Goal: Information Seeking & Learning: Learn about a topic

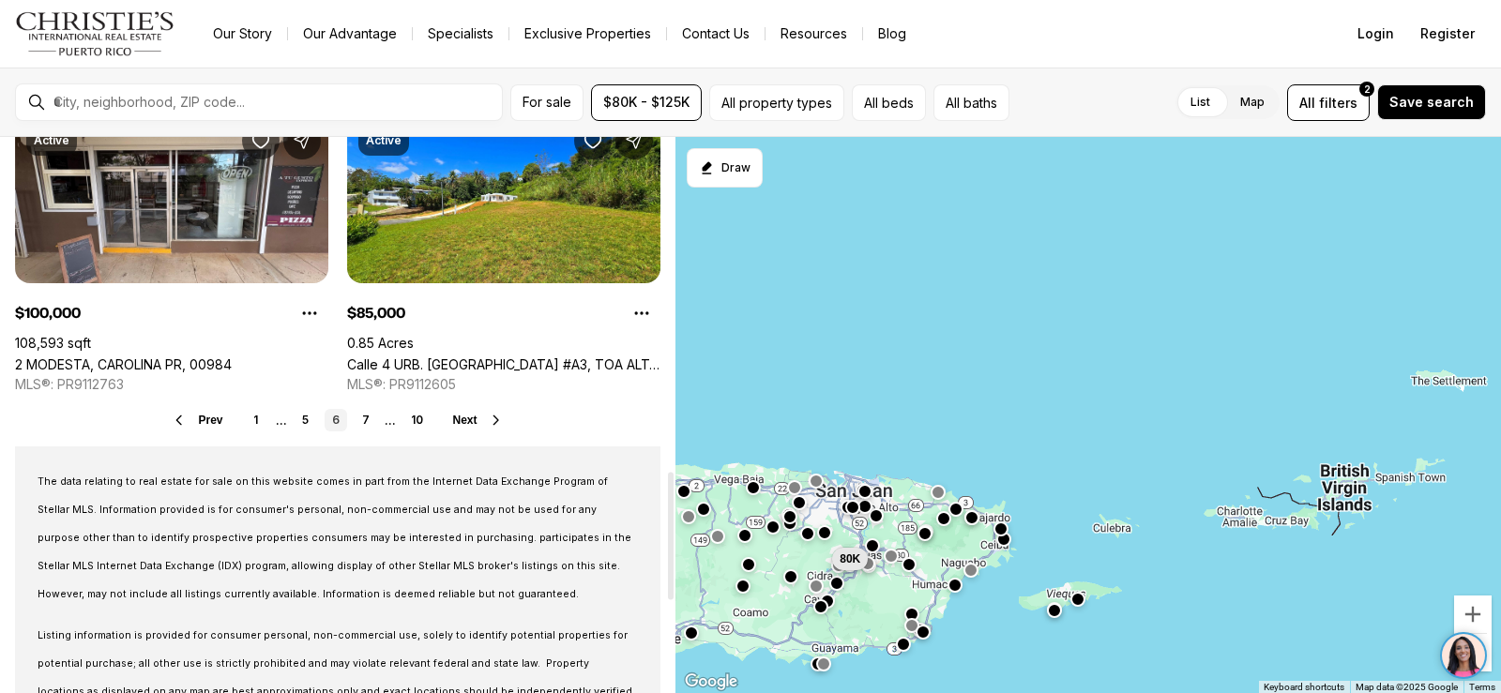
scroll to position [1594, 0]
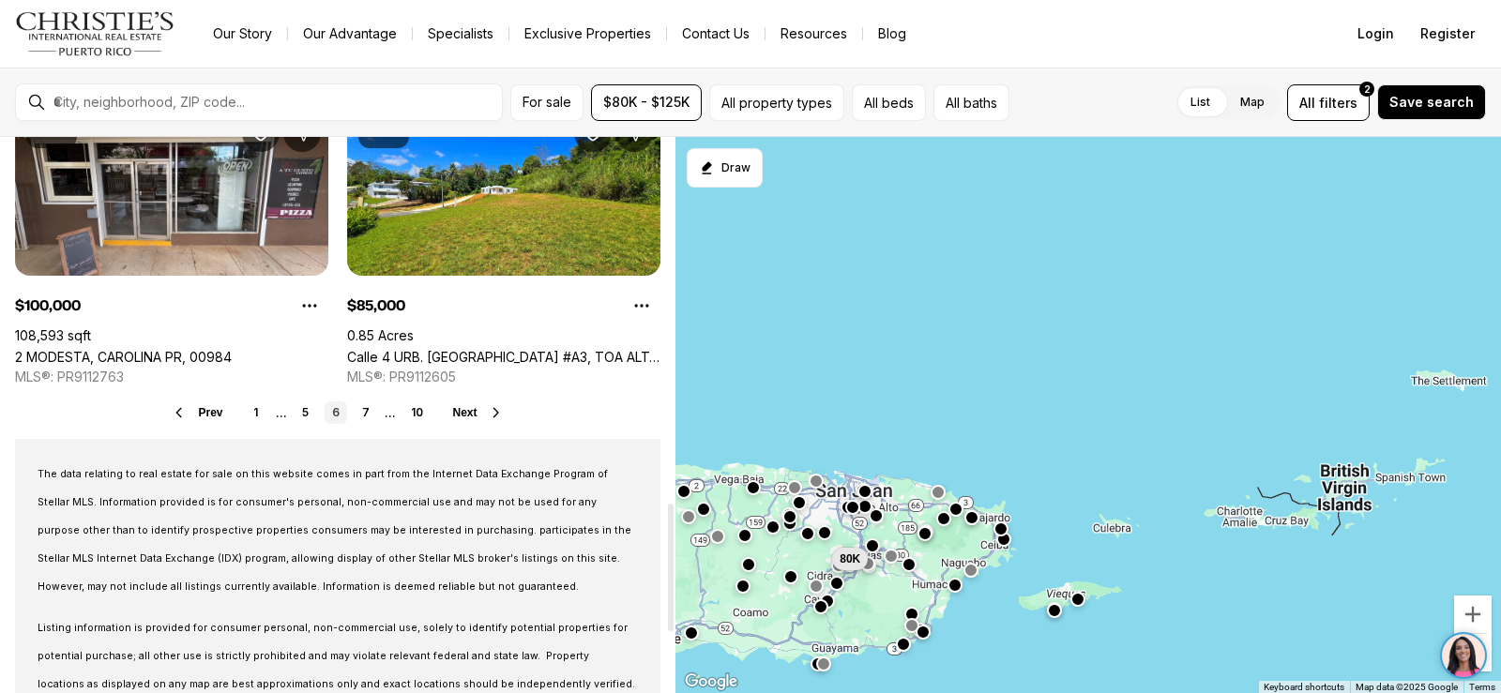
click at [499, 414] on icon at bounding box center [496, 412] width 15 height 15
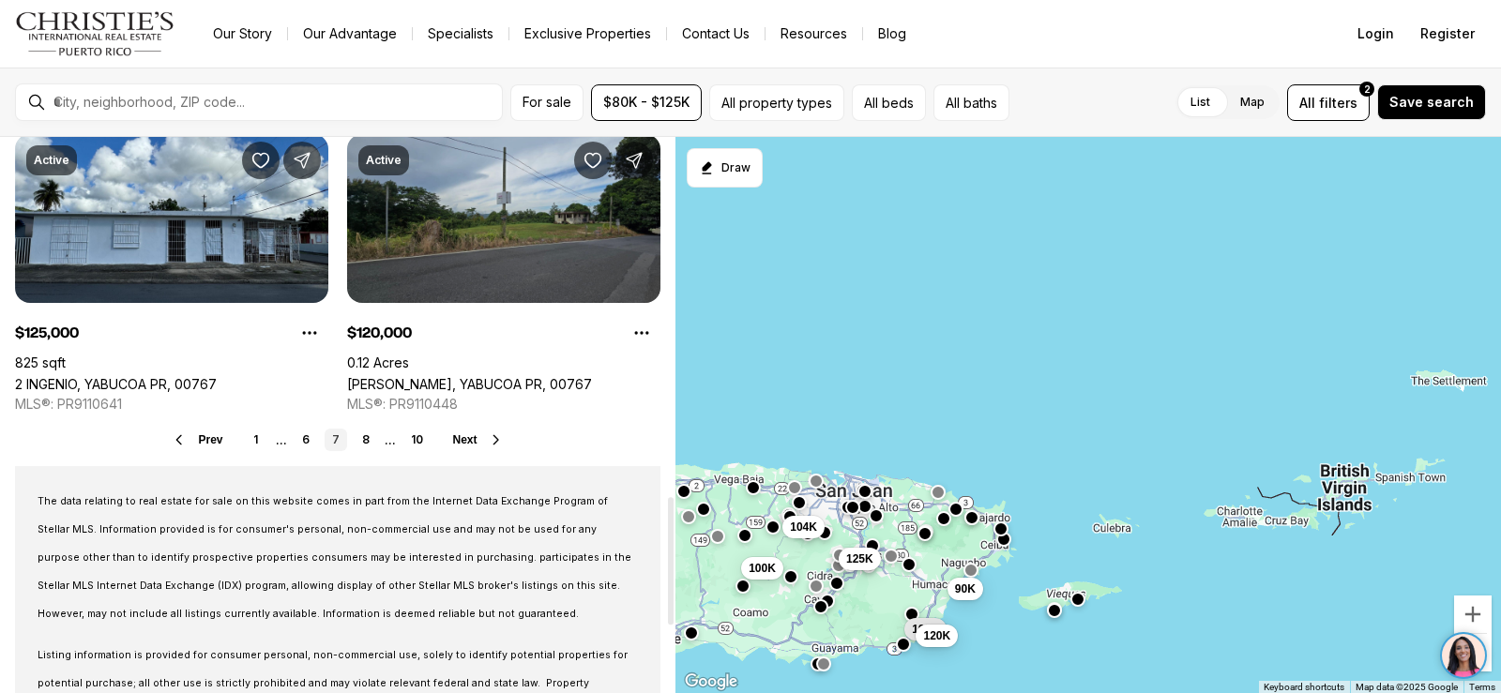
scroll to position [1594, 0]
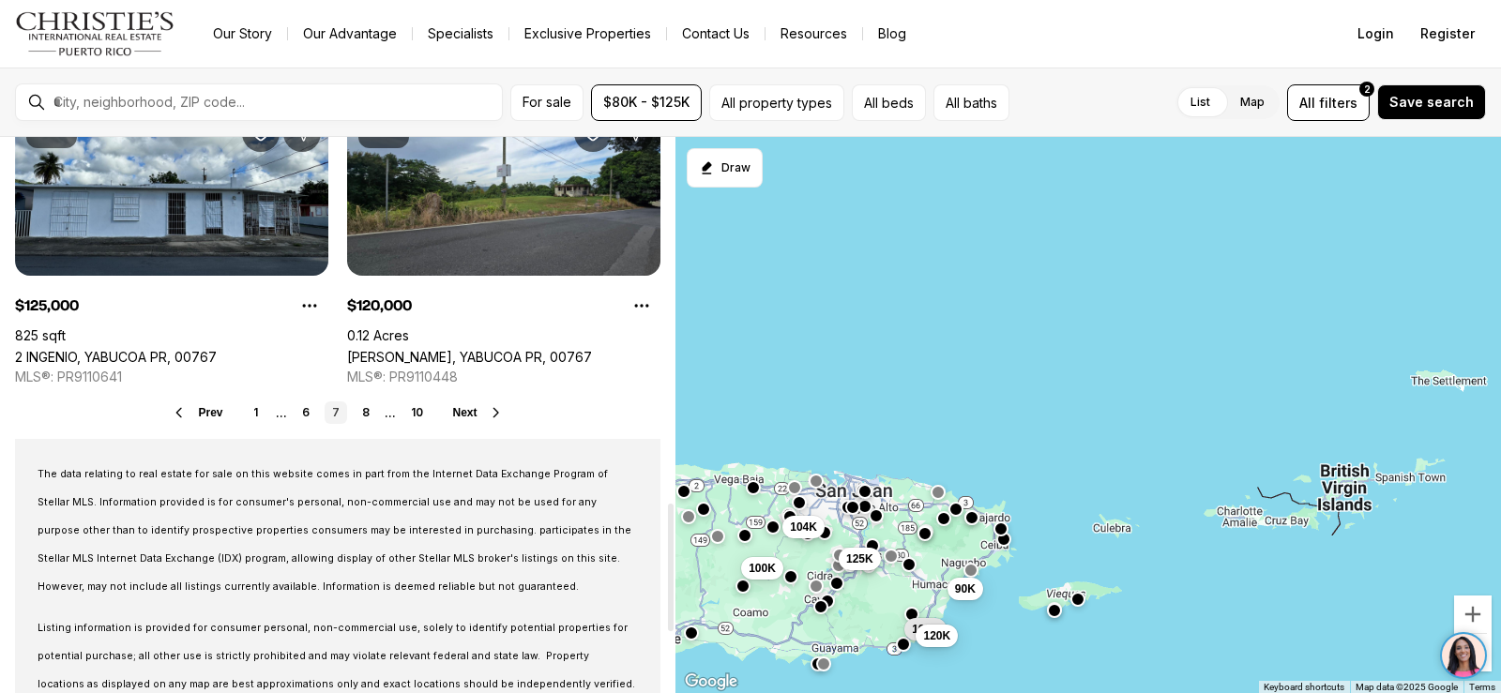
click at [493, 415] on icon at bounding box center [496, 412] width 15 height 15
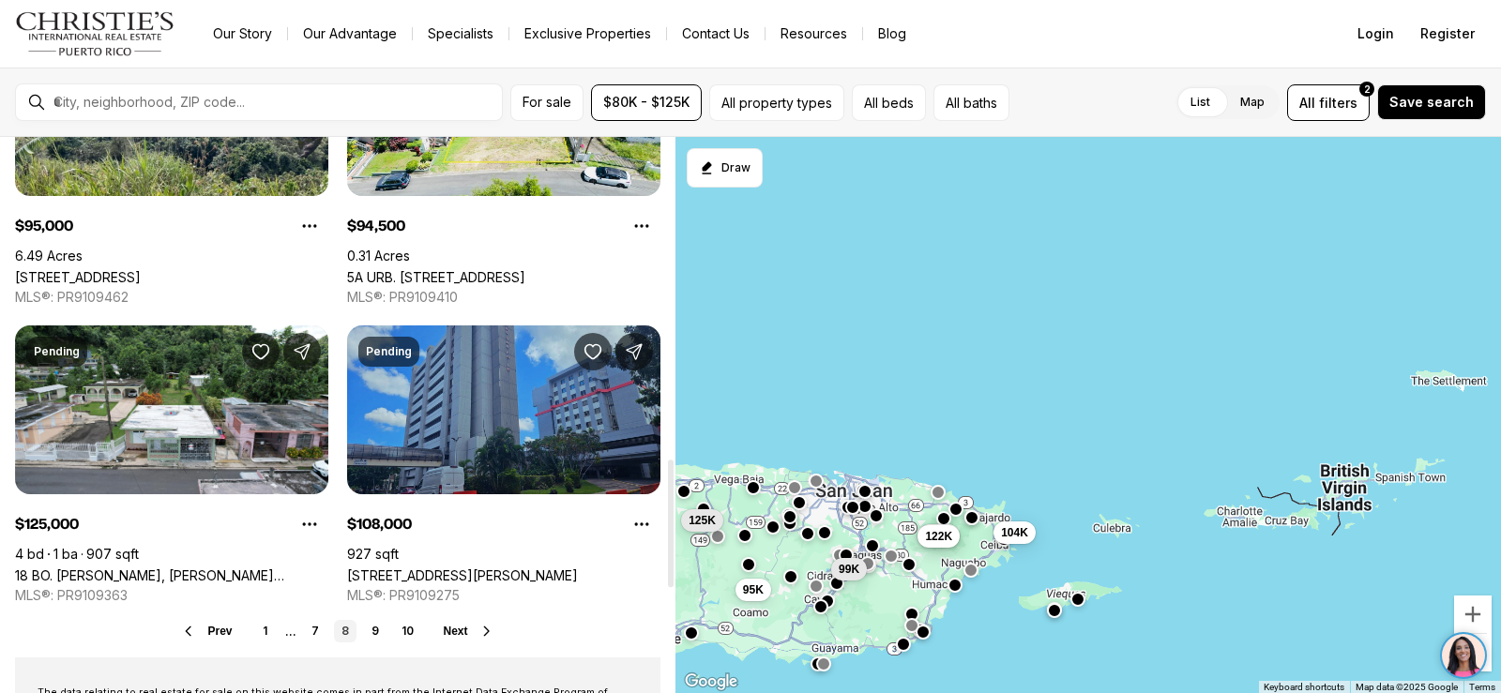
scroll to position [1407, 0]
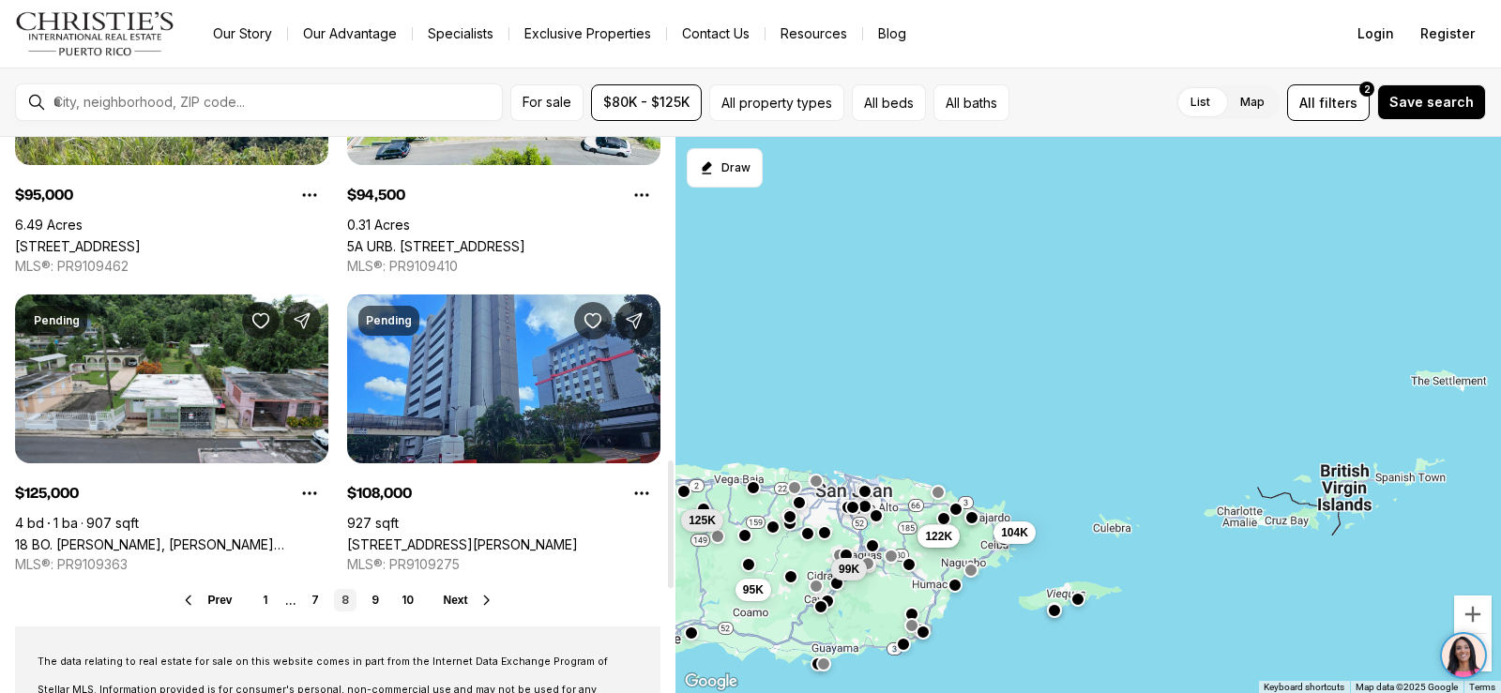
click at [486, 597] on icon at bounding box center [486, 600] width 15 height 15
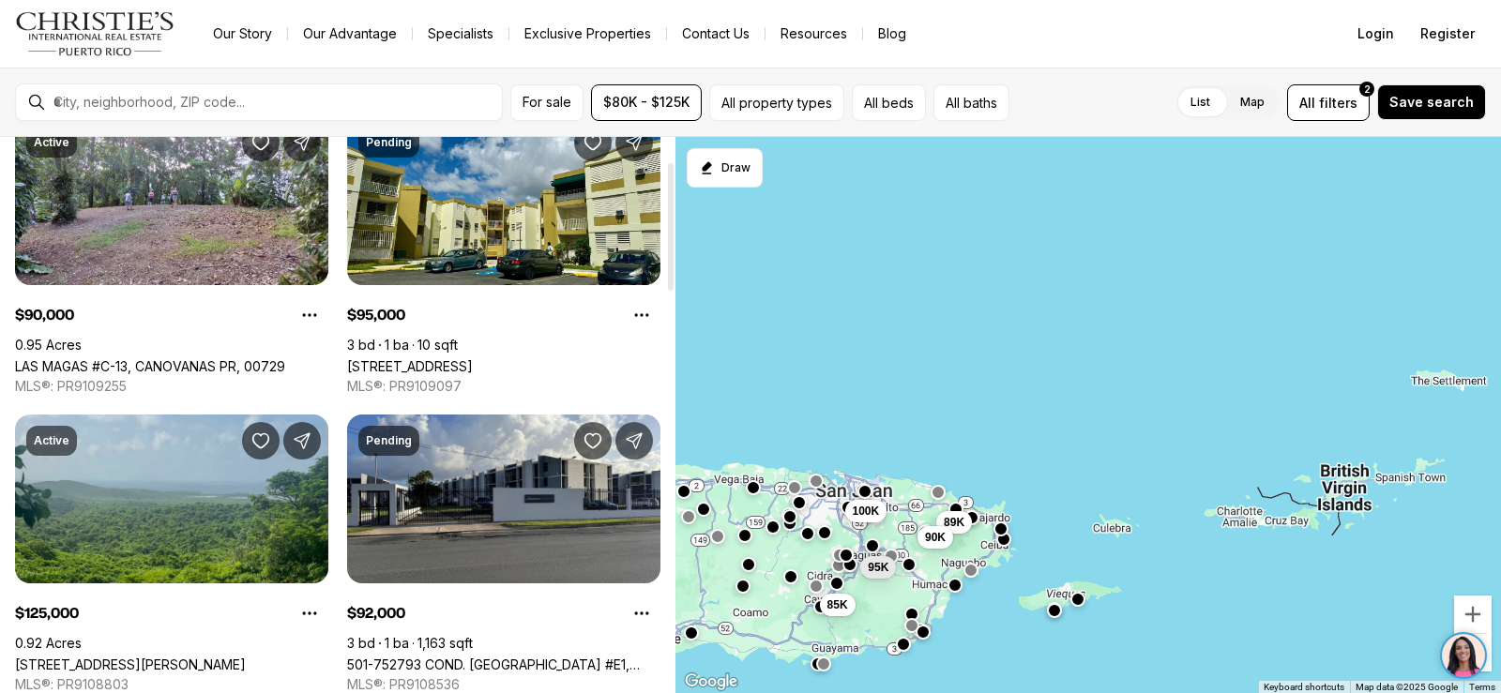
scroll to position [188, 0]
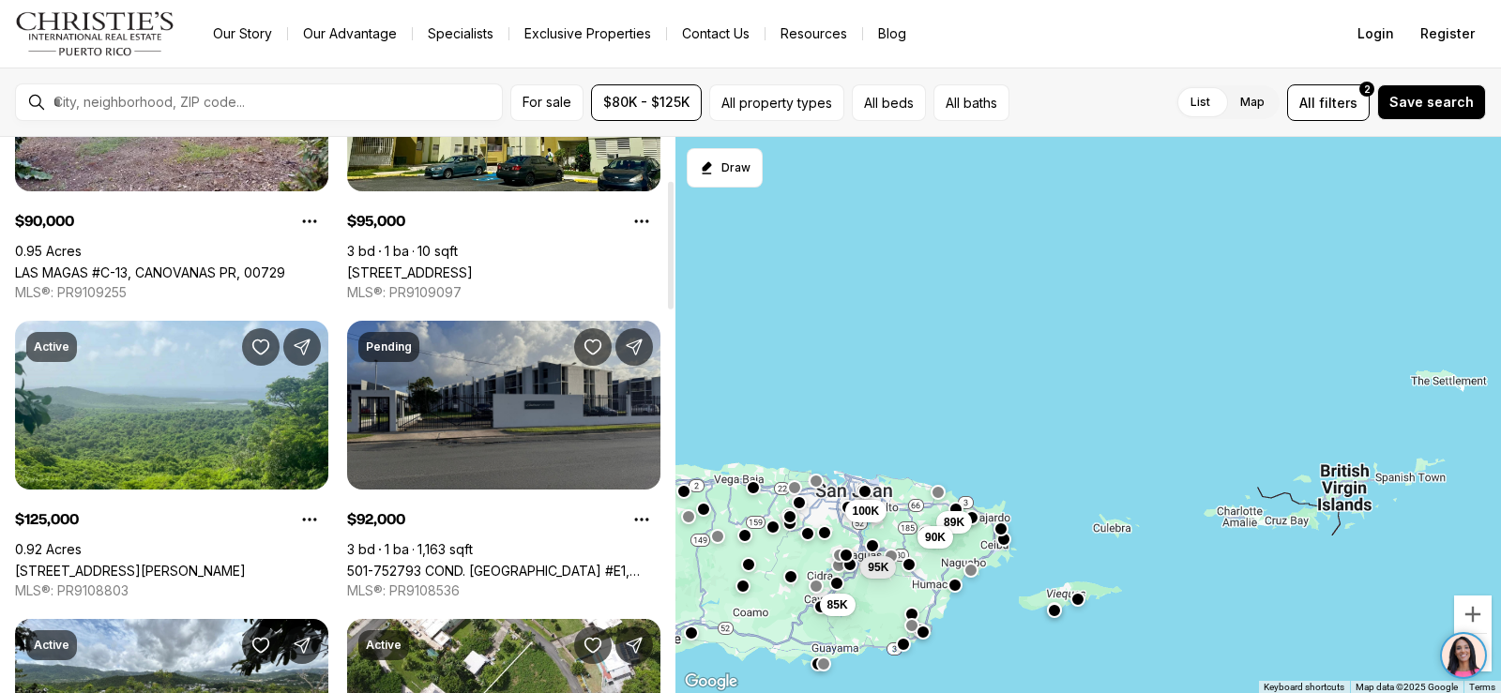
click at [567, 563] on link "501-752793 COND. PONTEZUELA #E1, CAROLINA PR, 00985" at bounding box center [503, 571] width 313 height 16
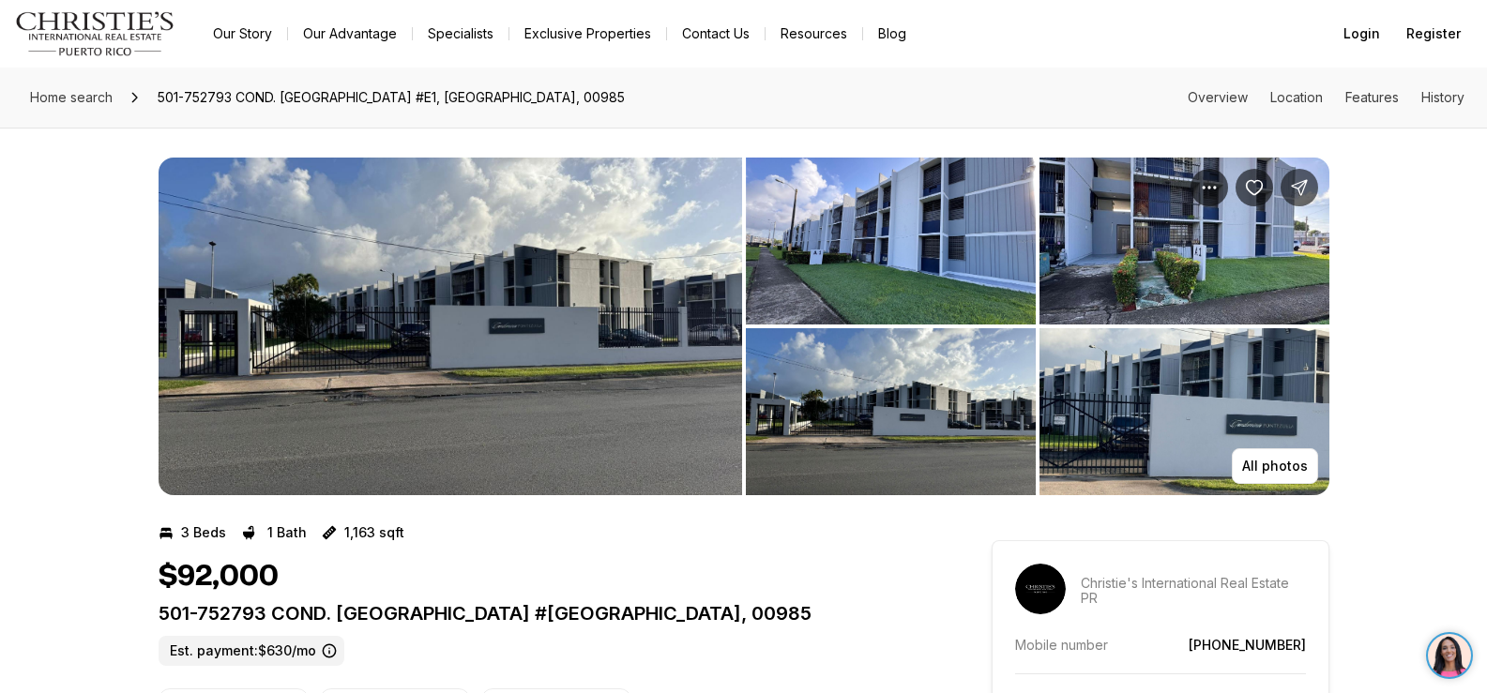
click at [608, 296] on img "View image gallery" at bounding box center [450, 327] width 583 height 338
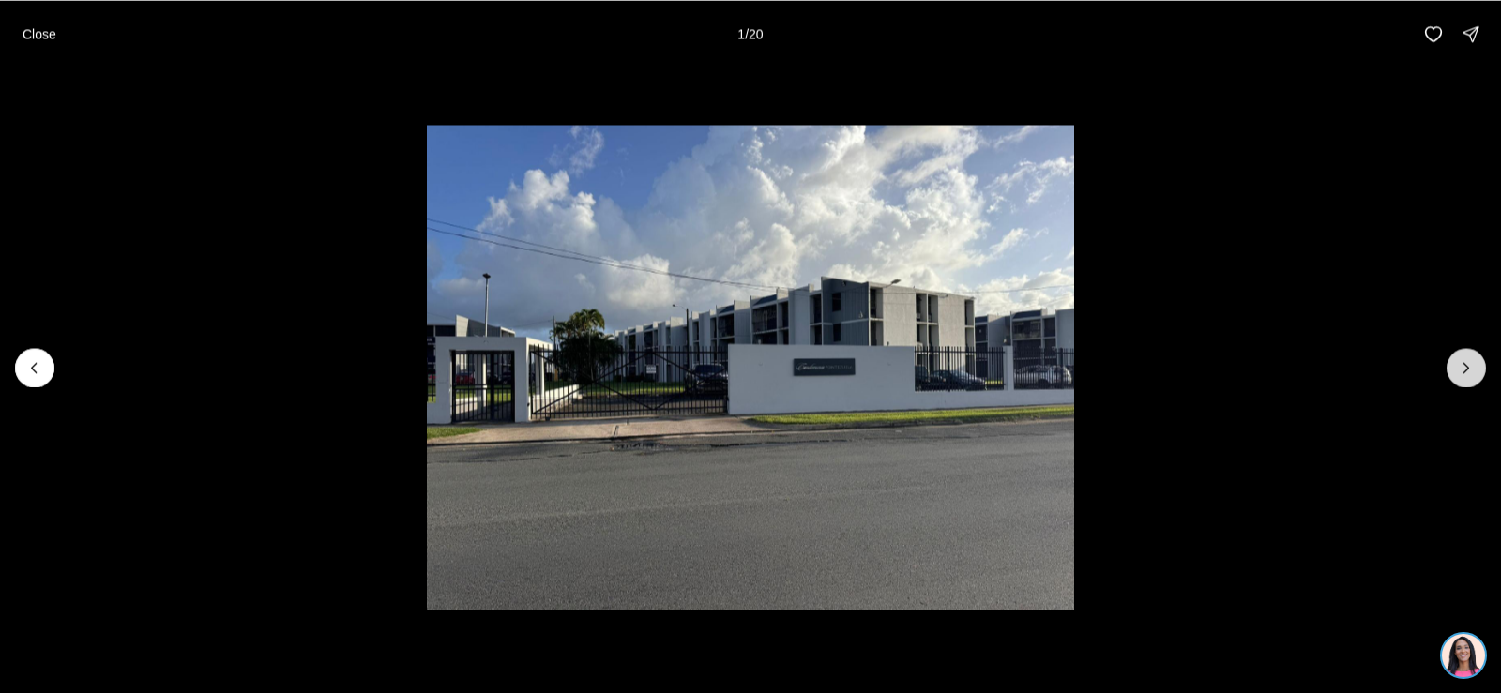
click at [1464, 361] on icon "Next slide" at bounding box center [1466, 367] width 19 height 19
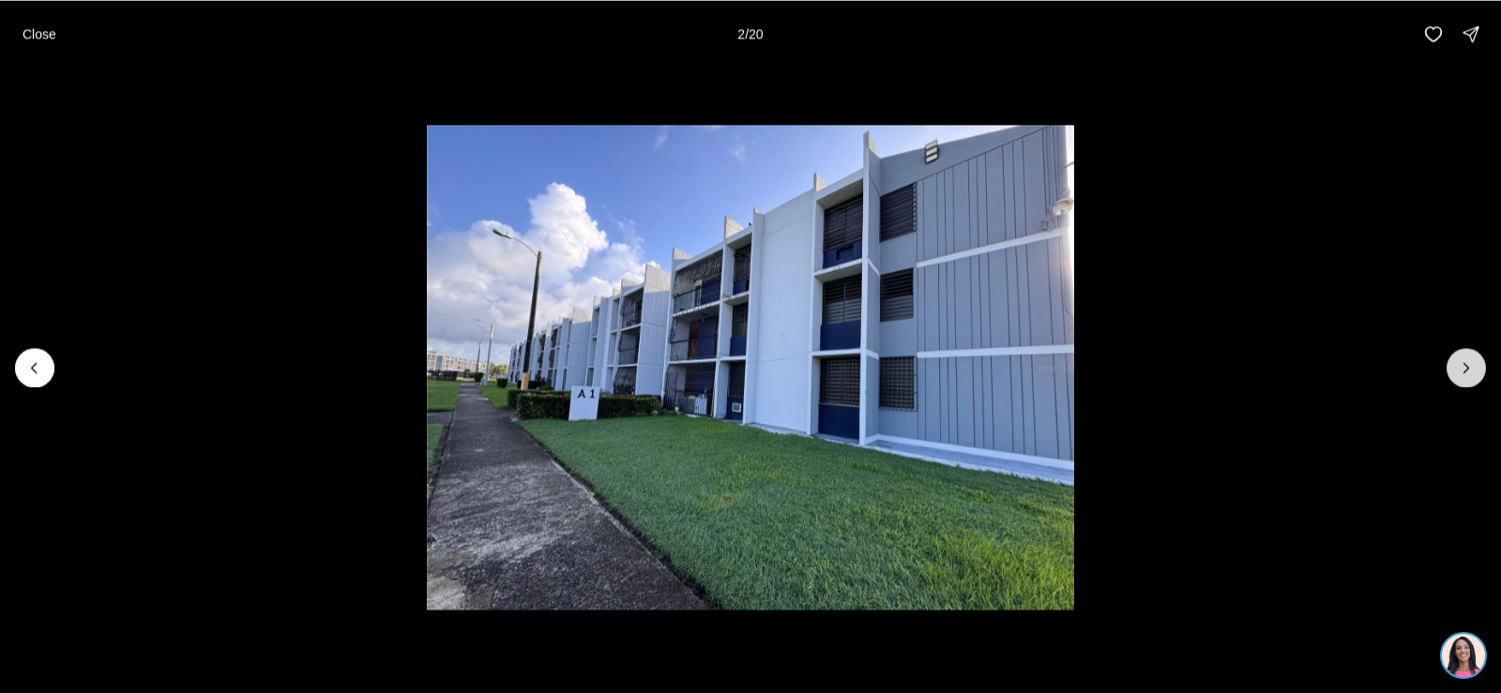
click at [1464, 361] on icon "Next slide" at bounding box center [1466, 367] width 19 height 19
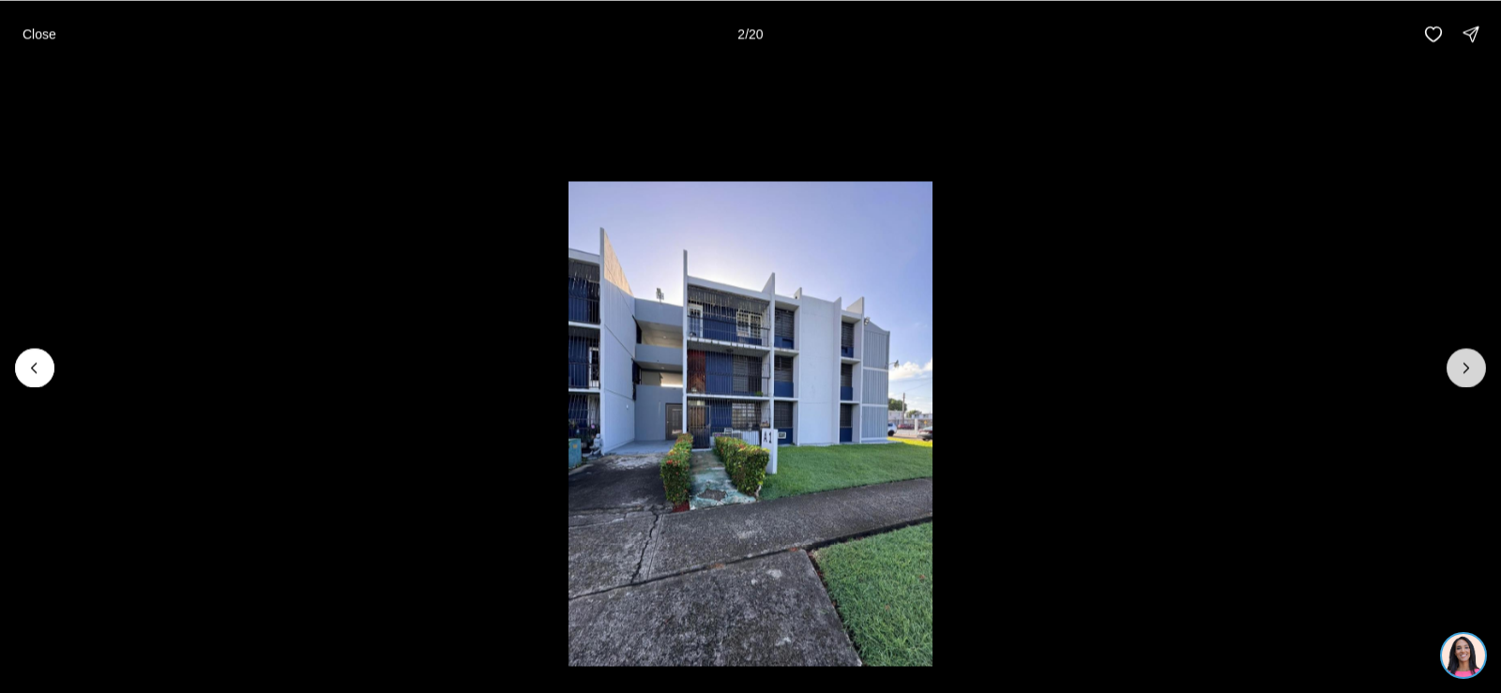
click at [1464, 361] on icon "Next slide" at bounding box center [1466, 367] width 19 height 19
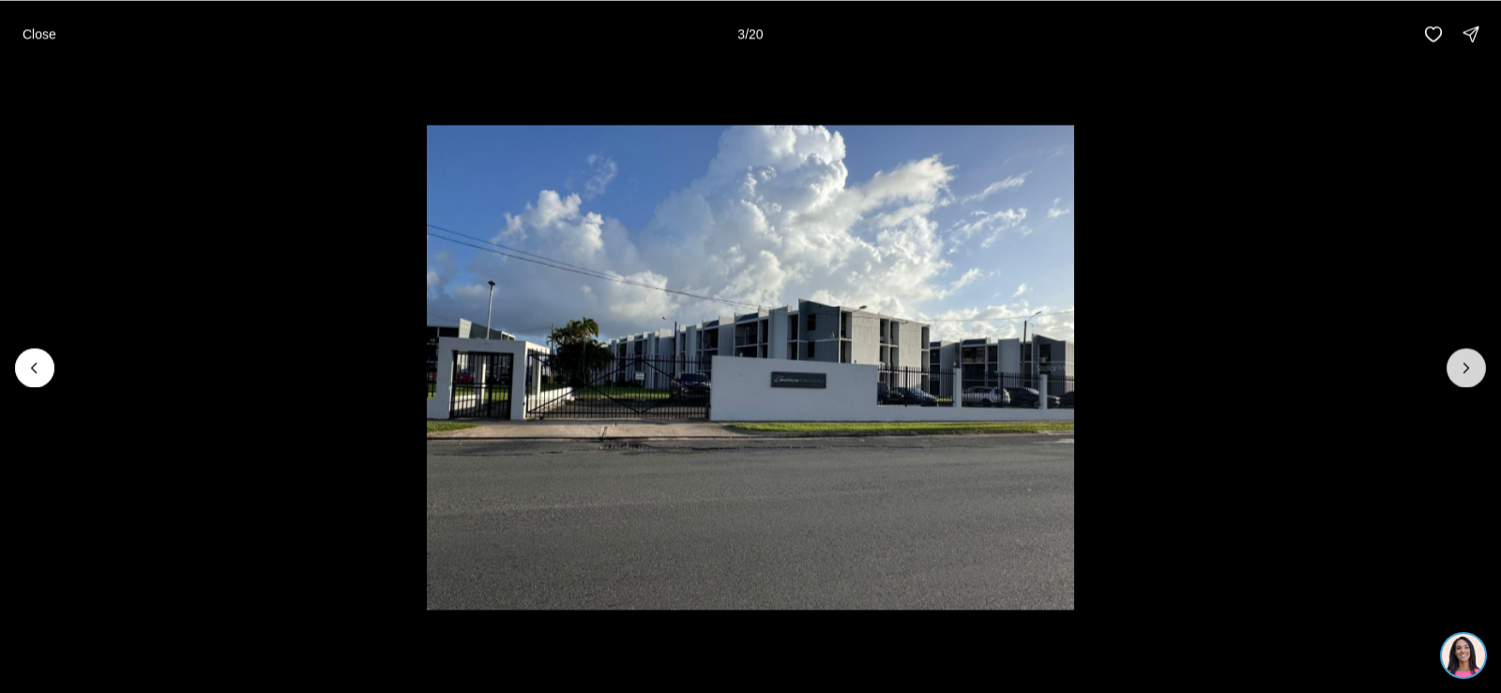
click at [1464, 361] on icon "Next slide" at bounding box center [1466, 367] width 19 height 19
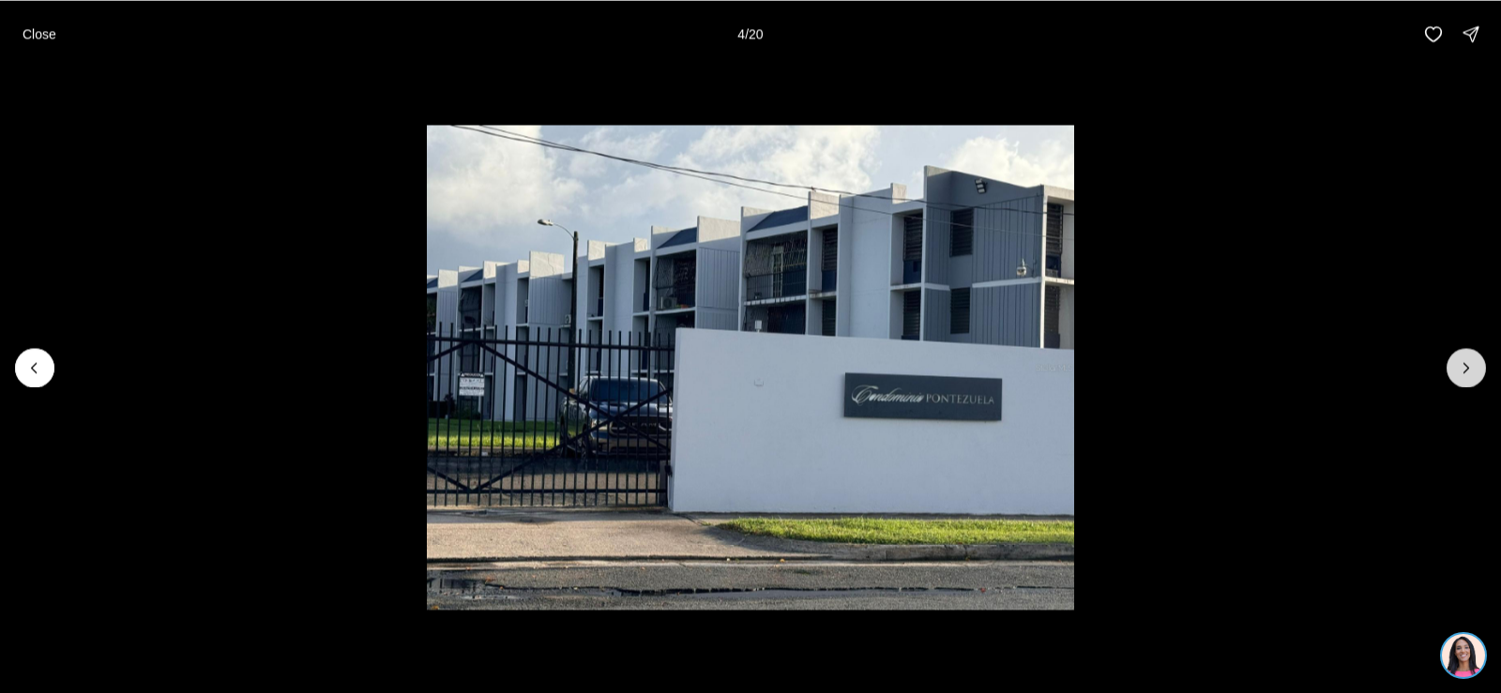
click at [1460, 362] on icon "Next slide" at bounding box center [1466, 367] width 19 height 19
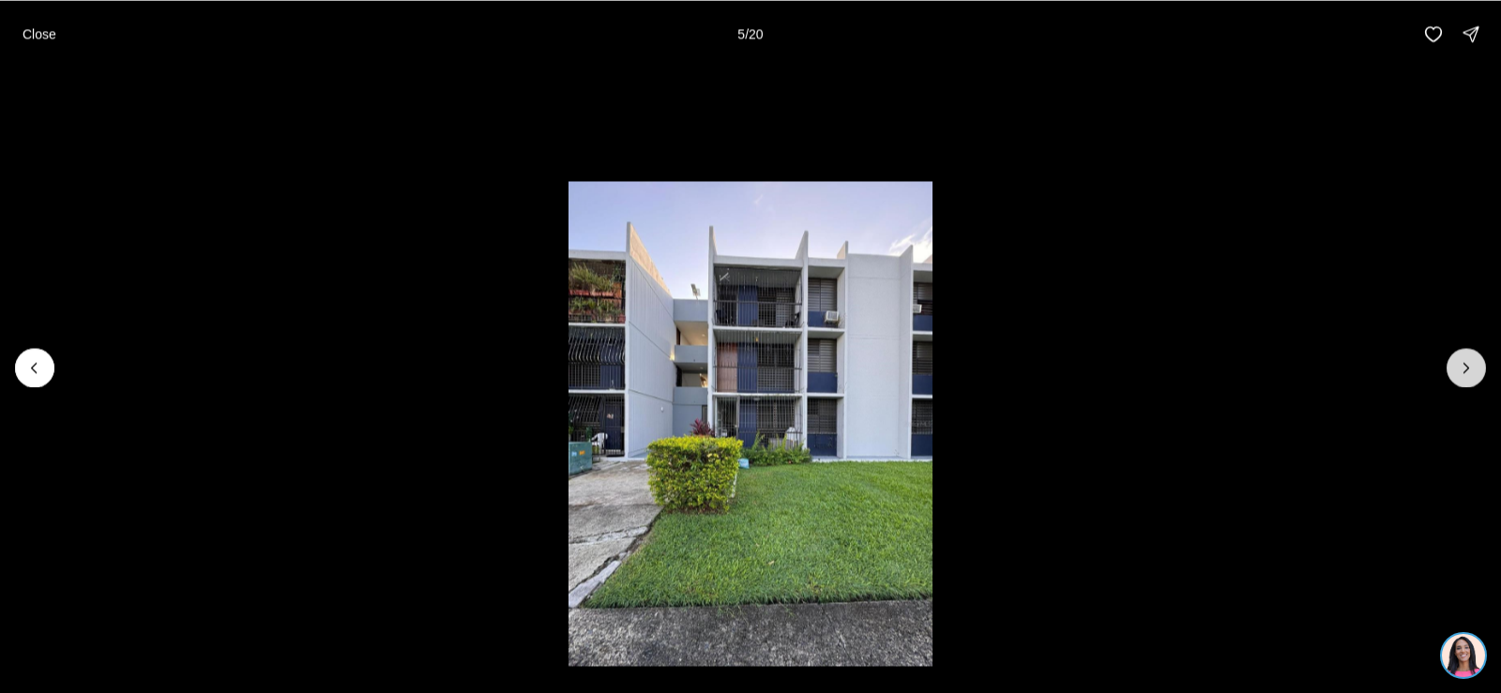
click at [1459, 362] on icon "Next slide" at bounding box center [1466, 367] width 19 height 19
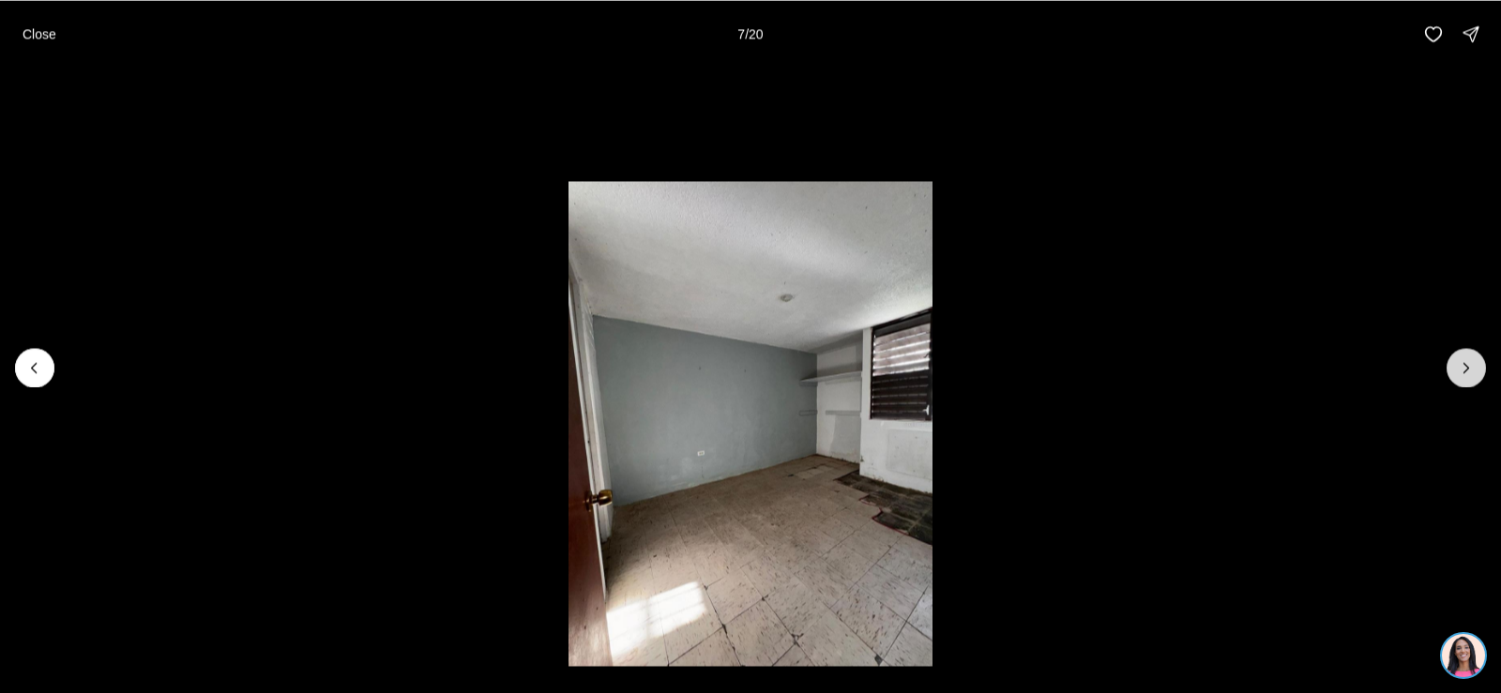
click at [1459, 362] on icon "Next slide" at bounding box center [1466, 367] width 19 height 19
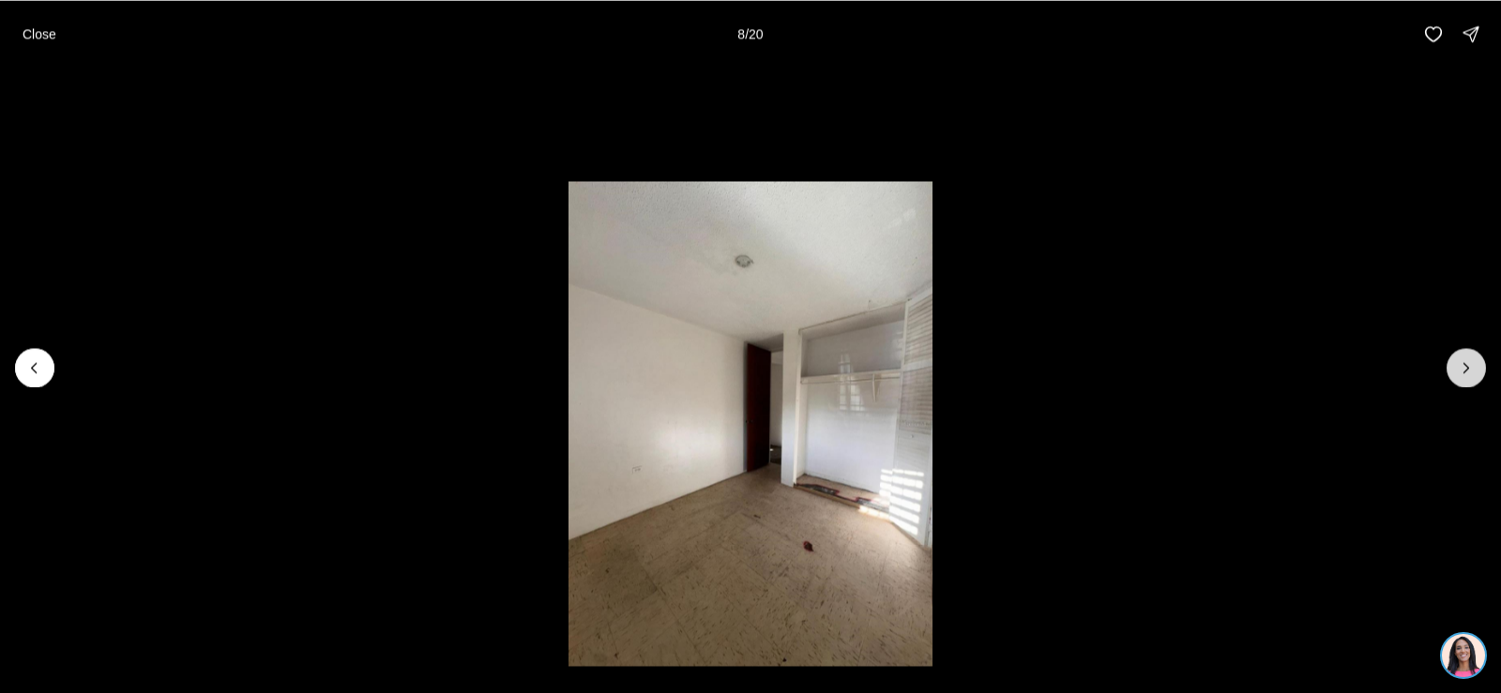
click at [1459, 362] on icon "Next slide" at bounding box center [1466, 367] width 19 height 19
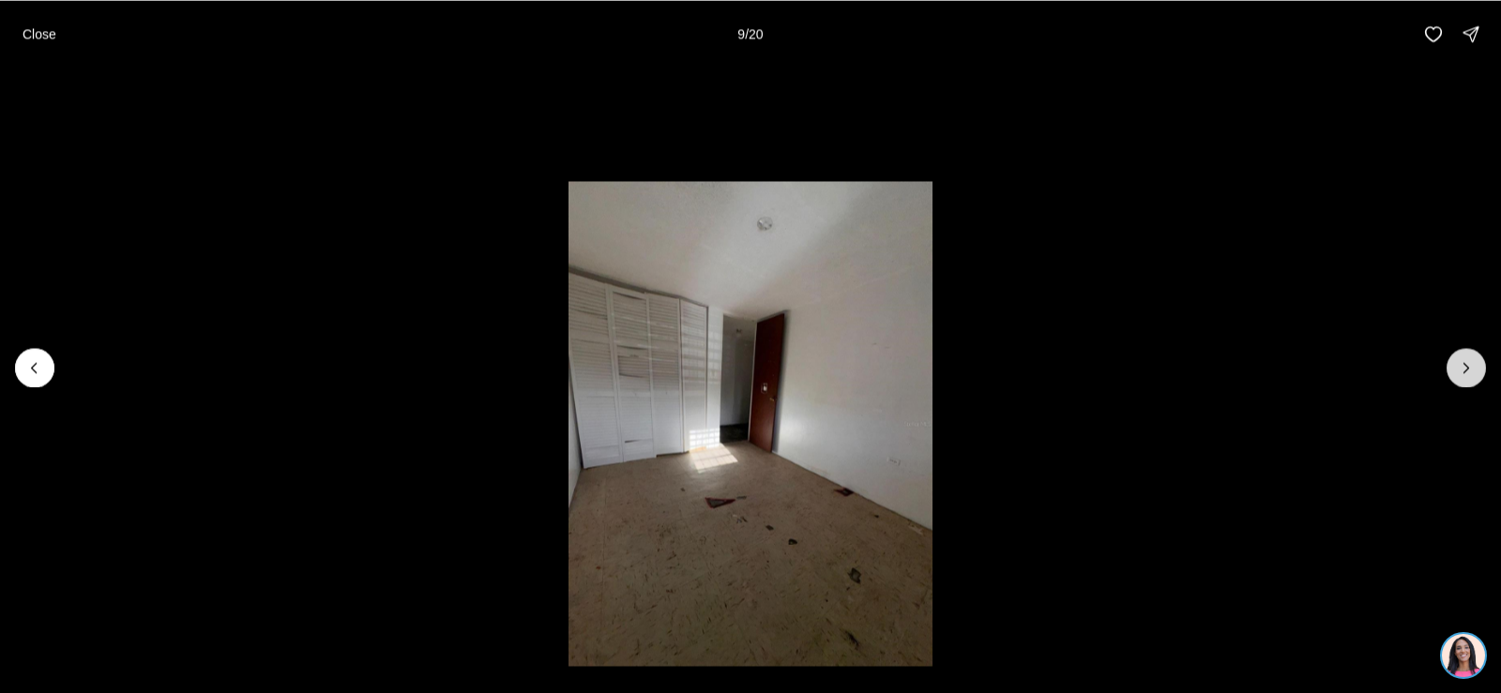
click at [1459, 362] on icon "Next slide" at bounding box center [1466, 367] width 19 height 19
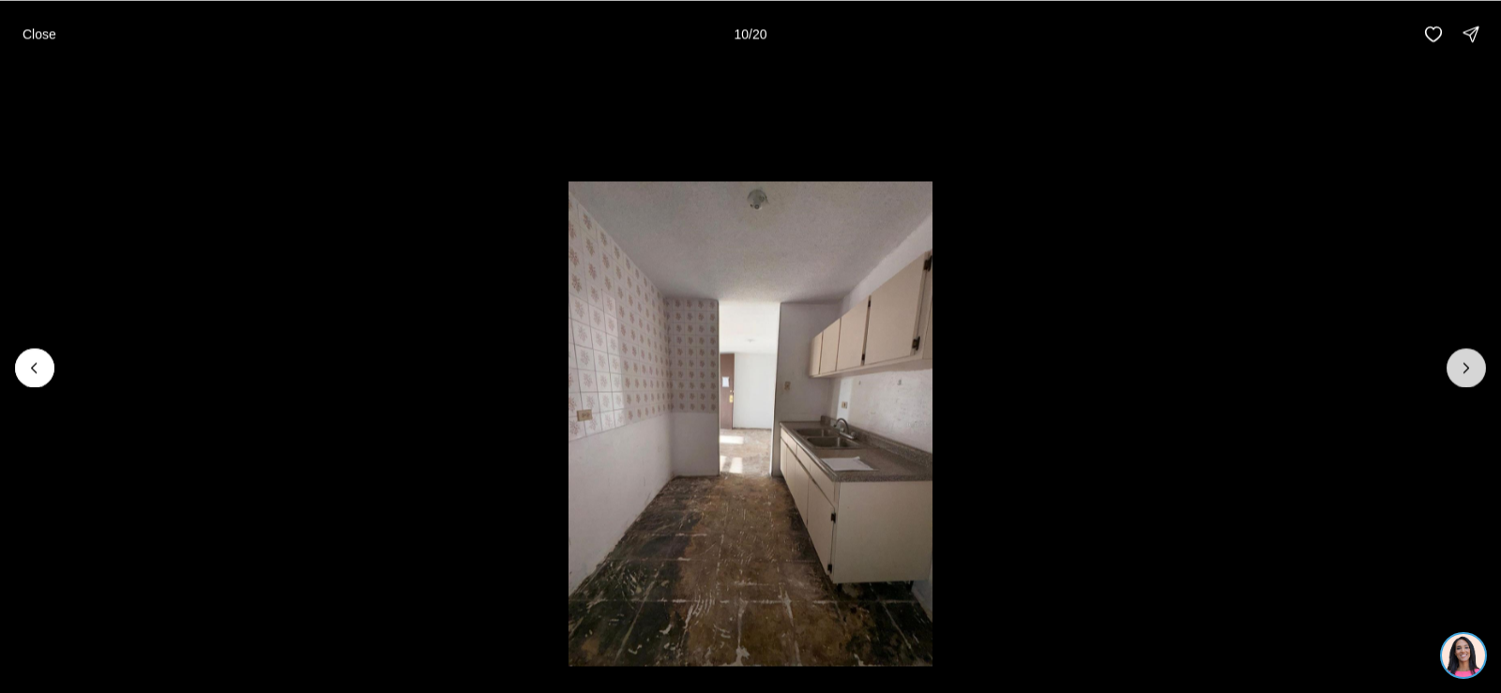
click at [1459, 362] on icon "Next slide" at bounding box center [1466, 367] width 19 height 19
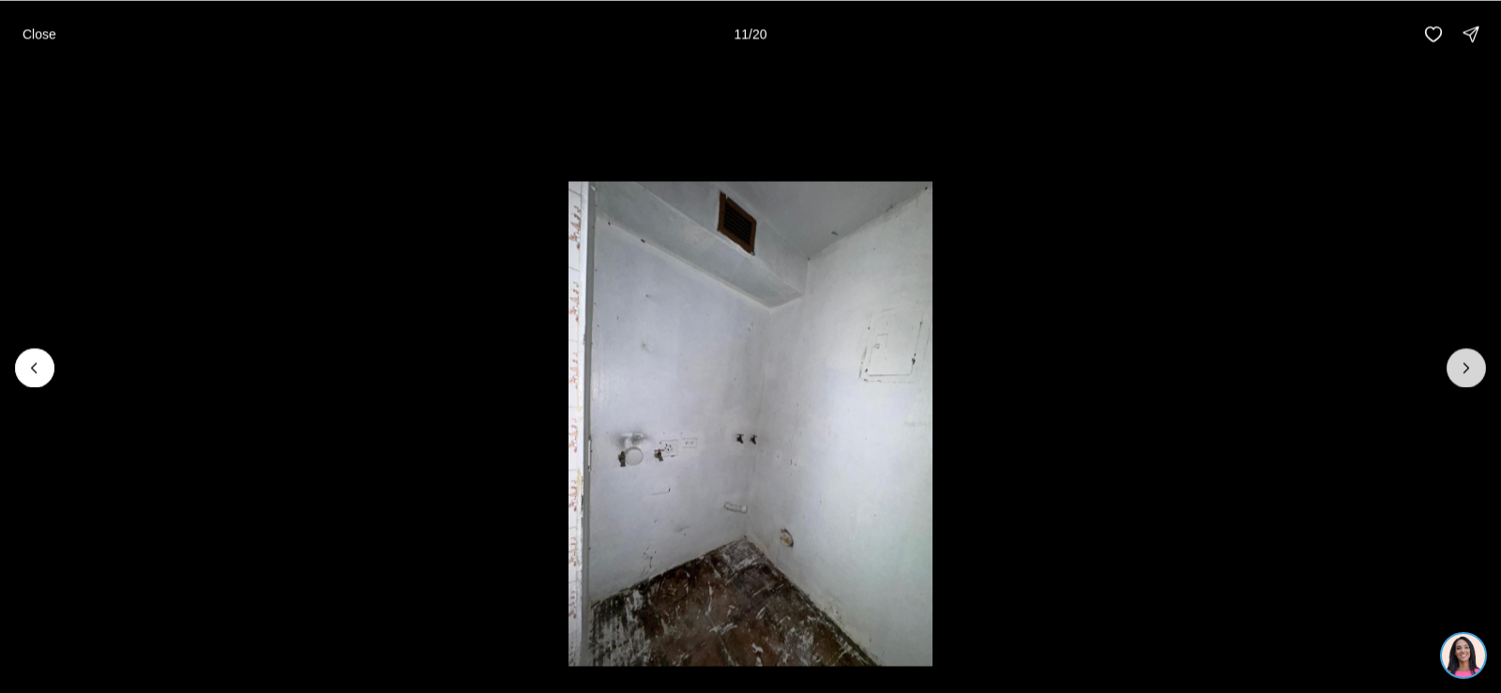
click at [1459, 362] on icon "Next slide" at bounding box center [1466, 367] width 19 height 19
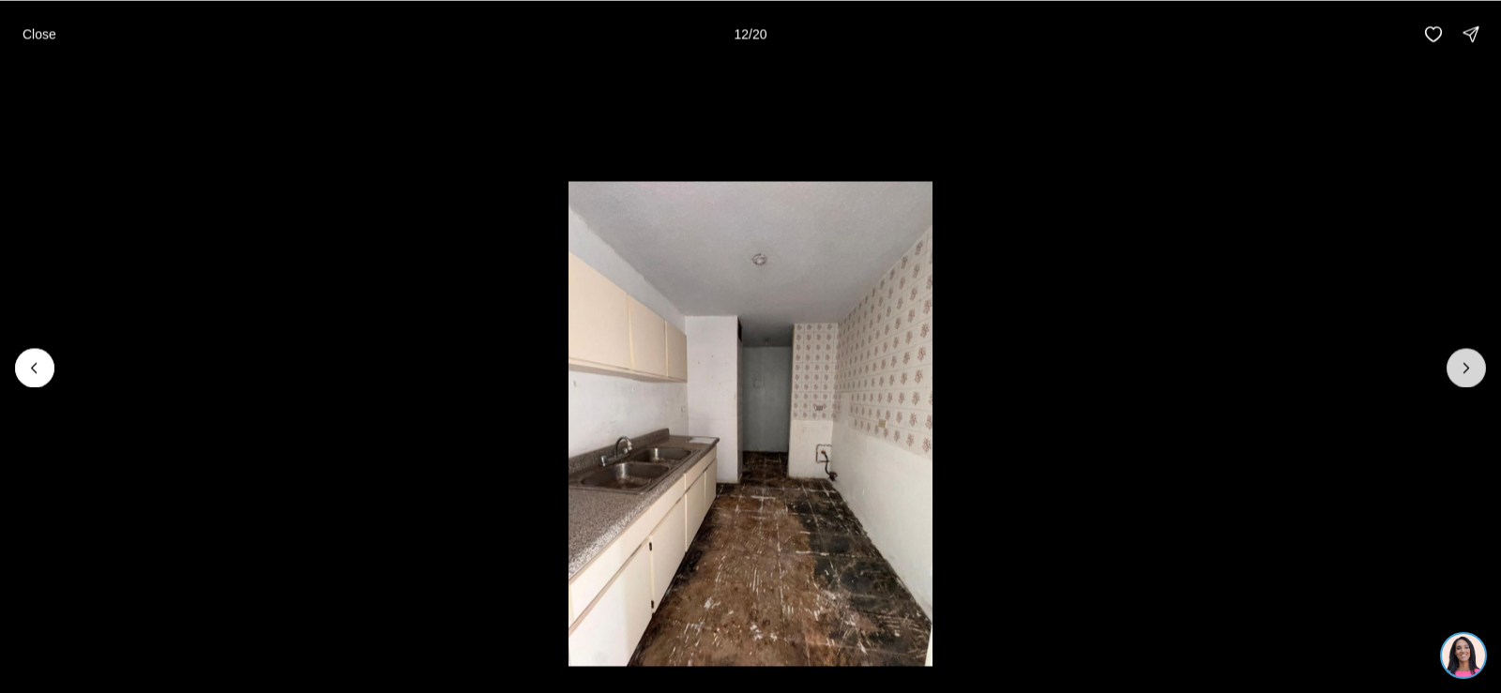
click at [1459, 362] on icon "Next slide" at bounding box center [1466, 367] width 19 height 19
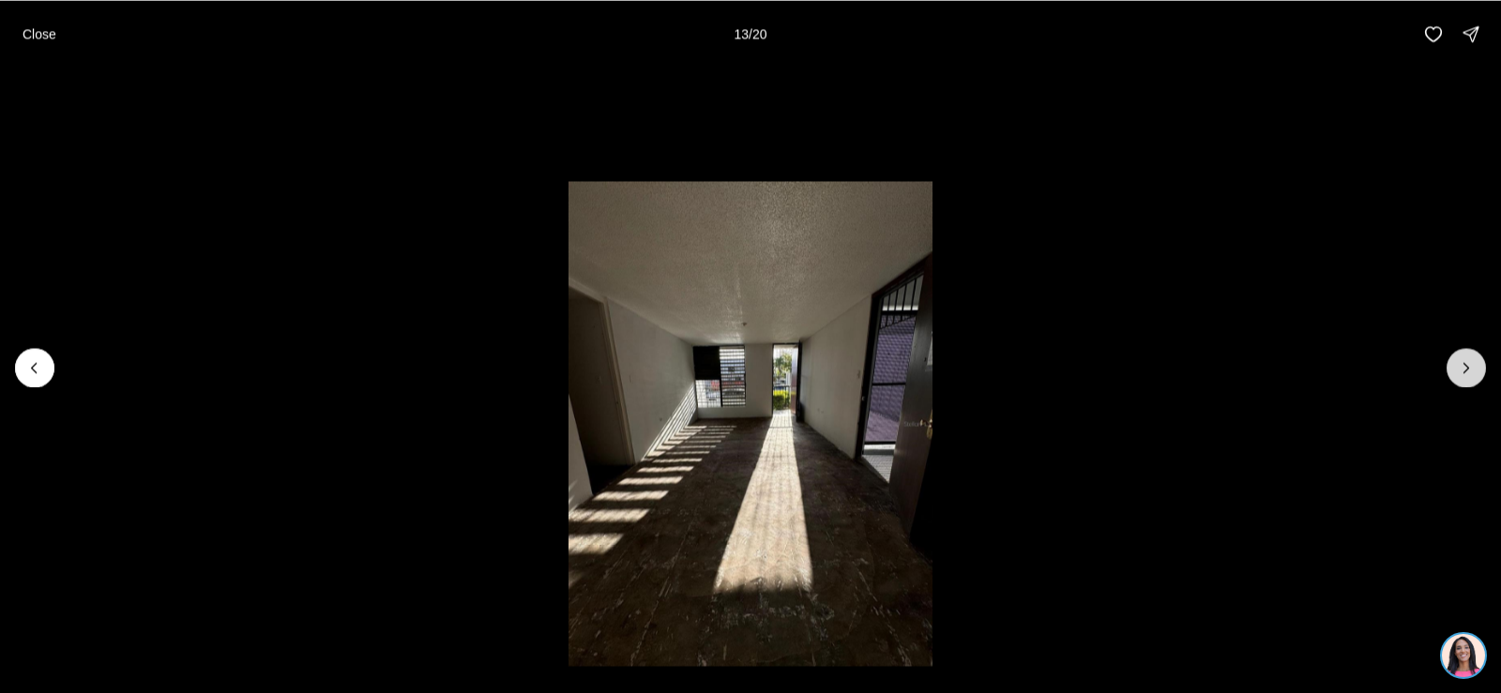
click at [1459, 362] on icon "Next slide" at bounding box center [1466, 367] width 19 height 19
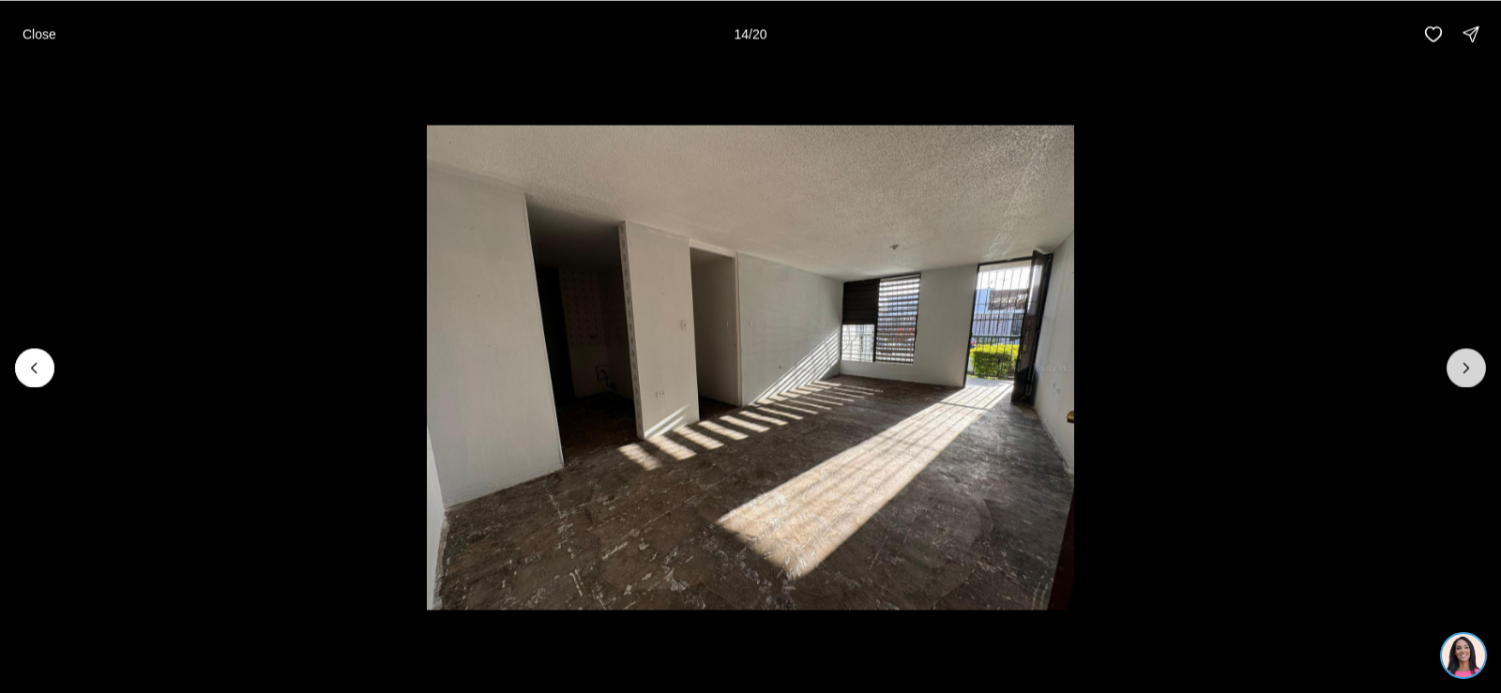
click at [1459, 362] on icon "Next slide" at bounding box center [1466, 367] width 19 height 19
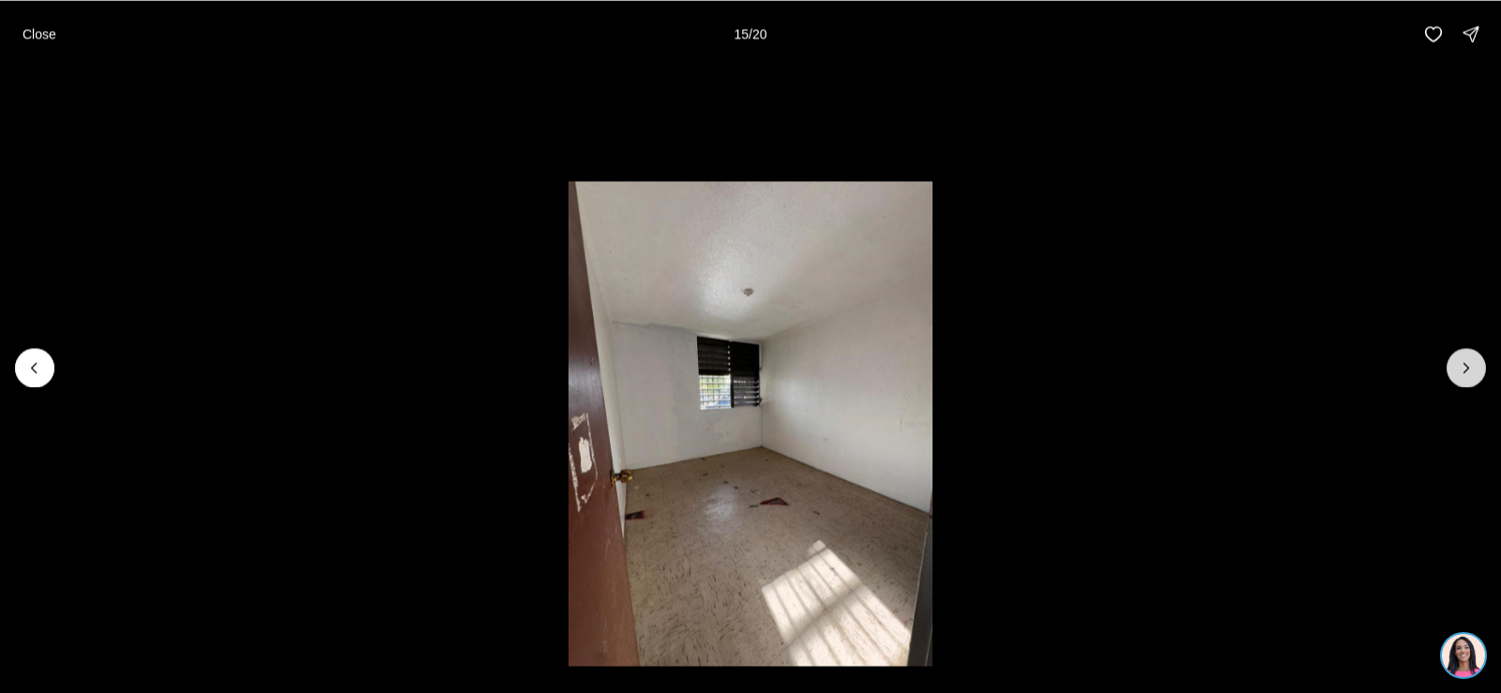
click at [1459, 362] on icon "Next slide" at bounding box center [1466, 367] width 19 height 19
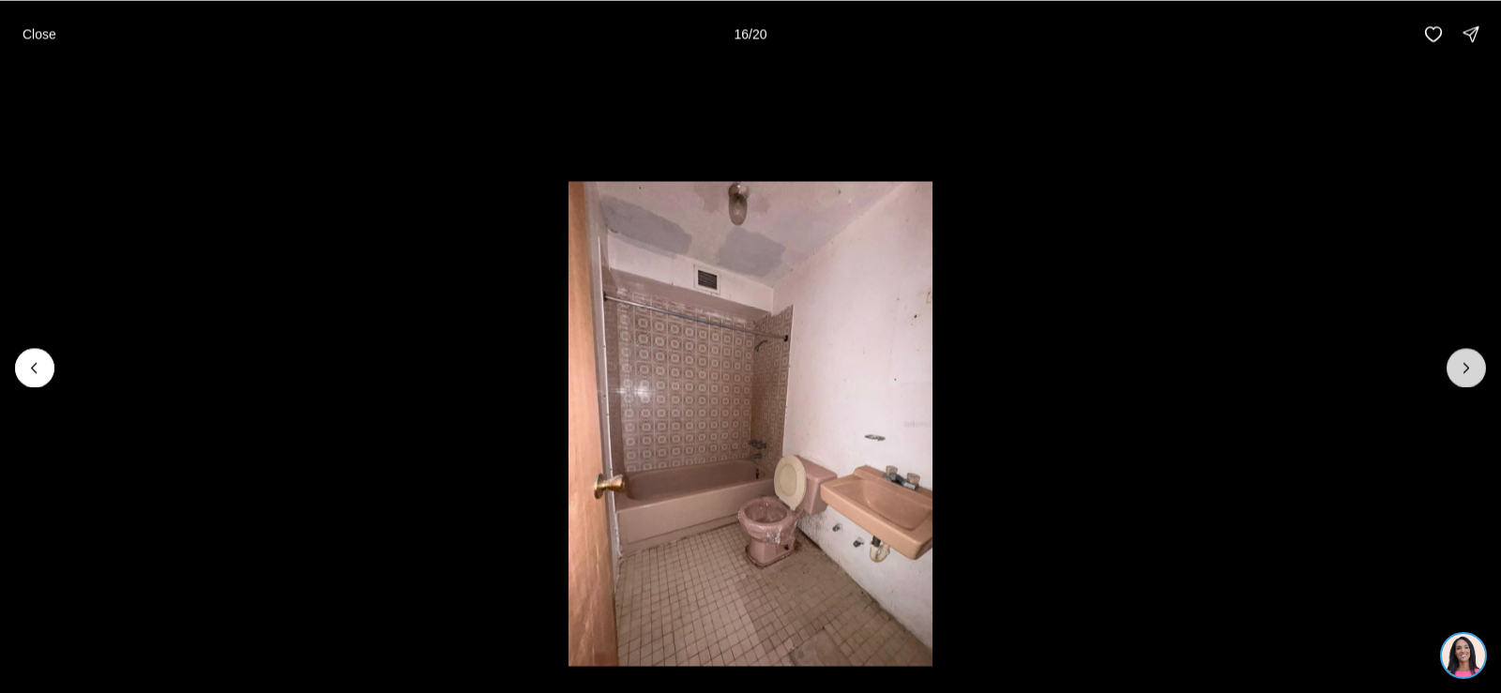
click at [1459, 362] on icon "Next slide" at bounding box center [1466, 367] width 19 height 19
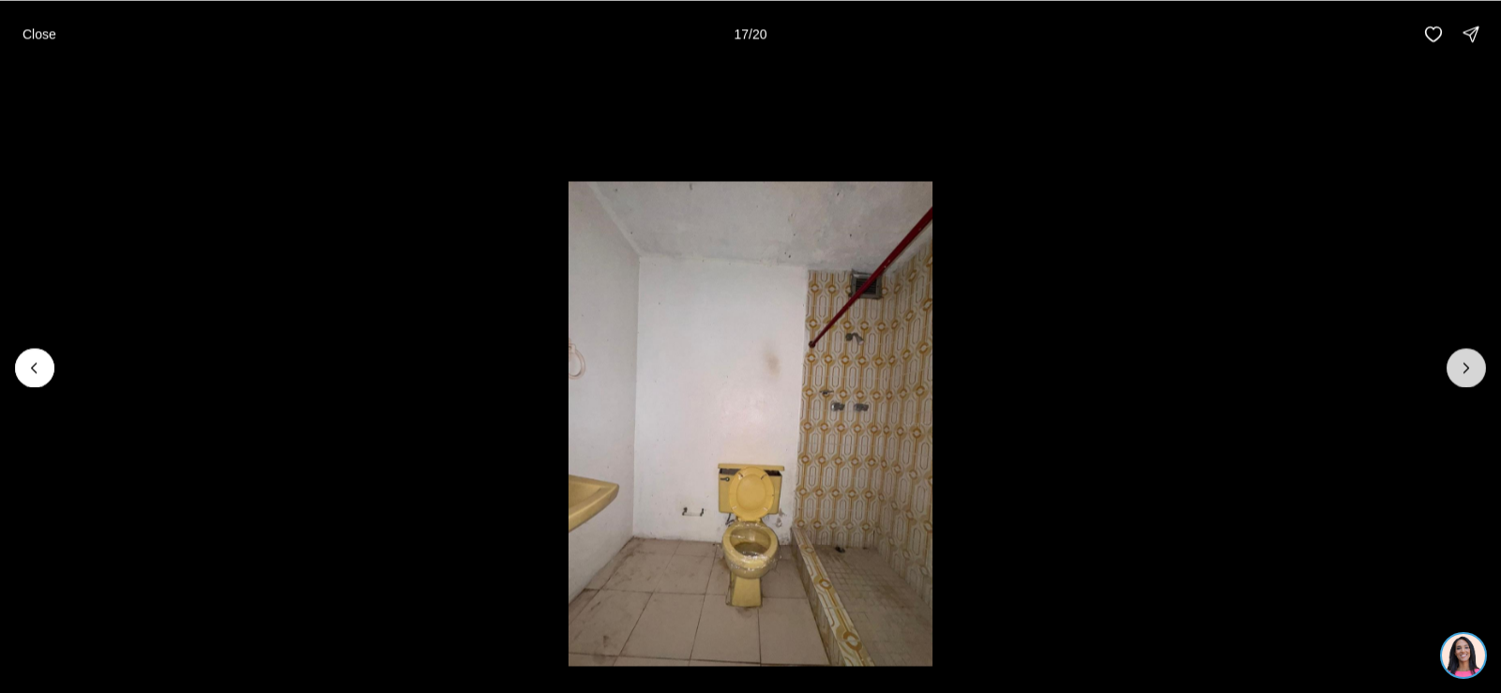
click at [1459, 362] on icon "Next slide" at bounding box center [1466, 367] width 19 height 19
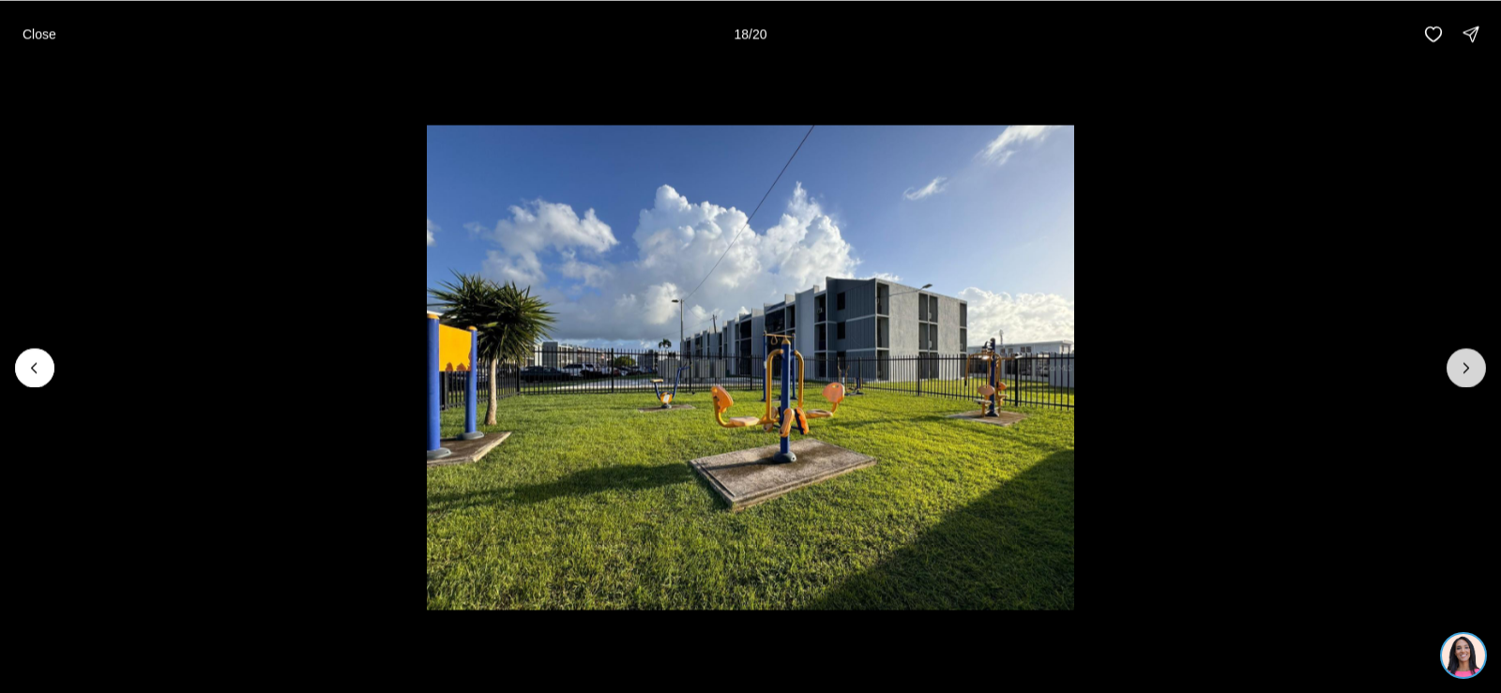
click at [1459, 362] on icon "Next slide" at bounding box center [1466, 367] width 19 height 19
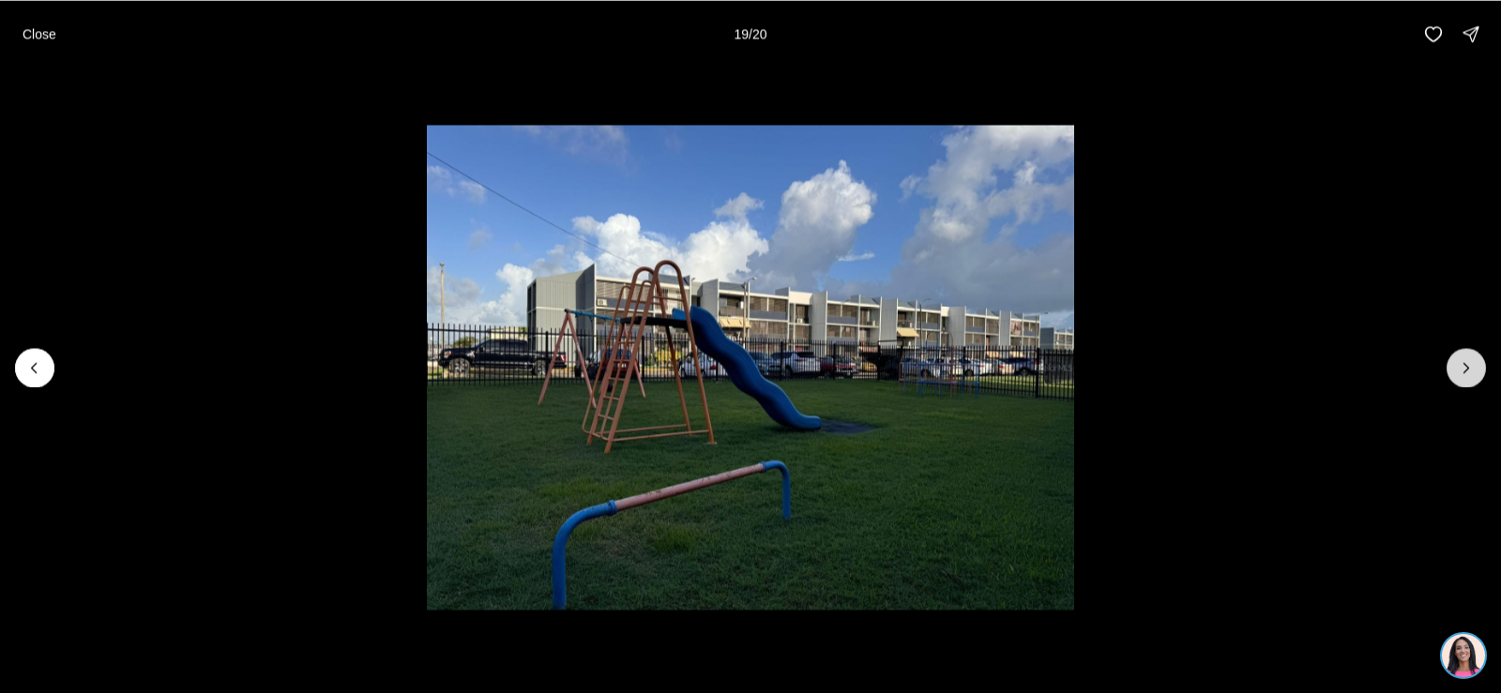
click at [1459, 362] on icon "Next slide" at bounding box center [1466, 367] width 19 height 19
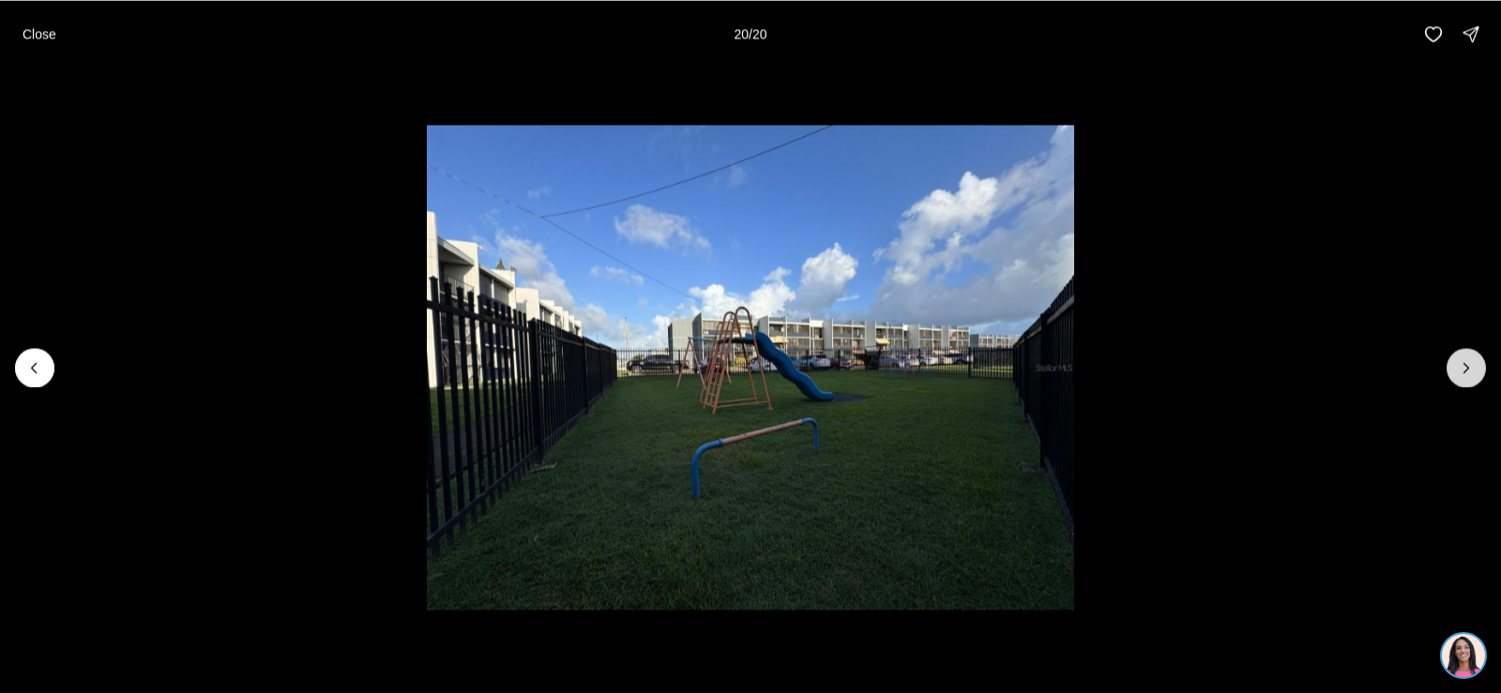
click at [1459, 362] on div at bounding box center [1465, 367] width 39 height 39
click at [43, 37] on p "Close" at bounding box center [40, 33] width 34 height 15
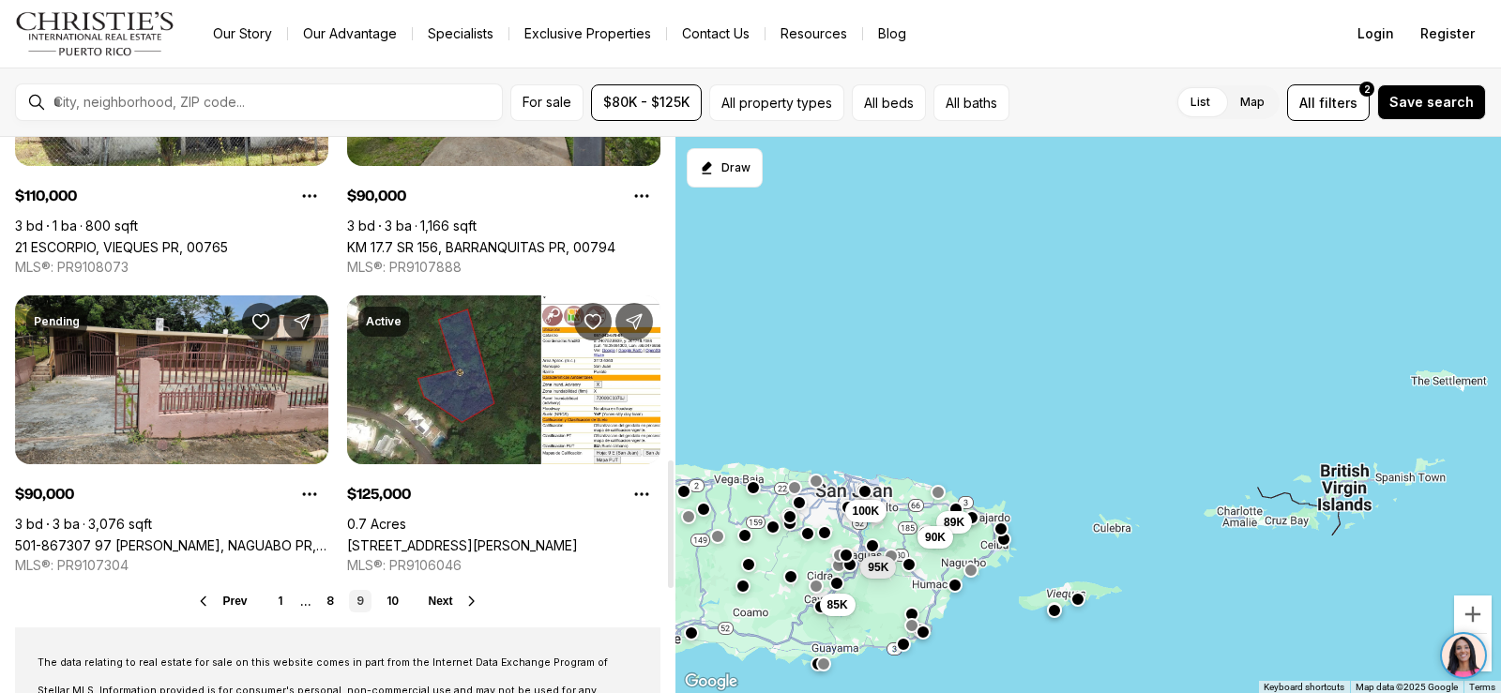
scroll to position [1407, 0]
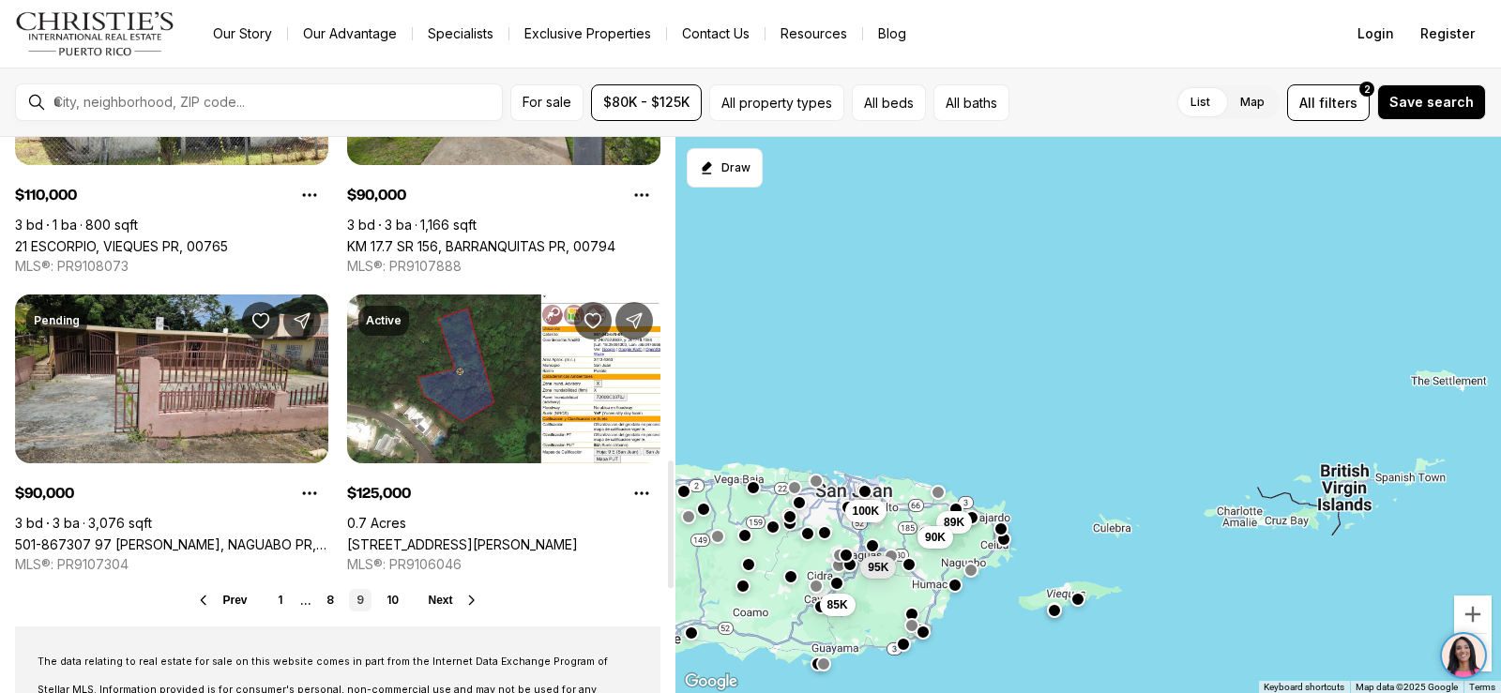
click at [467, 599] on icon at bounding box center [471, 600] width 15 height 15
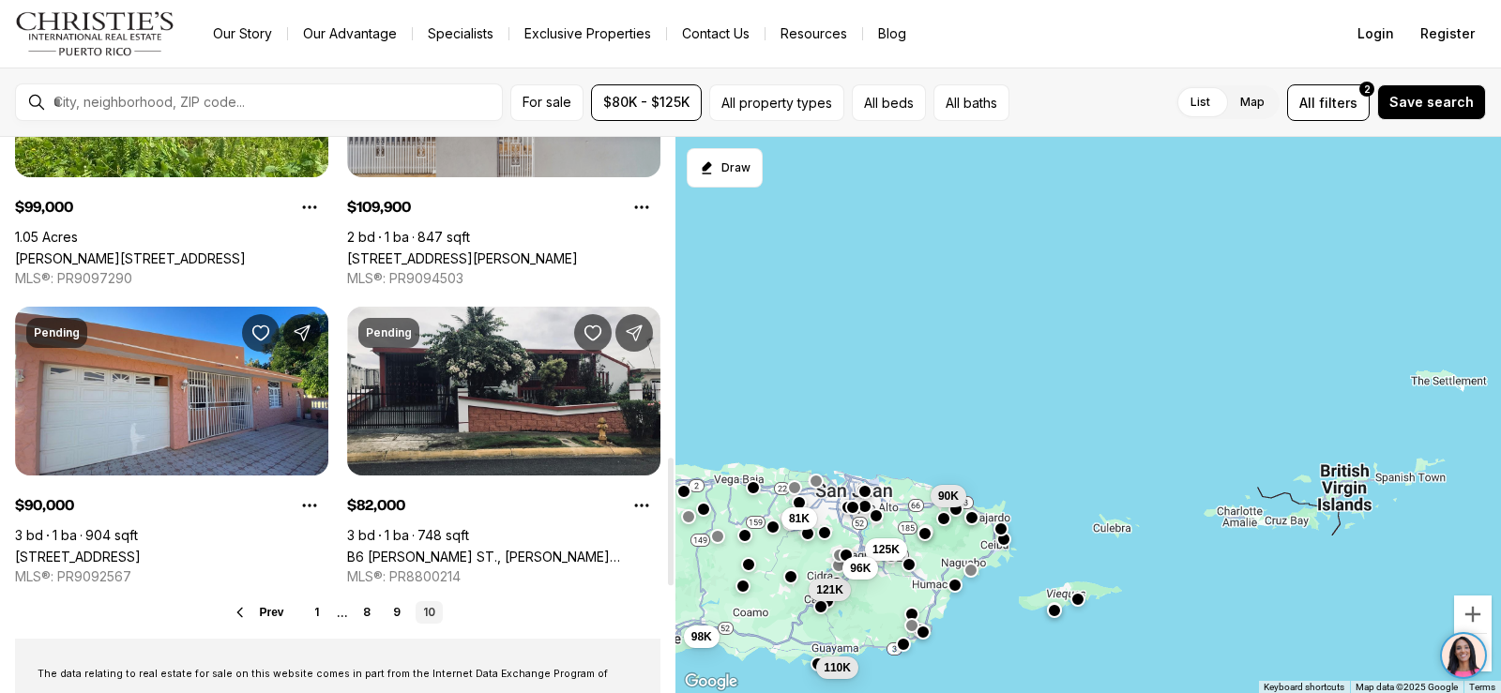
scroll to position [1407, 0]
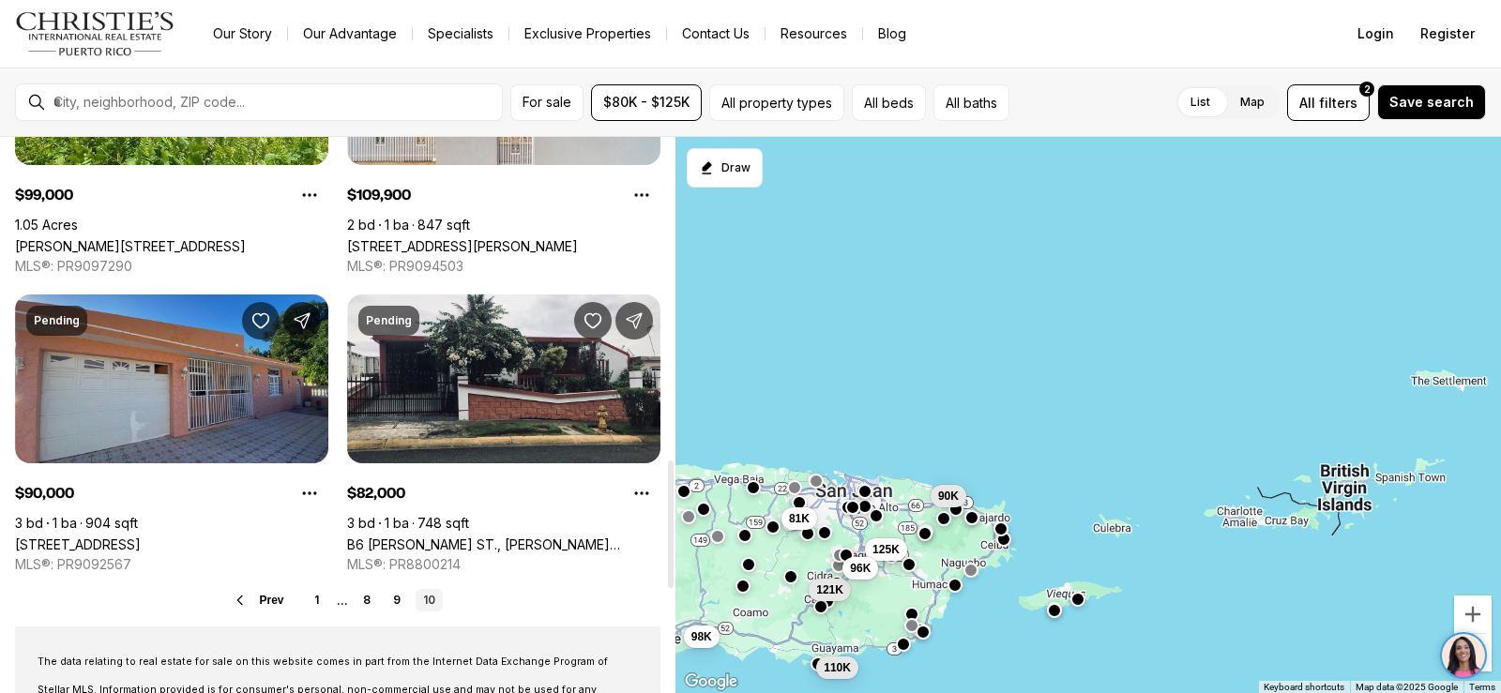
click at [141, 536] on link "[STREET_ADDRESS]" at bounding box center [78, 544] width 126 height 16
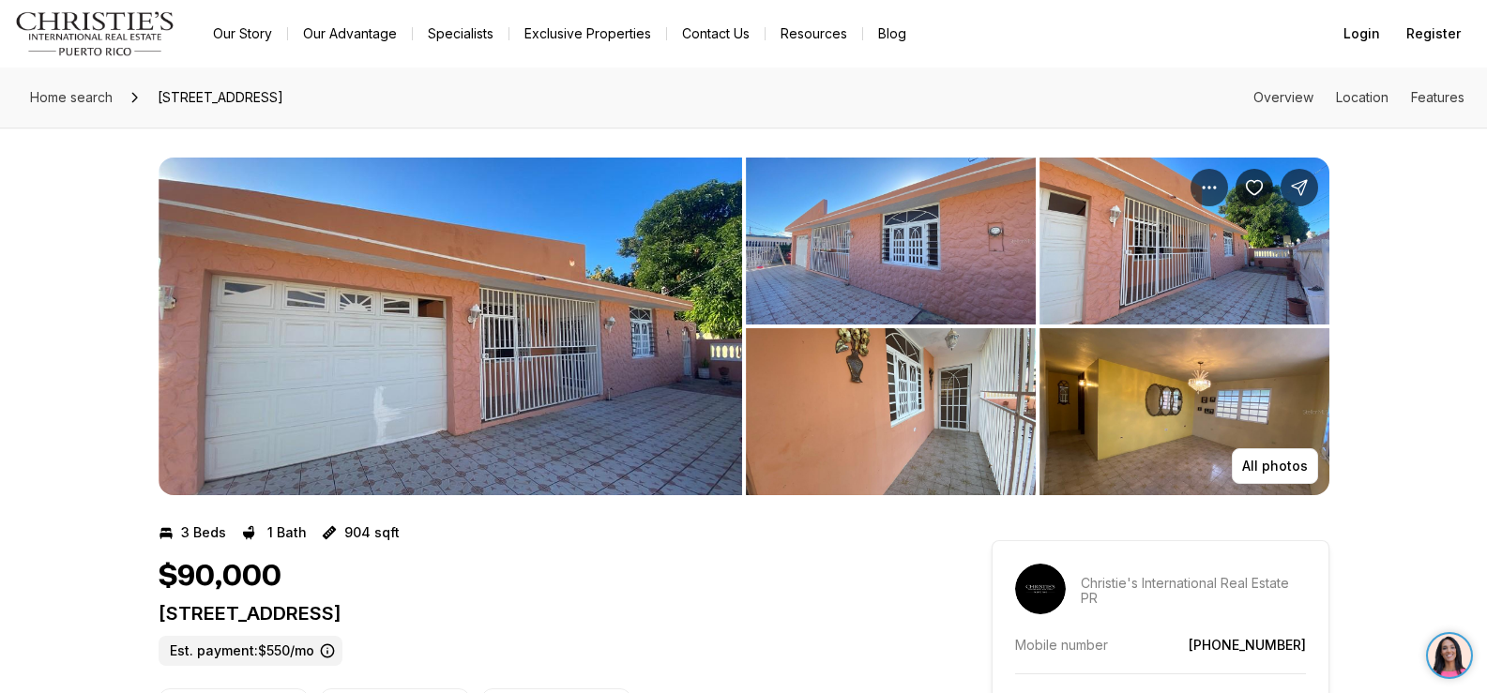
click at [503, 293] on img "View image gallery" at bounding box center [450, 327] width 583 height 338
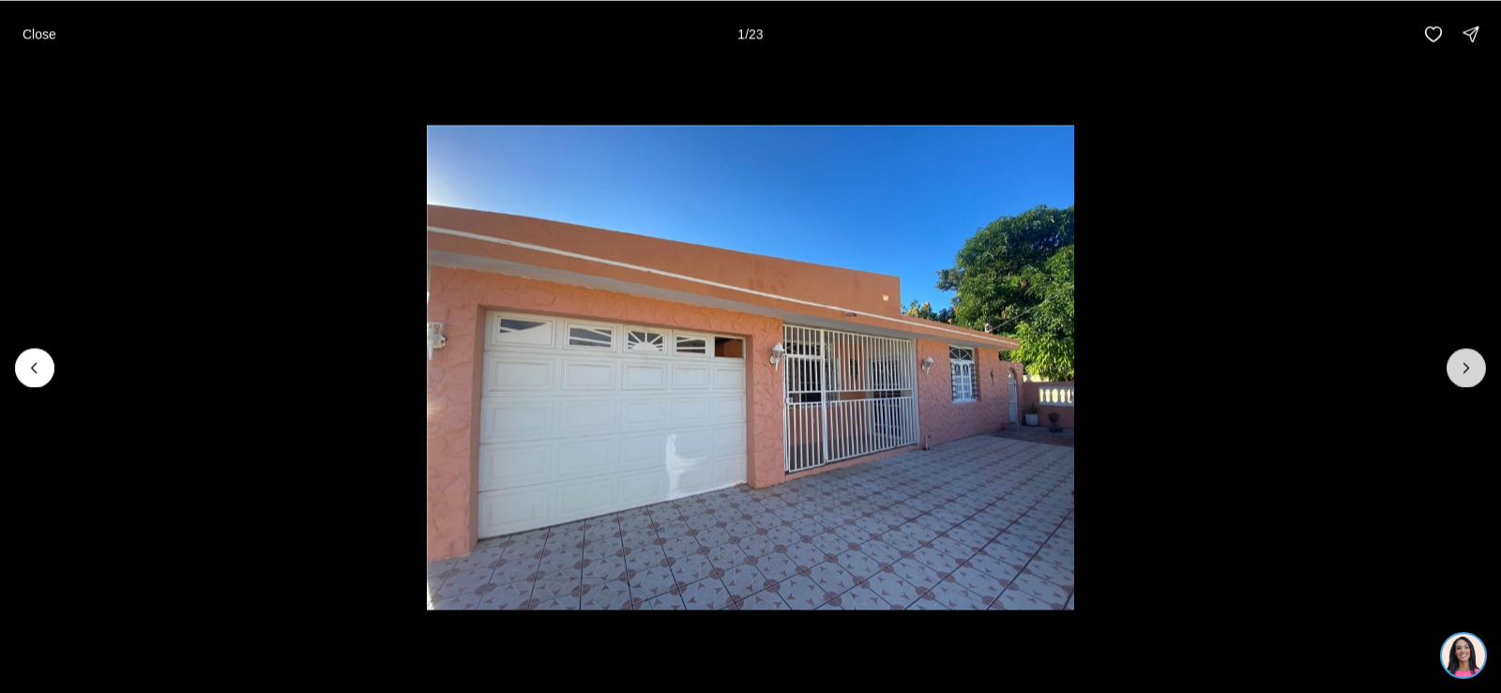
click at [1473, 360] on icon "Next slide" at bounding box center [1466, 367] width 19 height 19
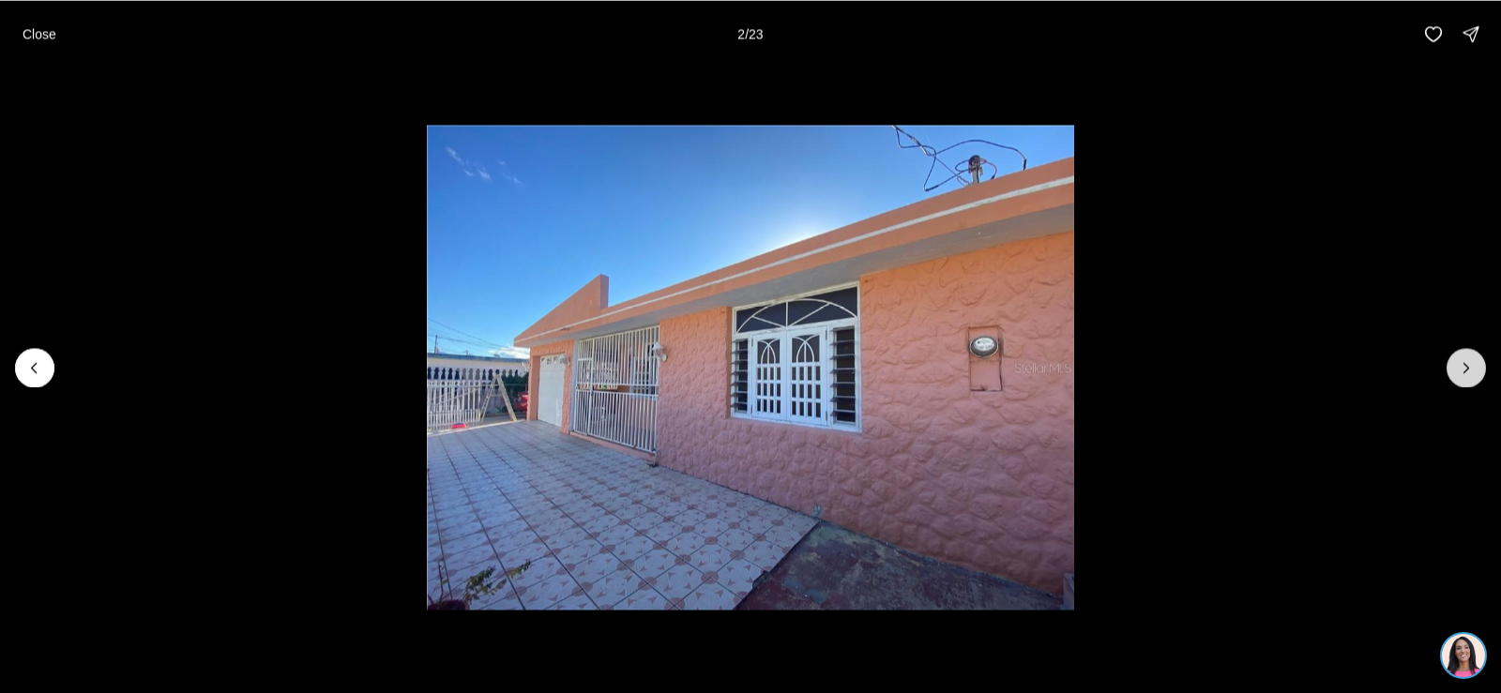
click at [1472, 359] on icon "Next slide" at bounding box center [1466, 367] width 19 height 19
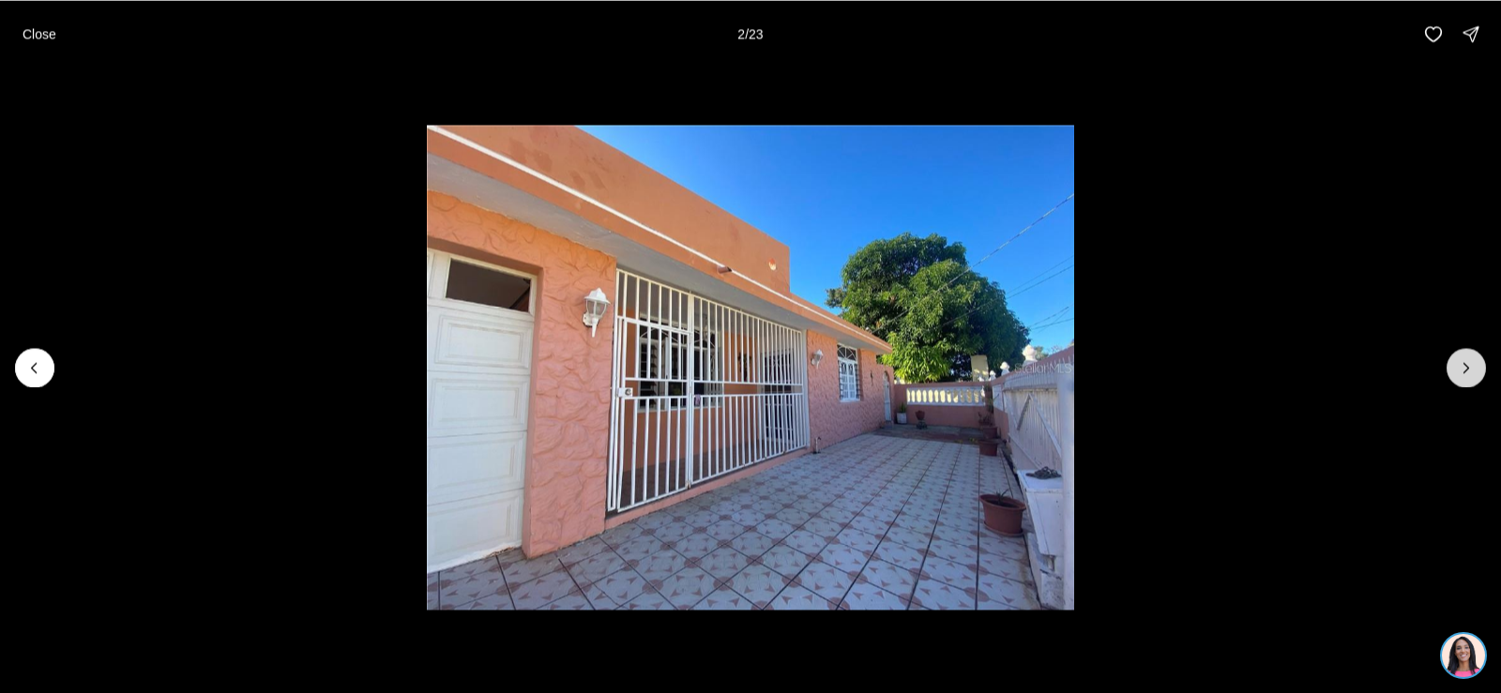
click at [1472, 359] on icon "Next slide" at bounding box center [1466, 367] width 19 height 19
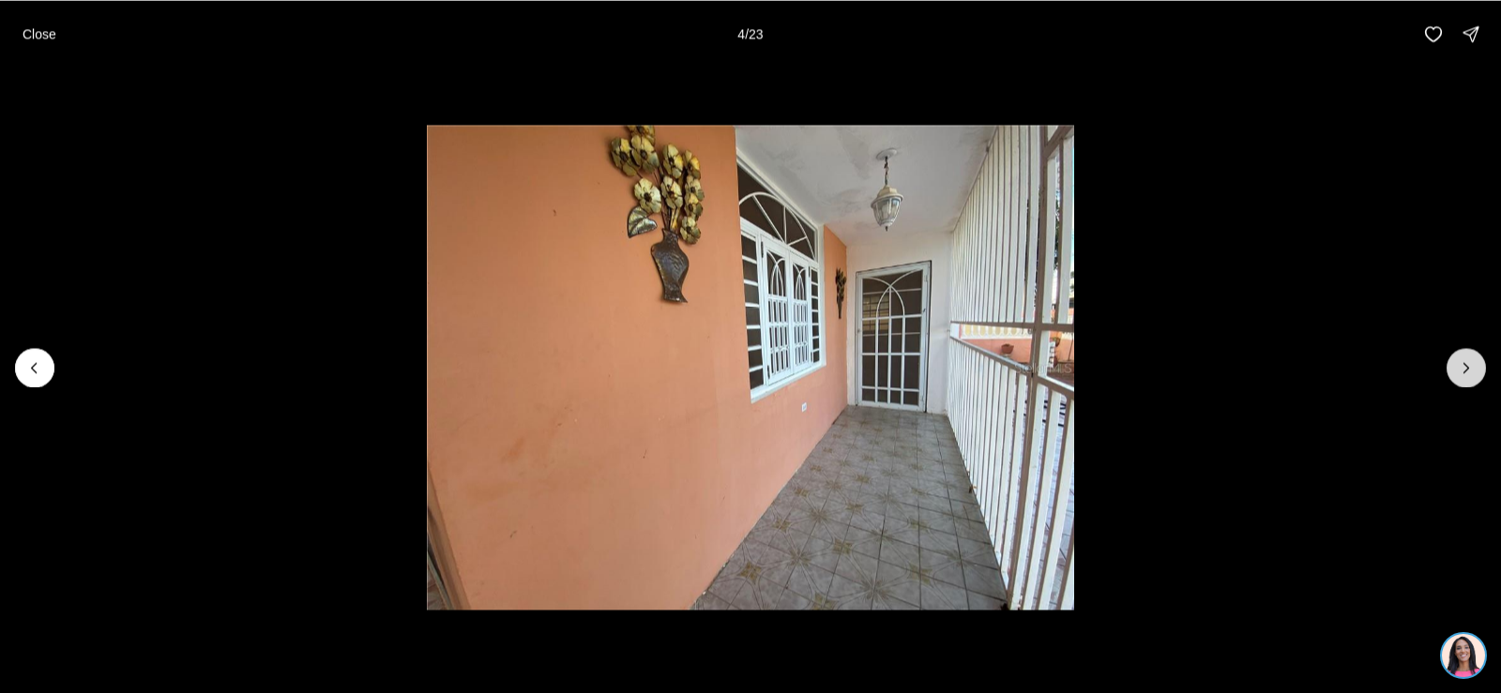
click at [1472, 359] on icon "Next slide" at bounding box center [1466, 367] width 19 height 19
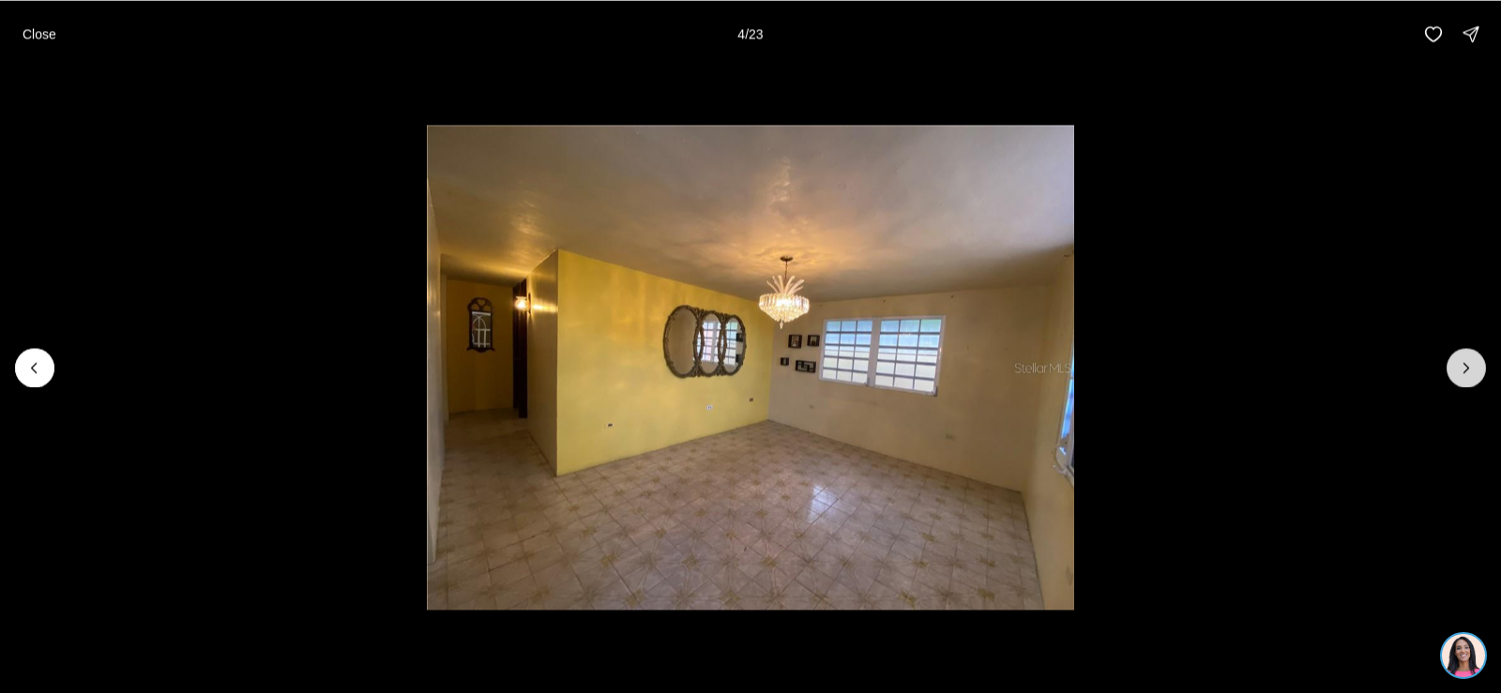
click at [1472, 359] on icon "Next slide" at bounding box center [1466, 367] width 19 height 19
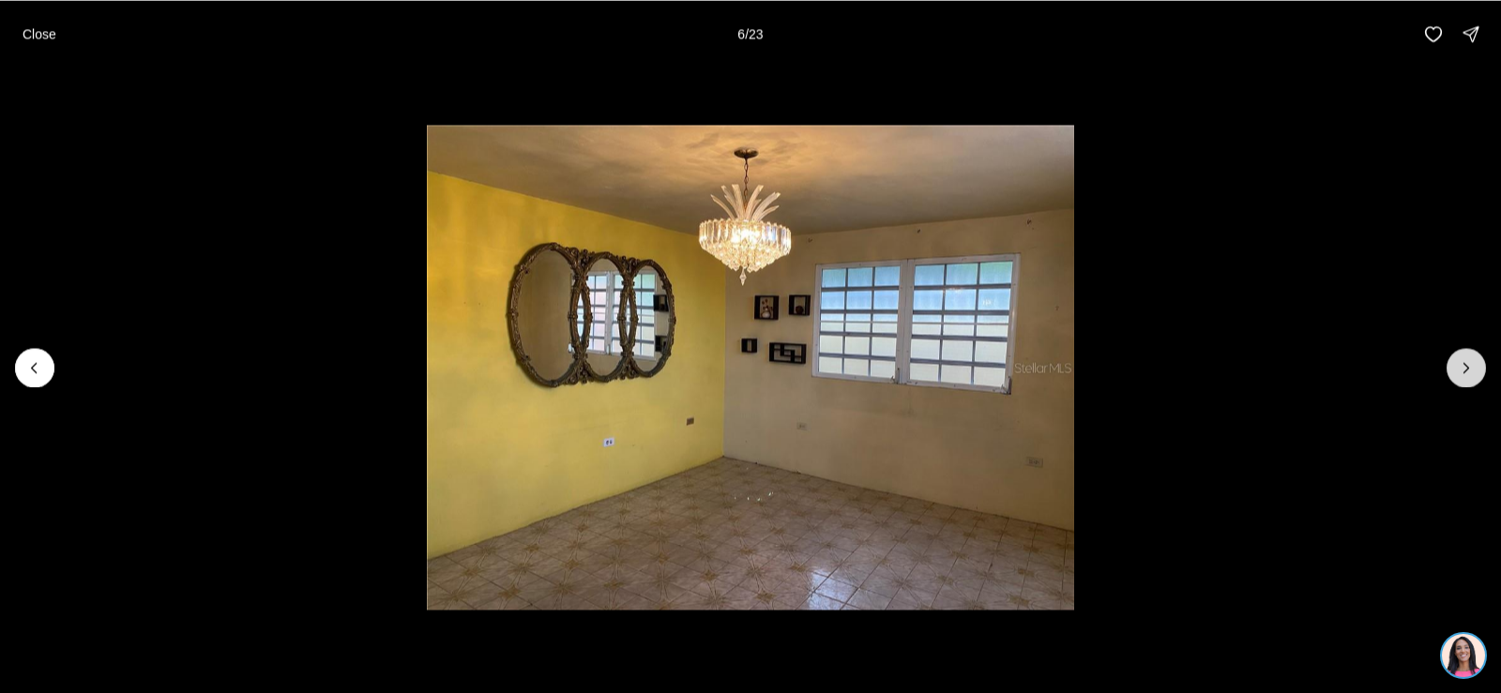
click at [1472, 359] on icon "Next slide" at bounding box center [1466, 367] width 19 height 19
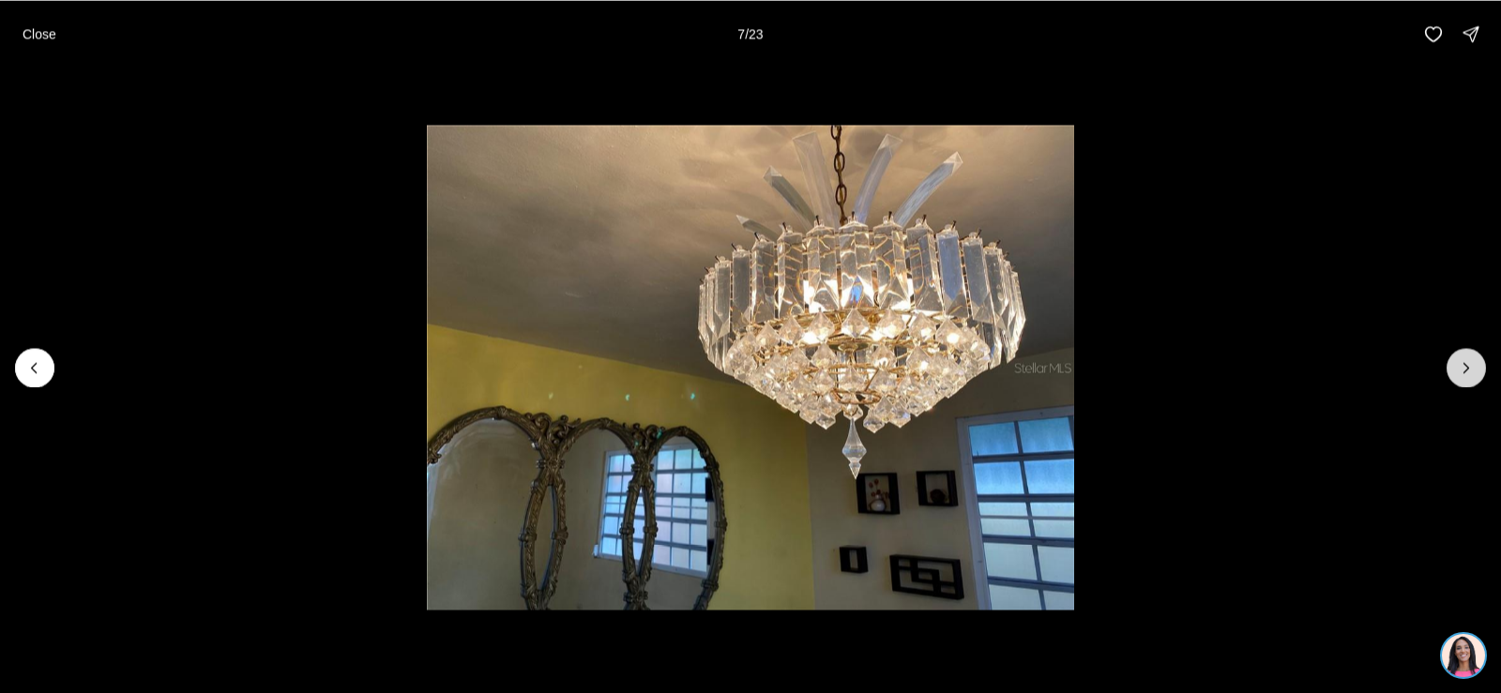
click at [1472, 359] on icon "Next slide" at bounding box center [1466, 367] width 19 height 19
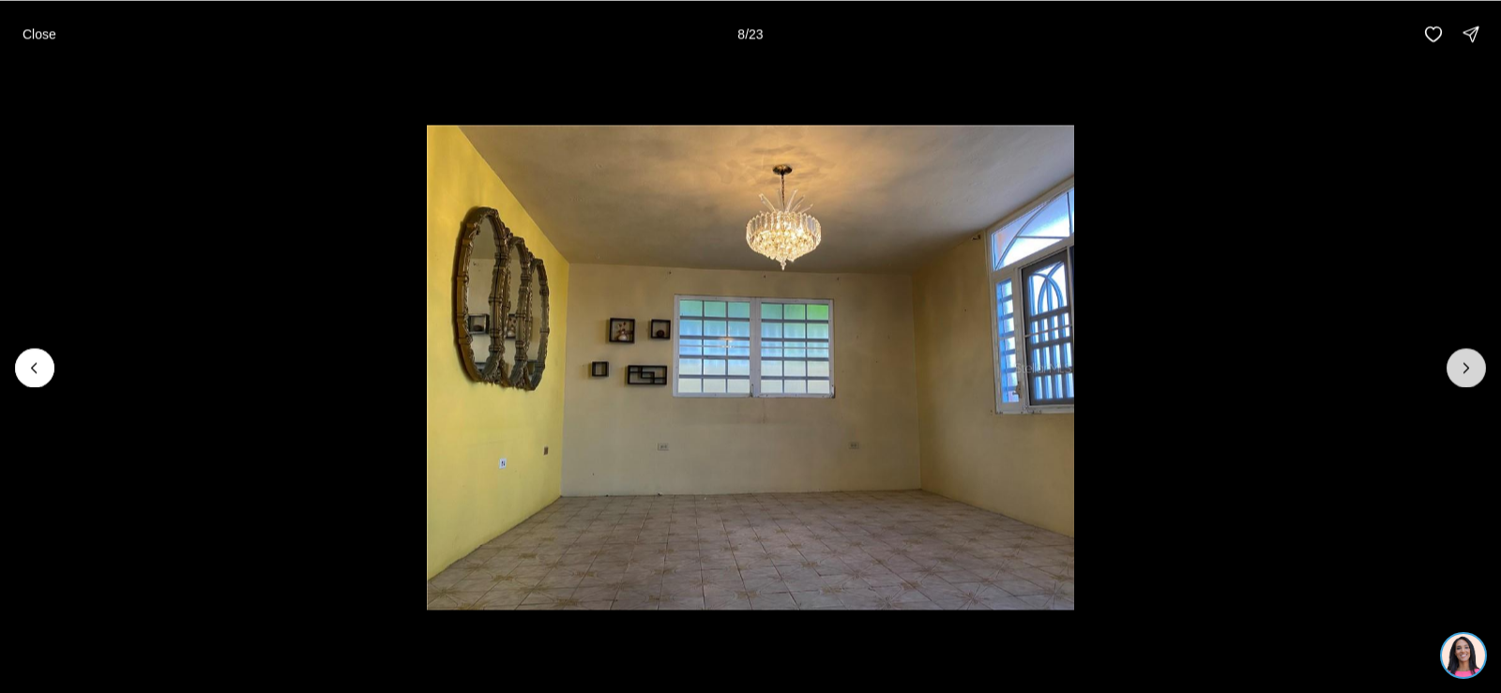
click at [1472, 359] on icon "Next slide" at bounding box center [1466, 367] width 19 height 19
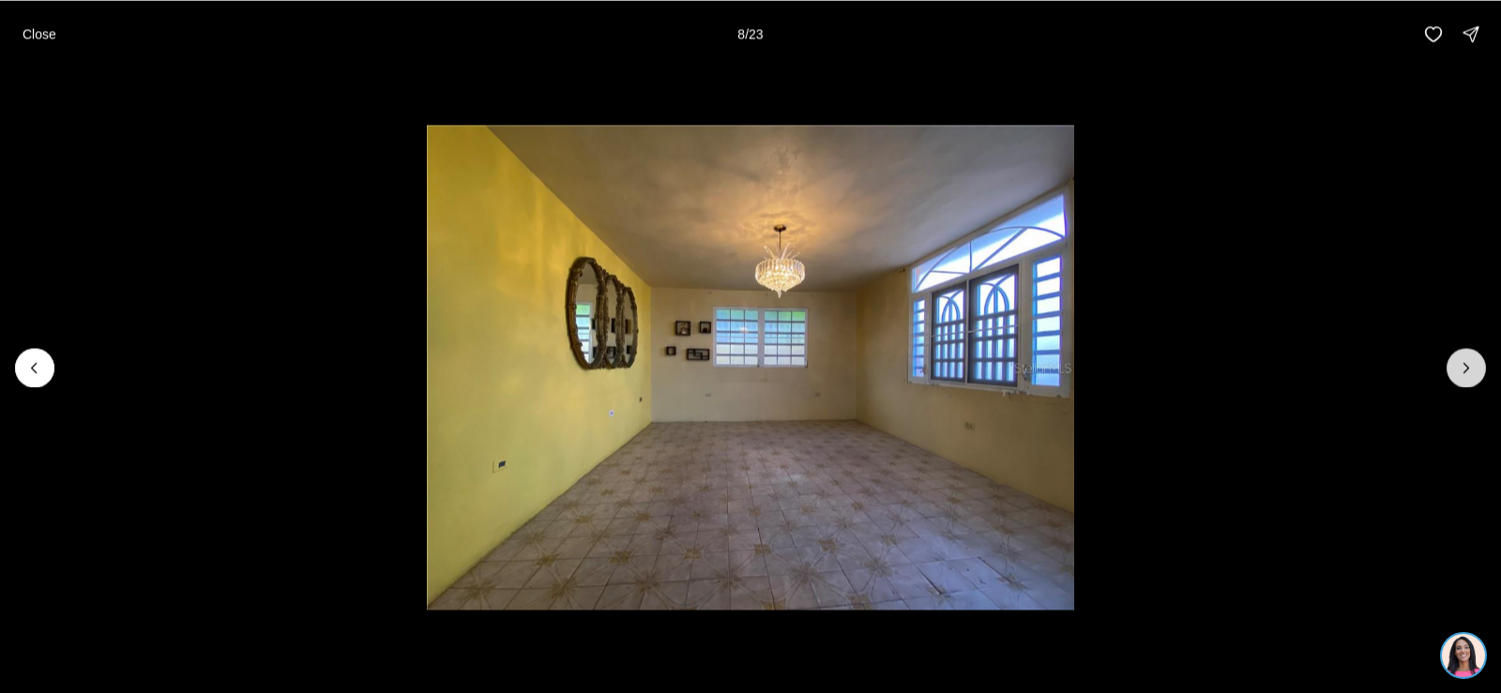
click at [1472, 359] on icon "Next slide" at bounding box center [1466, 367] width 19 height 19
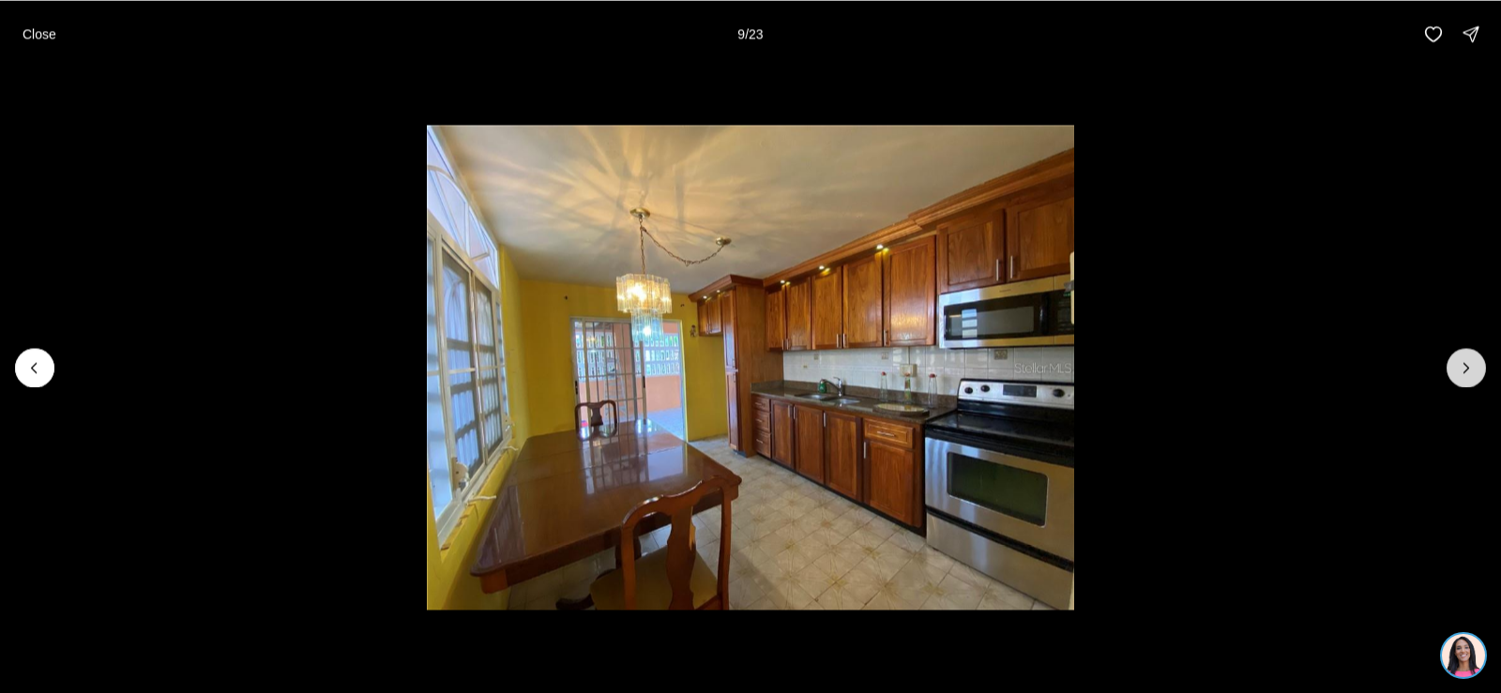
click at [1472, 359] on icon "Next slide" at bounding box center [1466, 367] width 19 height 19
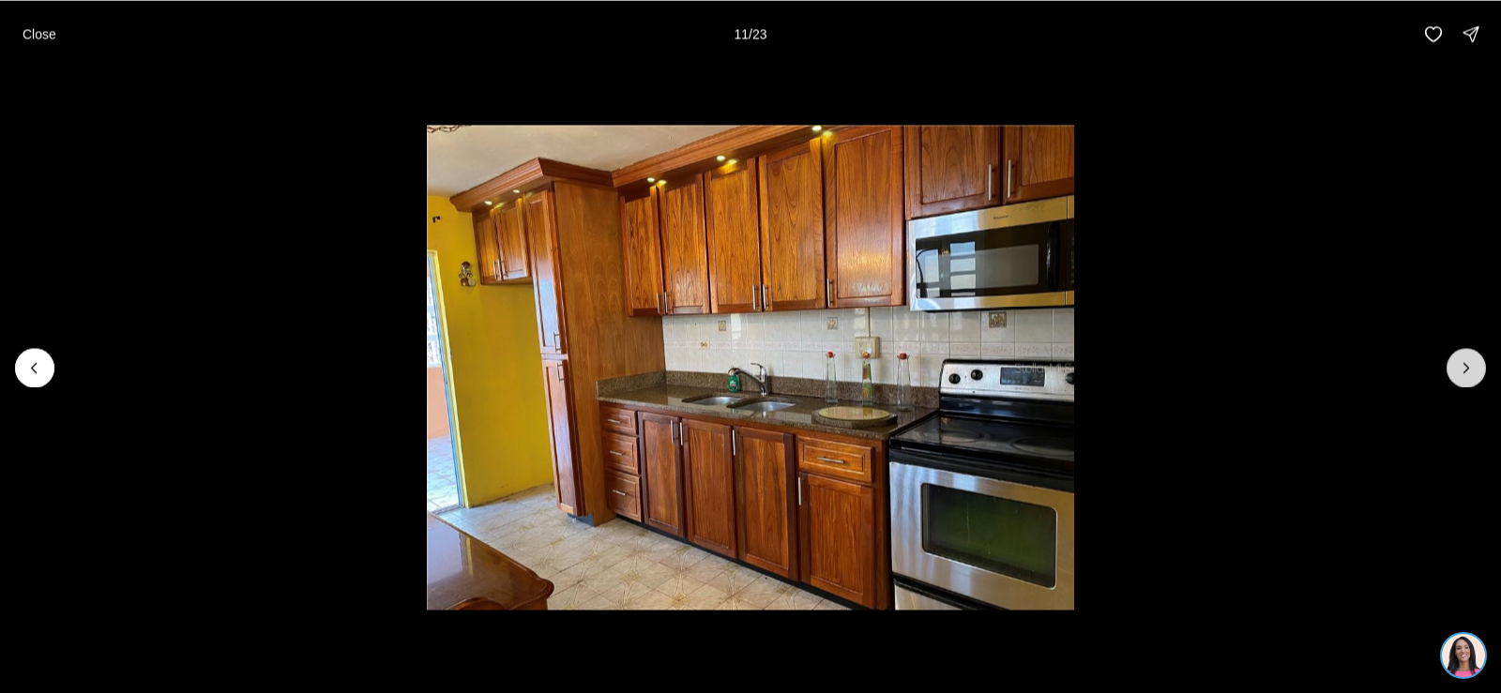
click at [1472, 359] on icon "Next slide" at bounding box center [1466, 367] width 19 height 19
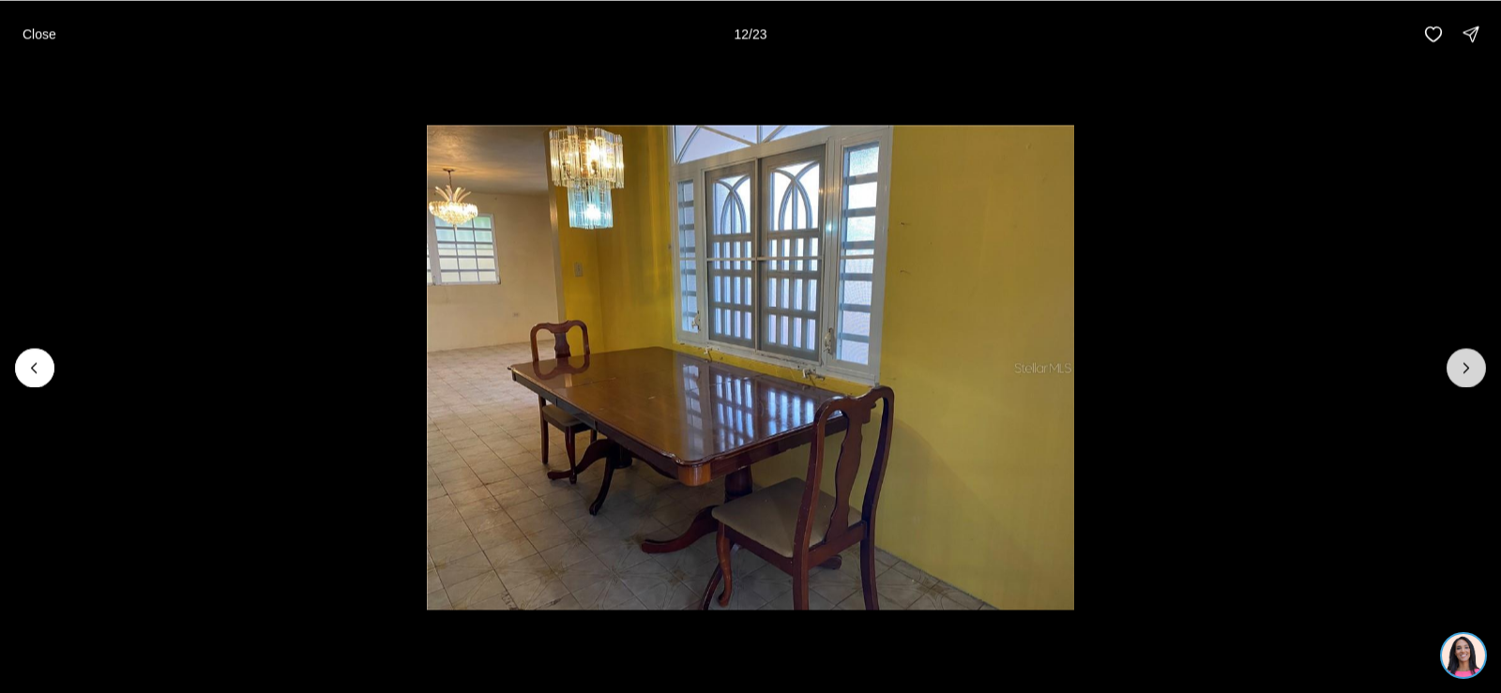
click at [1472, 360] on icon "Next slide" at bounding box center [1466, 367] width 19 height 19
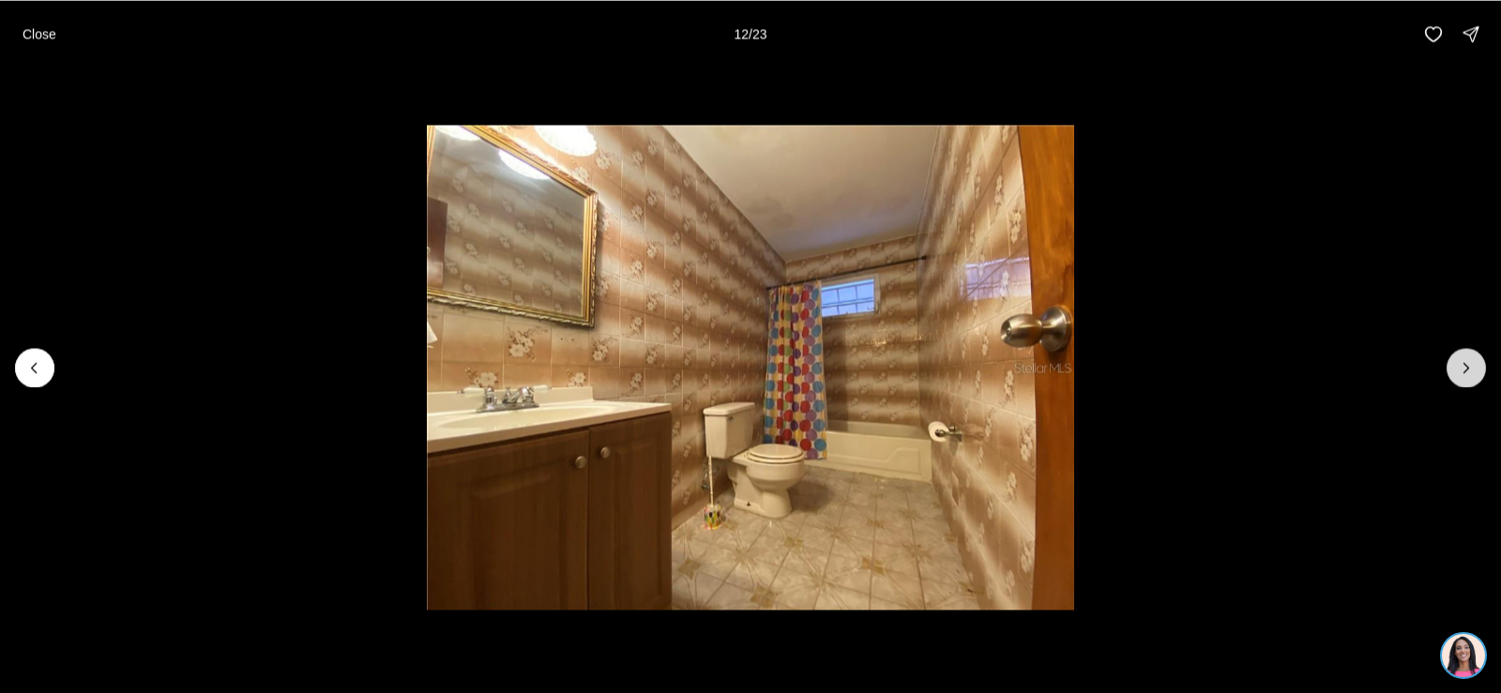
click at [1472, 360] on icon "Next slide" at bounding box center [1466, 367] width 19 height 19
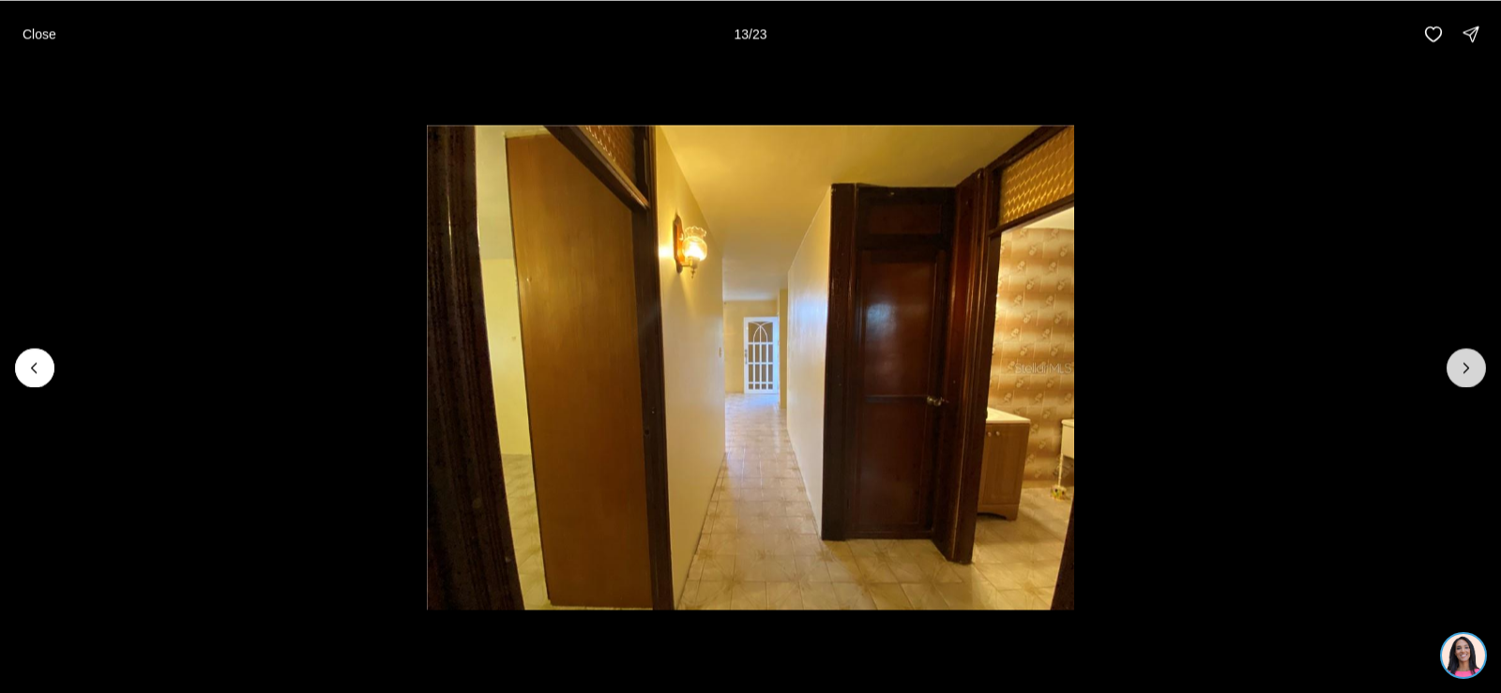
click at [1472, 365] on icon "Next slide" at bounding box center [1466, 367] width 19 height 19
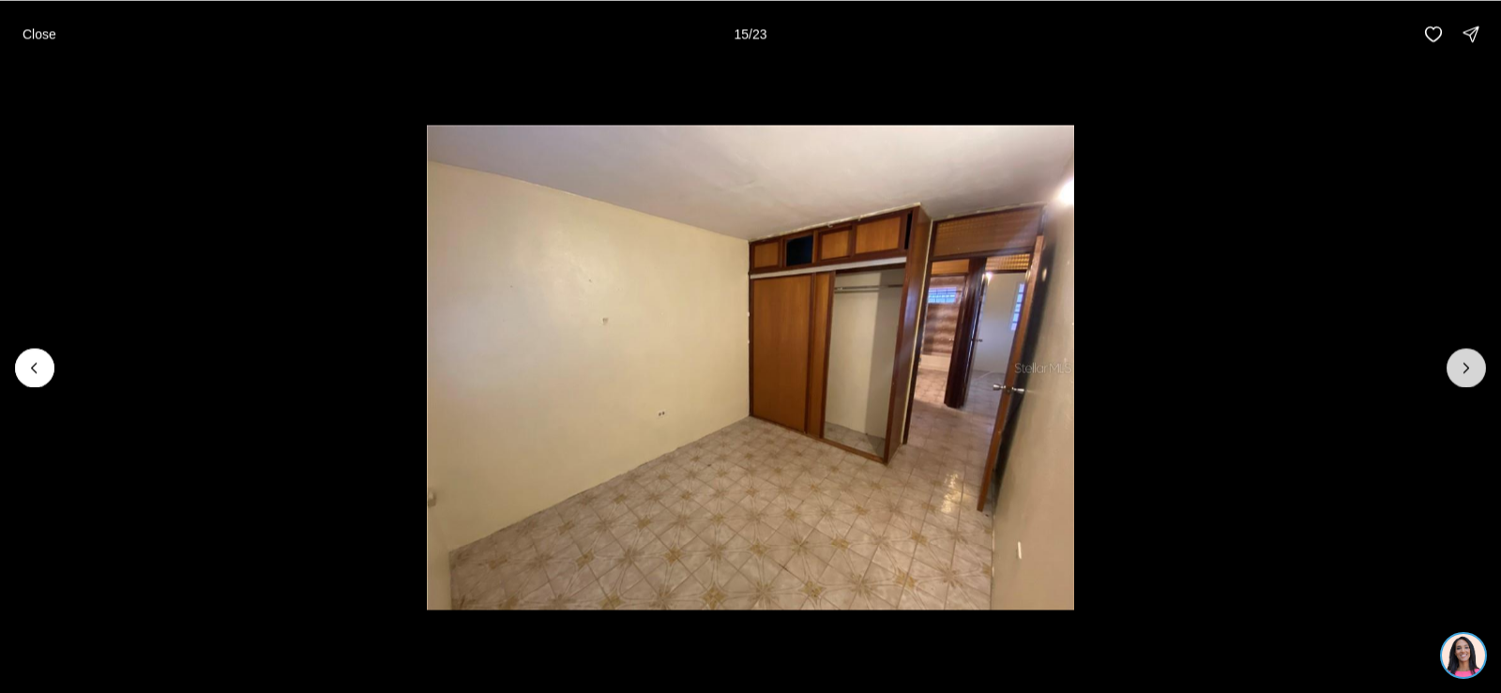
click at [1472, 365] on icon "Next slide" at bounding box center [1466, 367] width 19 height 19
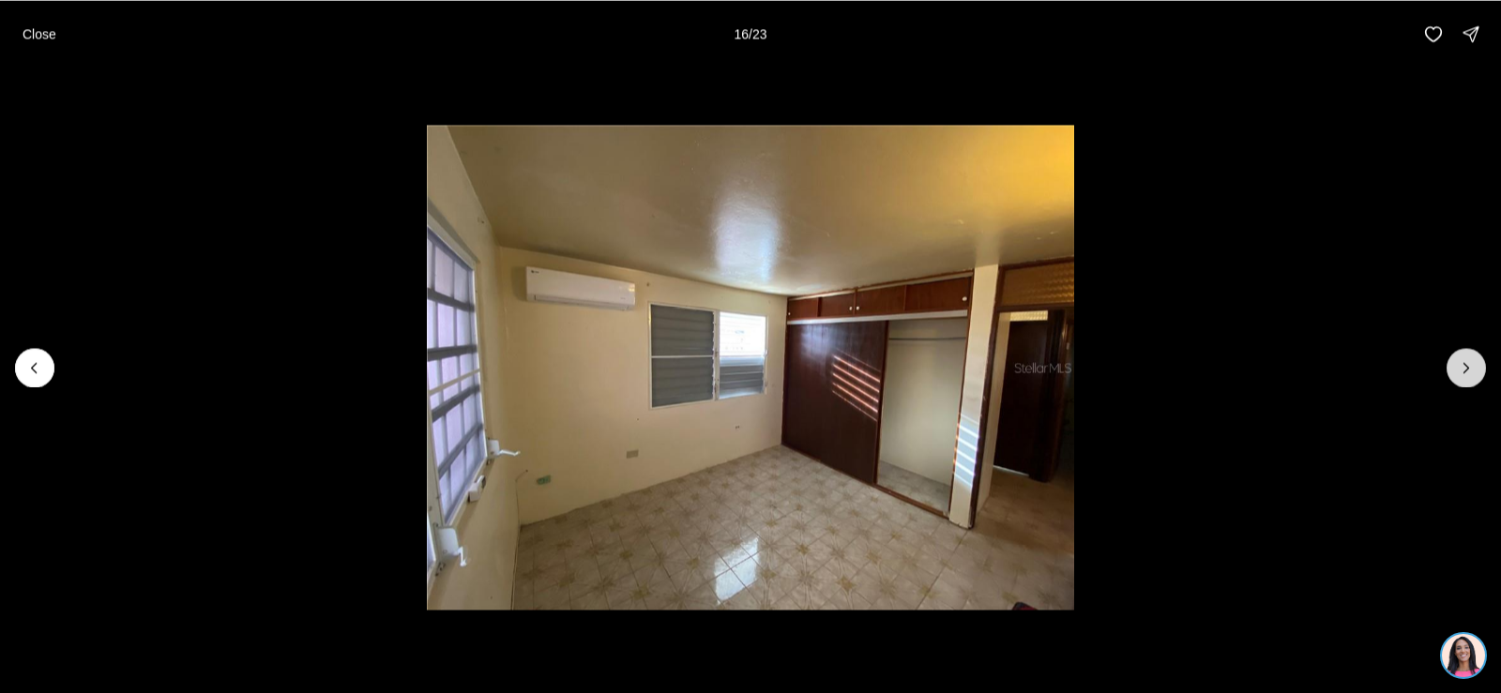
click at [1472, 365] on icon "Next slide" at bounding box center [1466, 367] width 19 height 19
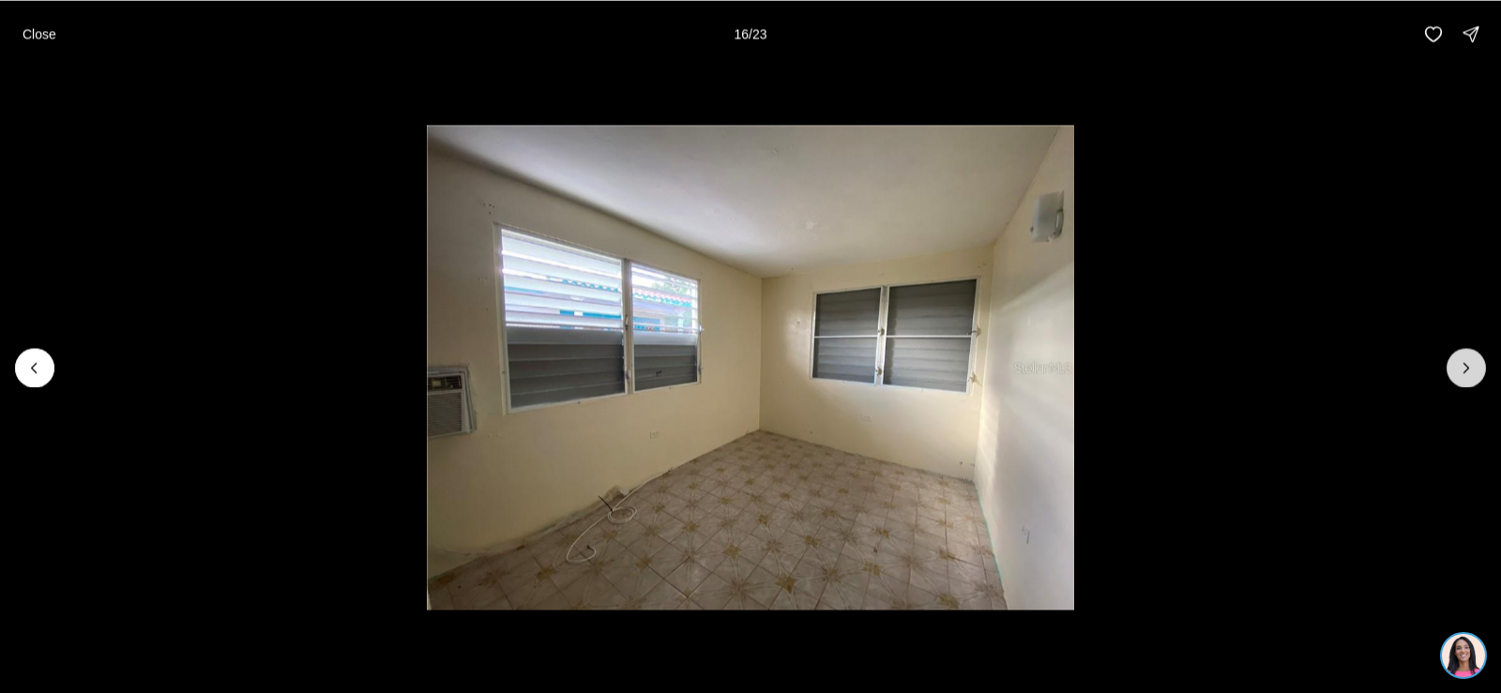
click at [1471, 365] on icon "Next slide" at bounding box center [1466, 367] width 19 height 19
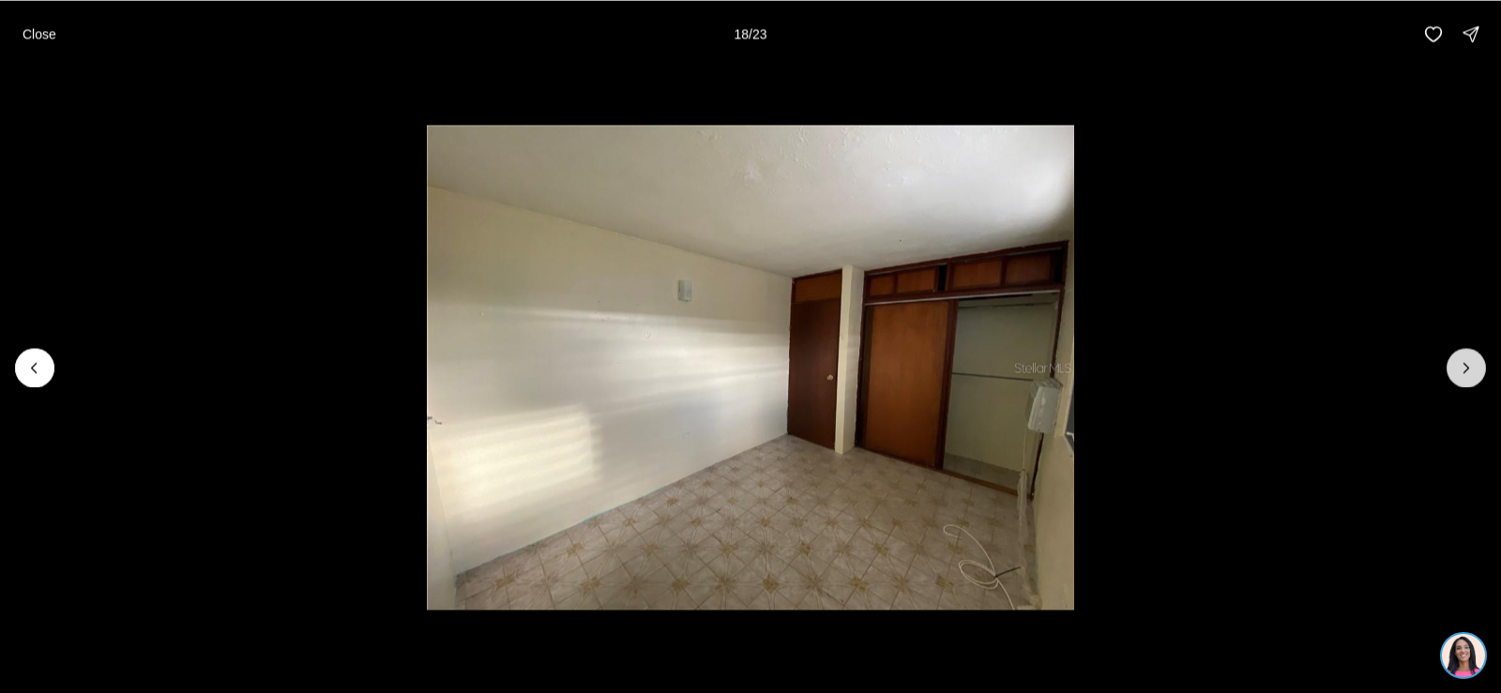
click at [1471, 365] on icon "Next slide" at bounding box center [1466, 367] width 19 height 19
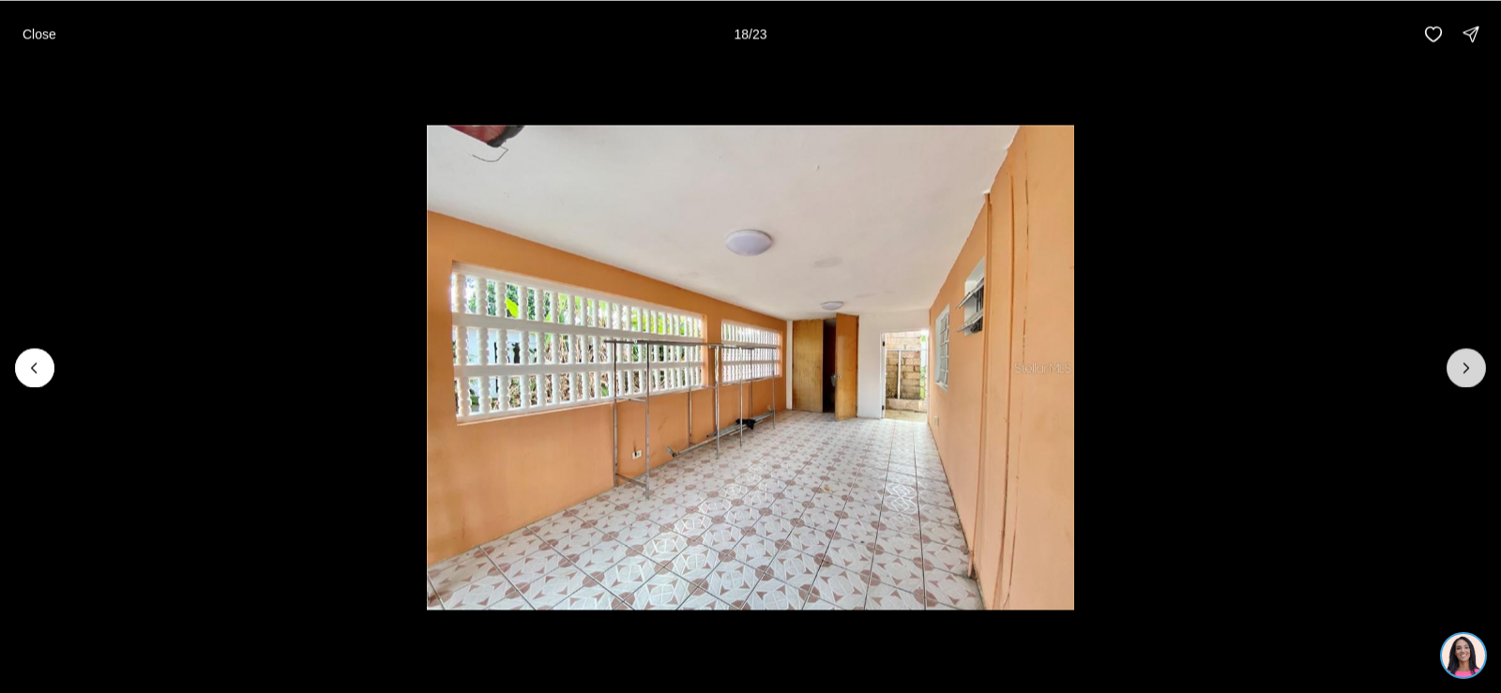
click at [1471, 365] on icon "Next slide" at bounding box center [1466, 367] width 19 height 19
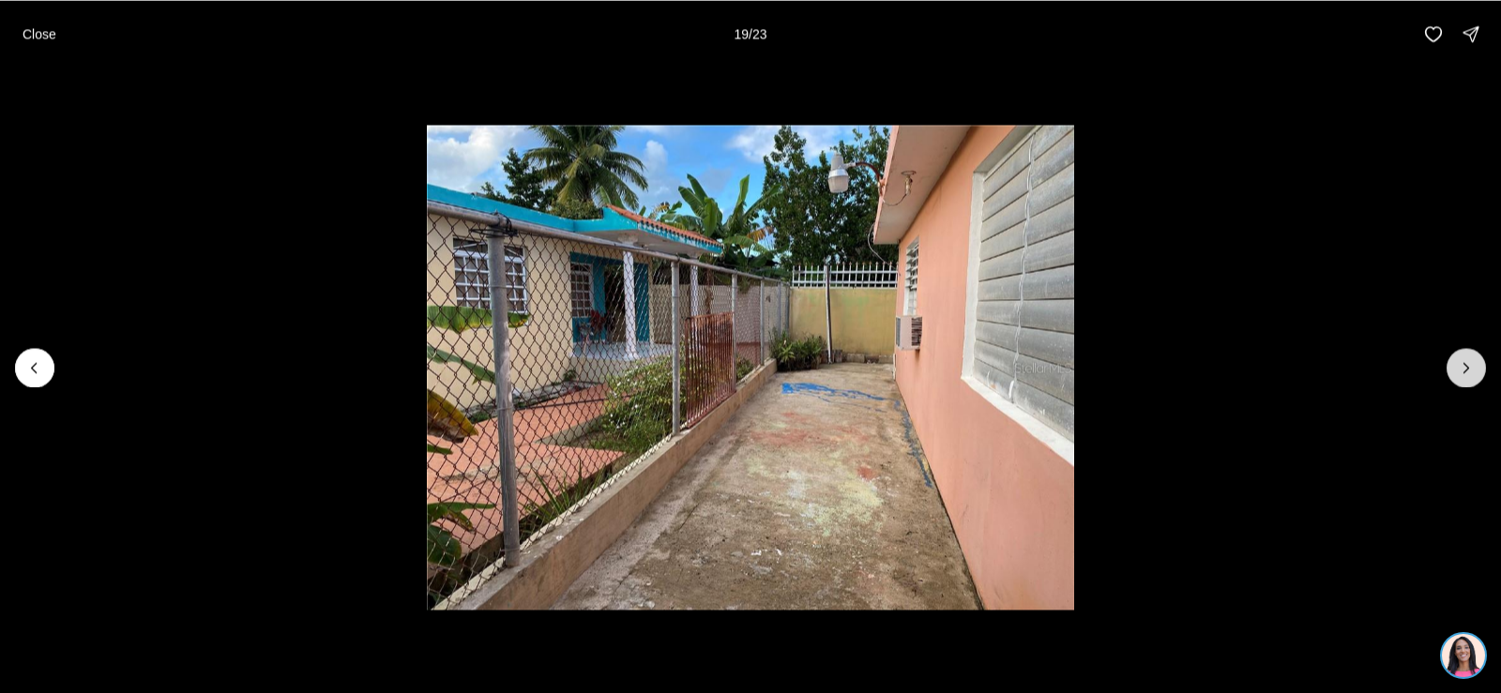
click at [1471, 365] on icon "Next slide" at bounding box center [1466, 367] width 19 height 19
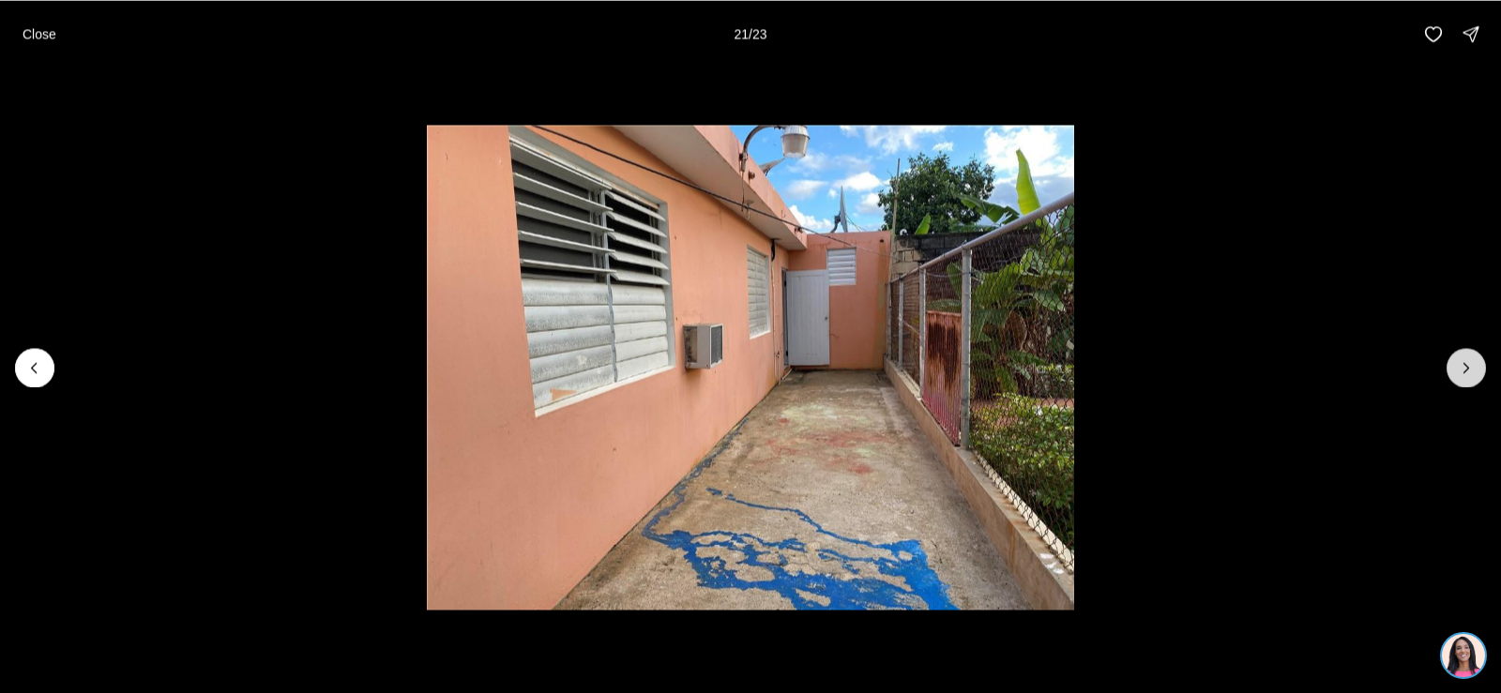
click at [1471, 365] on icon "Next slide" at bounding box center [1466, 367] width 19 height 19
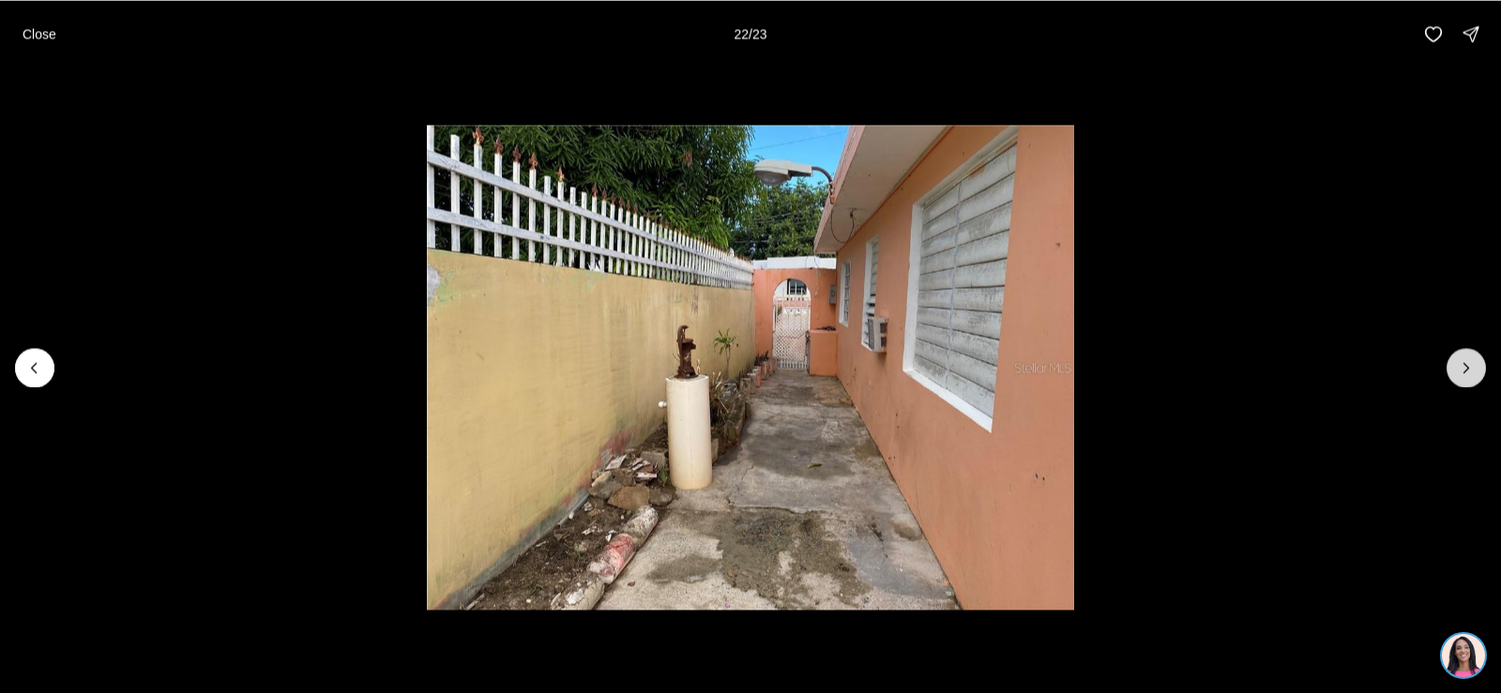
click at [1471, 365] on icon "Next slide" at bounding box center [1466, 367] width 19 height 19
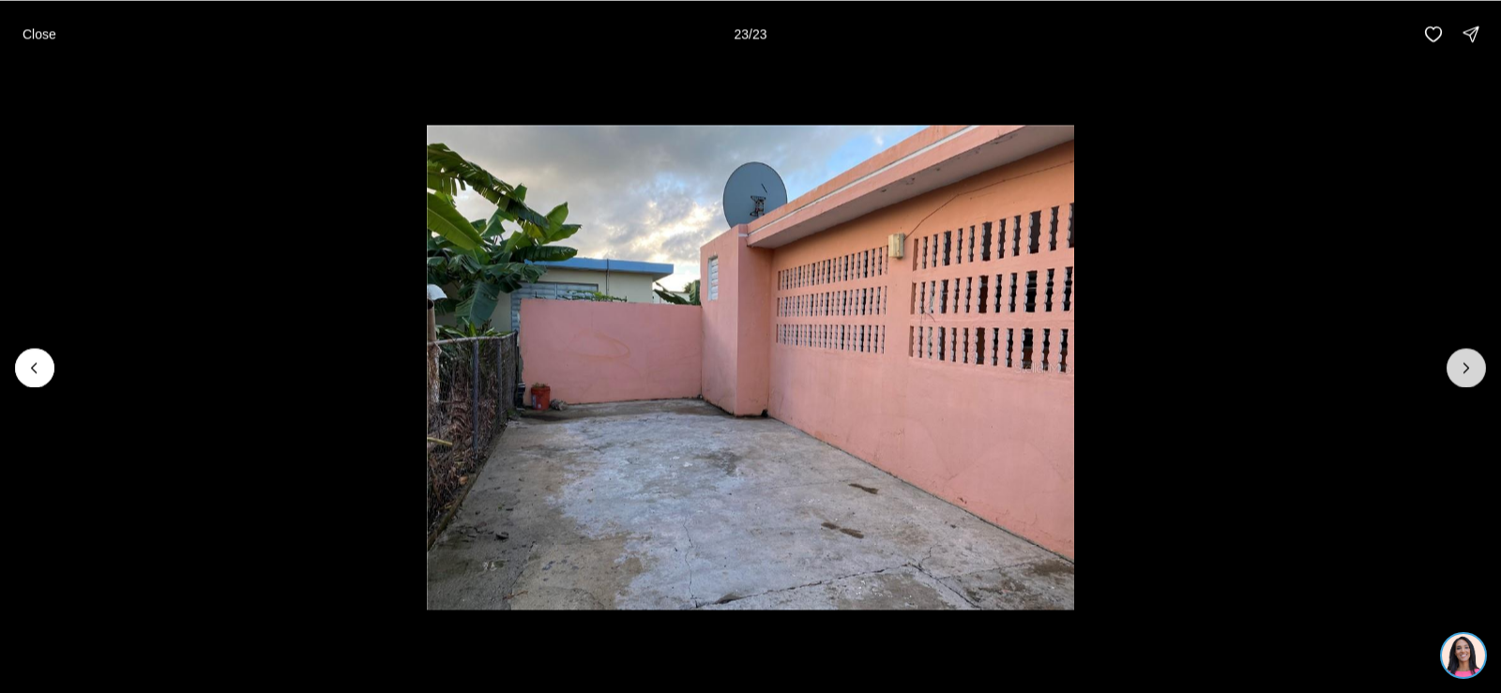
click at [1471, 365] on div at bounding box center [1465, 367] width 39 height 39
click at [45, 36] on p "Close" at bounding box center [40, 33] width 34 height 15
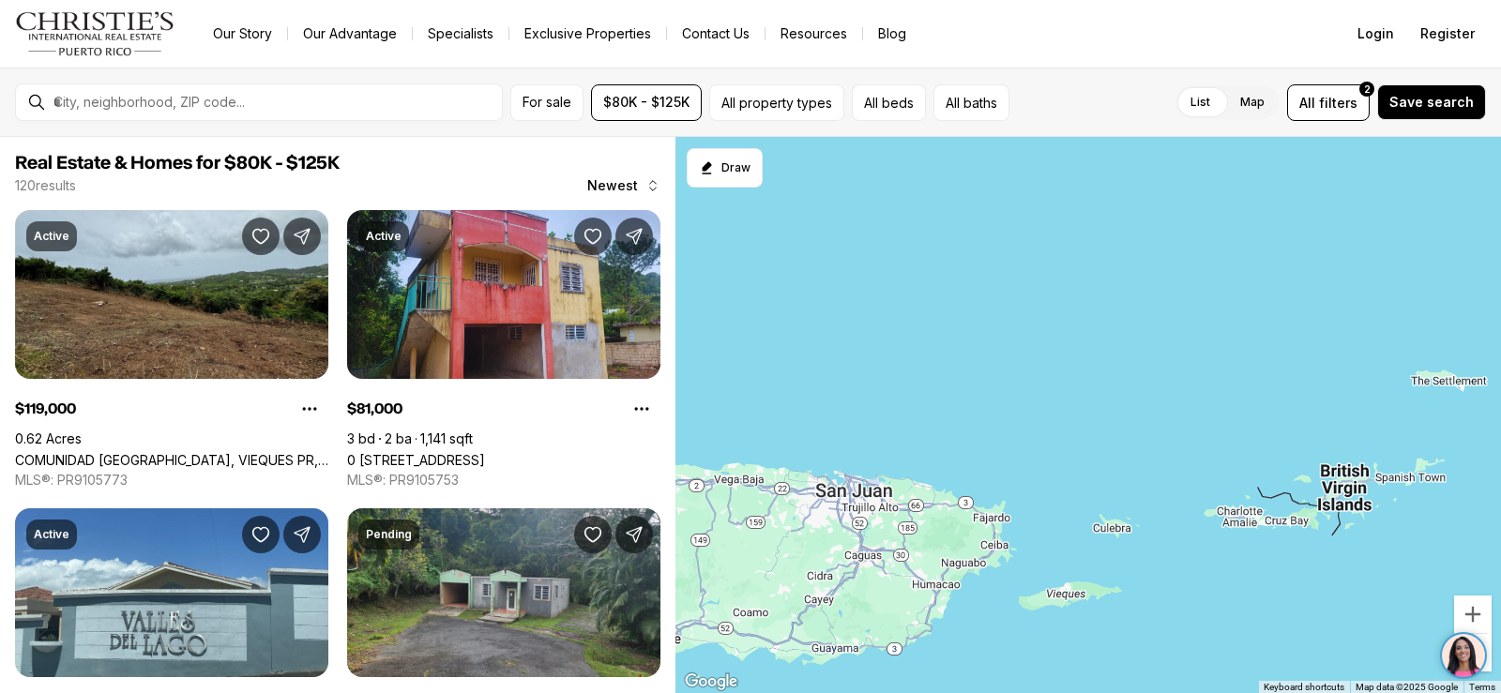
scroll to position [1407, 0]
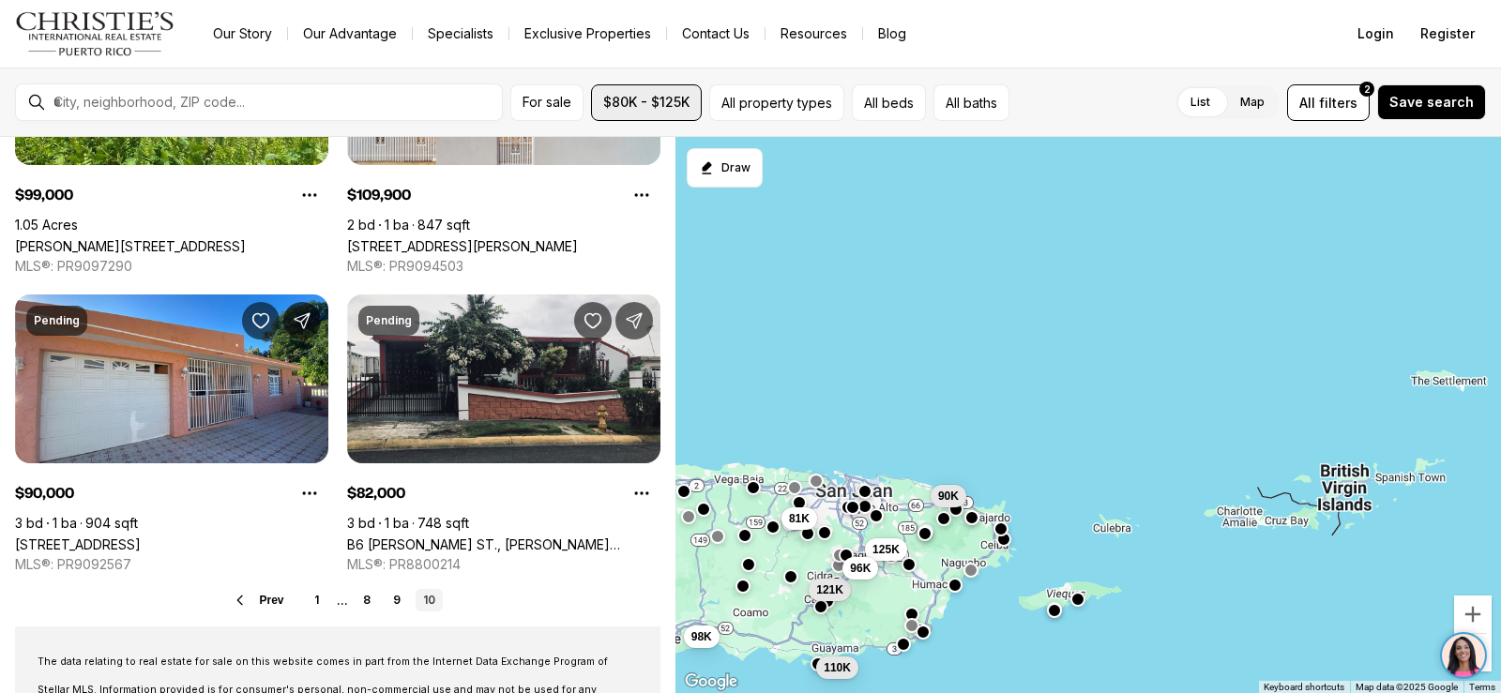
click at [682, 115] on button "$80K - $125K" at bounding box center [646, 102] width 111 height 37
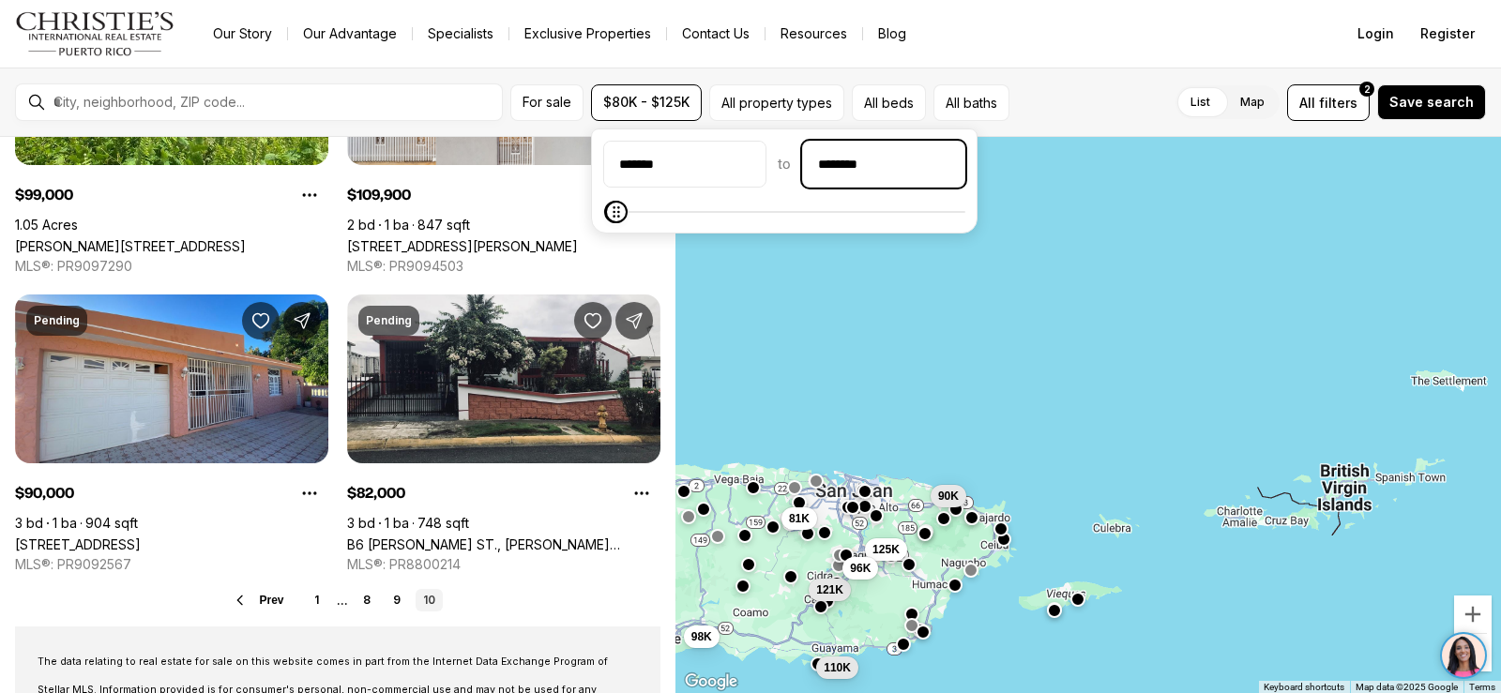
click at [926, 163] on input "********" at bounding box center [883, 164] width 161 height 45
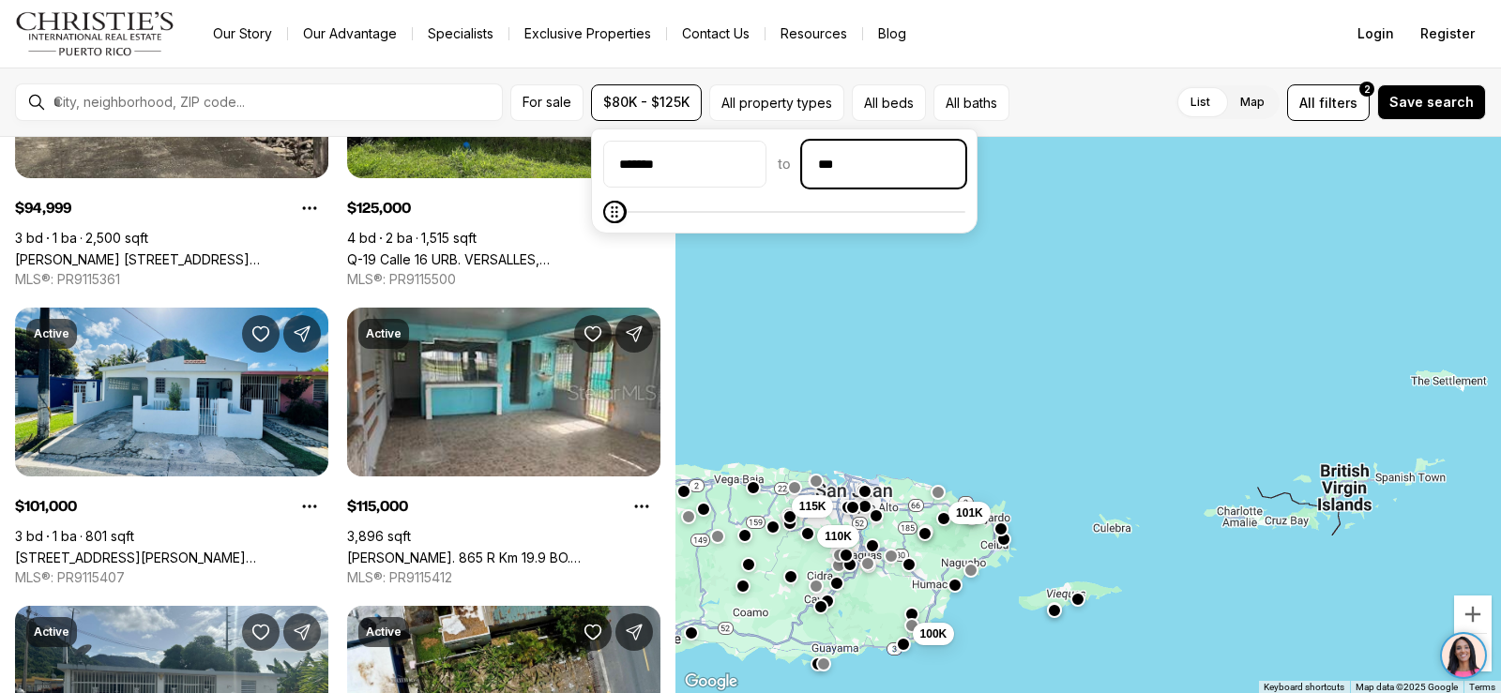
type input "**"
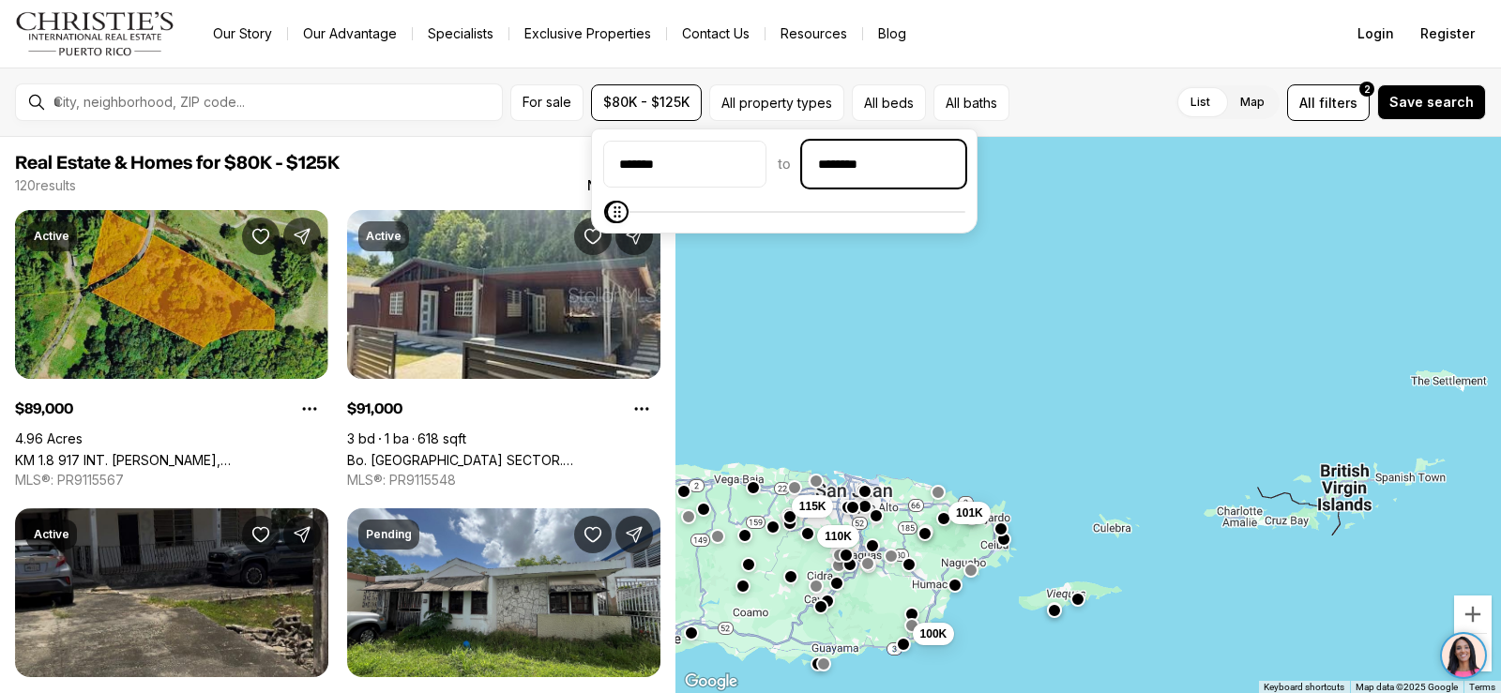
type input "********"
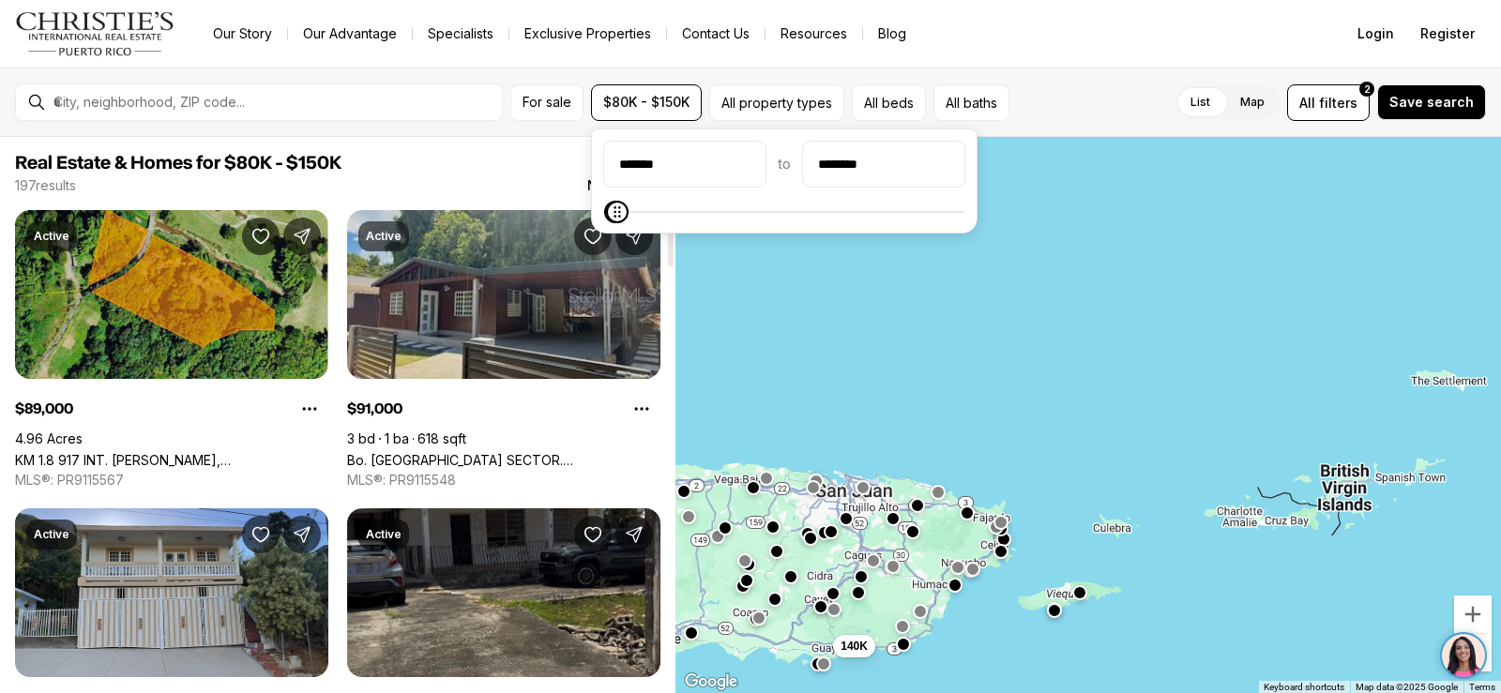
click at [511, 452] on link "Bo. Higuillar SECTOR. LOS PUERTOS, DORADO PR, 00646" at bounding box center [503, 460] width 313 height 16
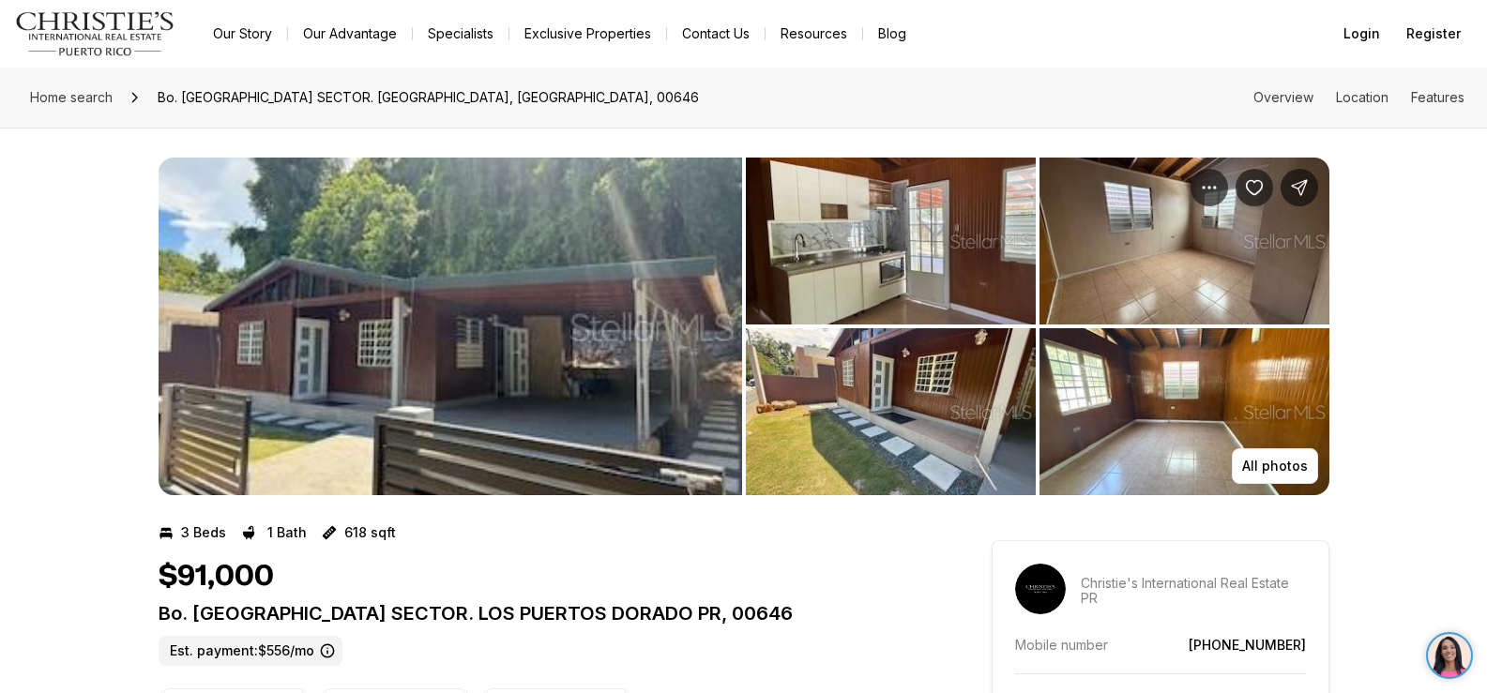
click at [457, 334] on img "View image gallery" at bounding box center [450, 327] width 583 height 338
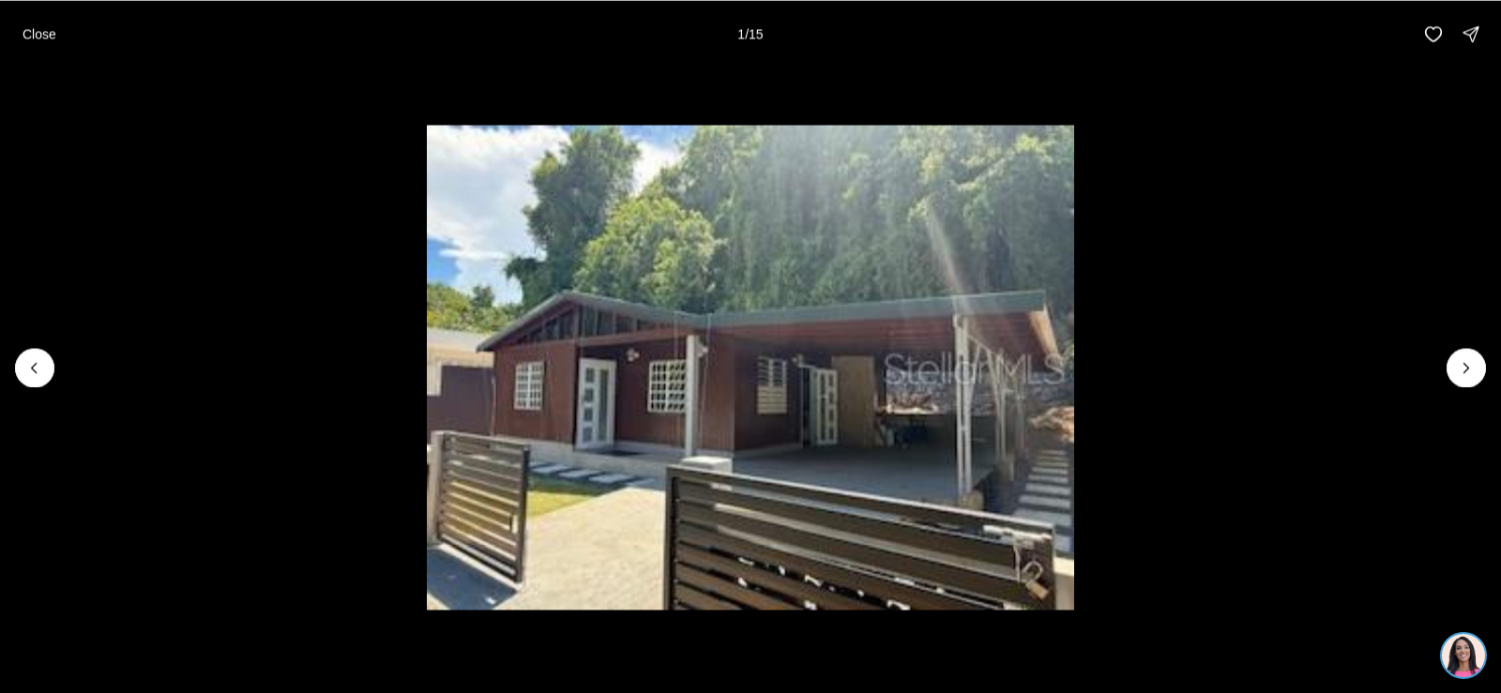
click at [1444, 356] on li "1 of 15" at bounding box center [750, 367] width 1501 height 599
click at [1456, 358] on button "Next slide" at bounding box center [1465, 367] width 39 height 39
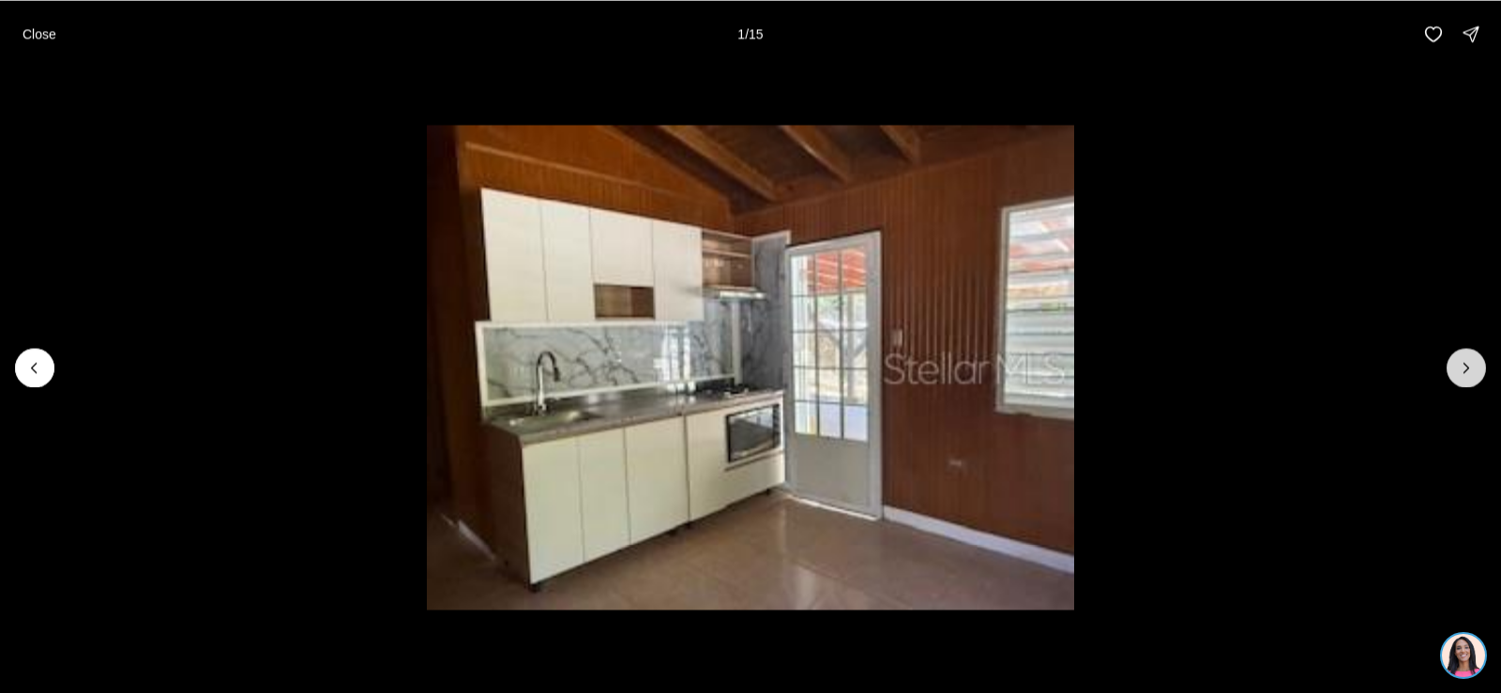
click at [1462, 365] on icon "Next slide" at bounding box center [1466, 367] width 19 height 19
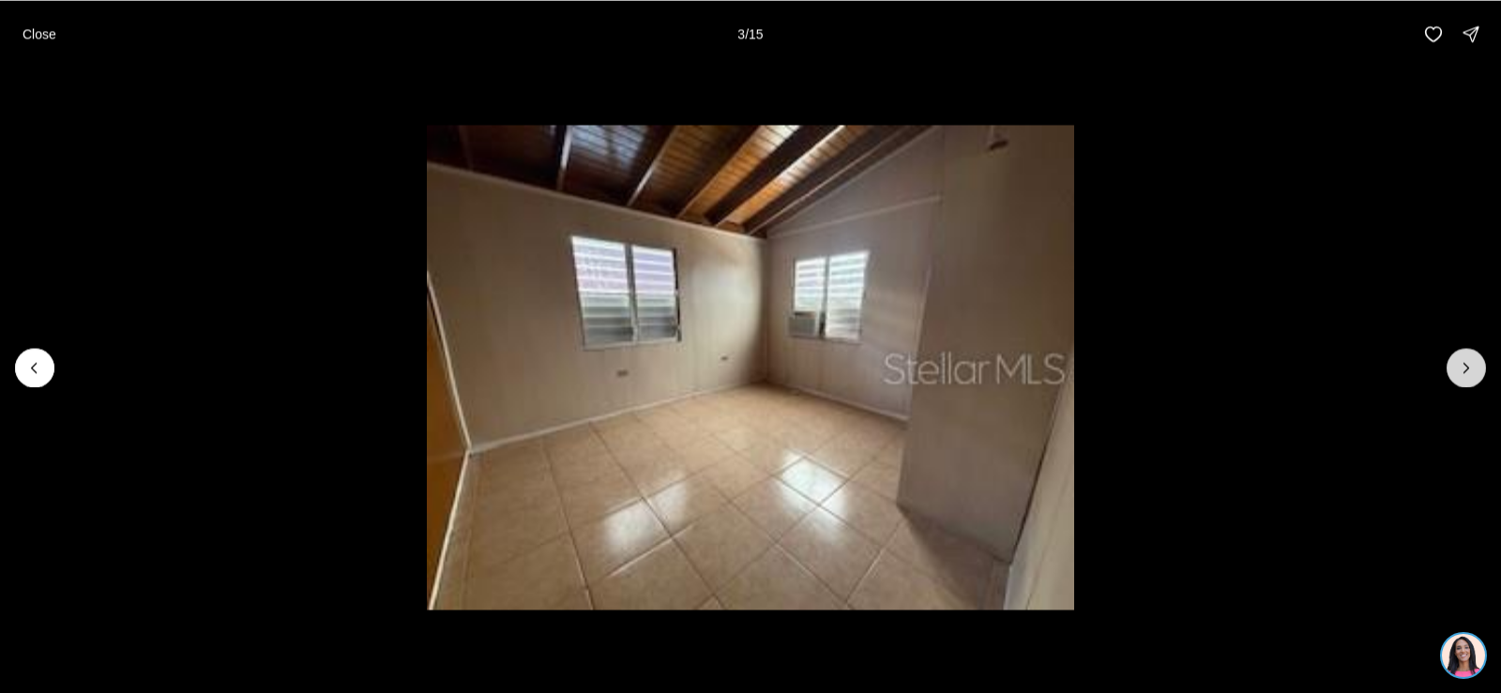
click at [1462, 365] on icon "Next slide" at bounding box center [1466, 367] width 19 height 19
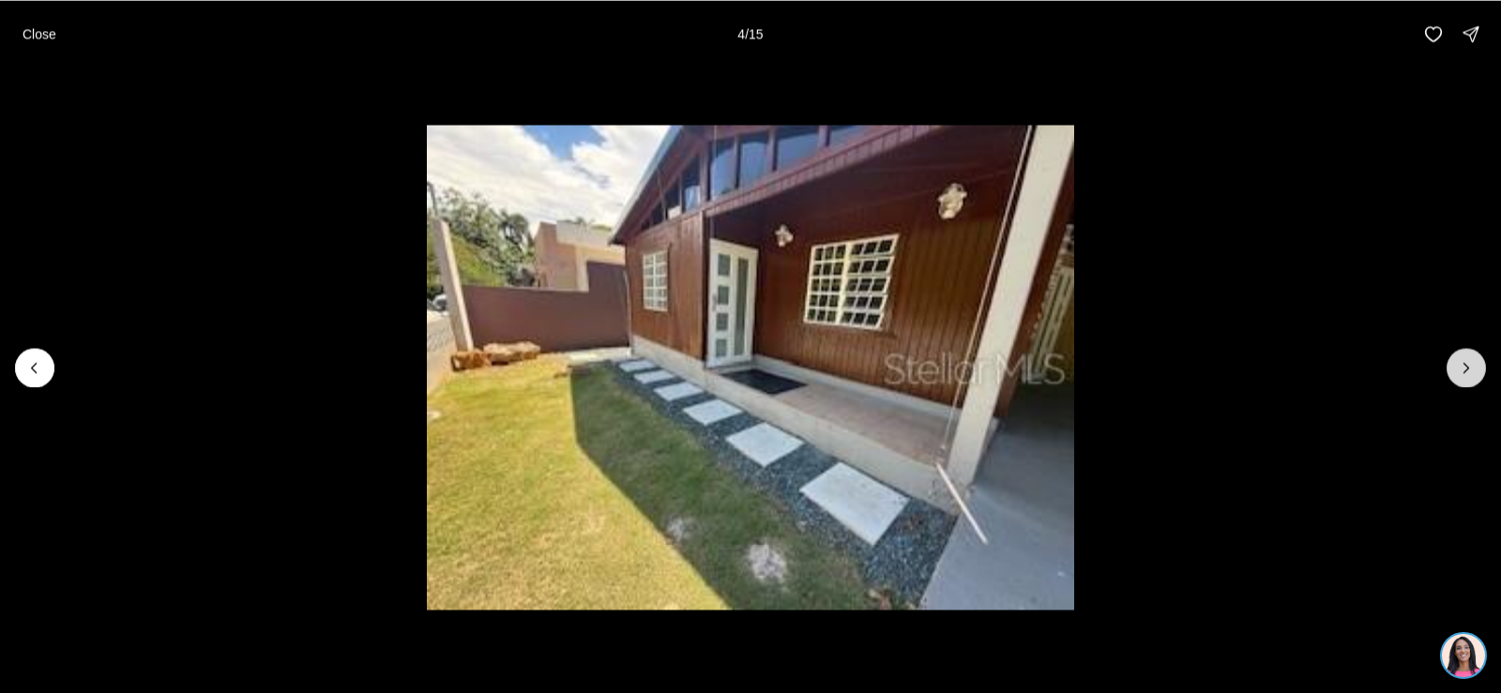
click at [1462, 366] on icon "Next slide" at bounding box center [1466, 367] width 19 height 19
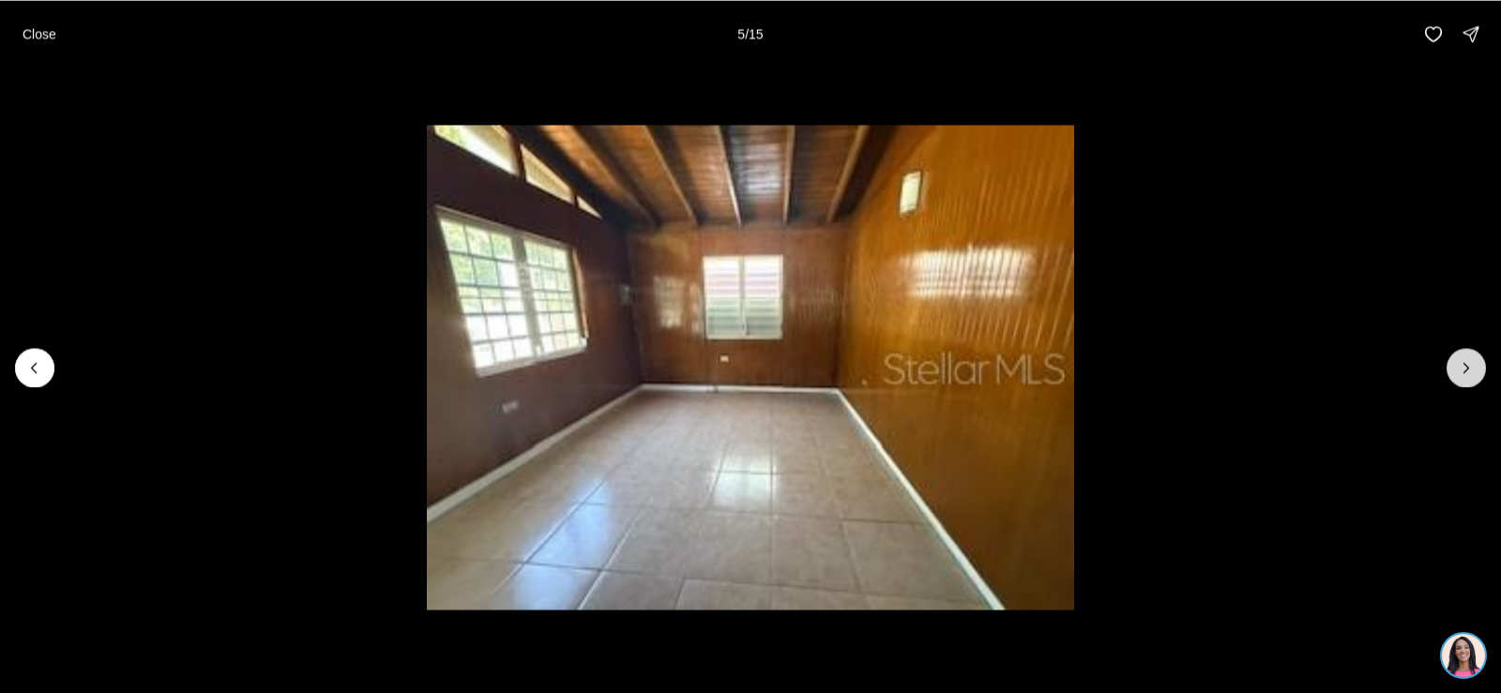
click at [1462, 366] on icon "Next slide" at bounding box center [1466, 367] width 19 height 19
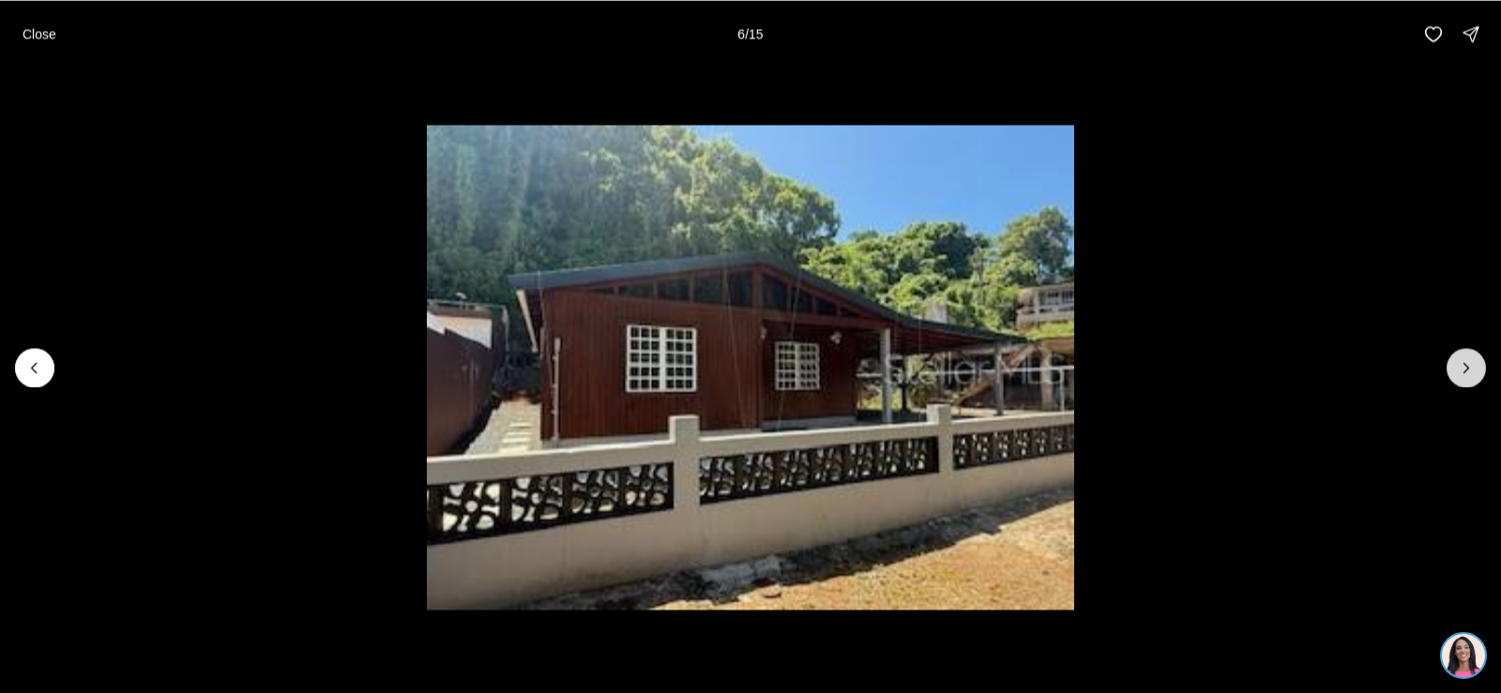
click at [1462, 366] on icon "Next slide" at bounding box center [1466, 367] width 19 height 19
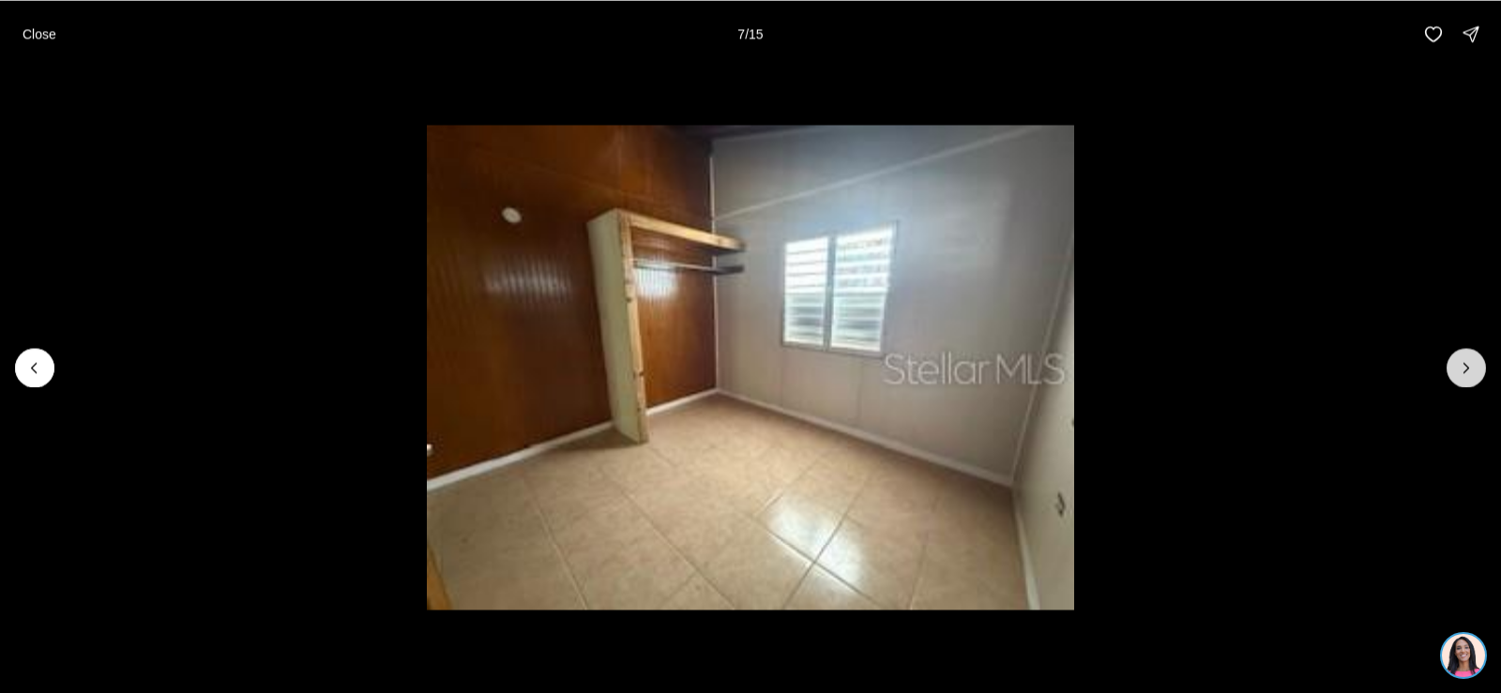
click at [1462, 366] on icon "Next slide" at bounding box center [1466, 367] width 19 height 19
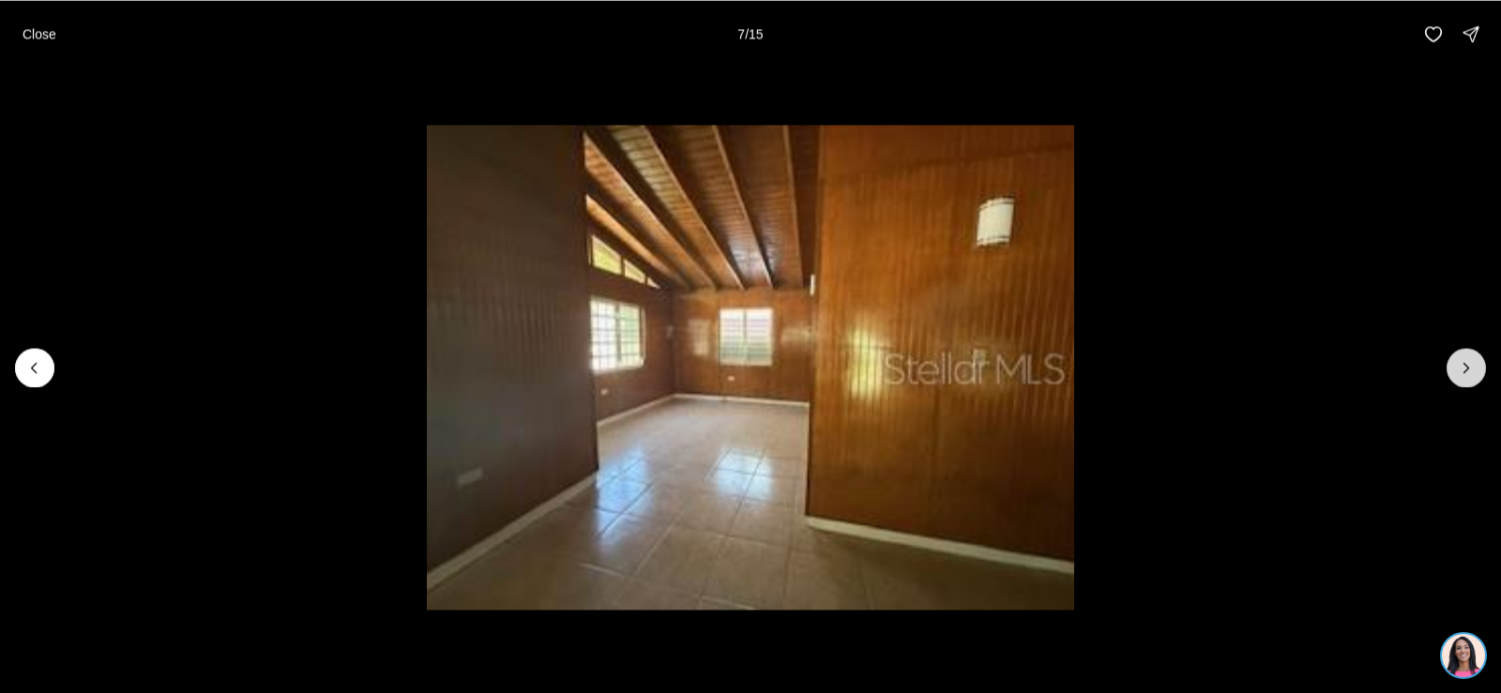
click at [1462, 366] on icon "Next slide" at bounding box center [1466, 367] width 19 height 19
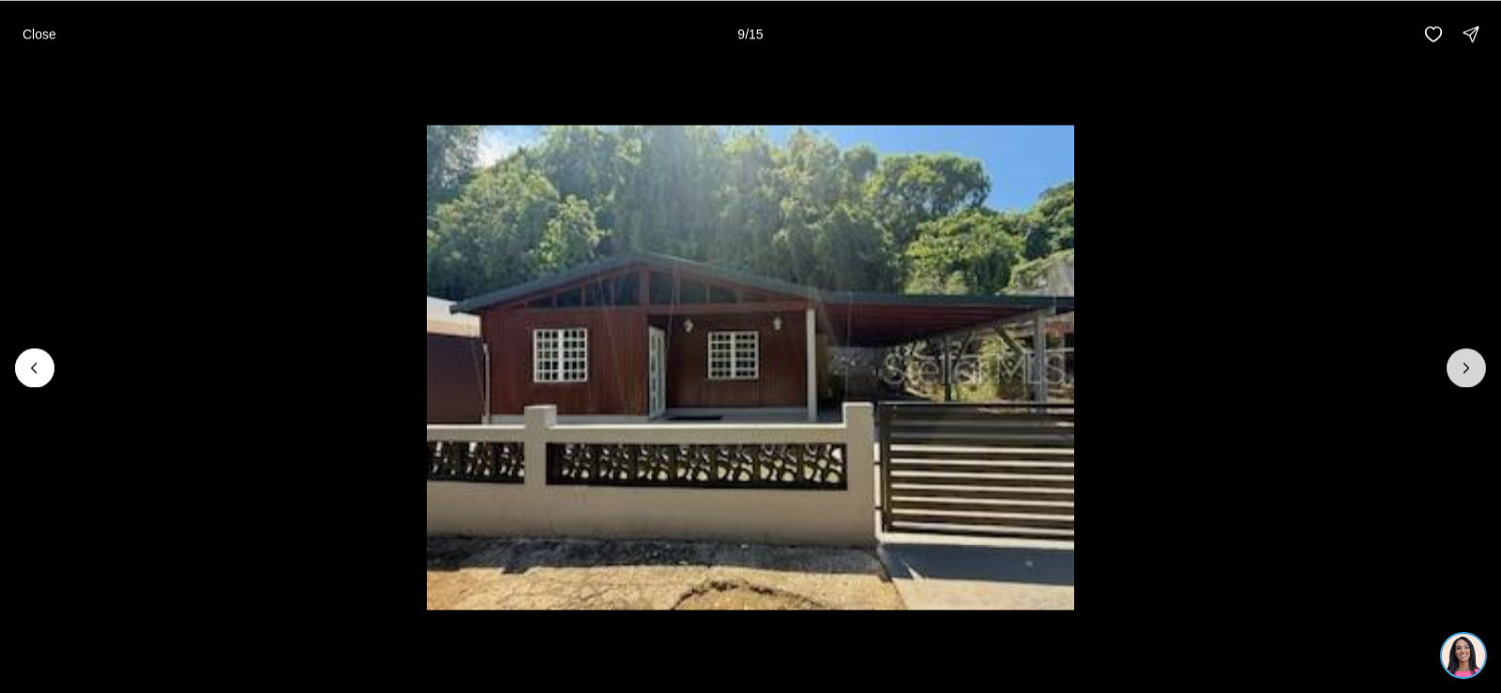
click at [1462, 366] on icon "Next slide" at bounding box center [1466, 367] width 19 height 19
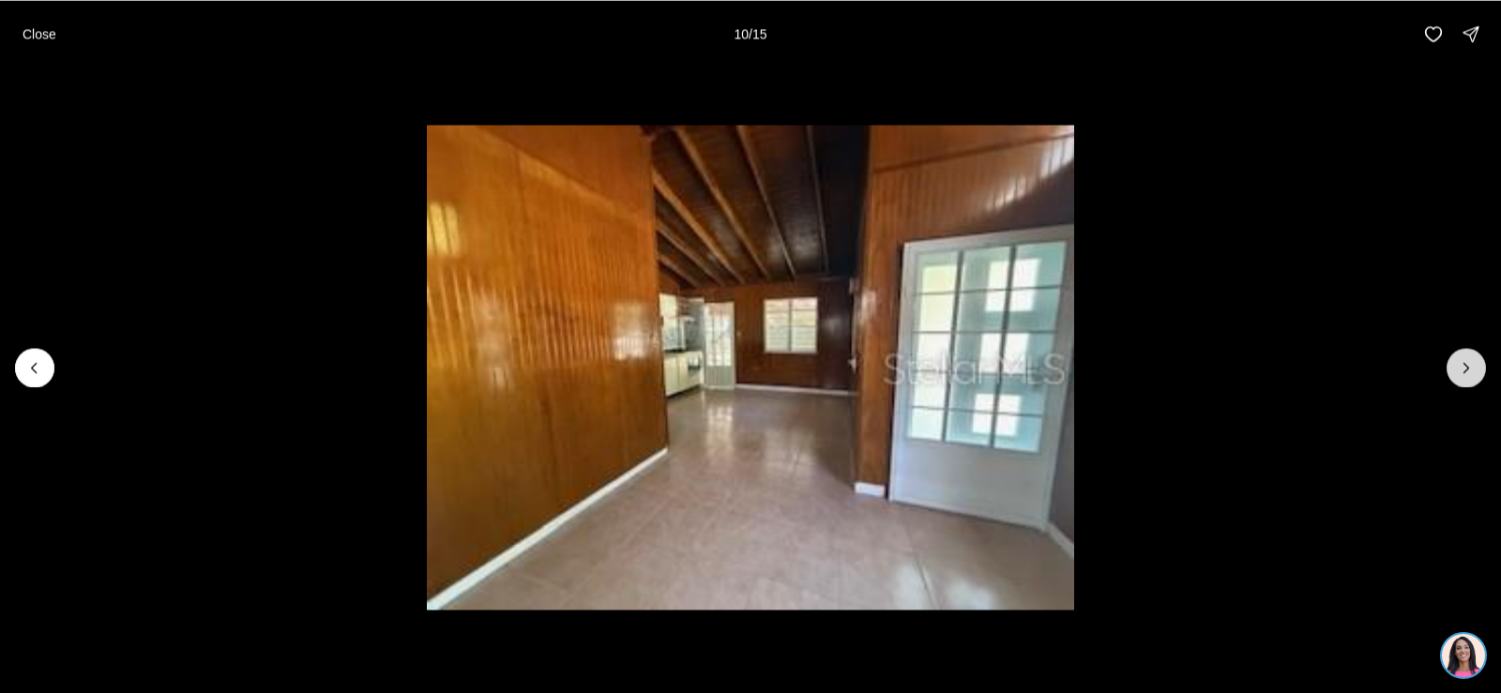
click at [1462, 366] on icon "Next slide" at bounding box center [1466, 367] width 19 height 19
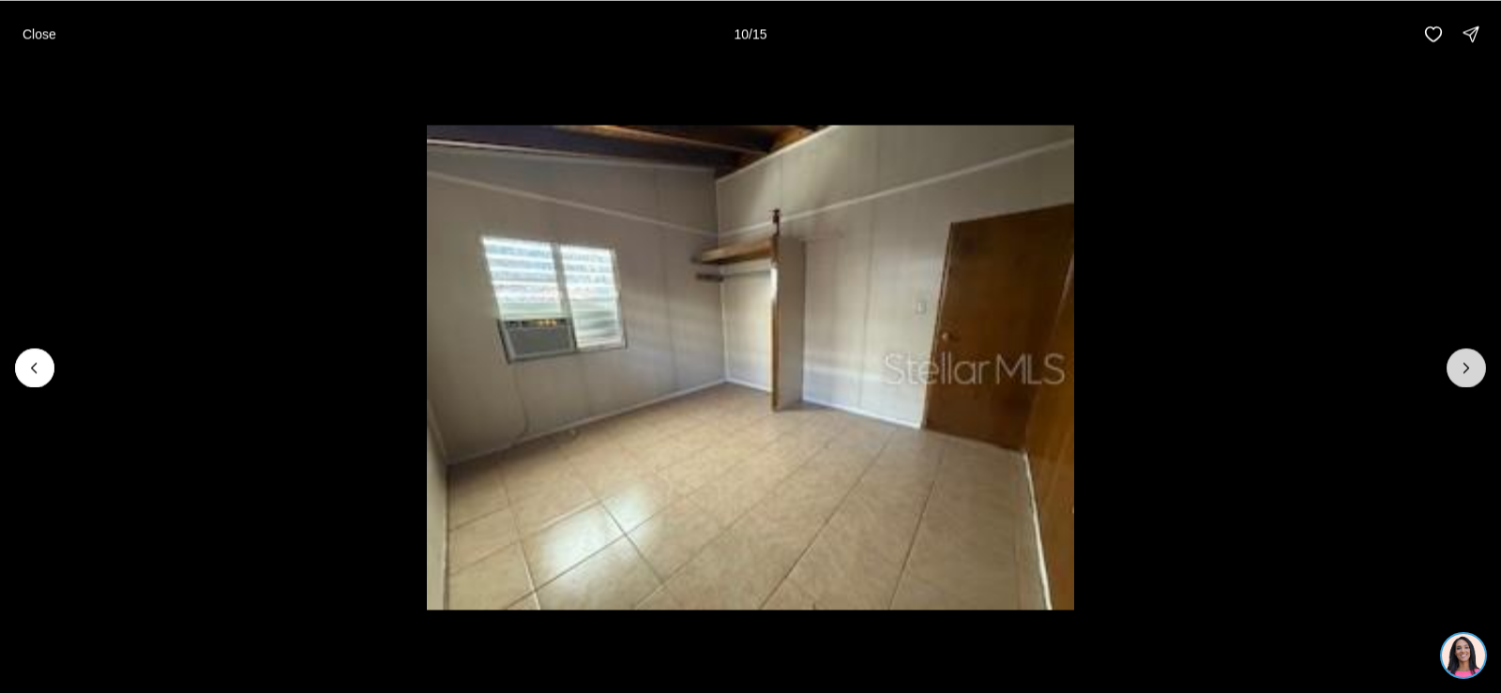
click at [1462, 366] on icon "Next slide" at bounding box center [1466, 367] width 19 height 19
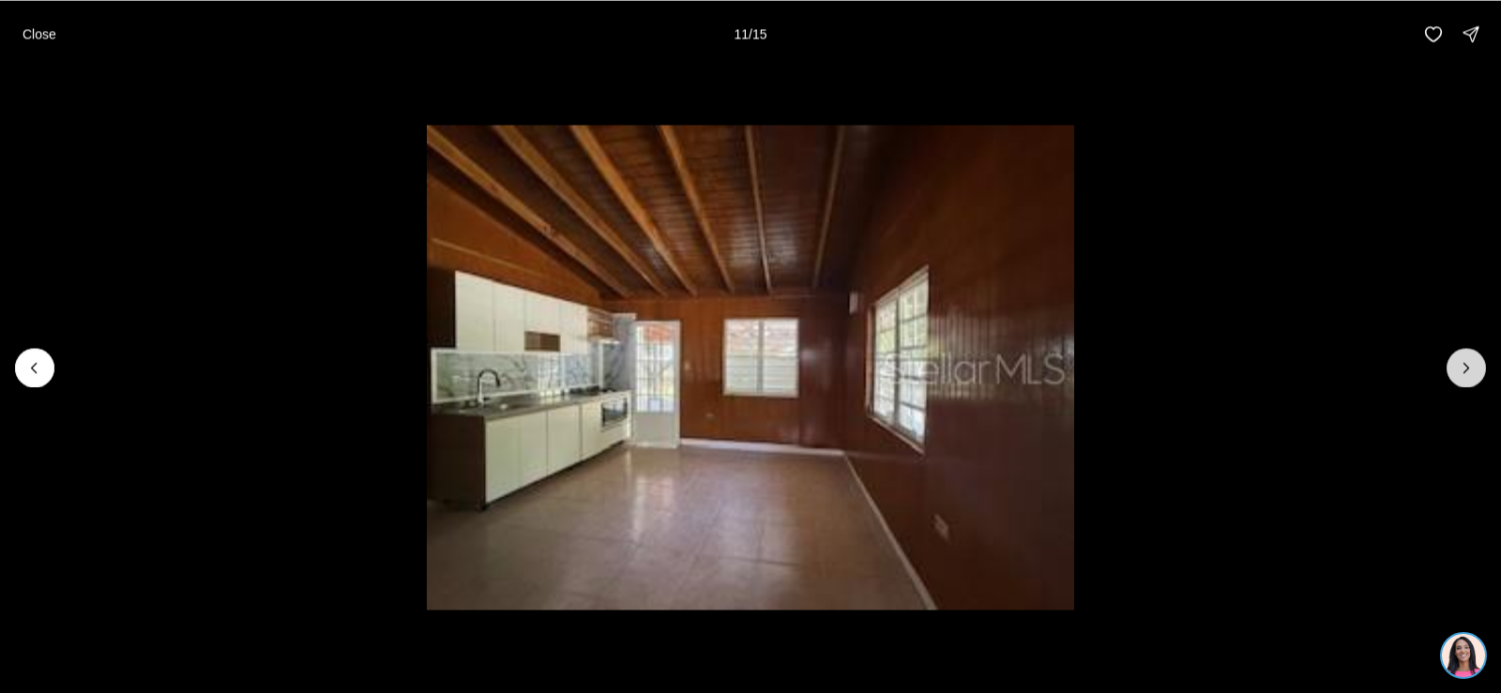
click at [1462, 366] on icon "Next slide" at bounding box center [1466, 367] width 19 height 19
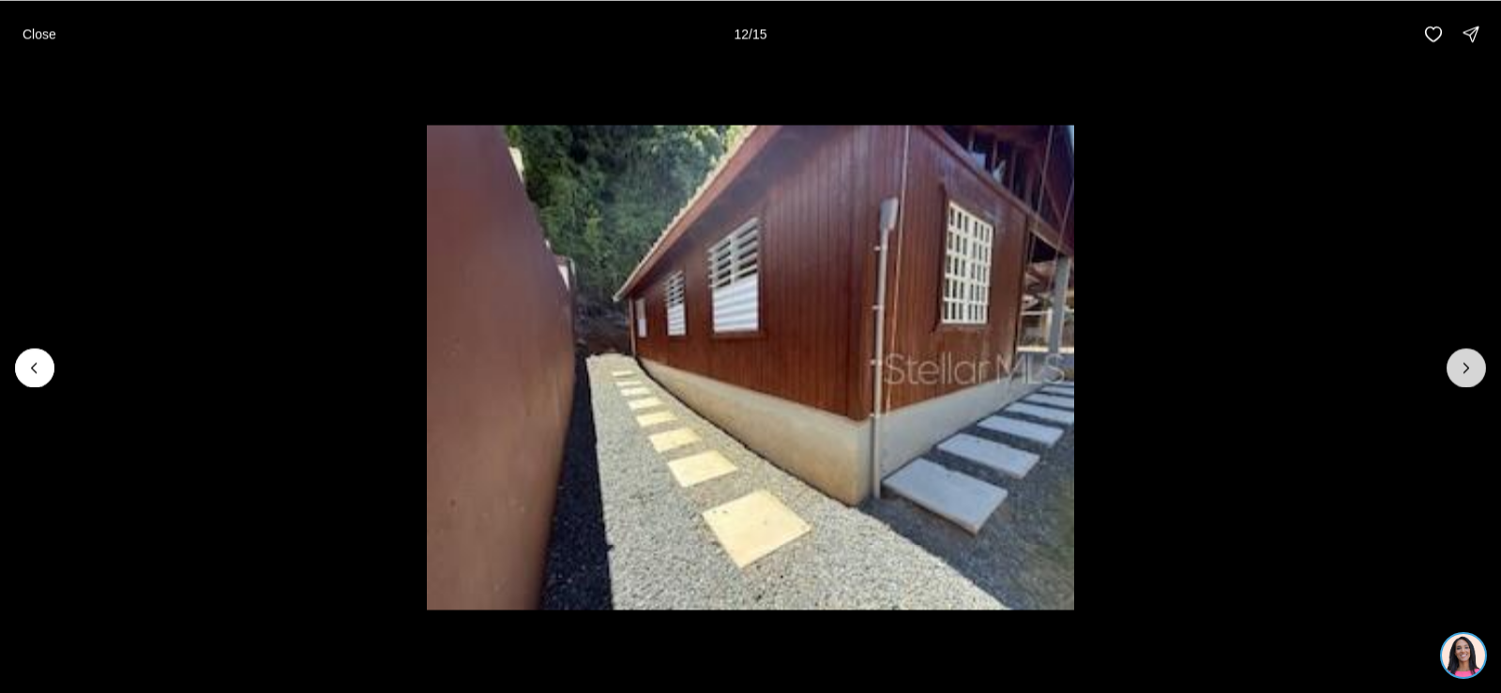
click at [1462, 366] on icon "Next slide" at bounding box center [1466, 367] width 19 height 19
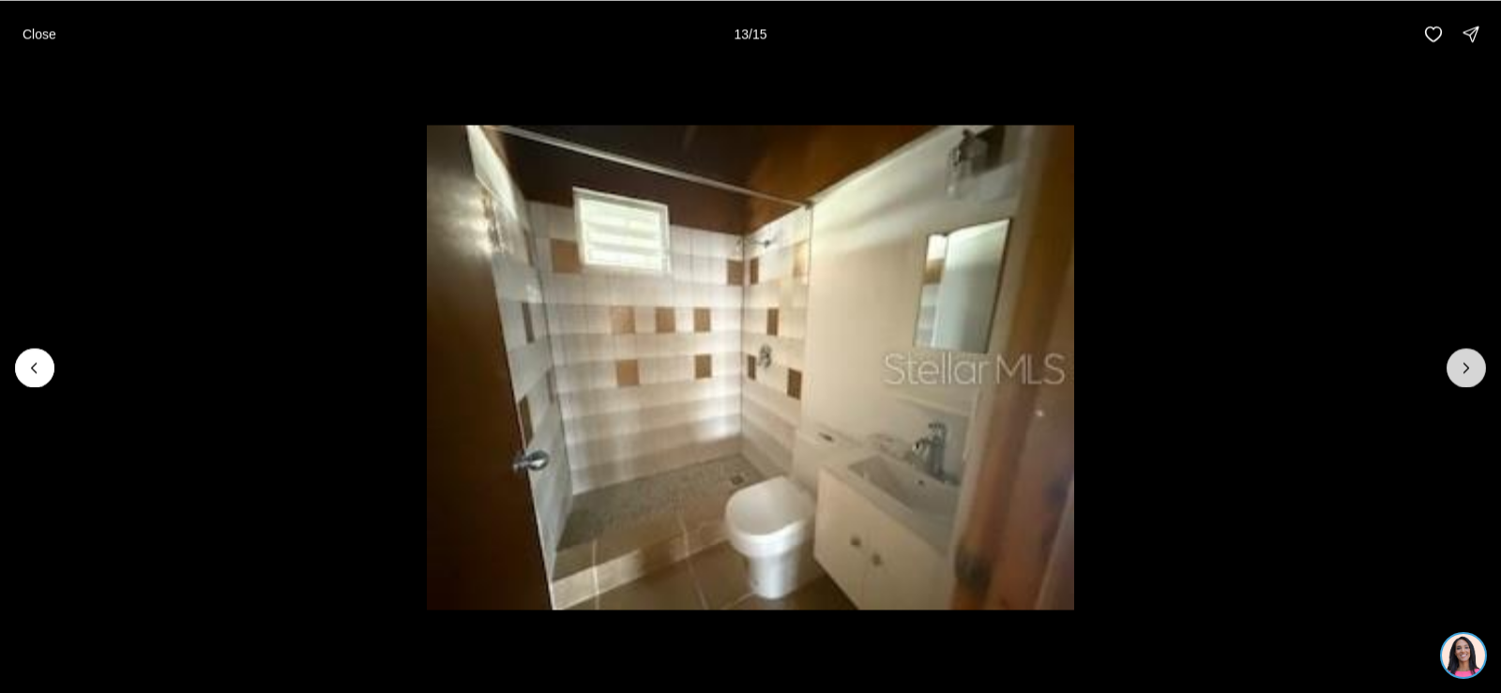
click at [1465, 370] on icon "Next slide" at bounding box center [1466, 367] width 19 height 19
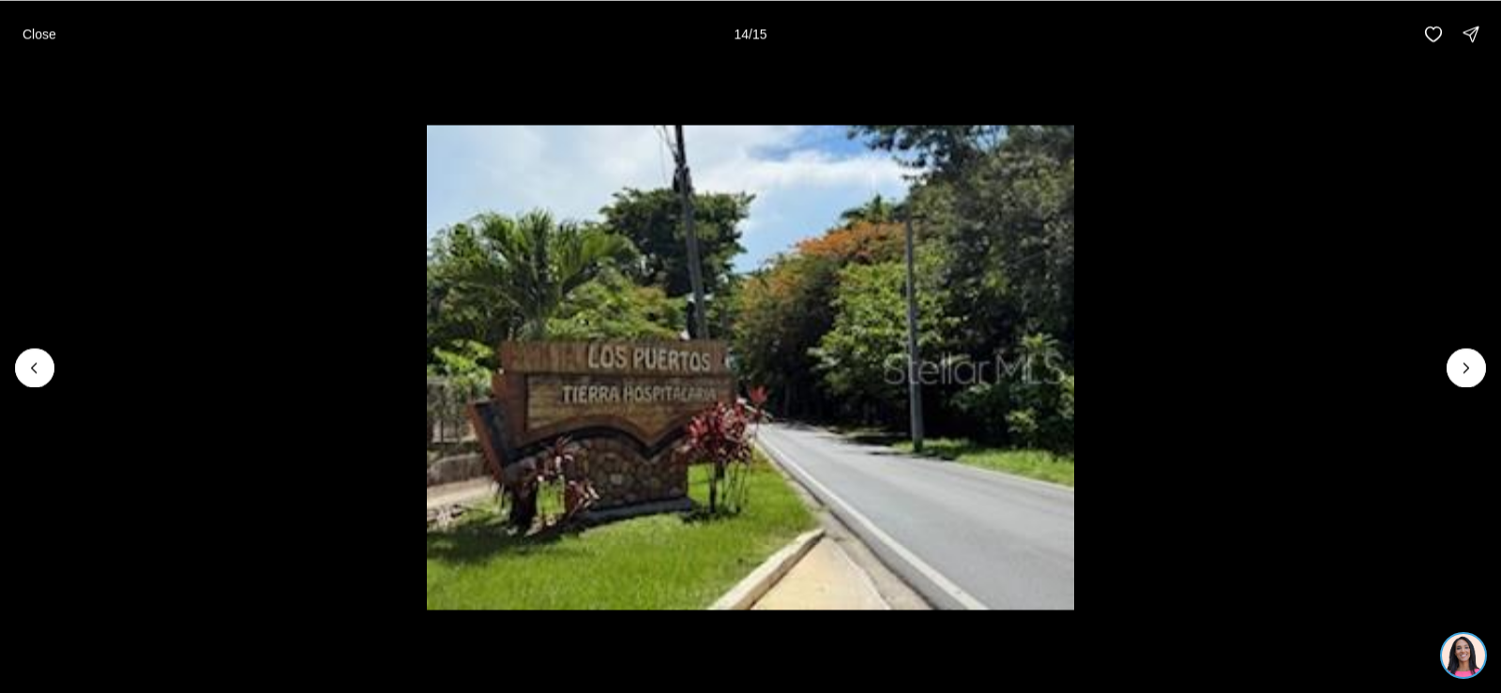
click at [1466, 370] on div at bounding box center [1465, 367] width 39 height 39
click at [1467, 370] on div at bounding box center [1465, 367] width 39 height 39
click at [38, 30] on p "Close" at bounding box center [40, 33] width 34 height 15
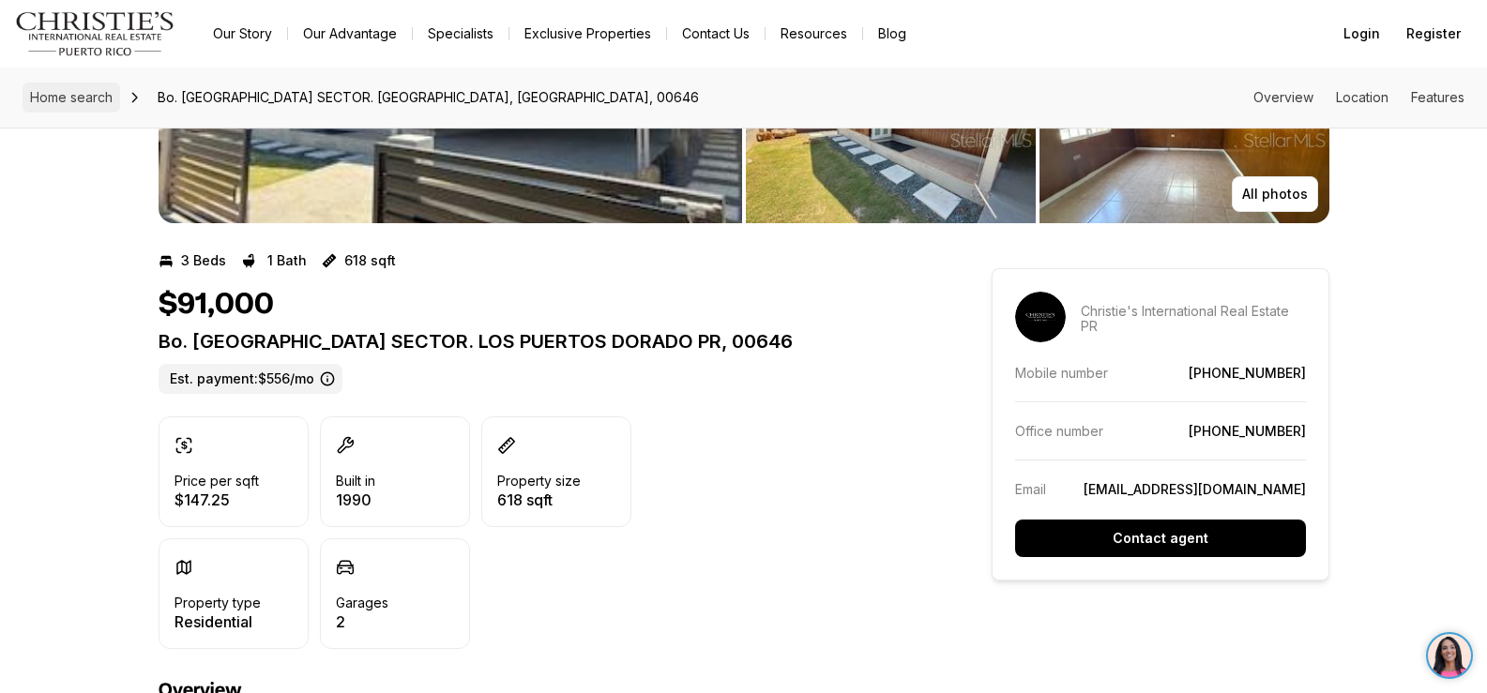
scroll to position [281, 0]
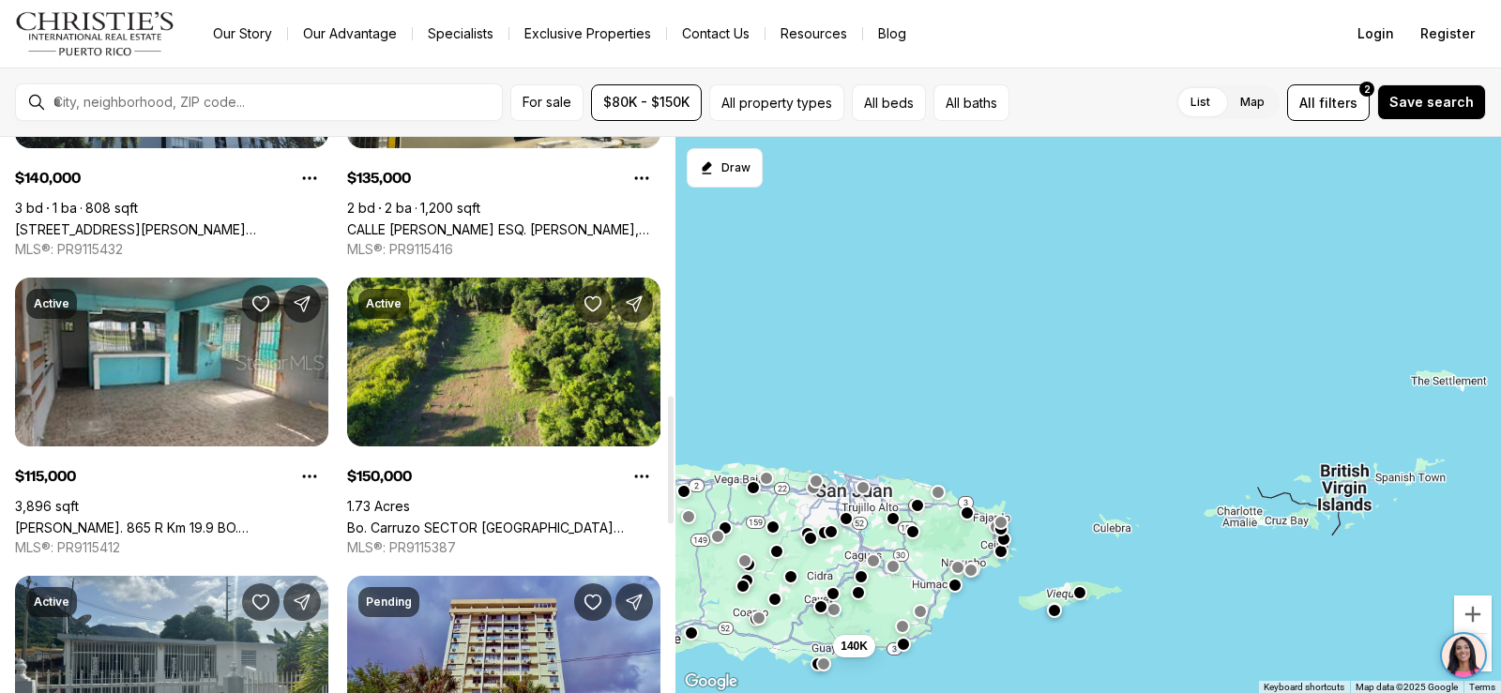
scroll to position [1407, 0]
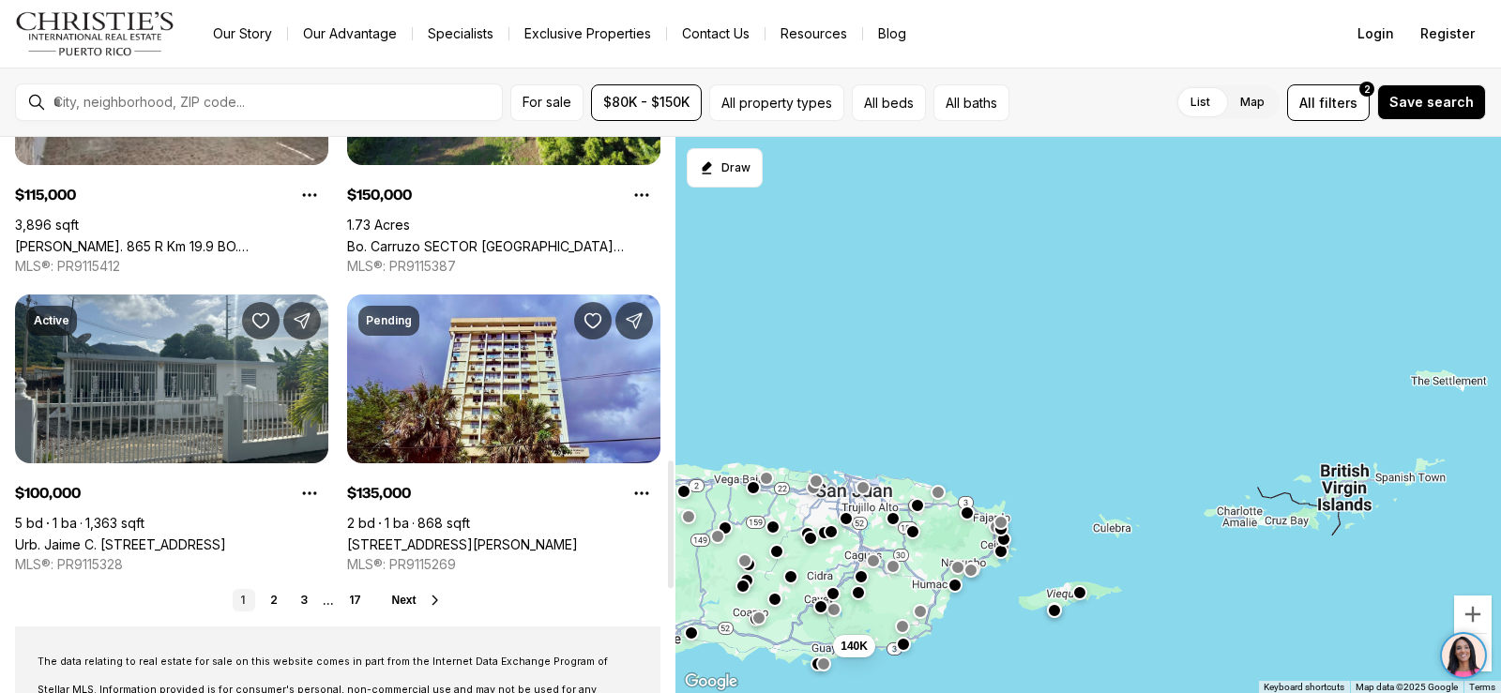
click at [440, 599] on icon at bounding box center [435, 600] width 15 height 15
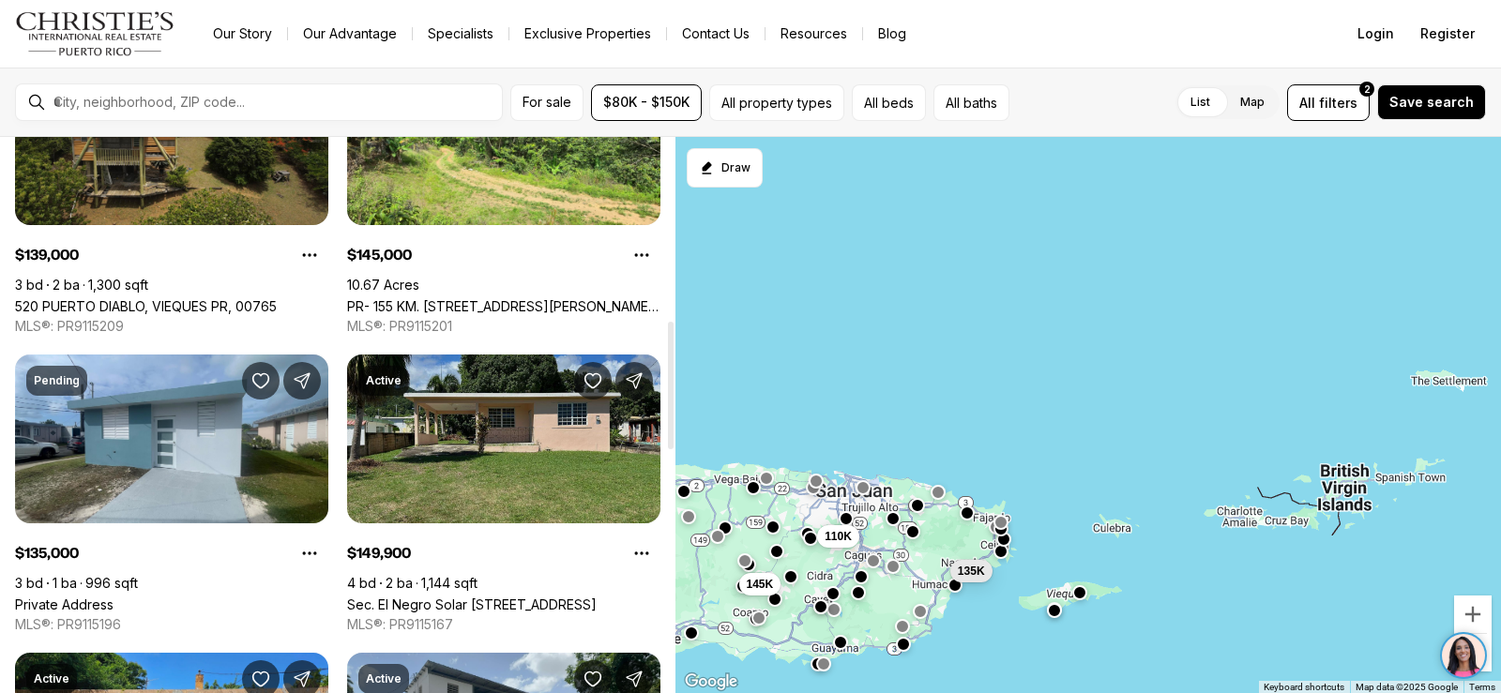
scroll to position [844, 0]
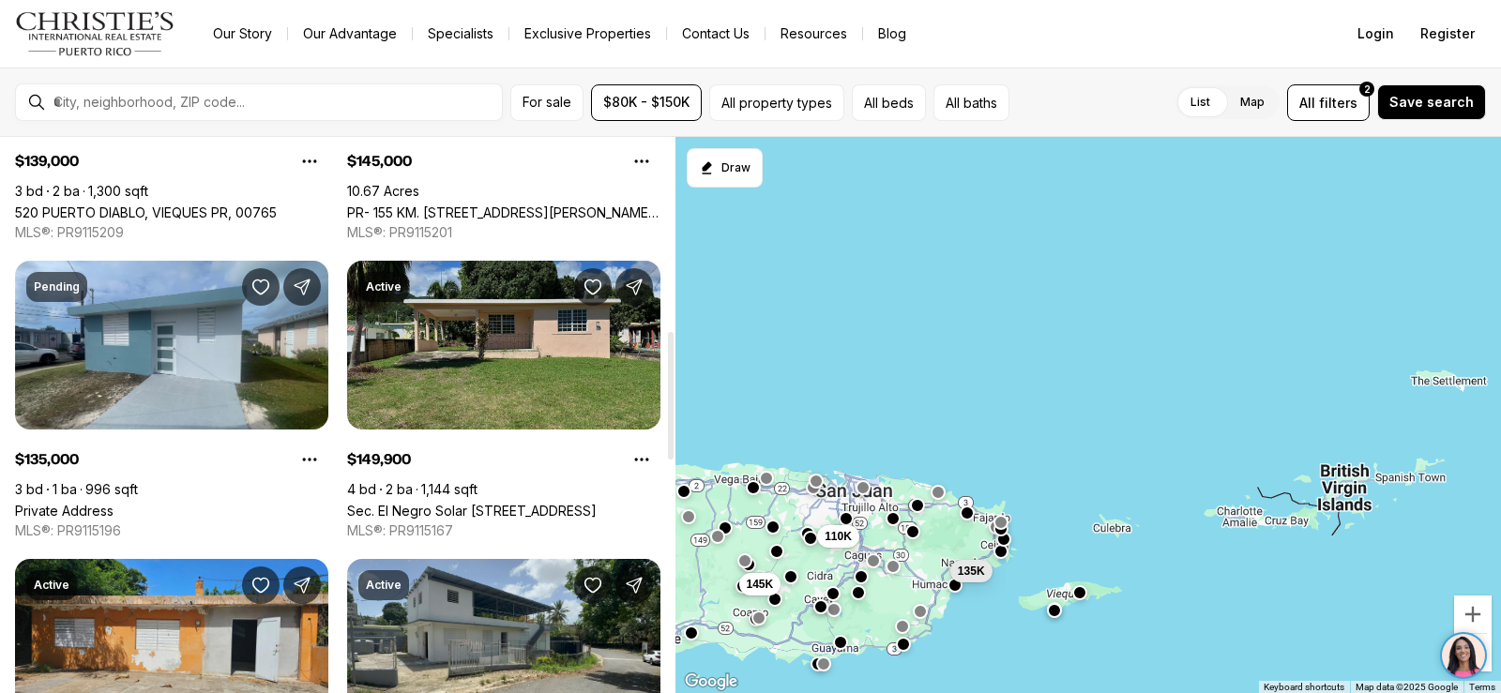
click at [498, 503] on link "Sec. El Negro Solar 106 BO CAMINO NUEVO, YABUCOA PR, 00767" at bounding box center [471, 511] width 249 height 16
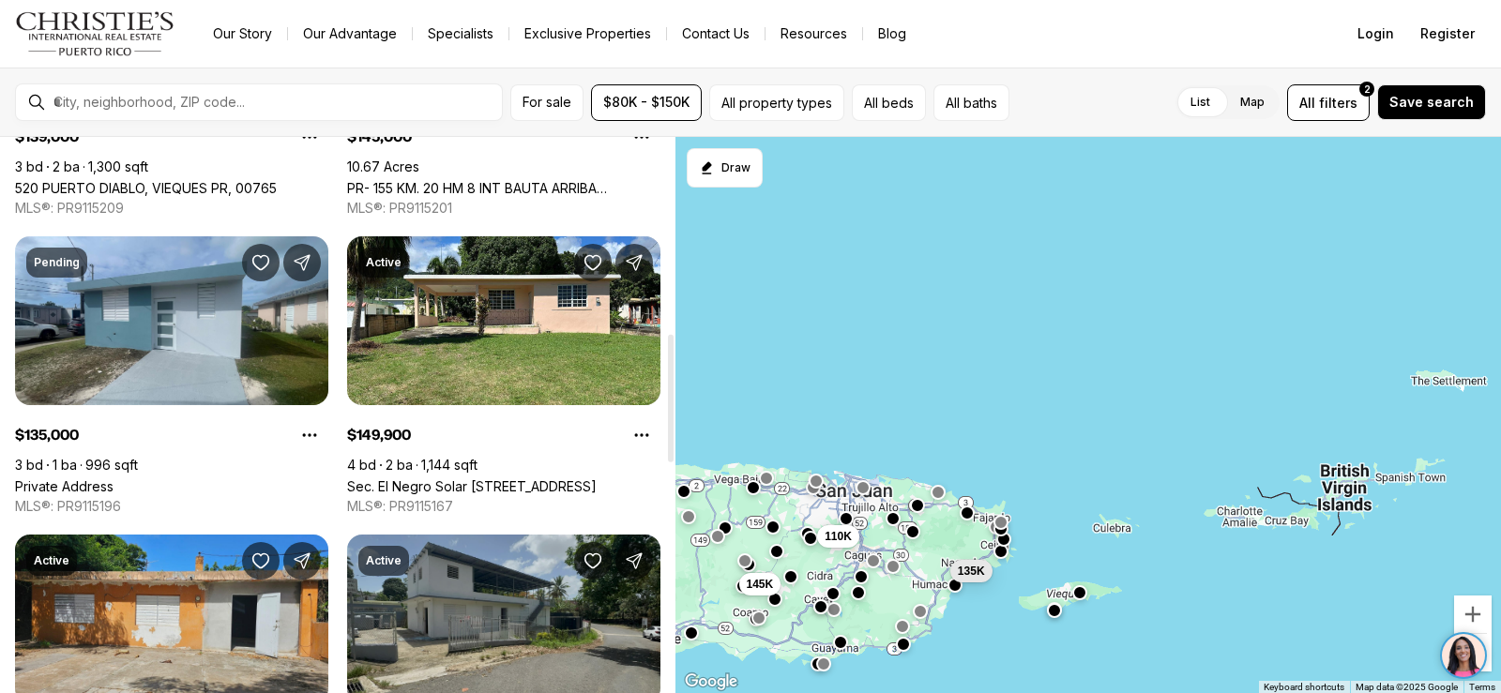
scroll to position [844, 0]
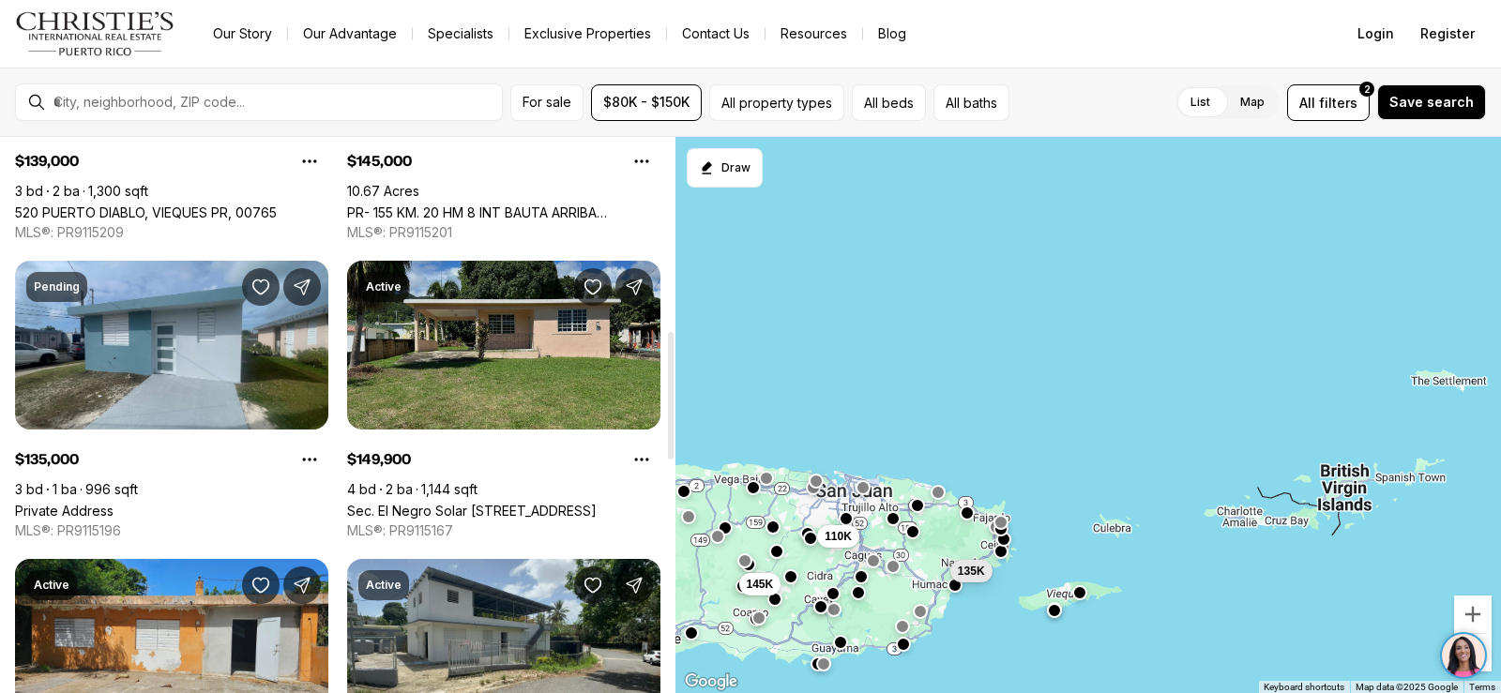
click at [481, 503] on link "Sec. El Negro Solar [STREET_ADDRESS]" at bounding box center [471, 511] width 249 height 16
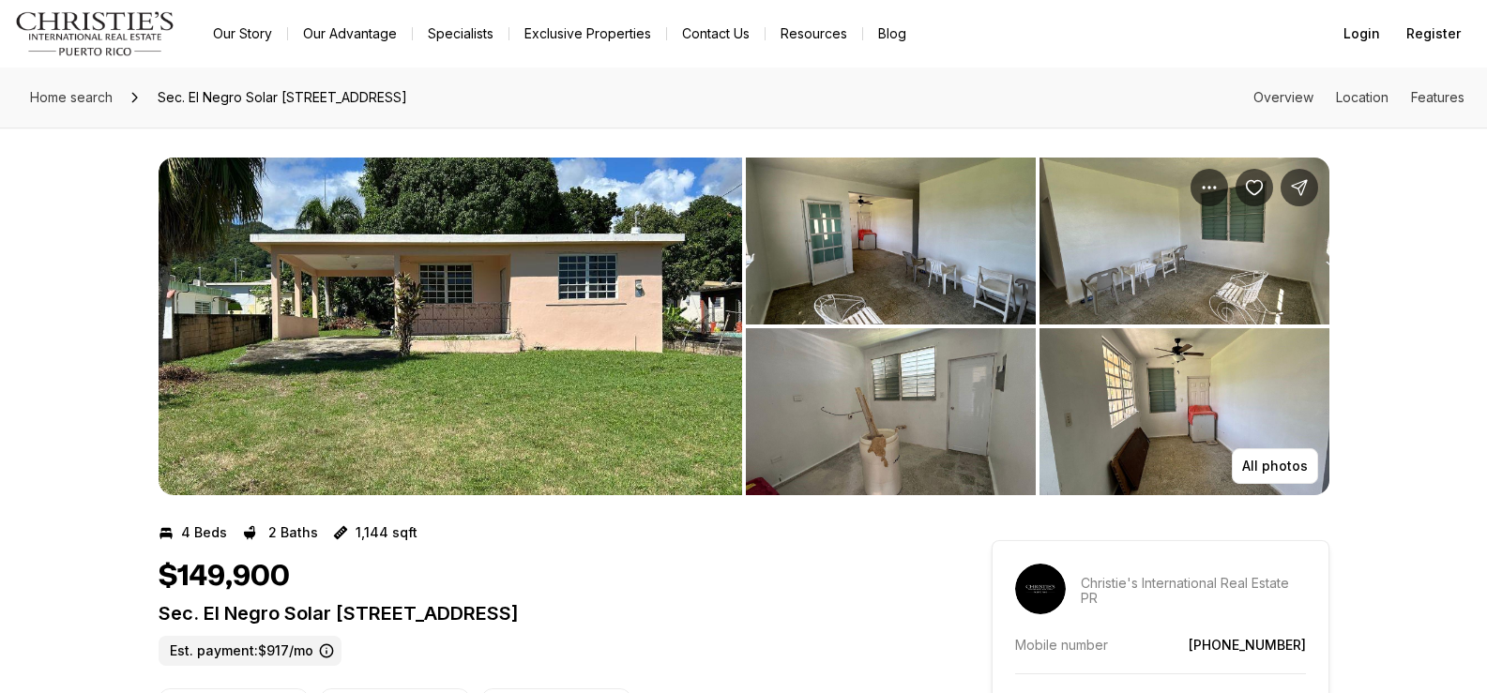
click at [564, 339] on img "View image gallery" at bounding box center [450, 327] width 583 height 338
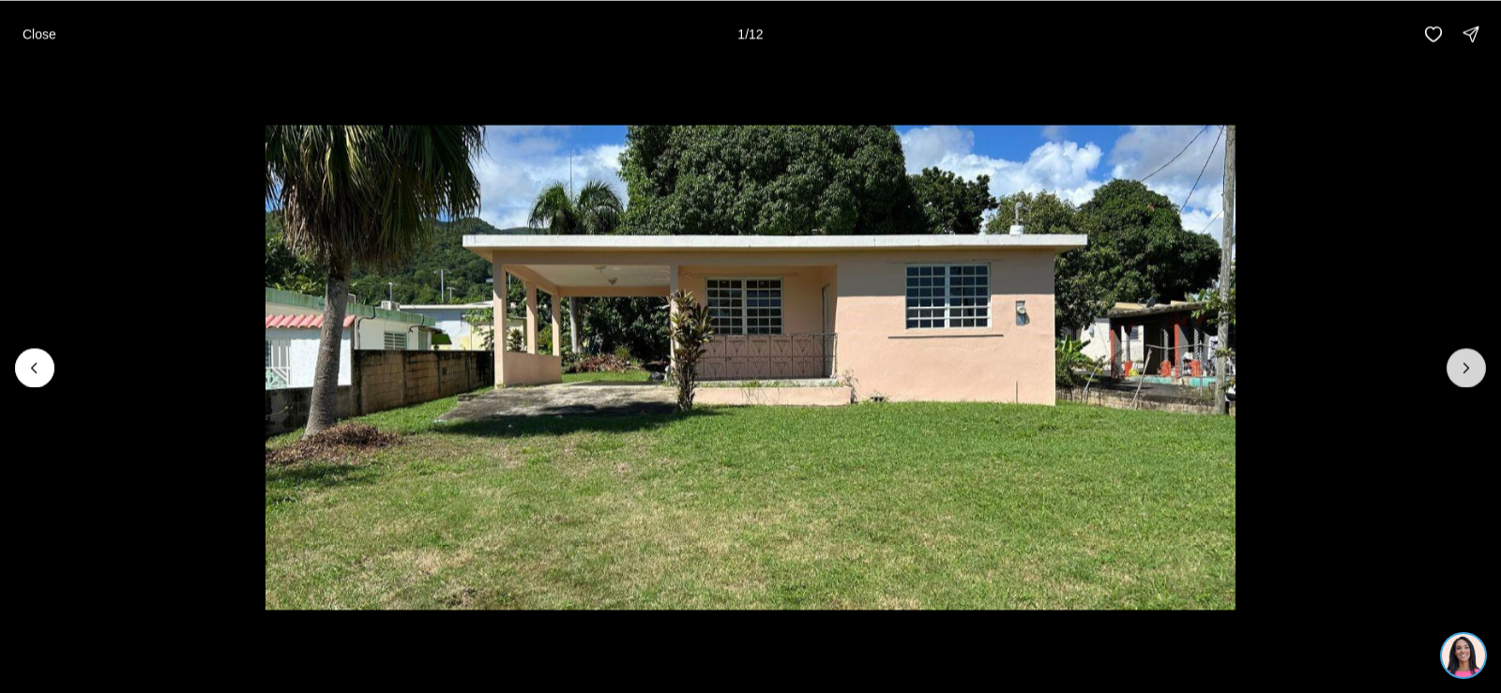
click at [1482, 370] on button "Next slide" at bounding box center [1465, 367] width 39 height 39
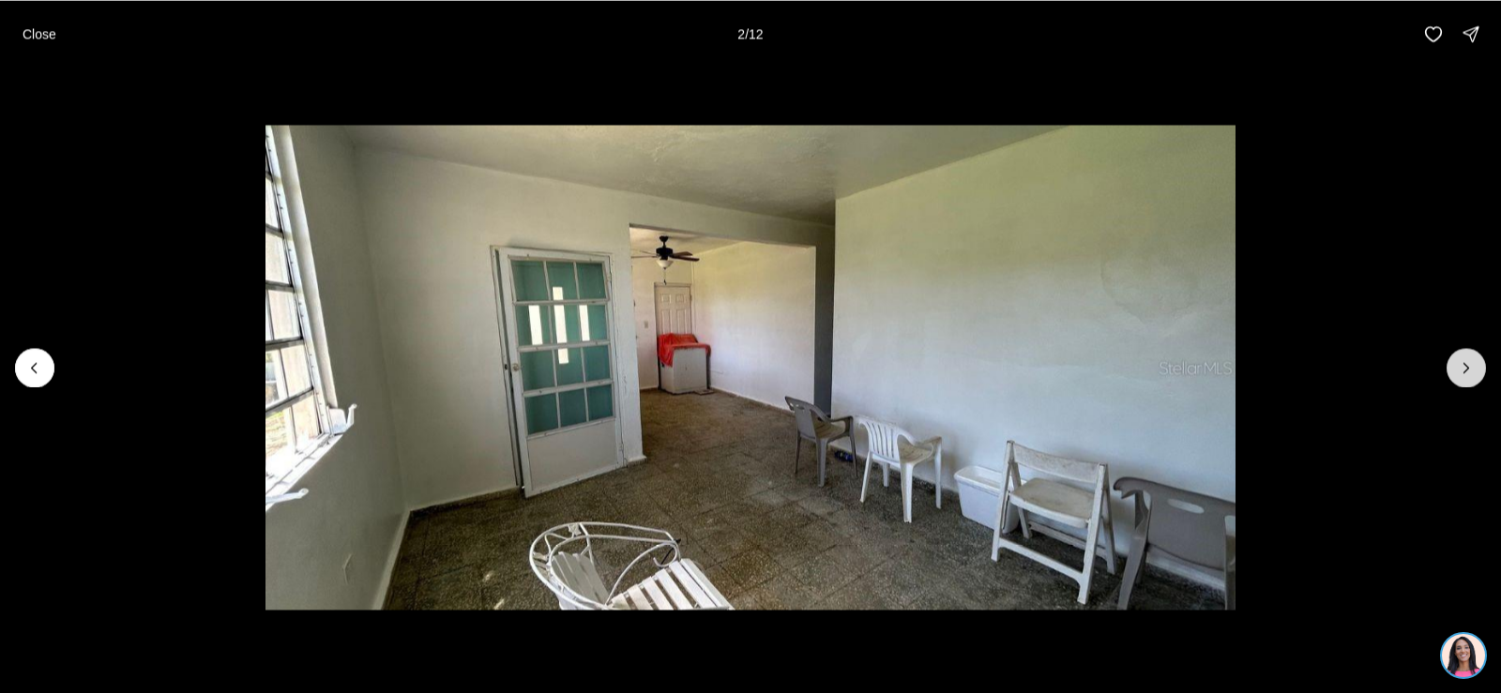
click at [1482, 370] on button "Next slide" at bounding box center [1465, 367] width 39 height 39
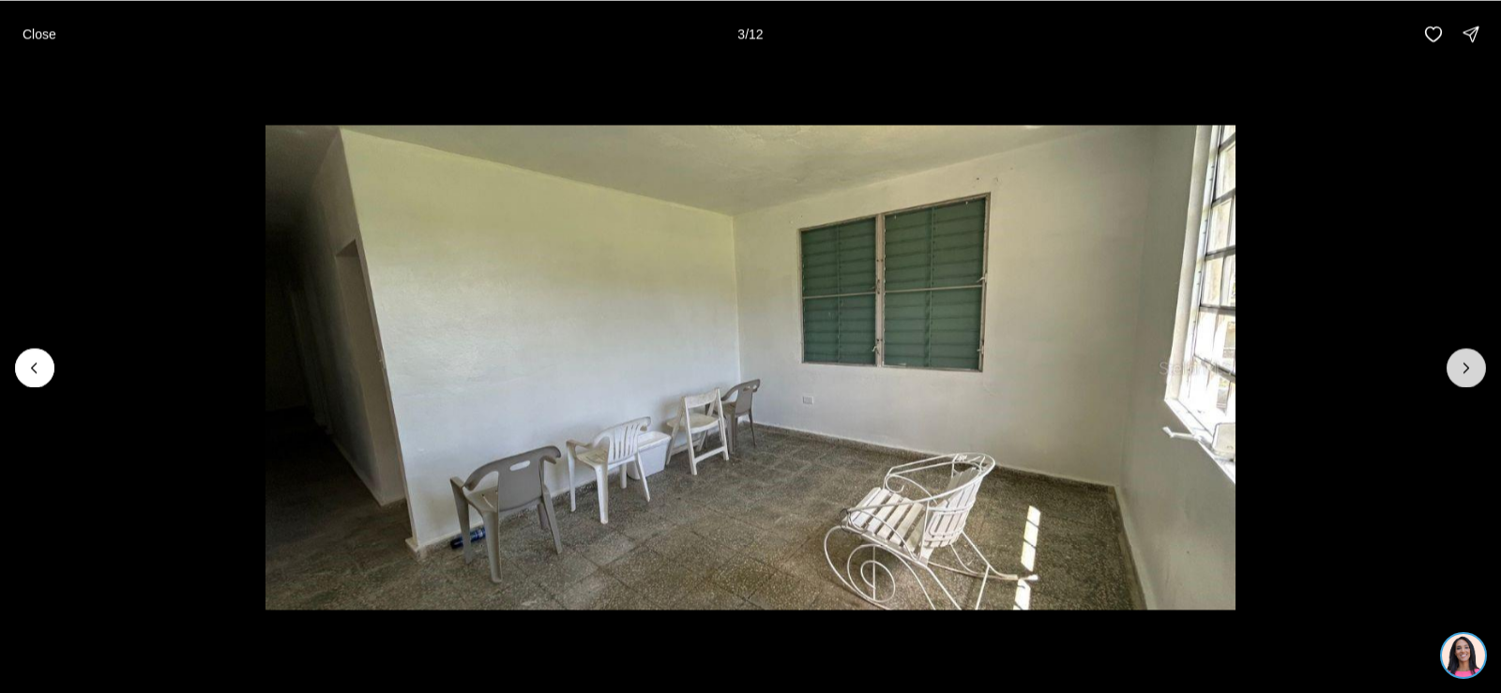
click at [1481, 369] on button "Next slide" at bounding box center [1465, 367] width 39 height 39
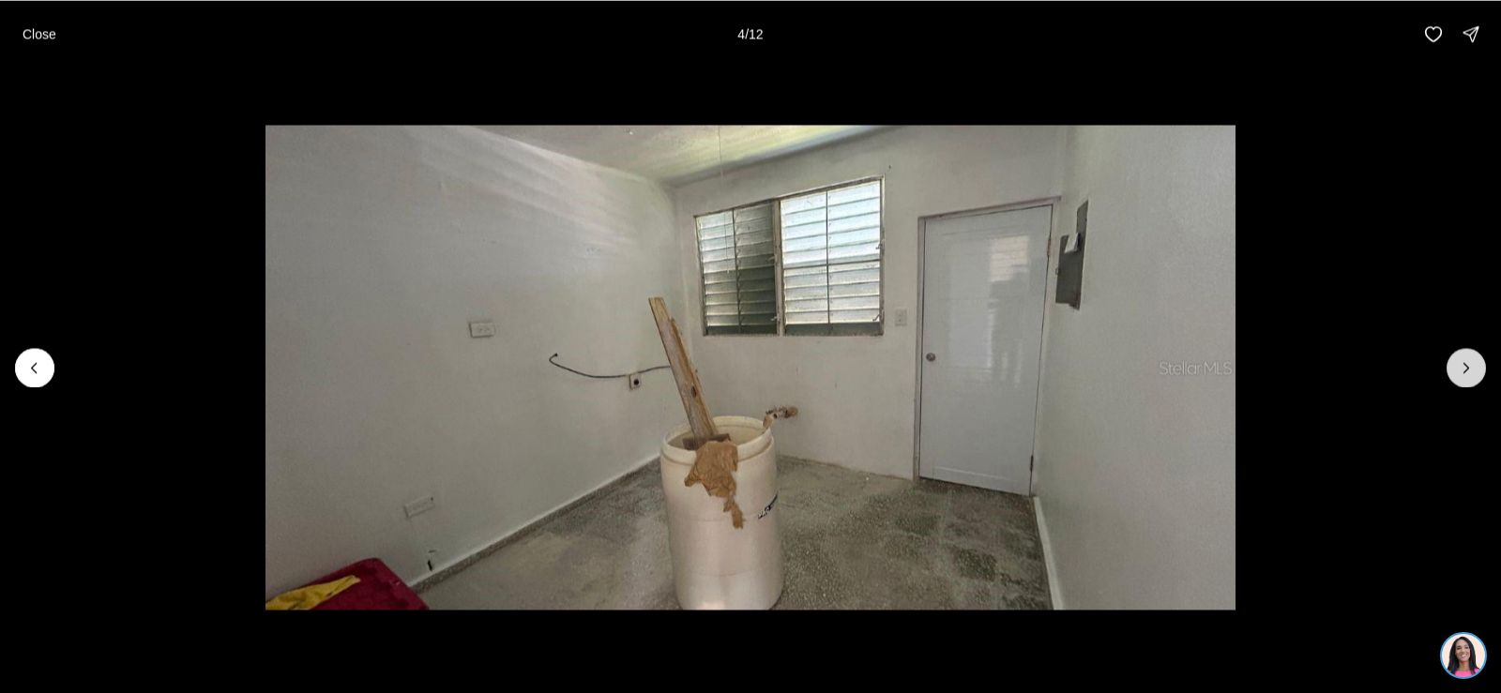
click at [1472, 365] on icon "Next slide" at bounding box center [1466, 367] width 19 height 19
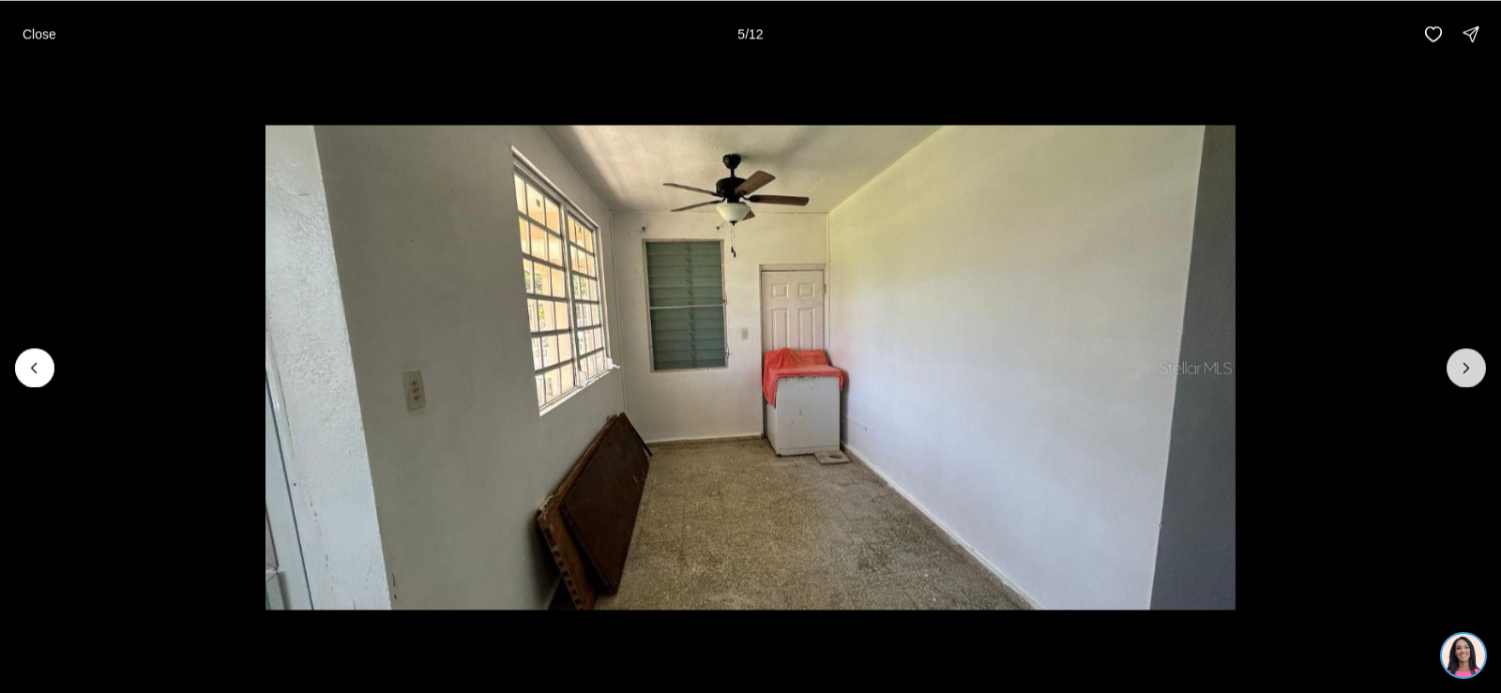
click at [1472, 365] on icon "Next slide" at bounding box center [1466, 367] width 19 height 19
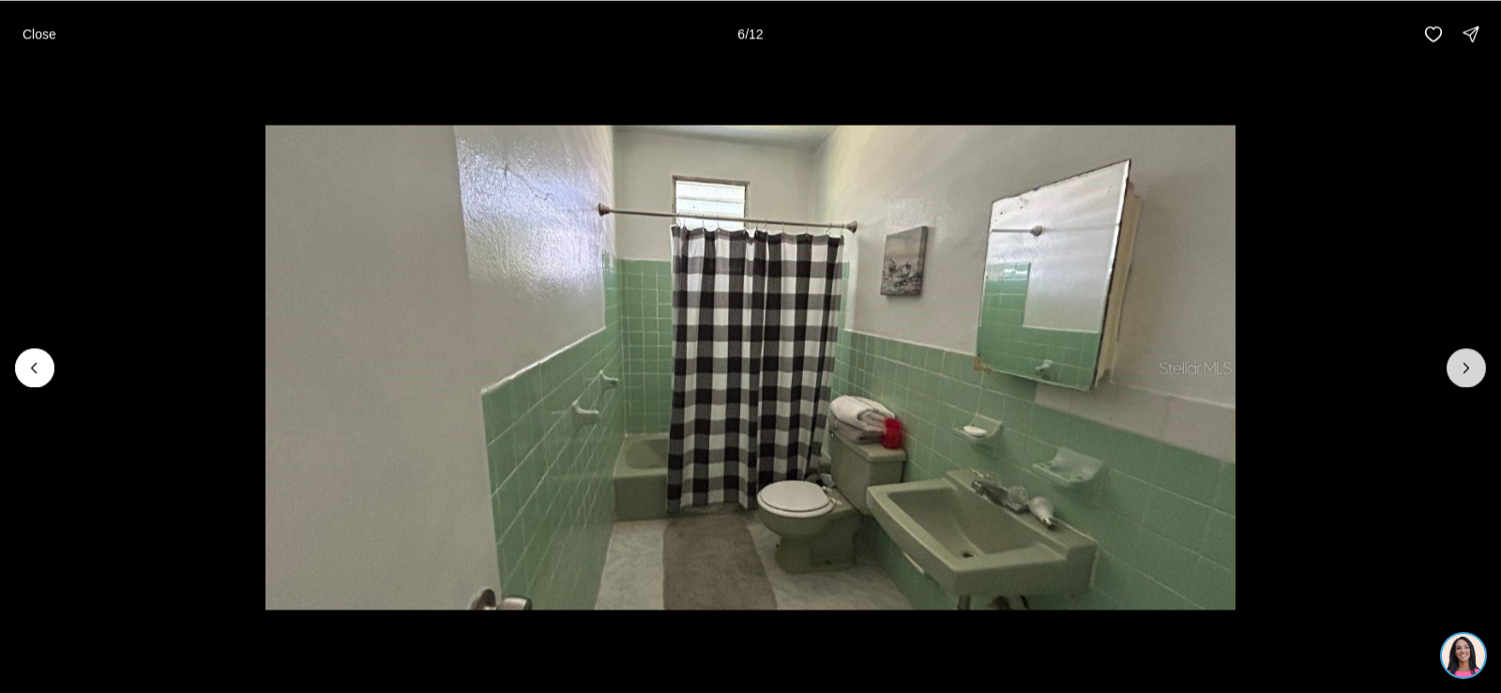
click at [1472, 365] on icon "Next slide" at bounding box center [1466, 367] width 19 height 19
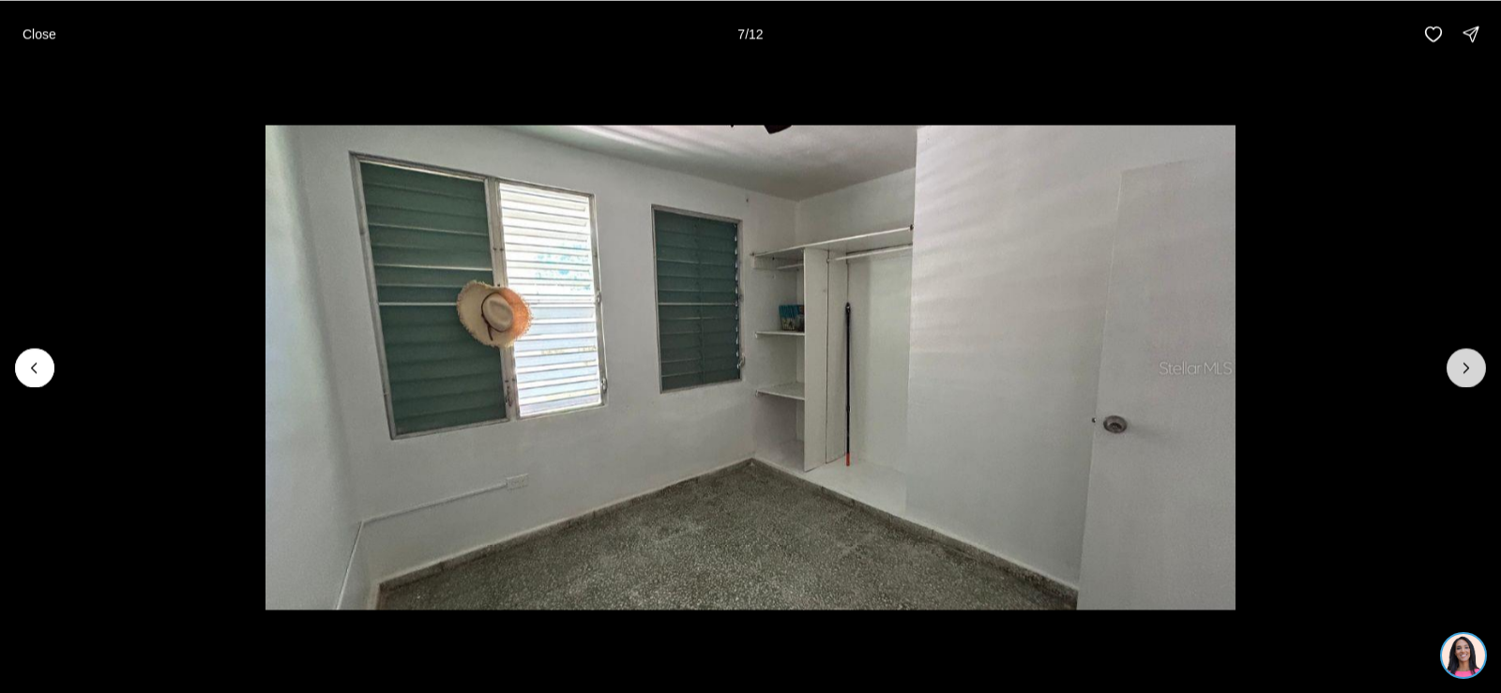
click at [1472, 365] on icon "Next slide" at bounding box center [1466, 367] width 19 height 19
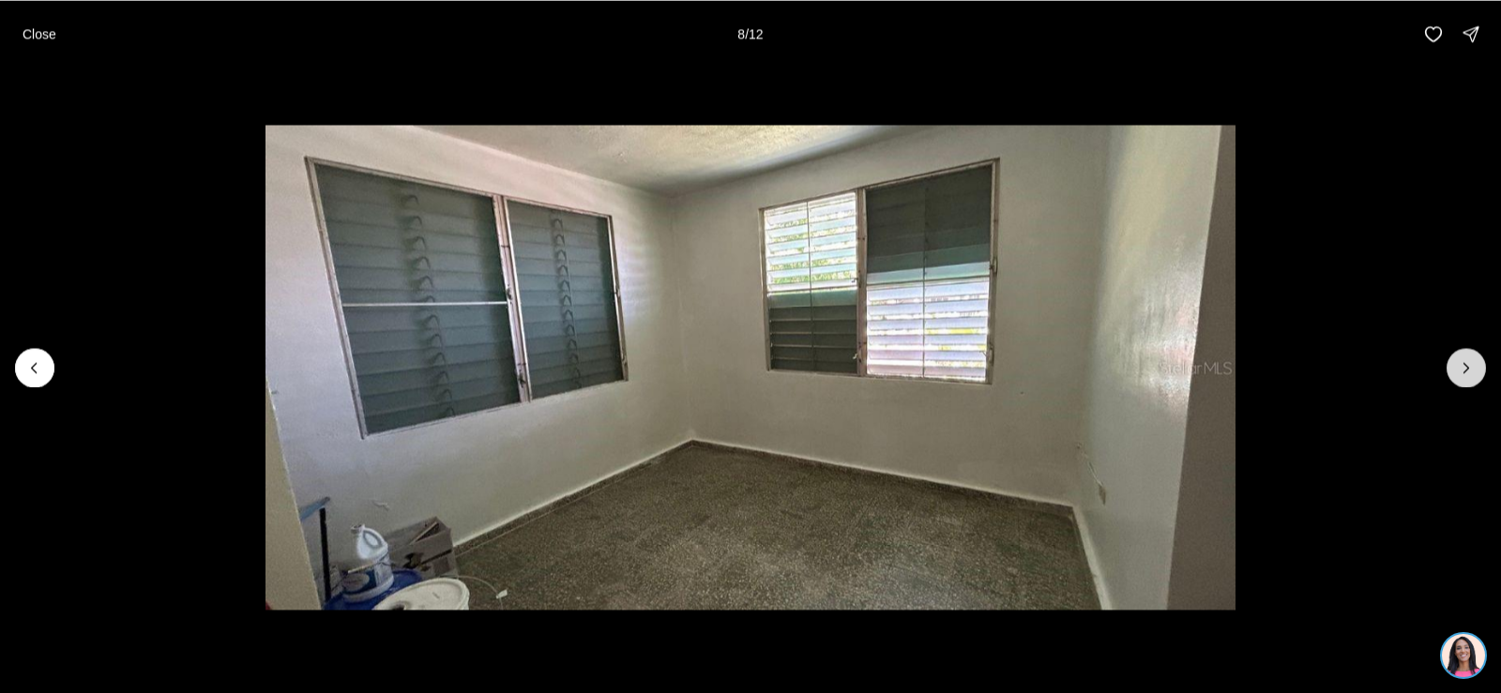
click at [1472, 365] on icon "Next slide" at bounding box center [1466, 367] width 19 height 19
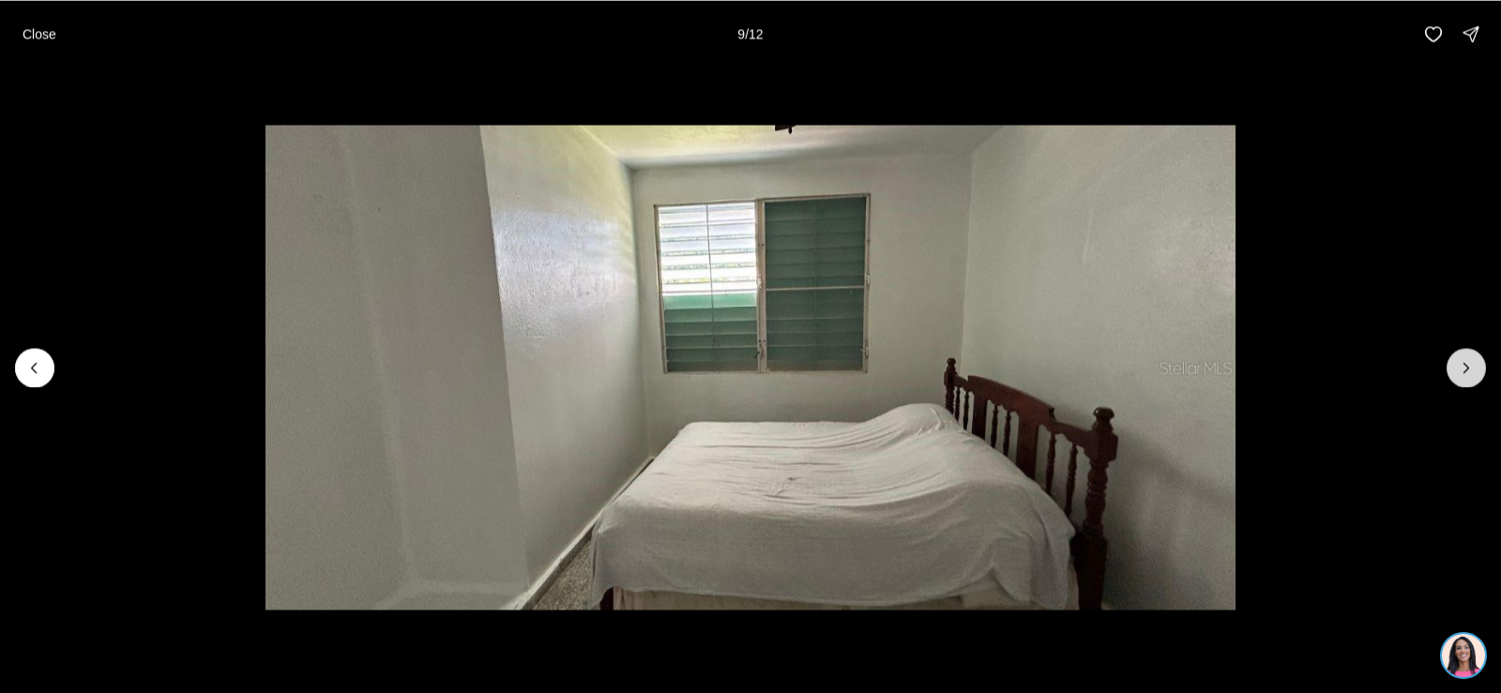
click at [1472, 365] on icon "Next slide" at bounding box center [1466, 367] width 19 height 19
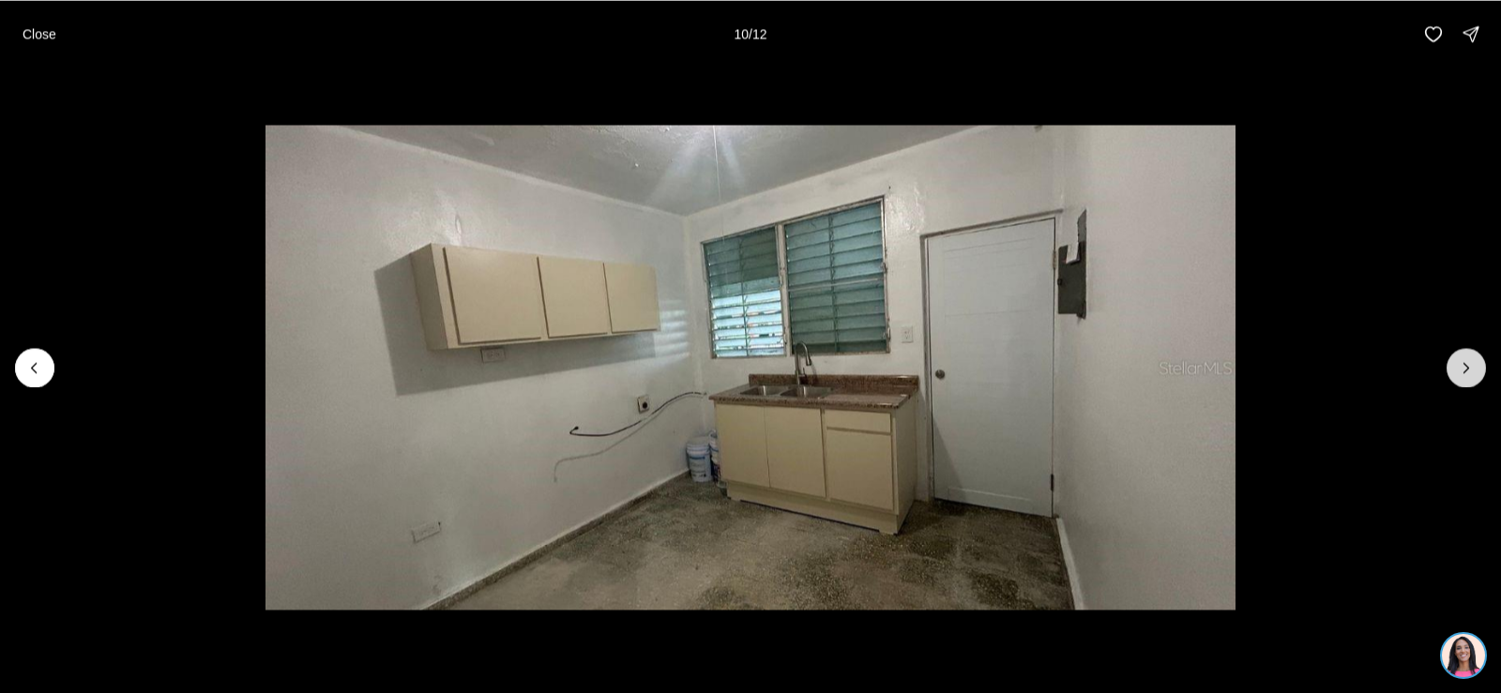
click at [1469, 361] on icon "Next slide" at bounding box center [1466, 367] width 19 height 19
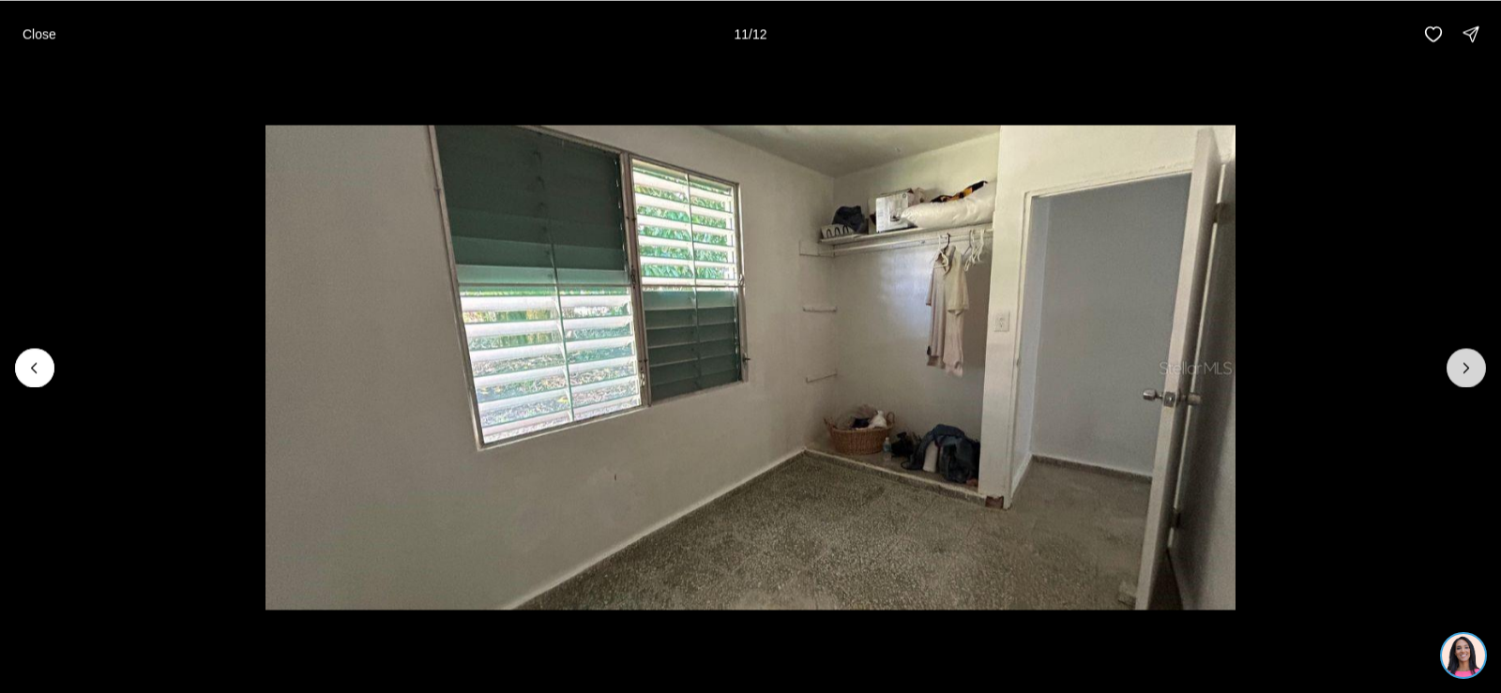
click at [1469, 361] on icon "Next slide" at bounding box center [1466, 367] width 19 height 19
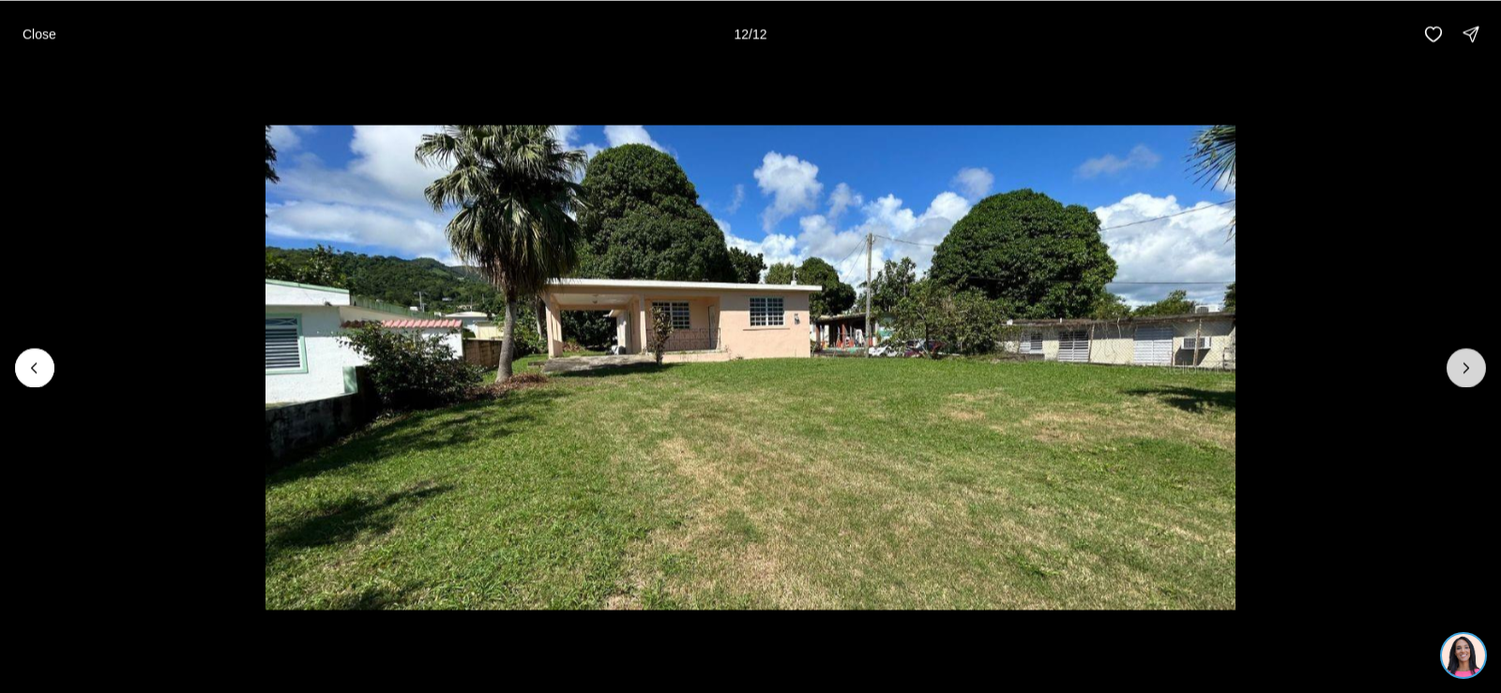
click at [1469, 361] on div at bounding box center [1465, 367] width 39 height 39
click at [1462, 363] on div at bounding box center [1465, 367] width 39 height 39
click at [1460, 362] on div at bounding box center [1465, 367] width 39 height 39
click at [44, 36] on p "Close" at bounding box center [40, 33] width 34 height 15
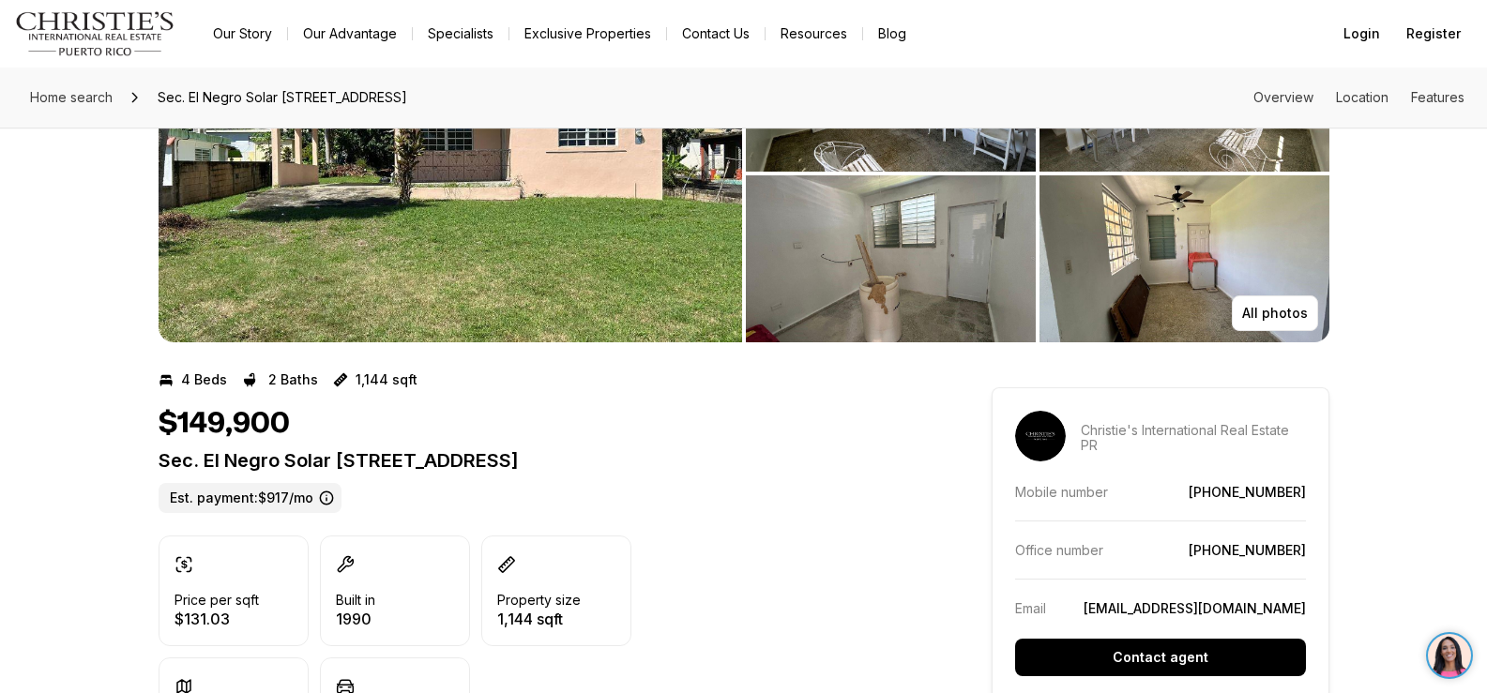
scroll to position [188, 0]
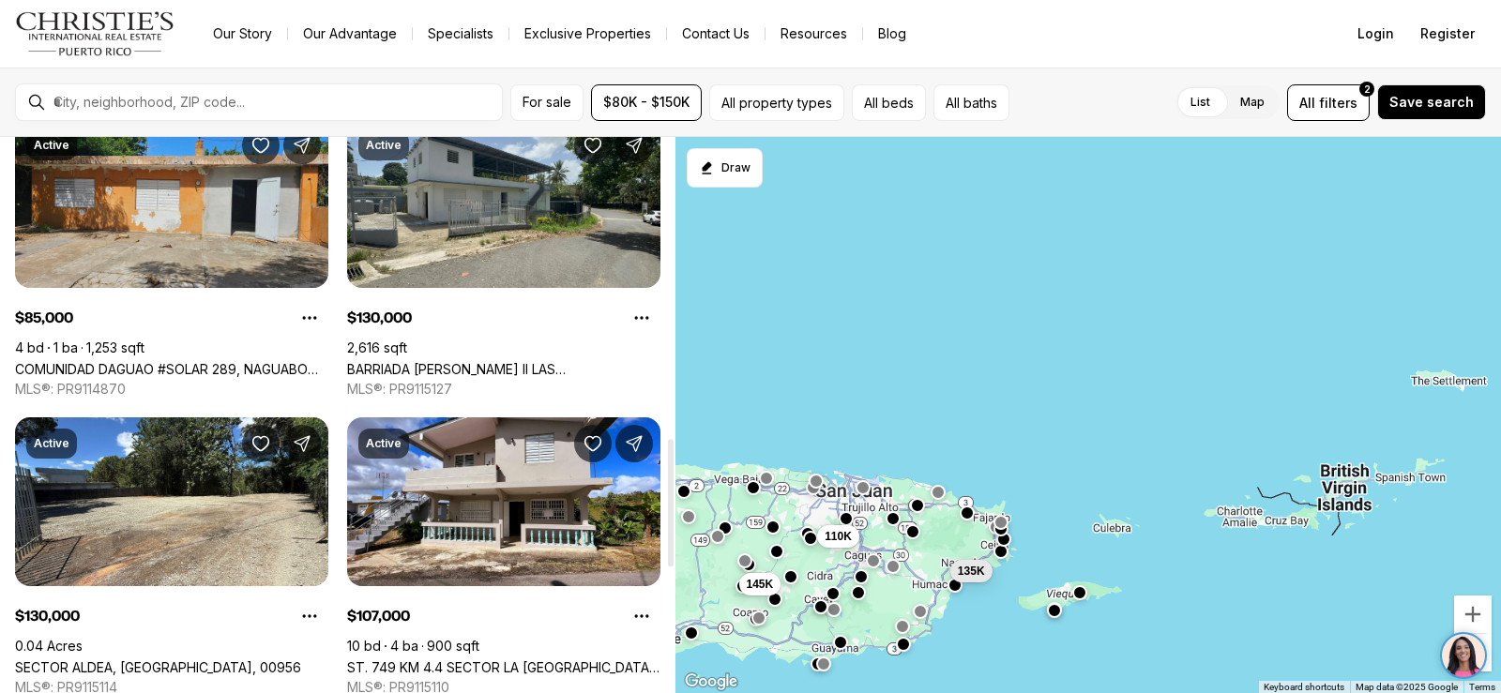
scroll to position [1313, 0]
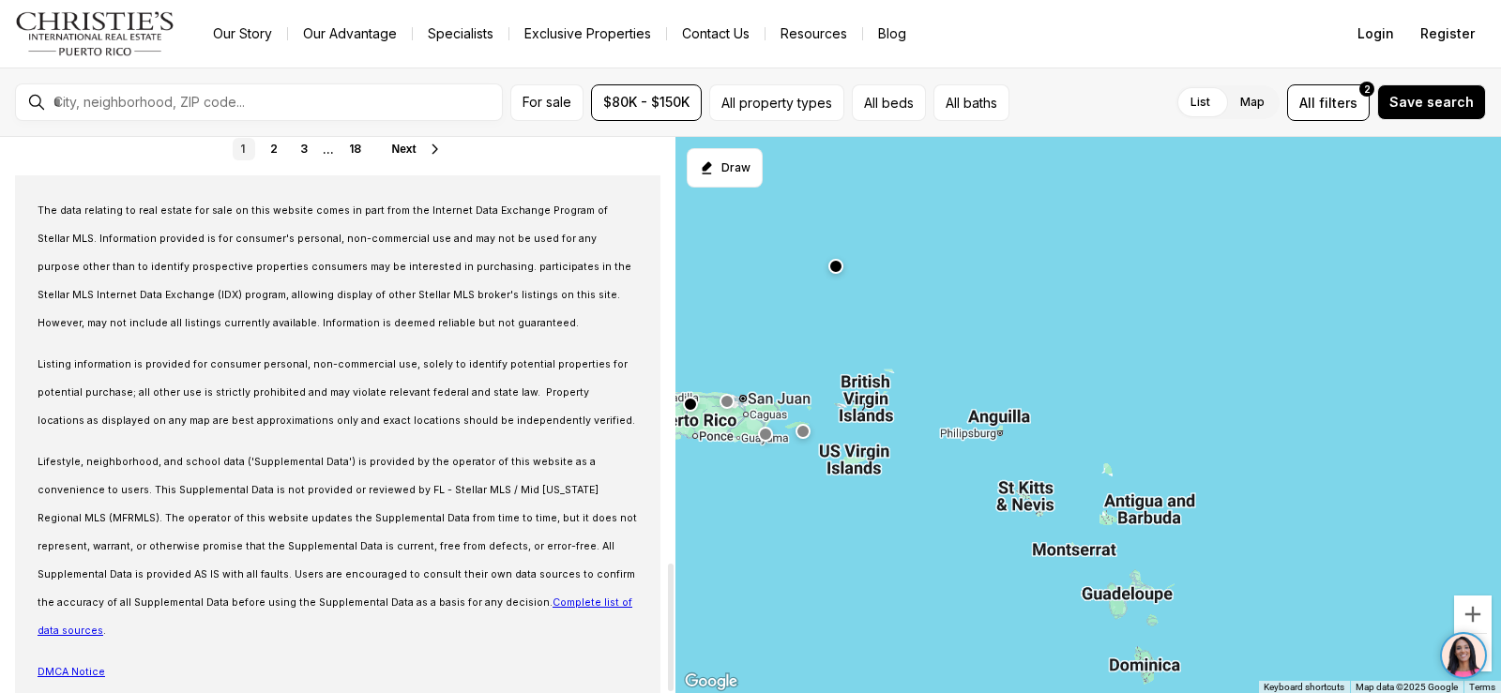
scroll to position [1670, 0]
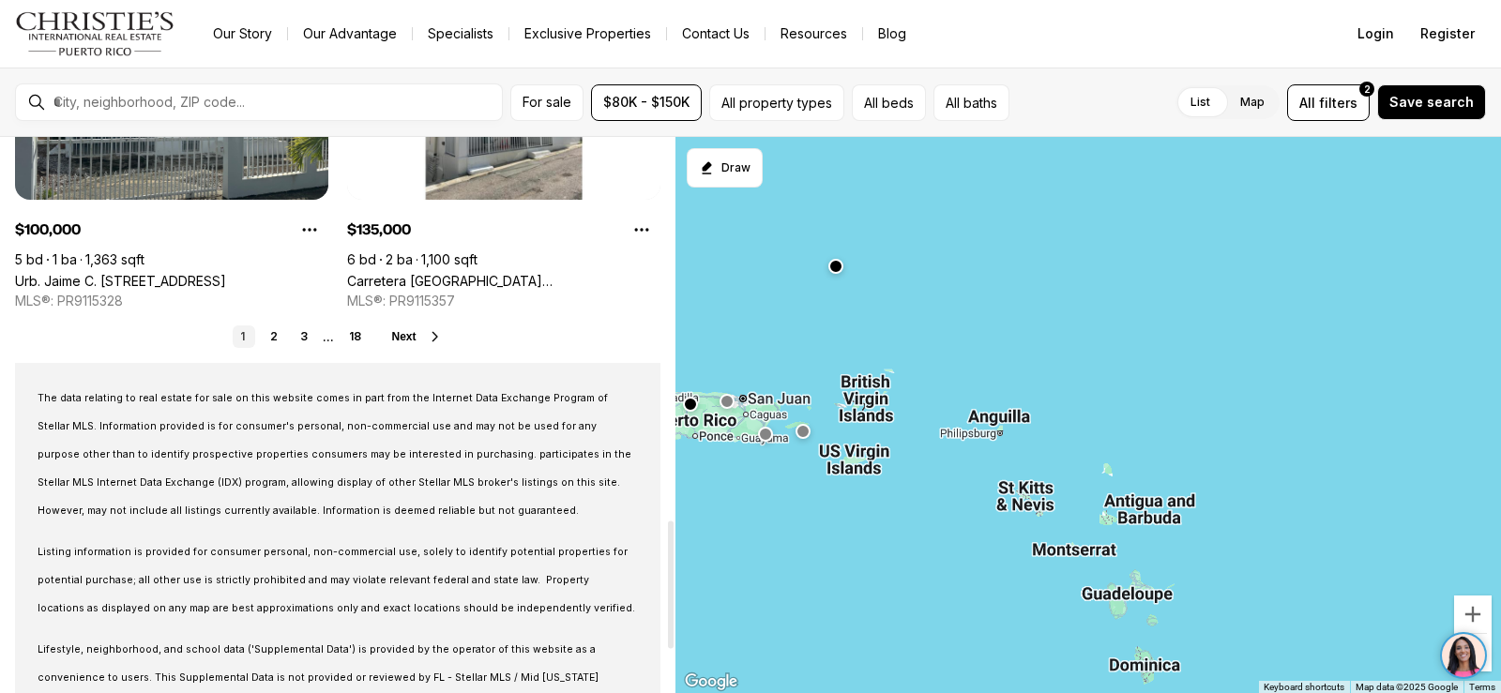
click at [440, 334] on icon at bounding box center [435, 336] width 15 height 15
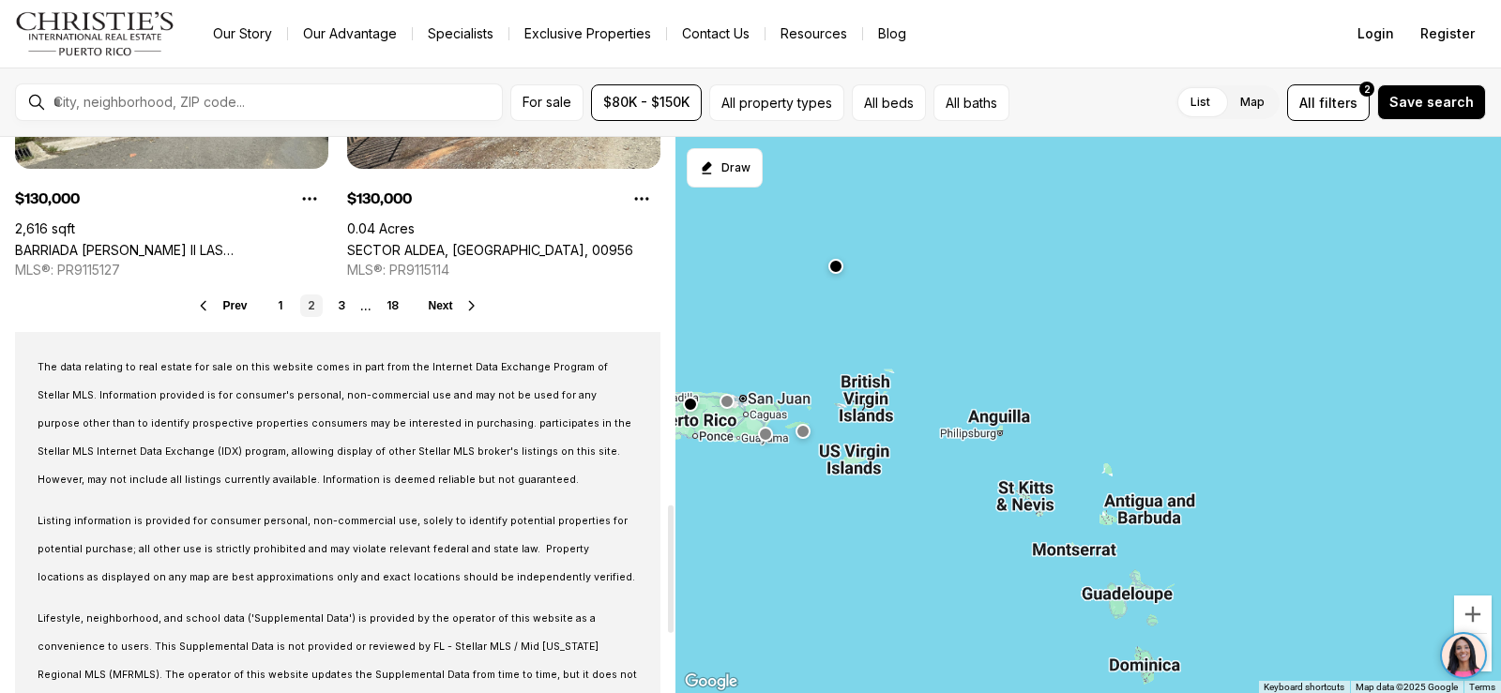
scroll to position [1594, 0]
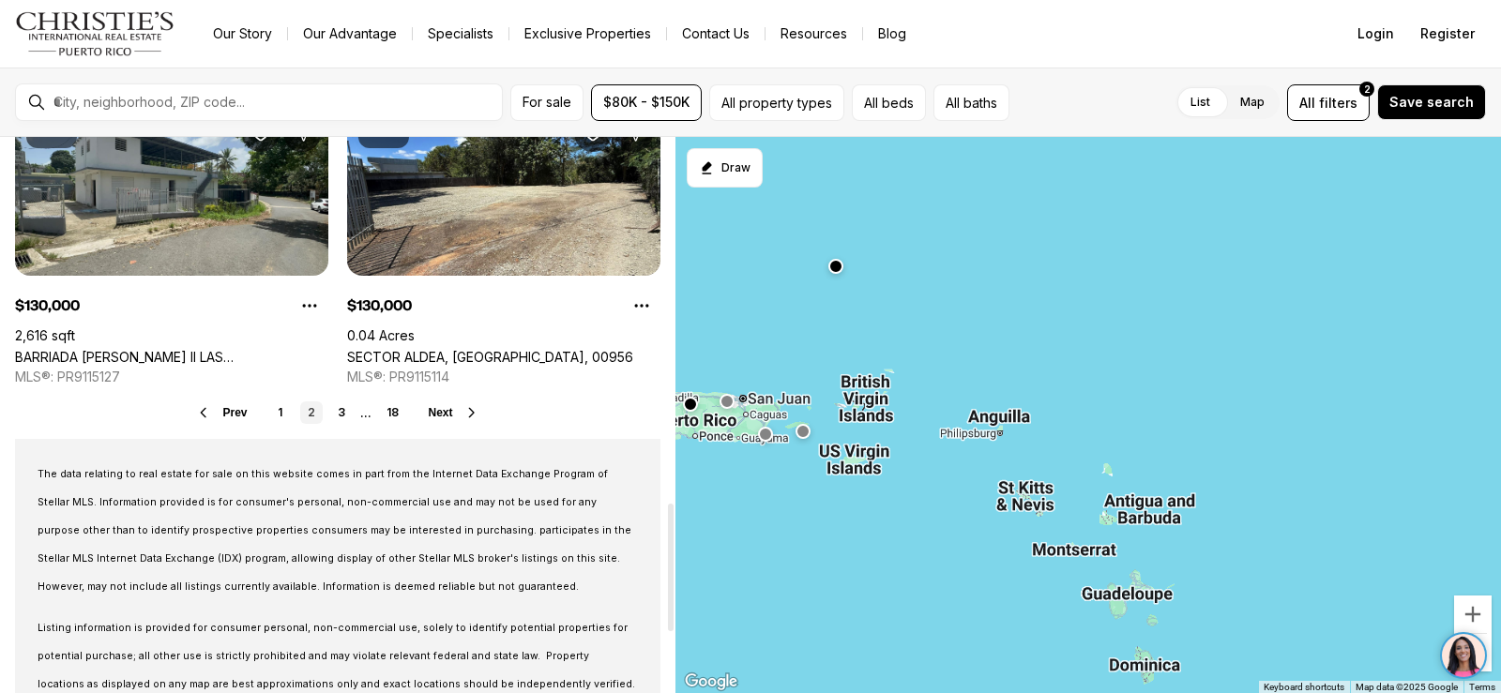
click at [466, 410] on icon at bounding box center [471, 412] width 15 height 15
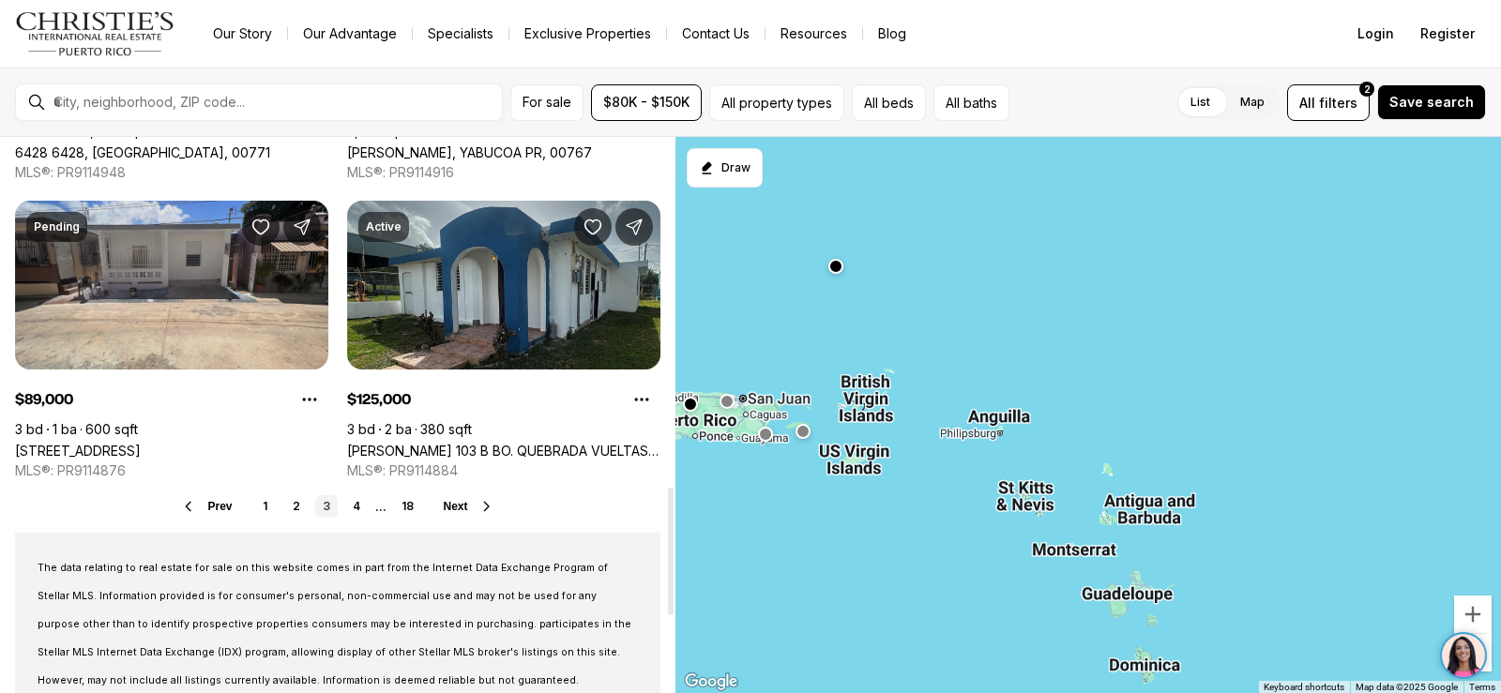
scroll to position [1594, 0]
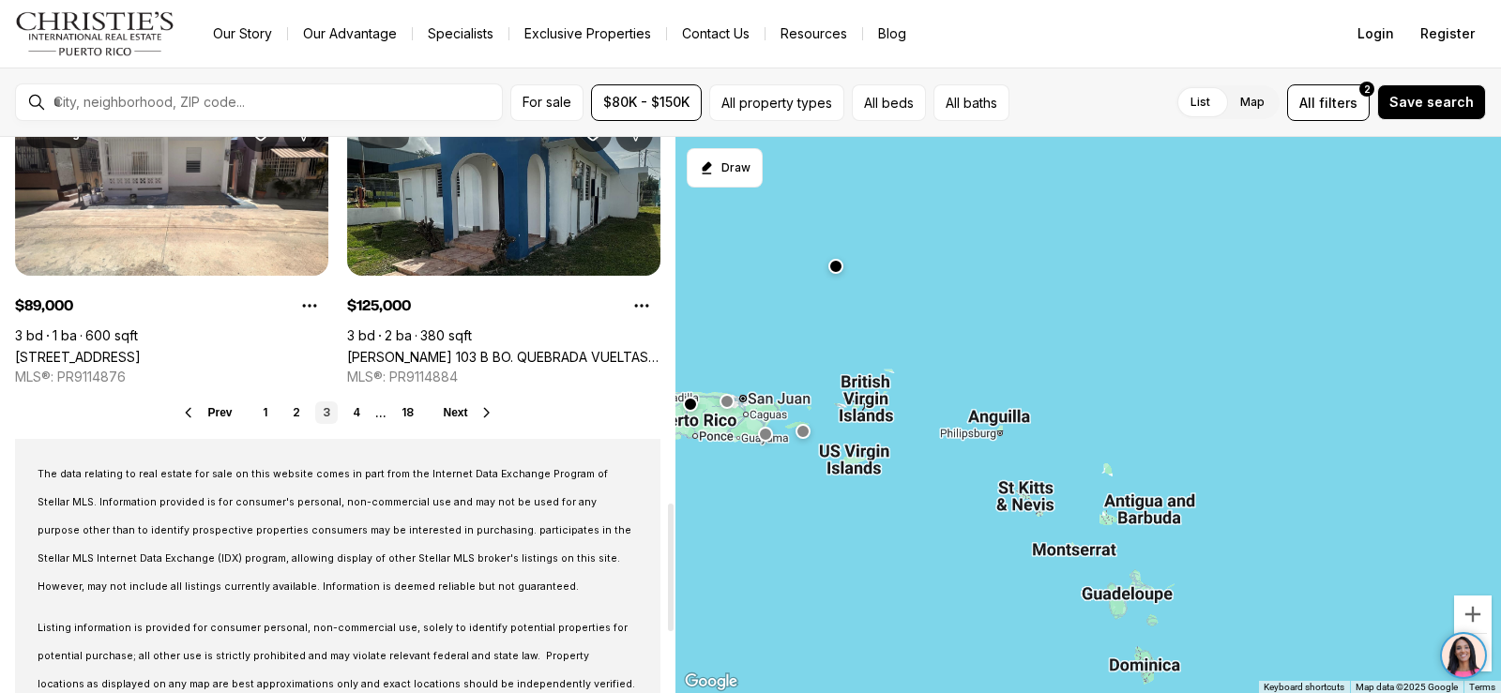
click at [462, 411] on span "Next" at bounding box center [456, 412] width 24 height 13
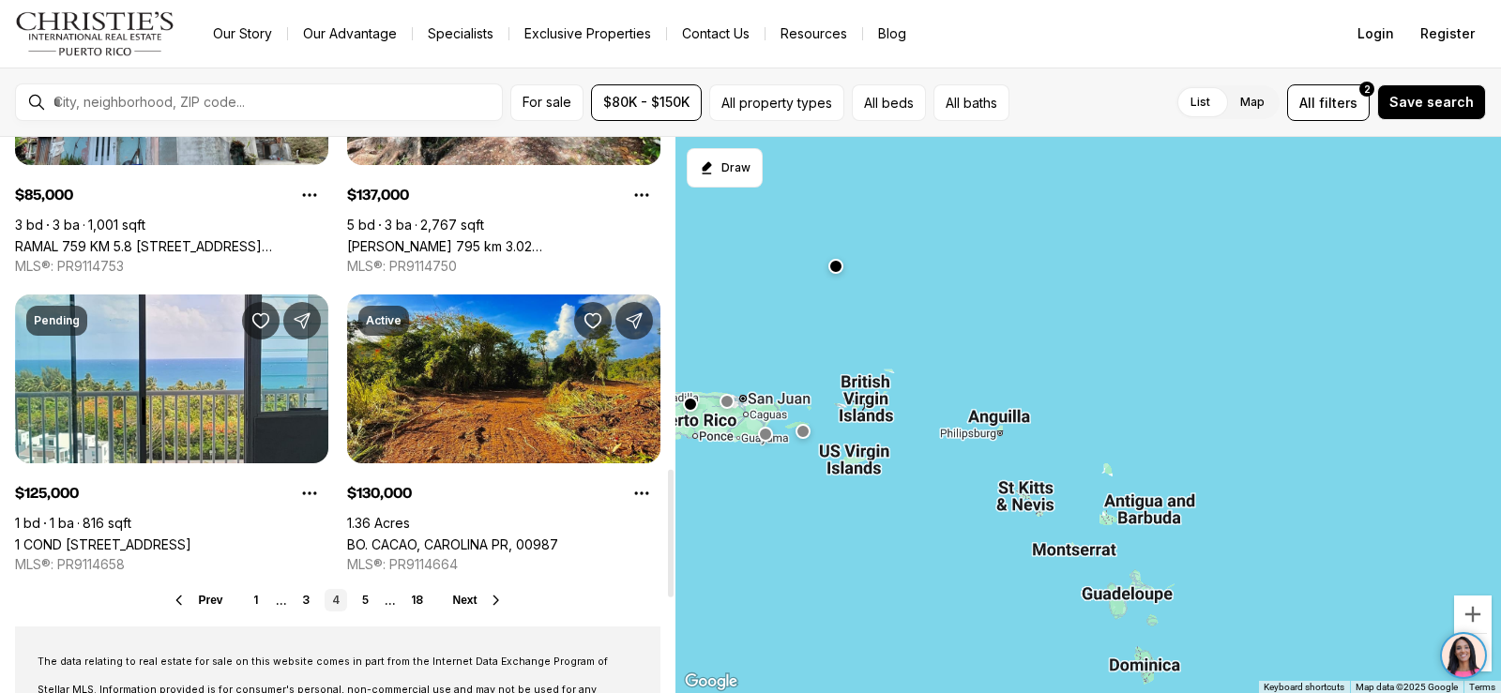
scroll to position [1501, 0]
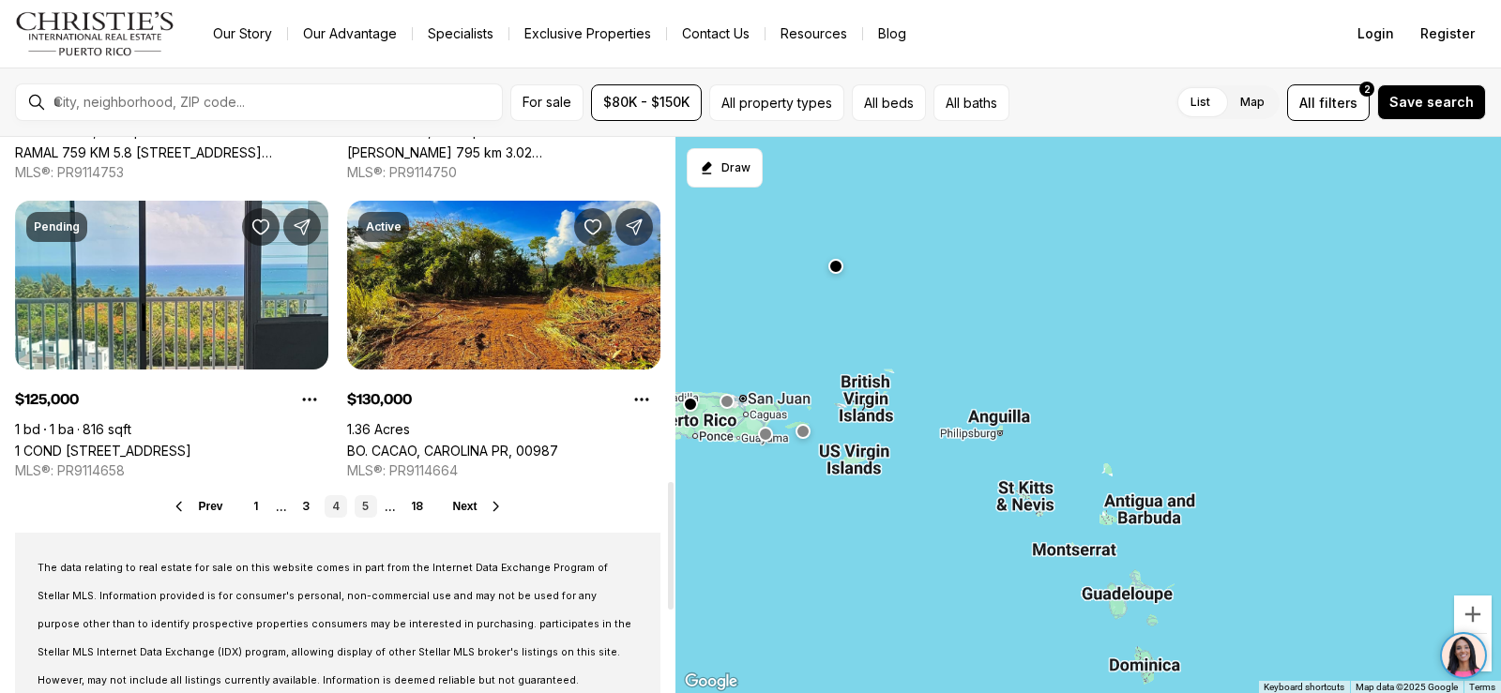
click at [365, 508] on link "5" at bounding box center [366, 506] width 23 height 23
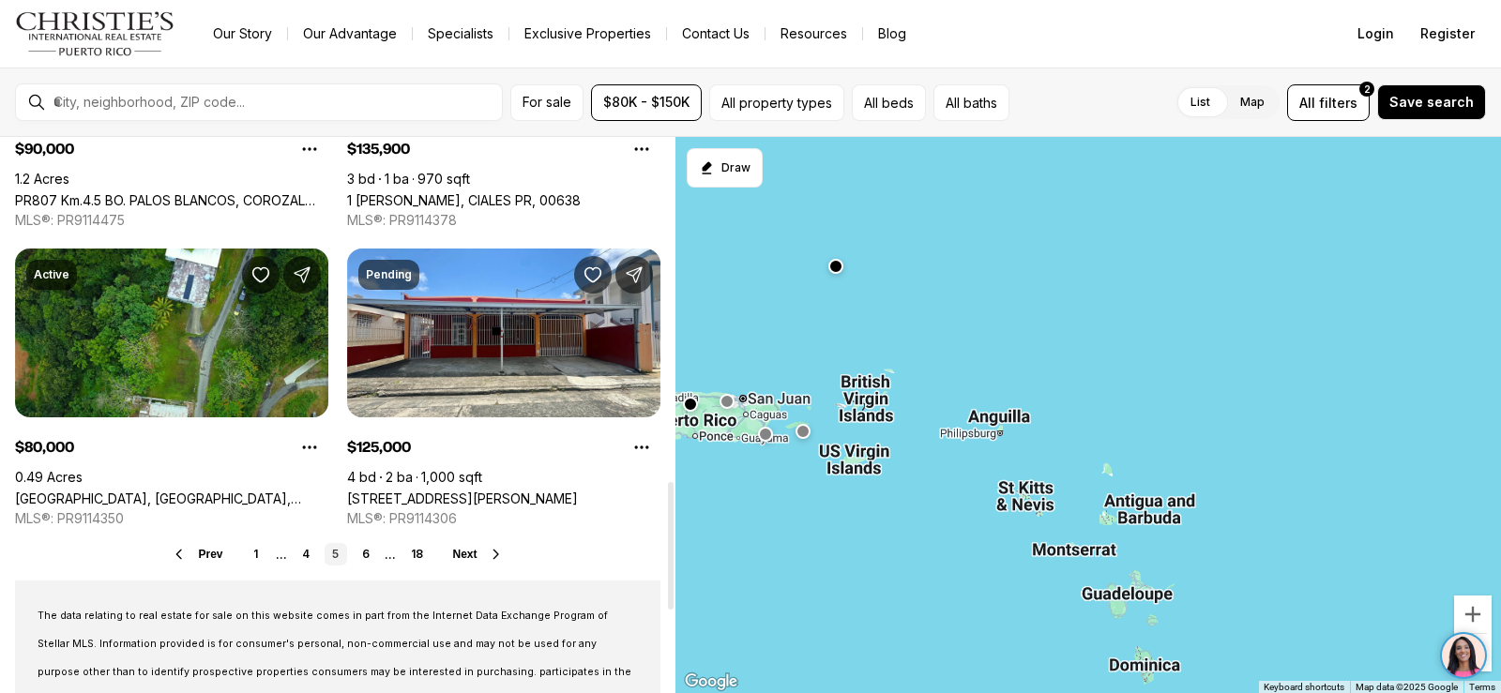
scroll to position [1501, 0]
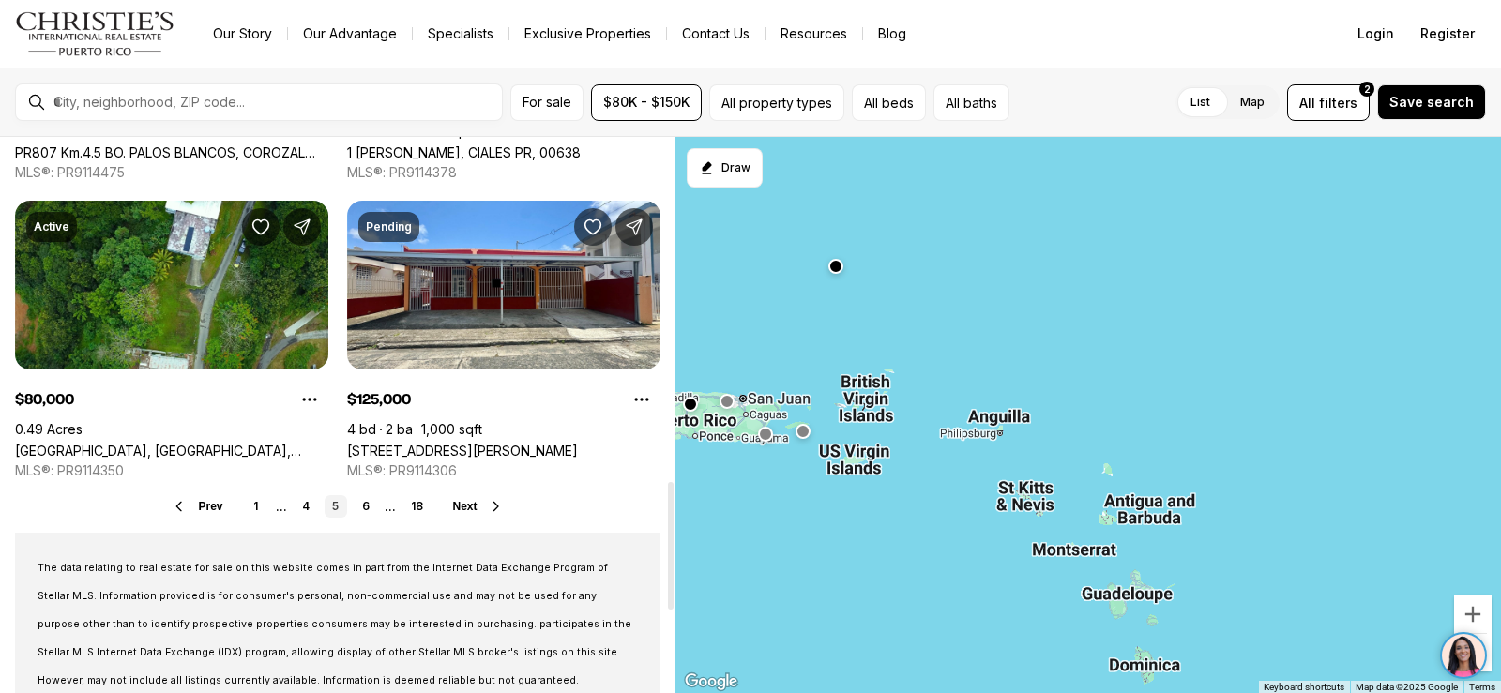
click at [475, 508] on span "Next" at bounding box center [465, 506] width 24 height 13
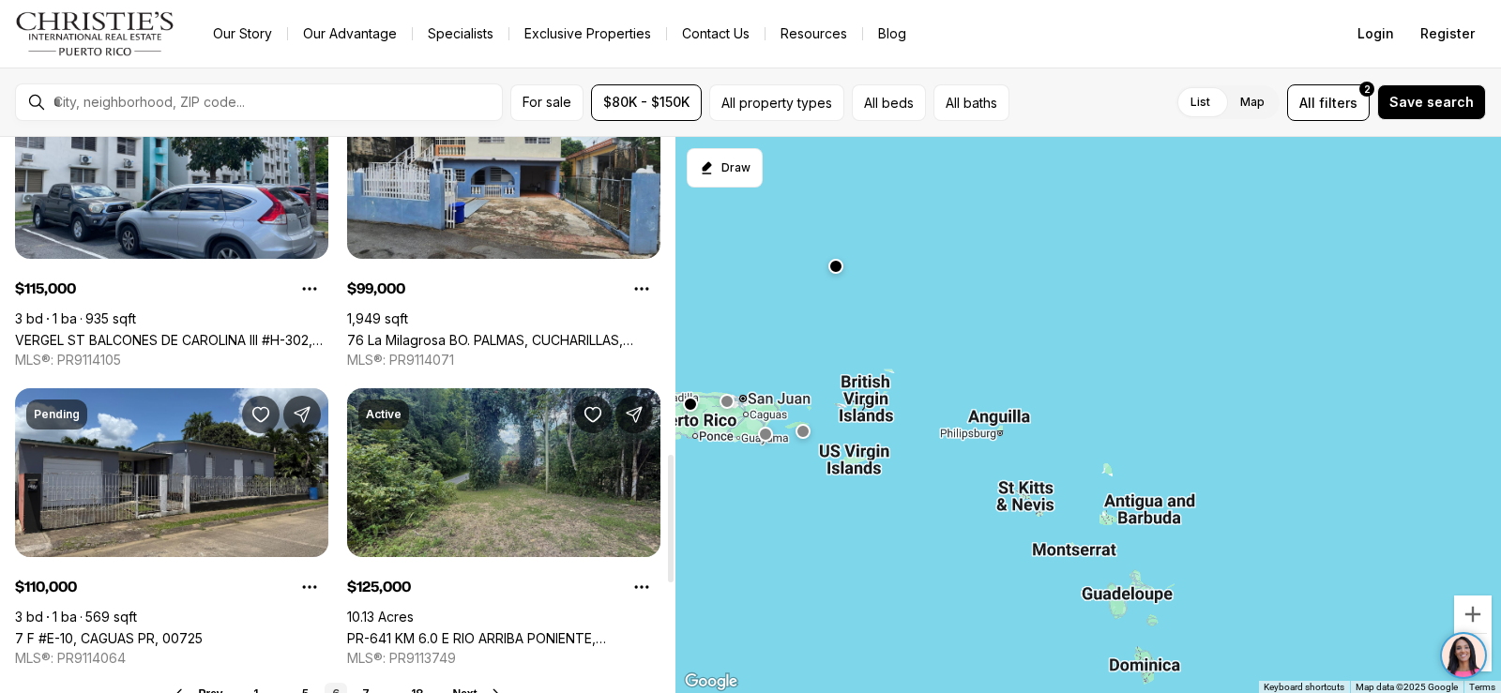
scroll to position [1407, 0]
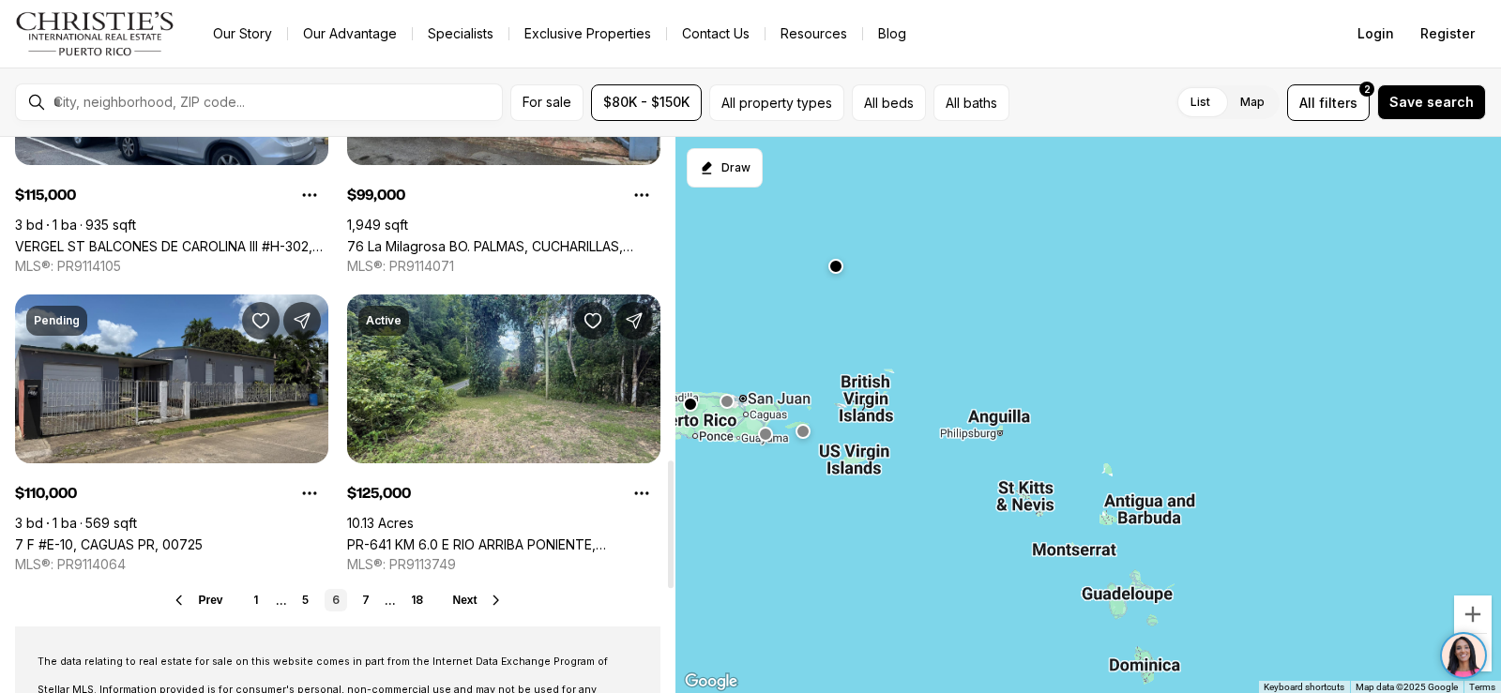
click at [493, 598] on icon at bounding box center [496, 600] width 15 height 15
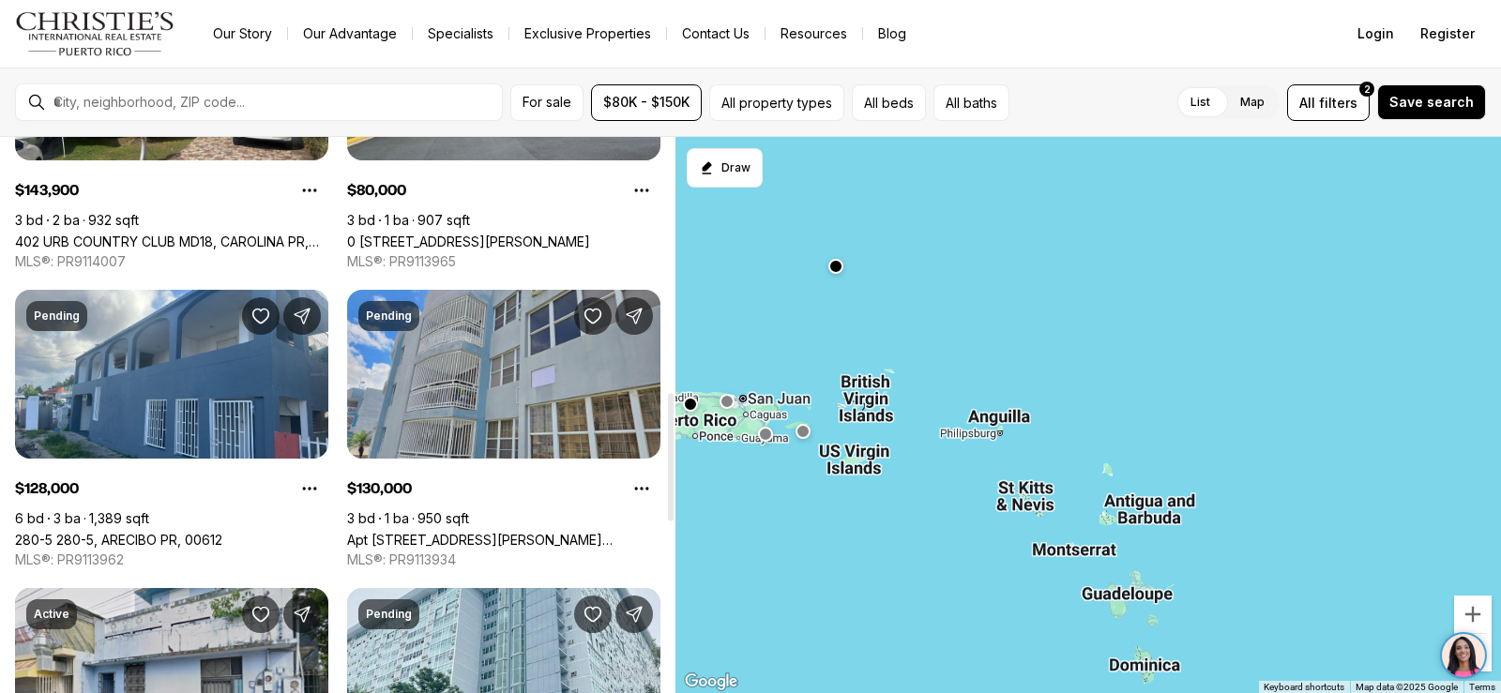
scroll to position [1125, 0]
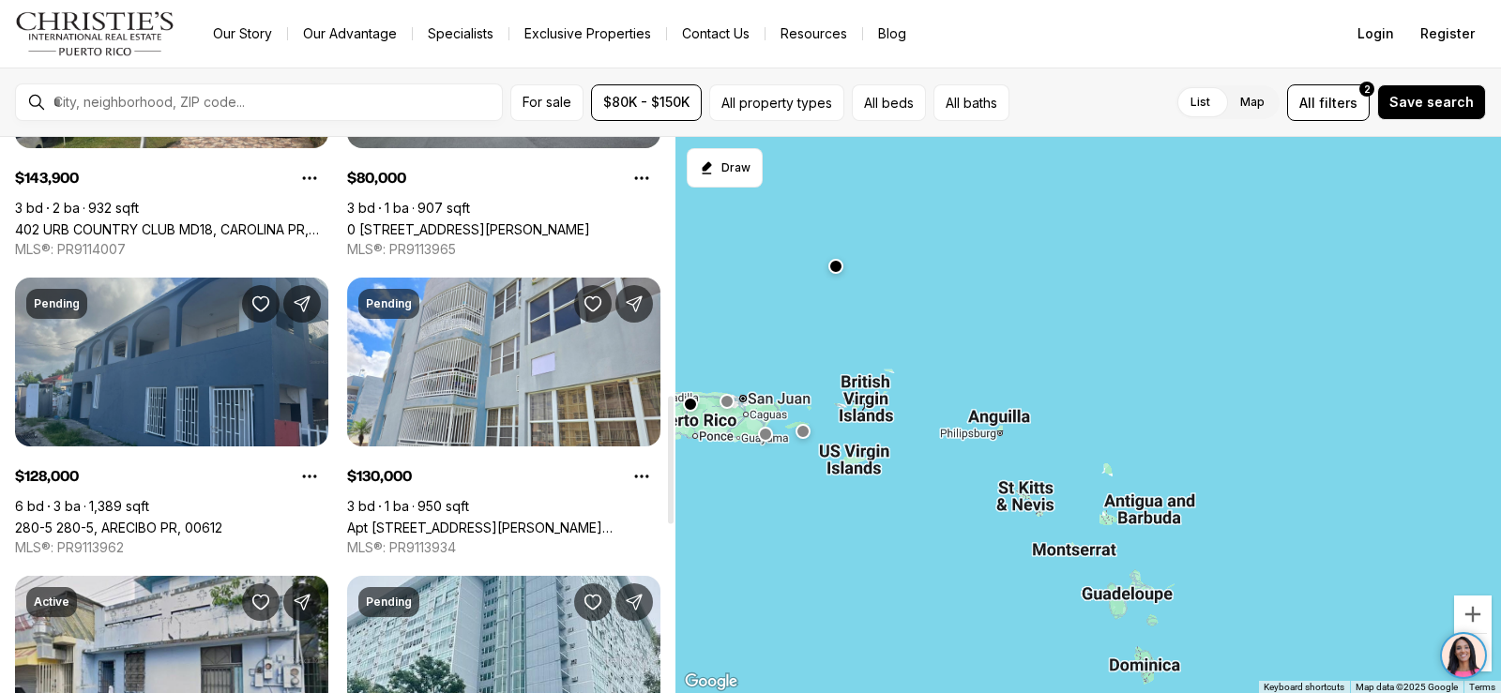
click at [181, 520] on link "280-5 280-5, ARECIBO PR, 00612" at bounding box center [118, 528] width 207 height 16
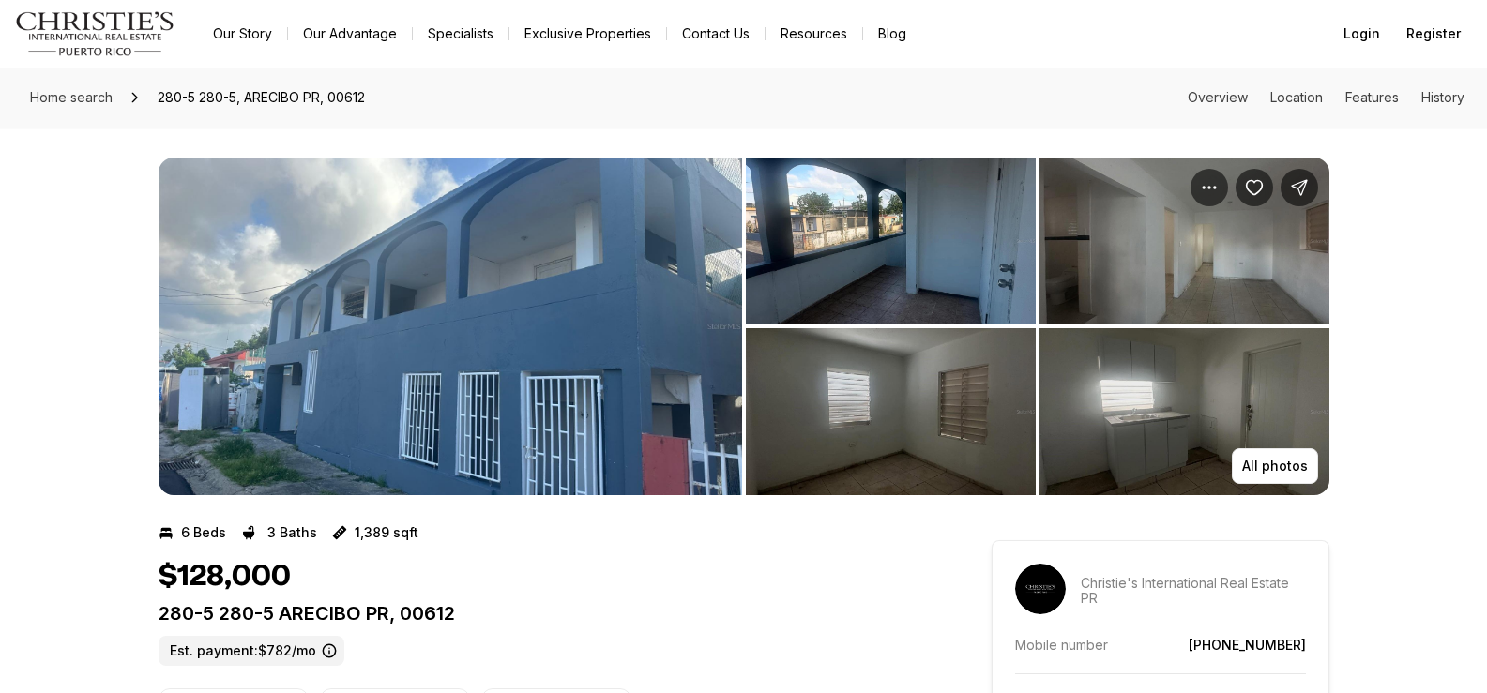
click at [521, 305] on img "View image gallery" at bounding box center [450, 327] width 583 height 338
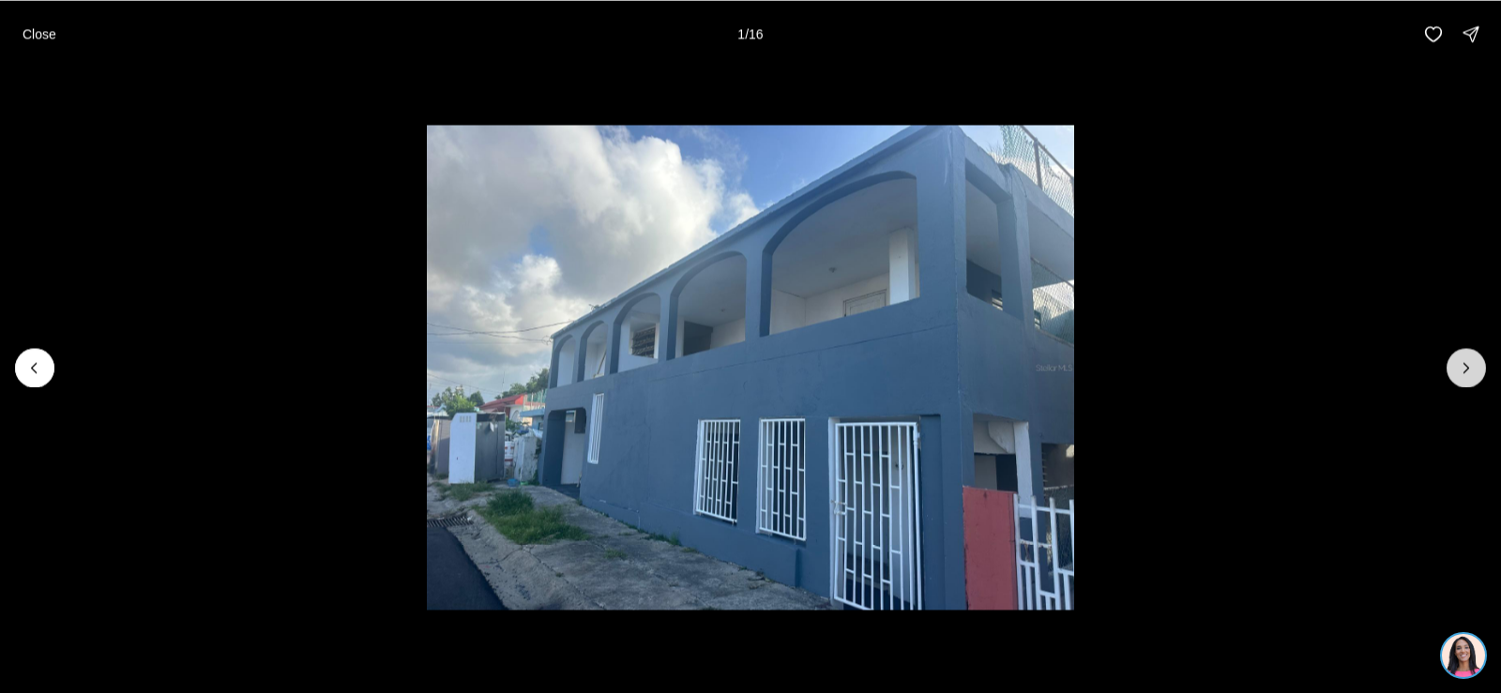
click at [1462, 357] on button "Next slide" at bounding box center [1465, 367] width 39 height 39
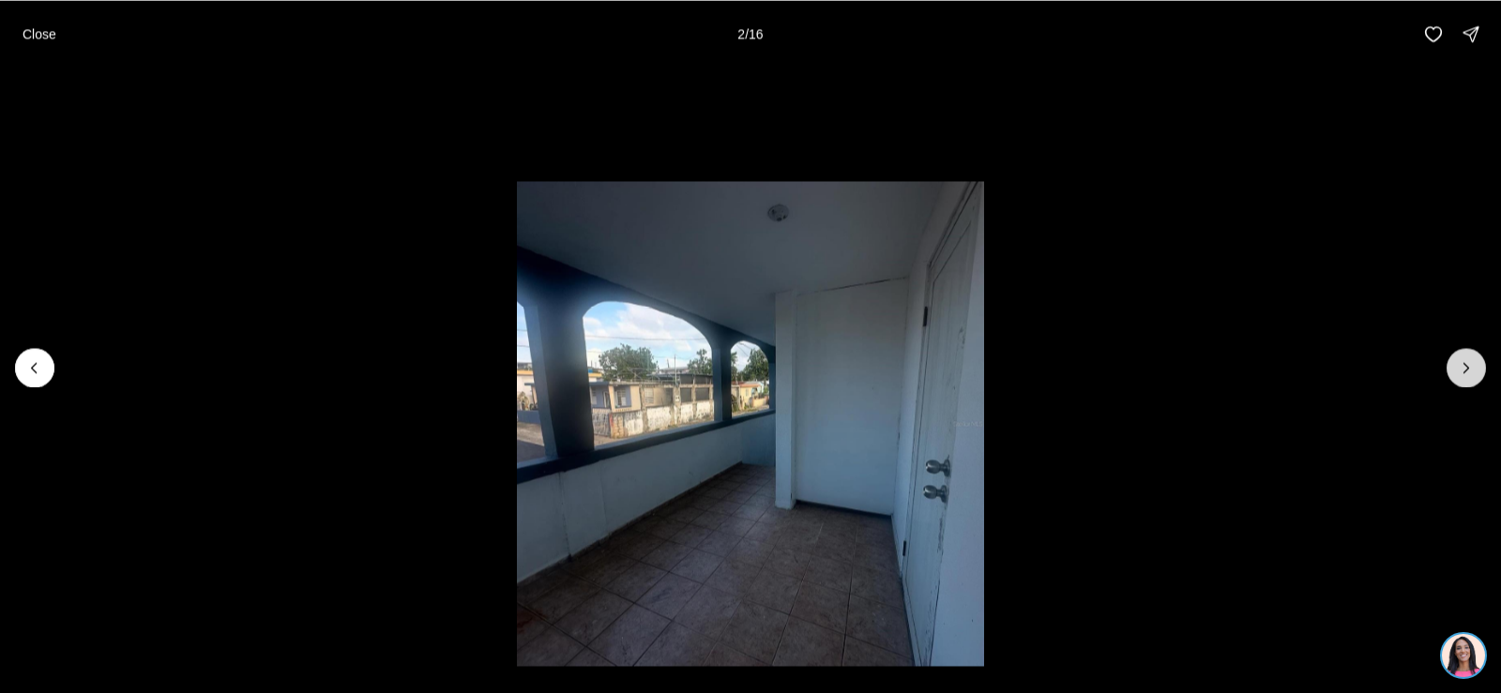
click at [1462, 357] on button "Next slide" at bounding box center [1465, 367] width 39 height 39
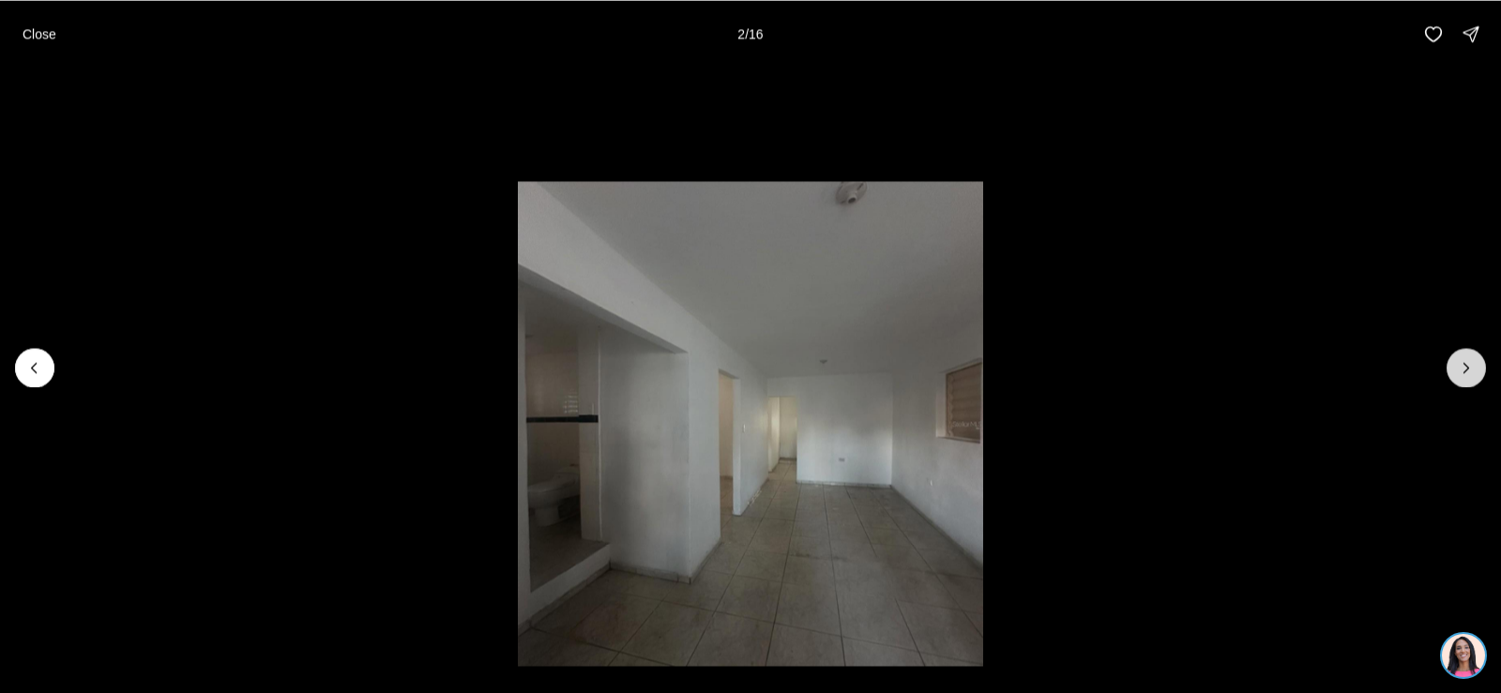
click at [1462, 357] on button "Next slide" at bounding box center [1465, 367] width 39 height 39
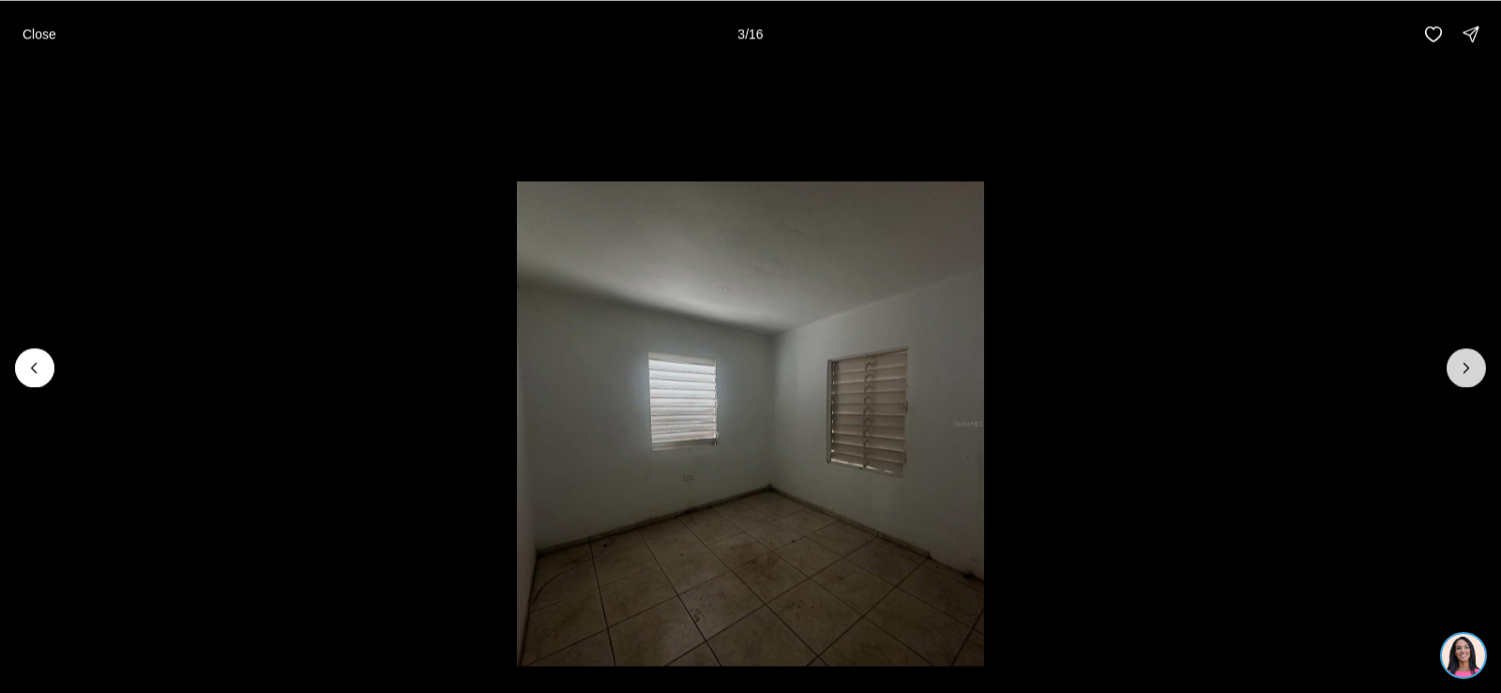
click at [1462, 356] on button "Next slide" at bounding box center [1465, 367] width 39 height 39
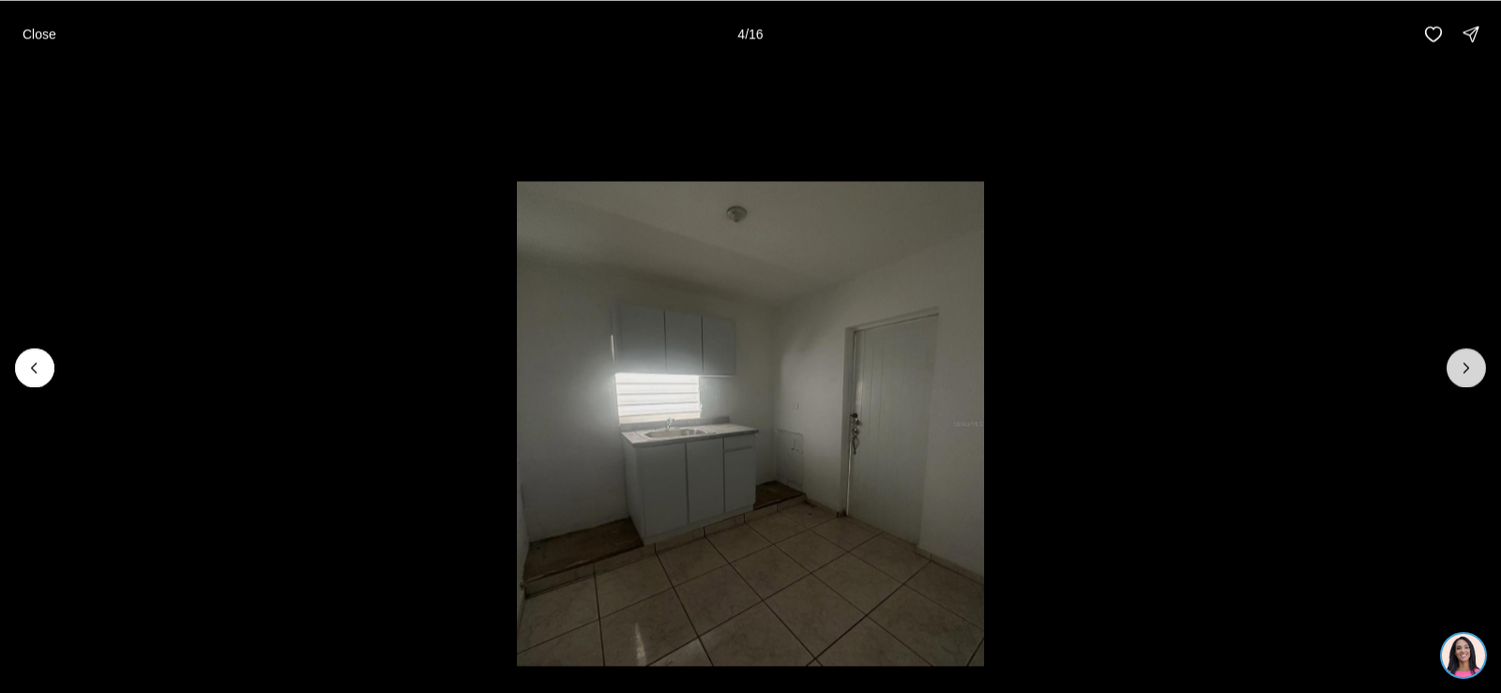
click at [1462, 356] on button "Next slide" at bounding box center [1465, 367] width 39 height 39
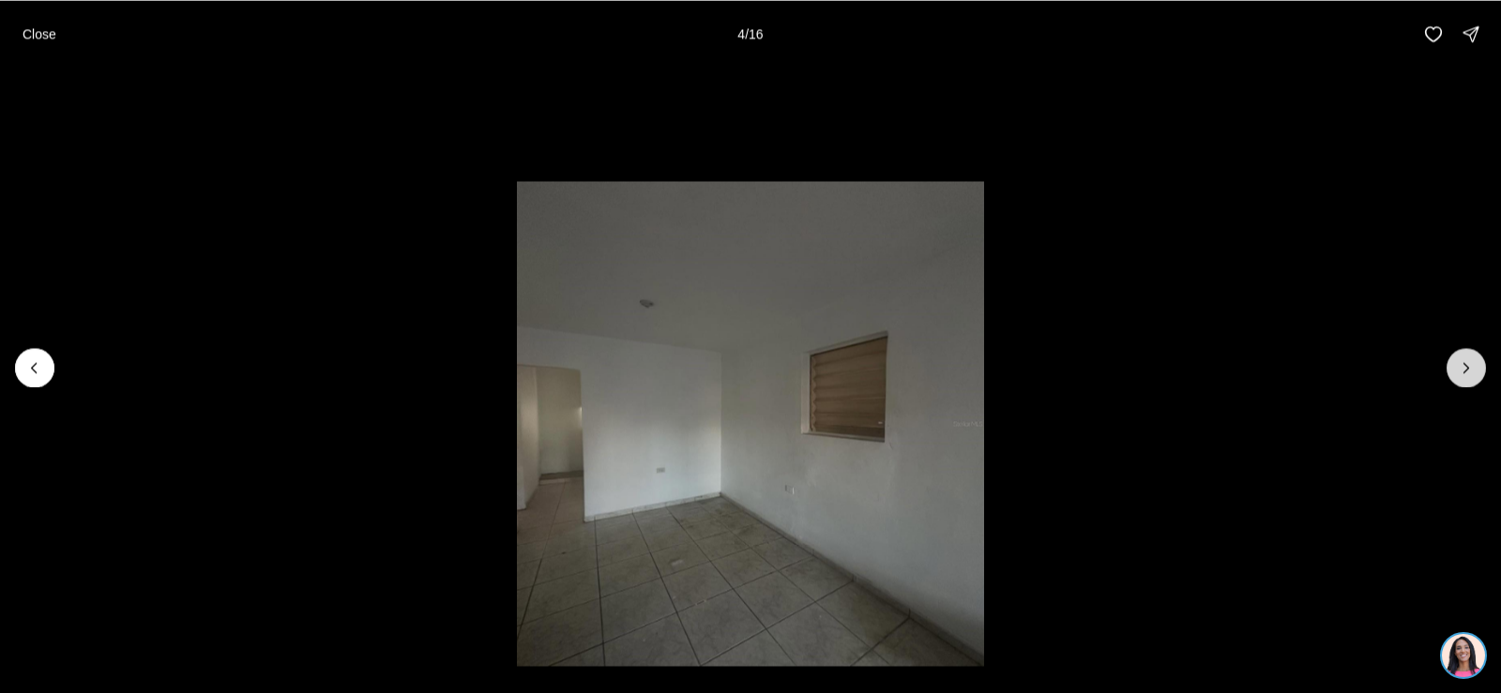
click at [1462, 356] on button "Next slide" at bounding box center [1465, 367] width 39 height 39
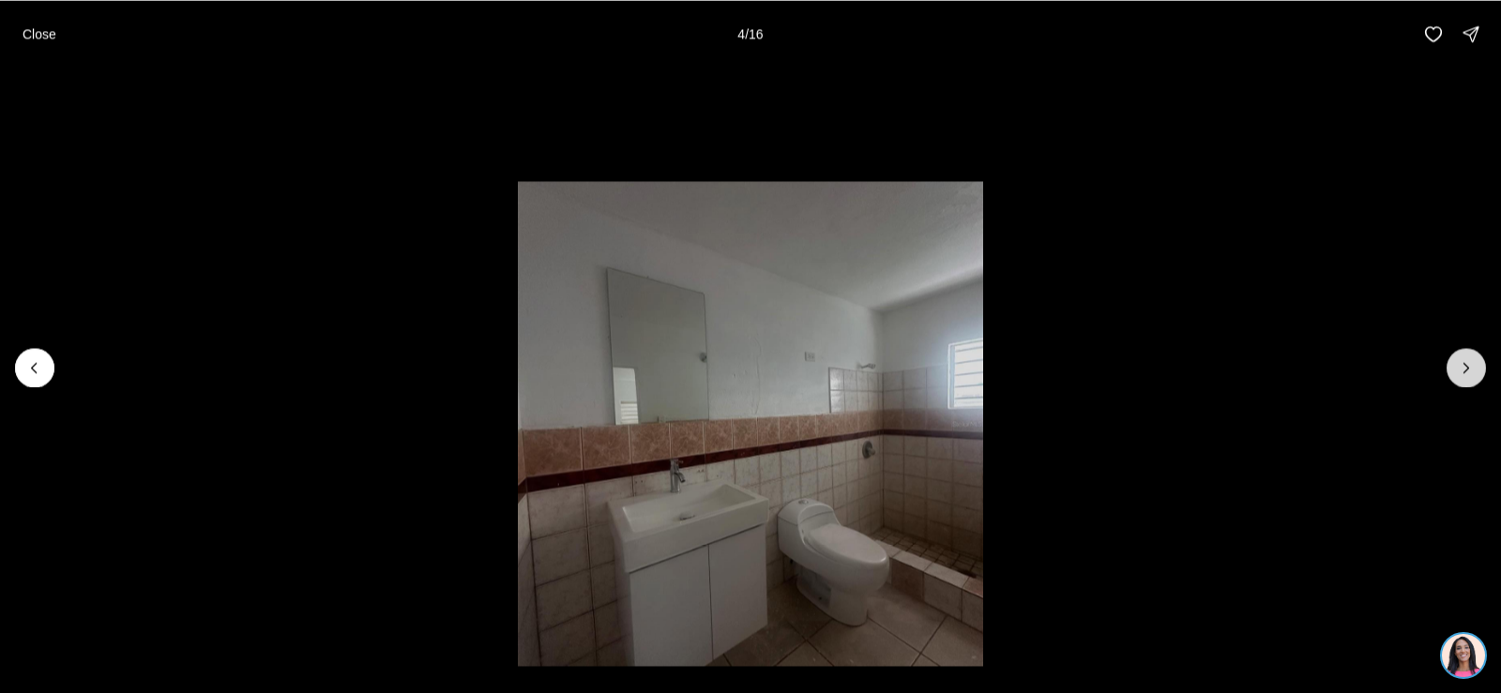
click at [1462, 356] on button "Next slide" at bounding box center [1465, 367] width 39 height 39
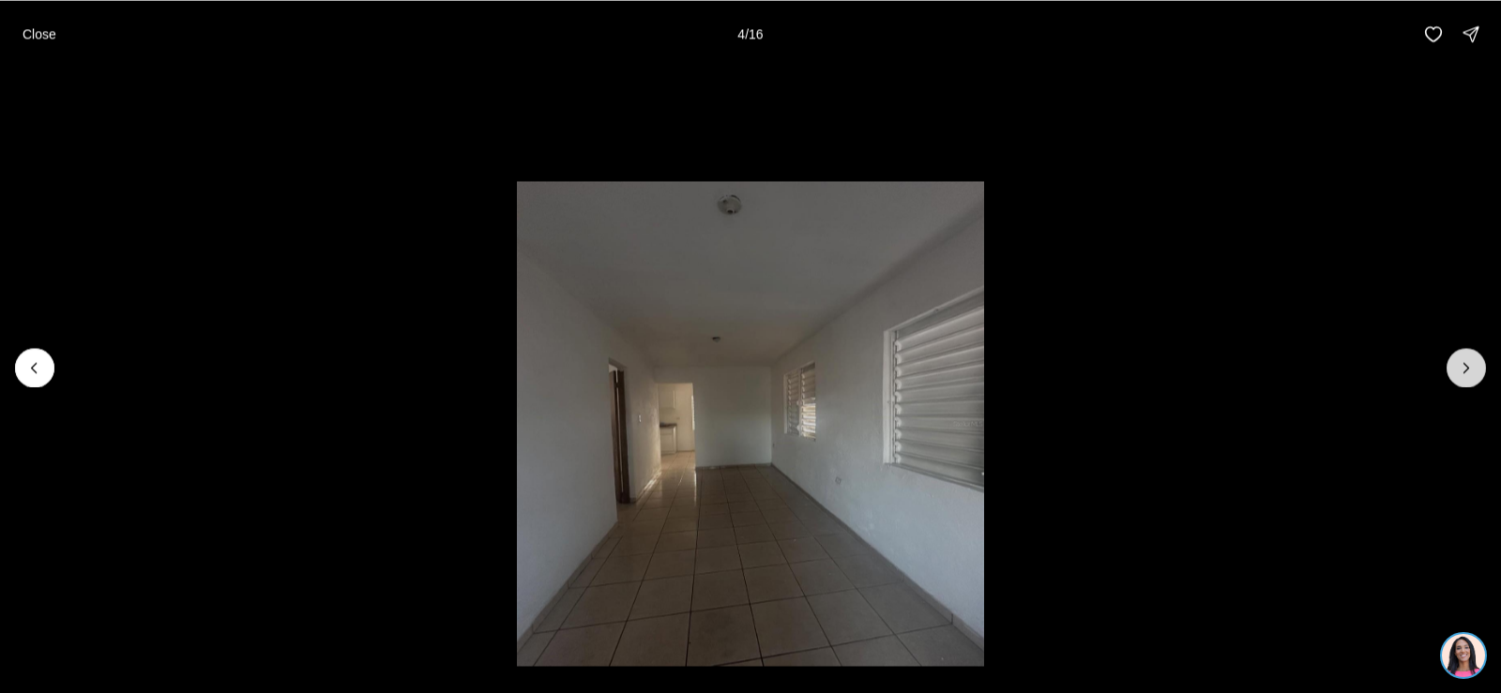
click at [1462, 356] on button "Next slide" at bounding box center [1465, 367] width 39 height 39
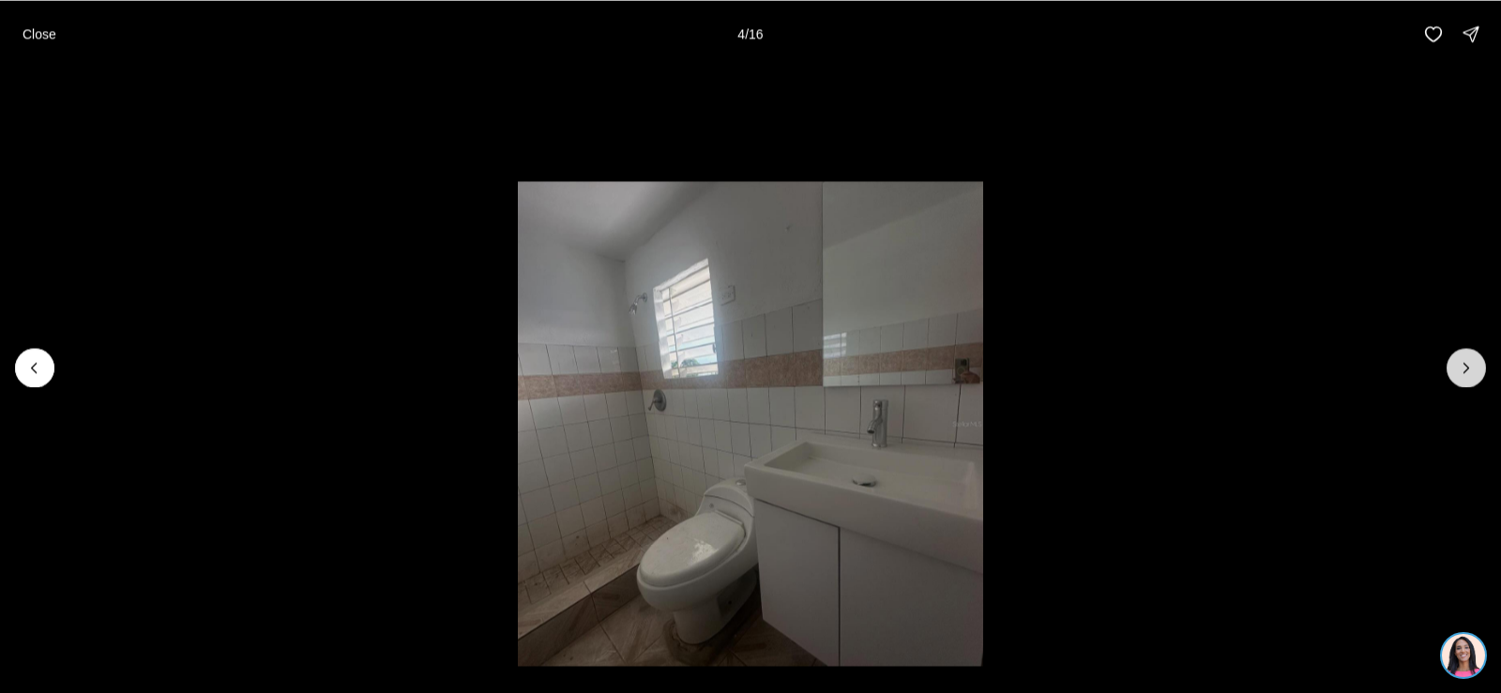
click at [1462, 356] on button "Next slide" at bounding box center [1465, 367] width 39 height 39
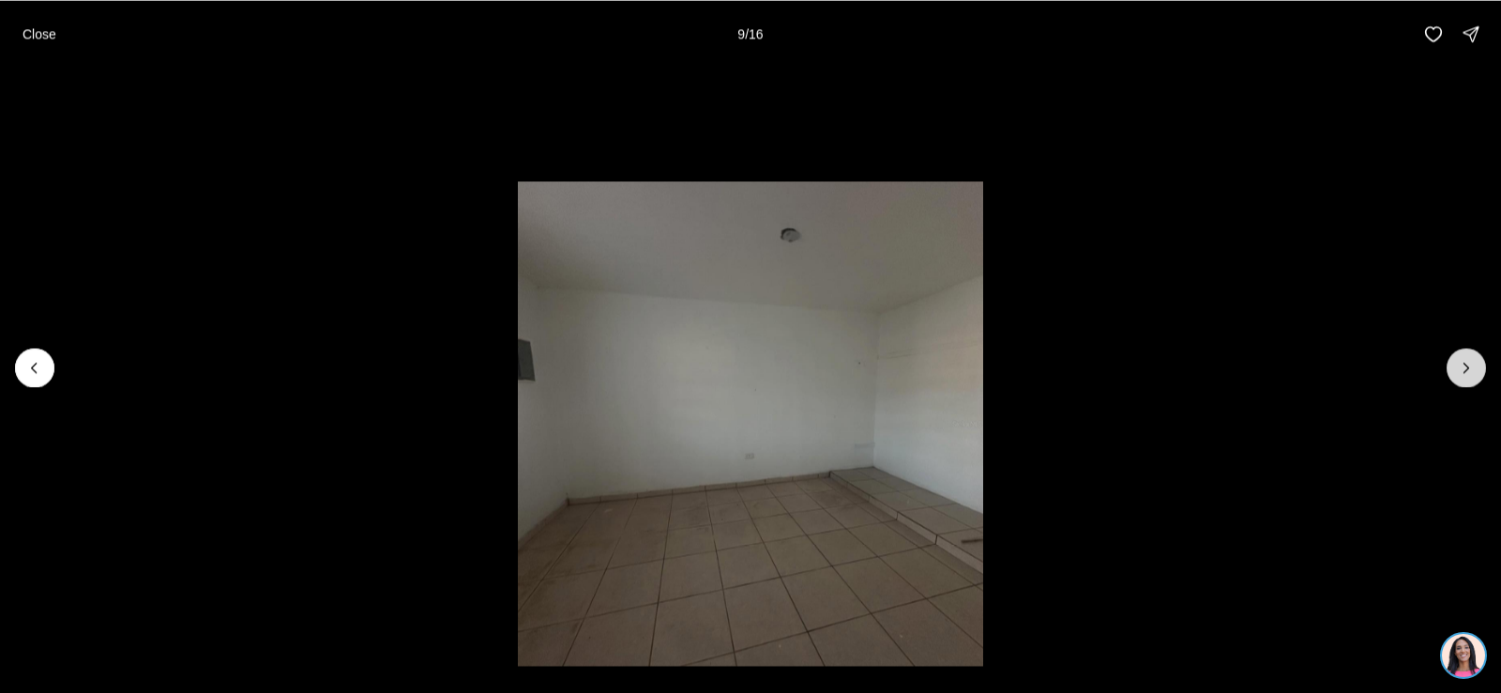
click at [1462, 356] on button "Next slide" at bounding box center [1465, 367] width 39 height 39
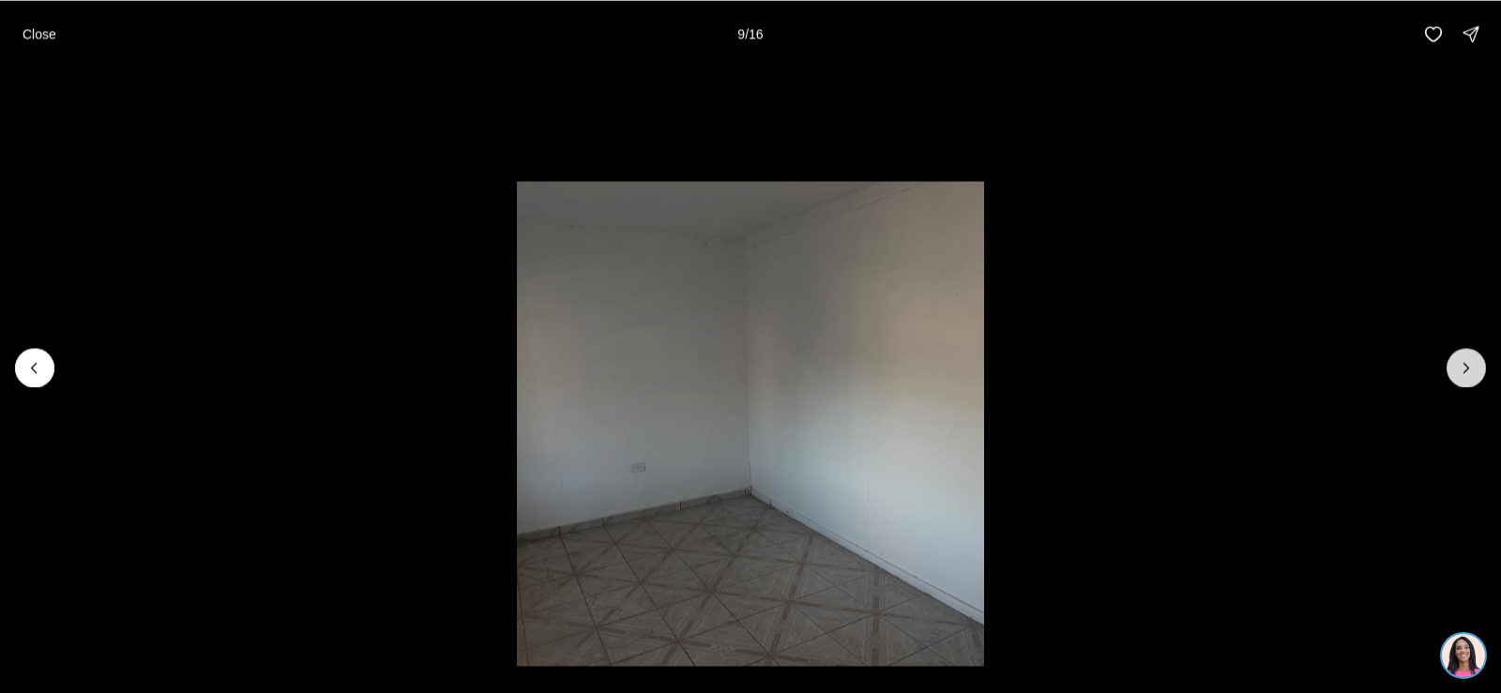
click at [1462, 356] on button "Next slide" at bounding box center [1465, 367] width 39 height 39
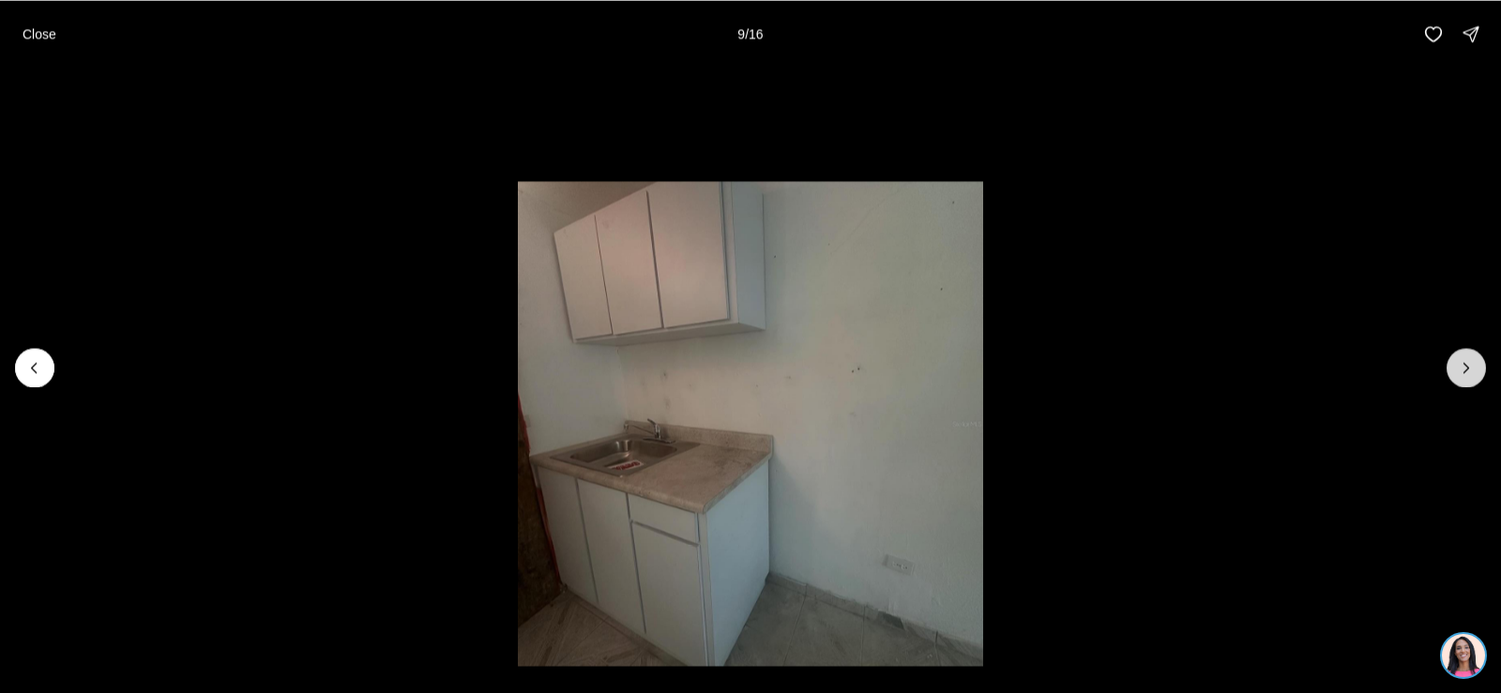
click at [1462, 356] on button "Next slide" at bounding box center [1465, 367] width 39 height 39
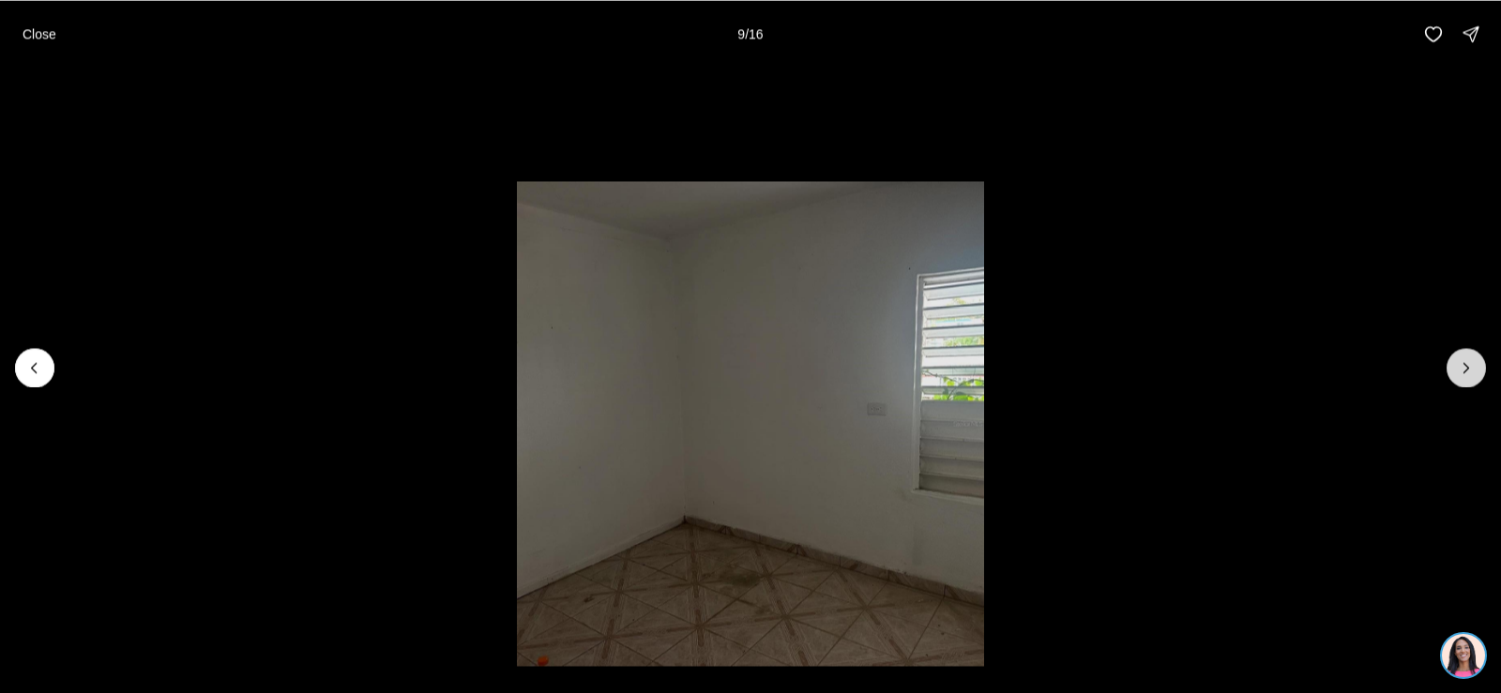
click at [1462, 356] on button "Next slide" at bounding box center [1465, 367] width 39 height 39
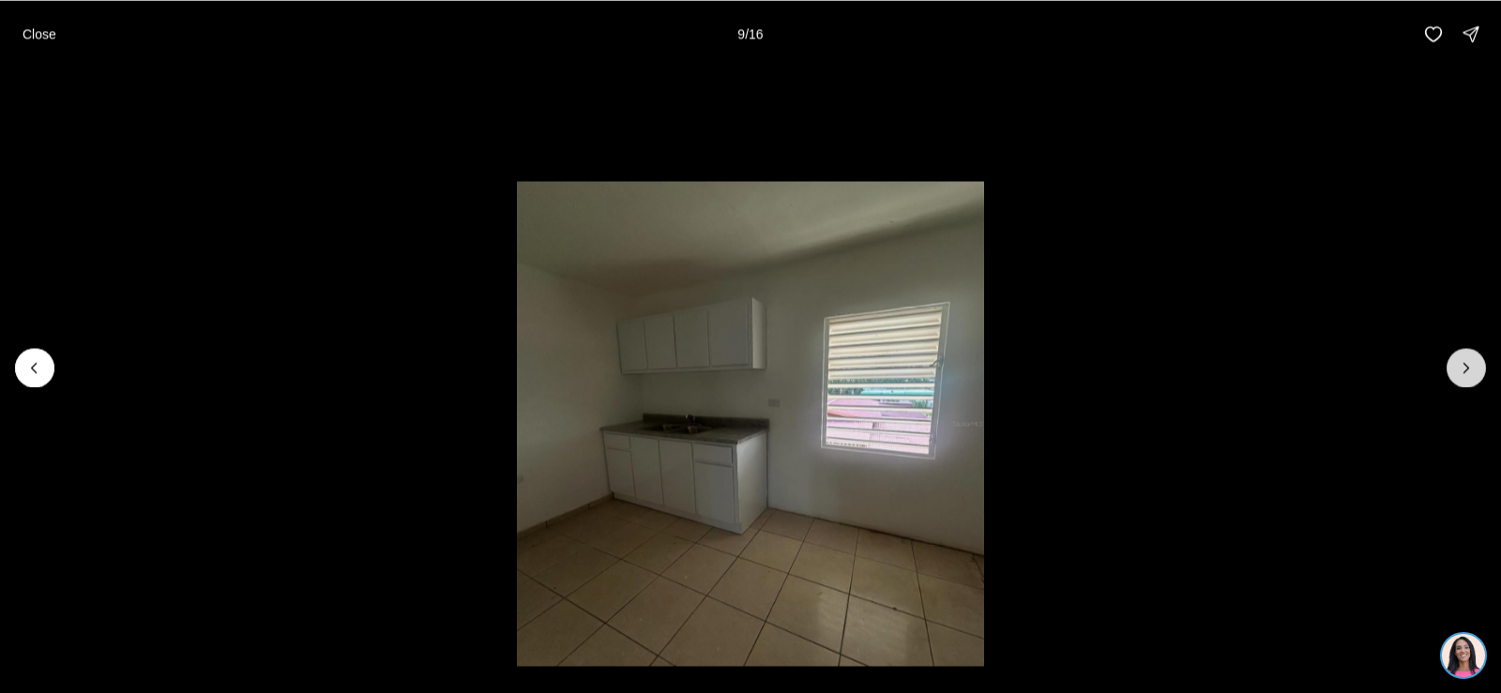
click at [1462, 356] on button "Next slide" at bounding box center [1465, 367] width 39 height 39
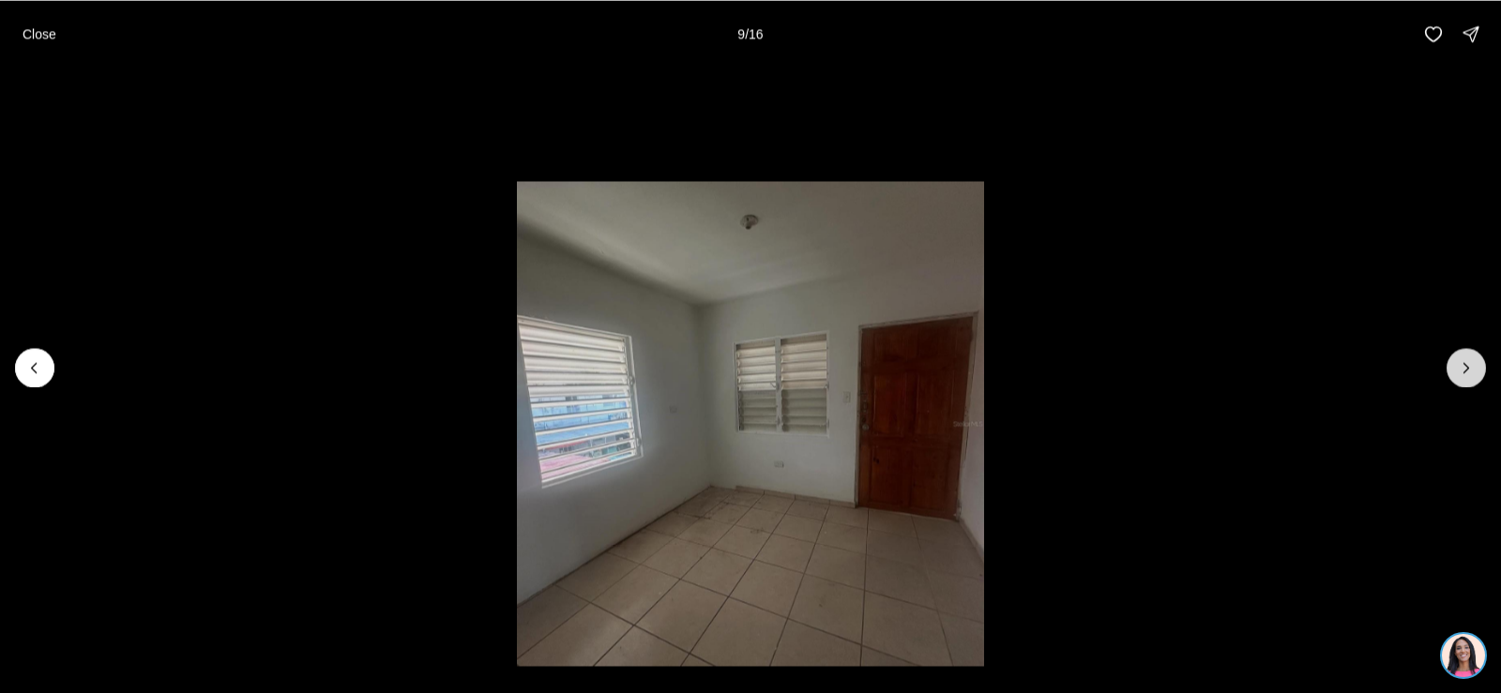
click at [1462, 356] on button "Next slide" at bounding box center [1465, 367] width 39 height 39
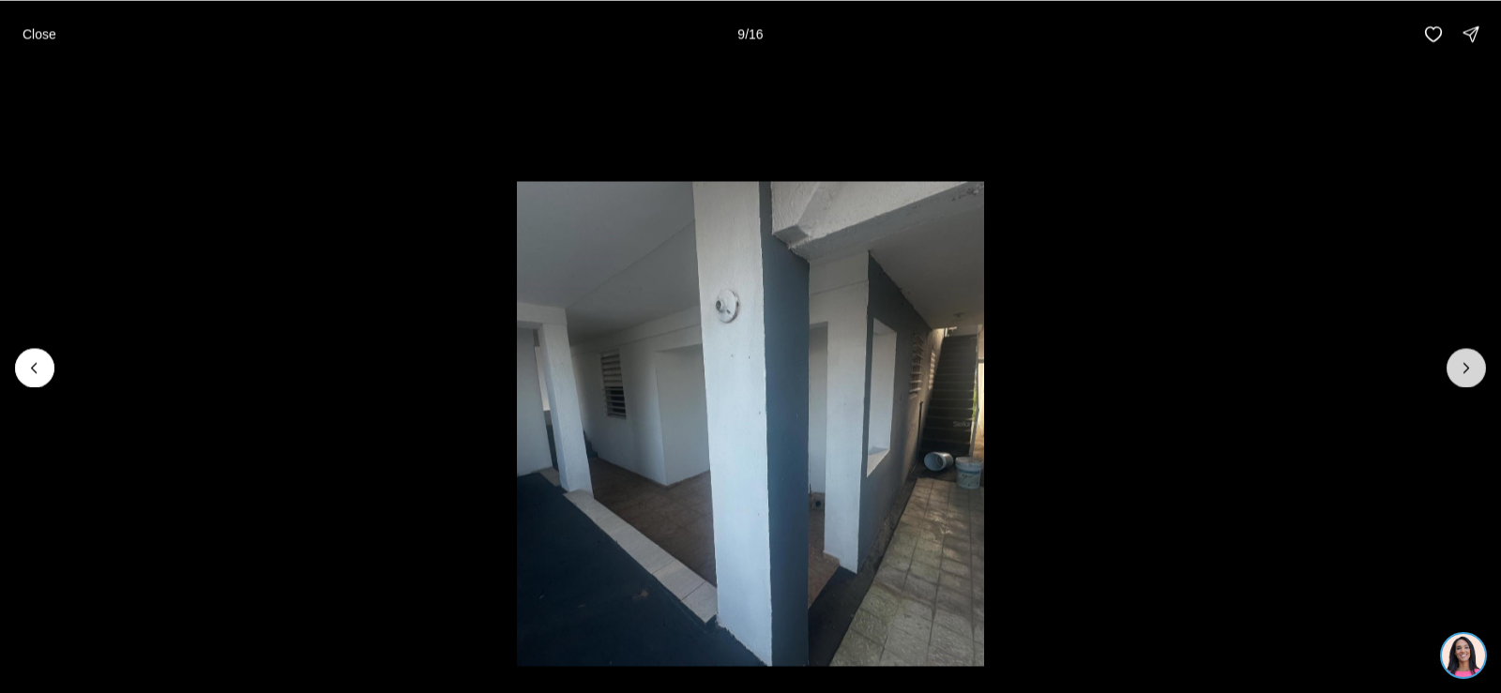
click at [1462, 356] on button "Next slide" at bounding box center [1465, 367] width 39 height 39
click at [1462, 356] on div at bounding box center [1465, 367] width 39 height 39
click at [1466, 361] on div at bounding box center [1465, 367] width 39 height 39
click at [1427, 298] on li "16 of 16" at bounding box center [750, 367] width 1501 height 599
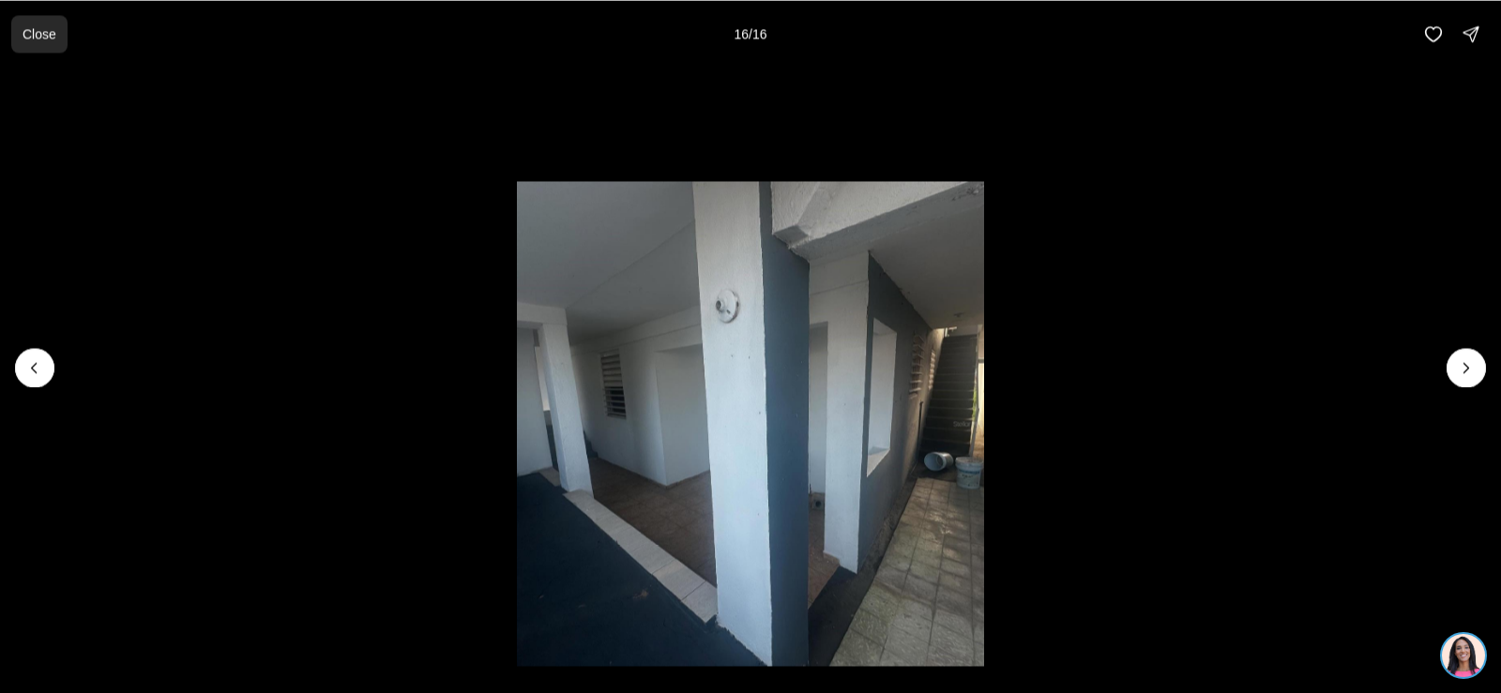
click at [42, 37] on p "Close" at bounding box center [40, 33] width 34 height 15
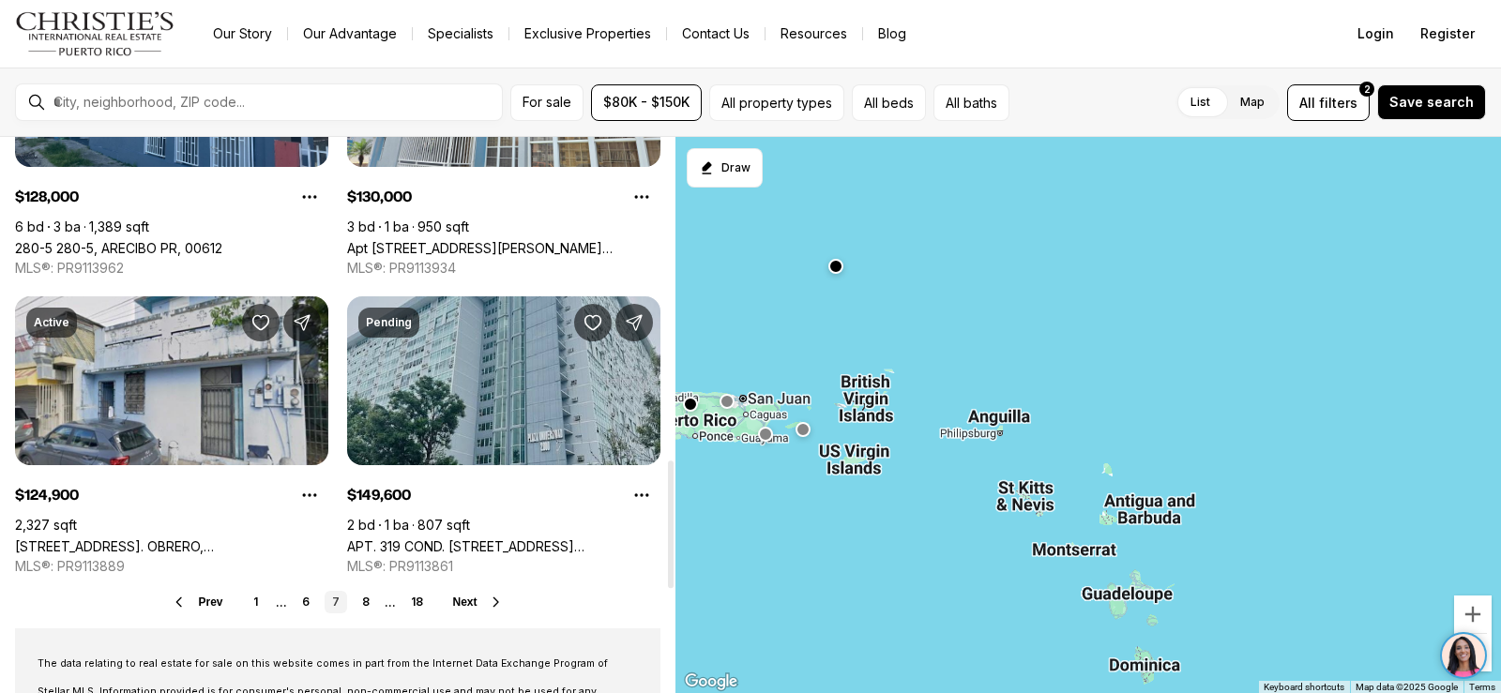
scroll to position [1407, 0]
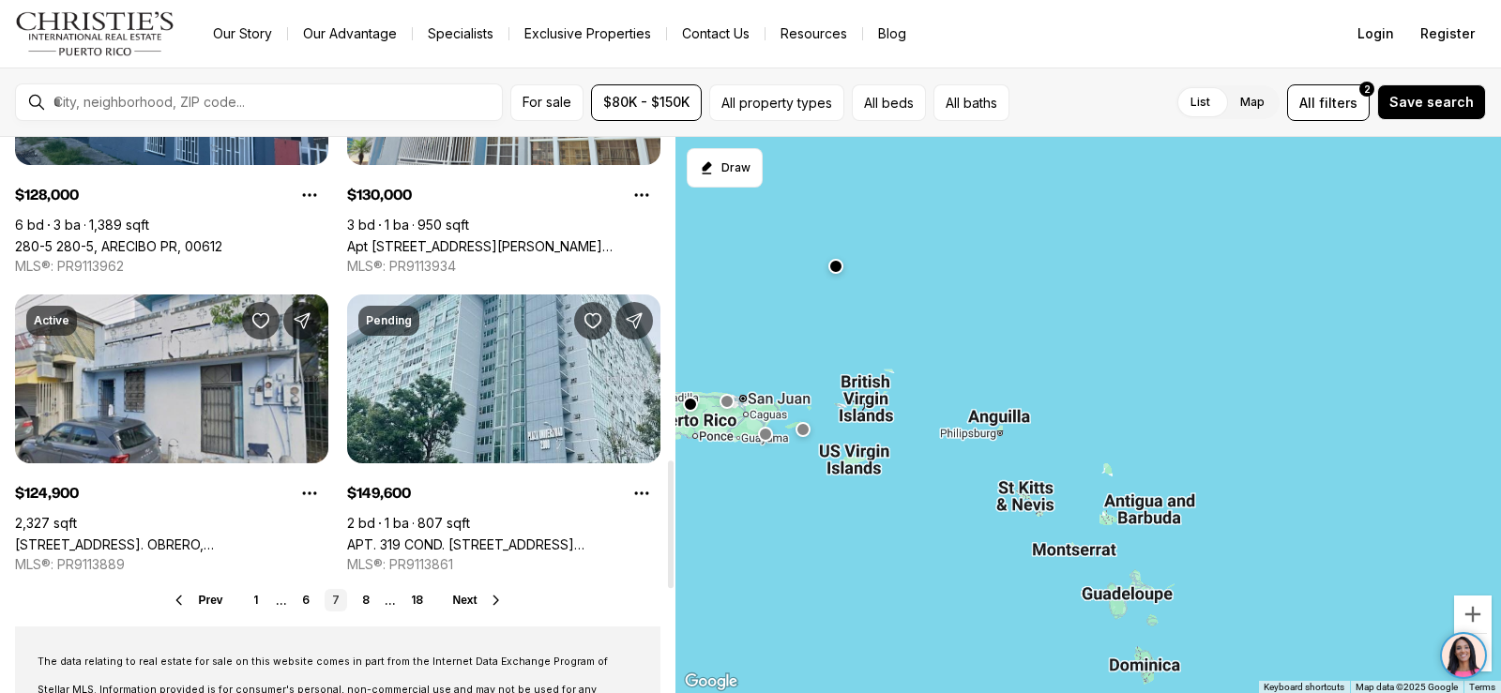
click at [495, 605] on icon at bounding box center [496, 600] width 15 height 15
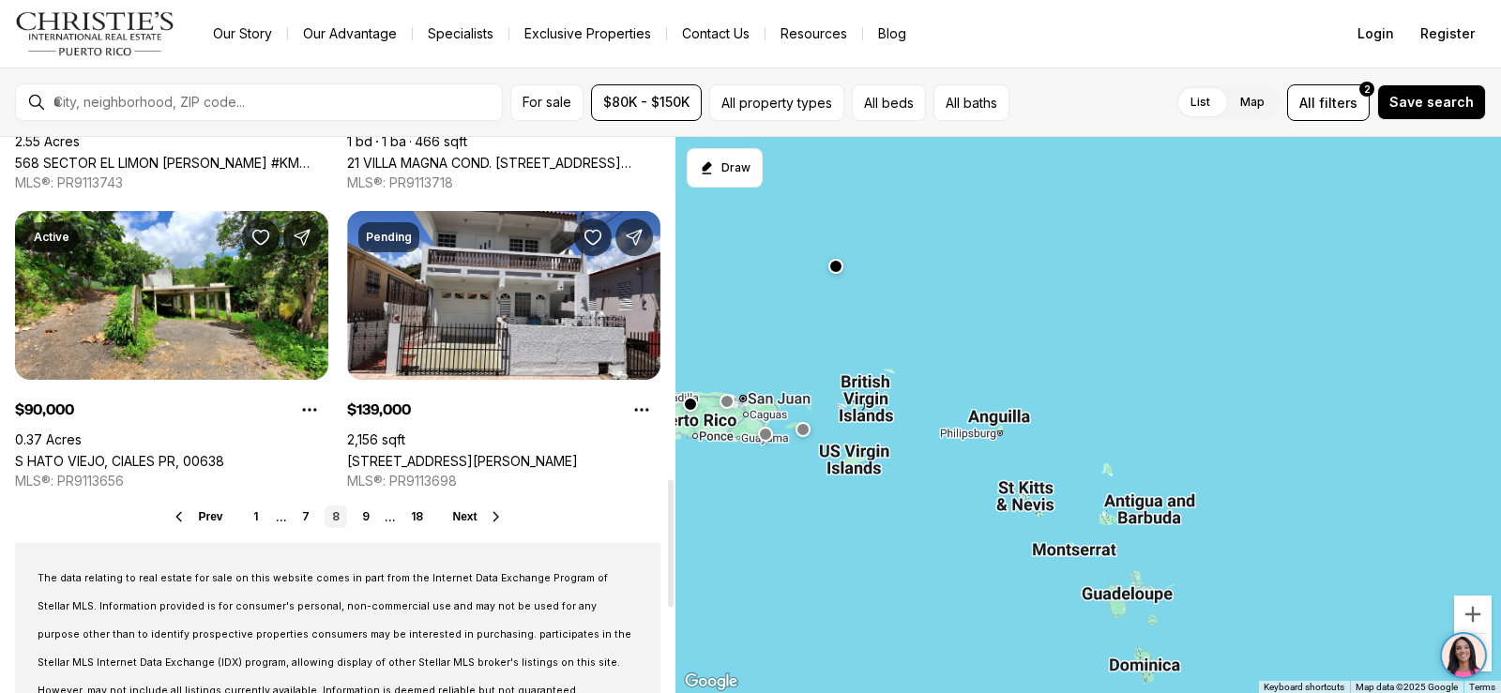
scroll to position [1594, 0]
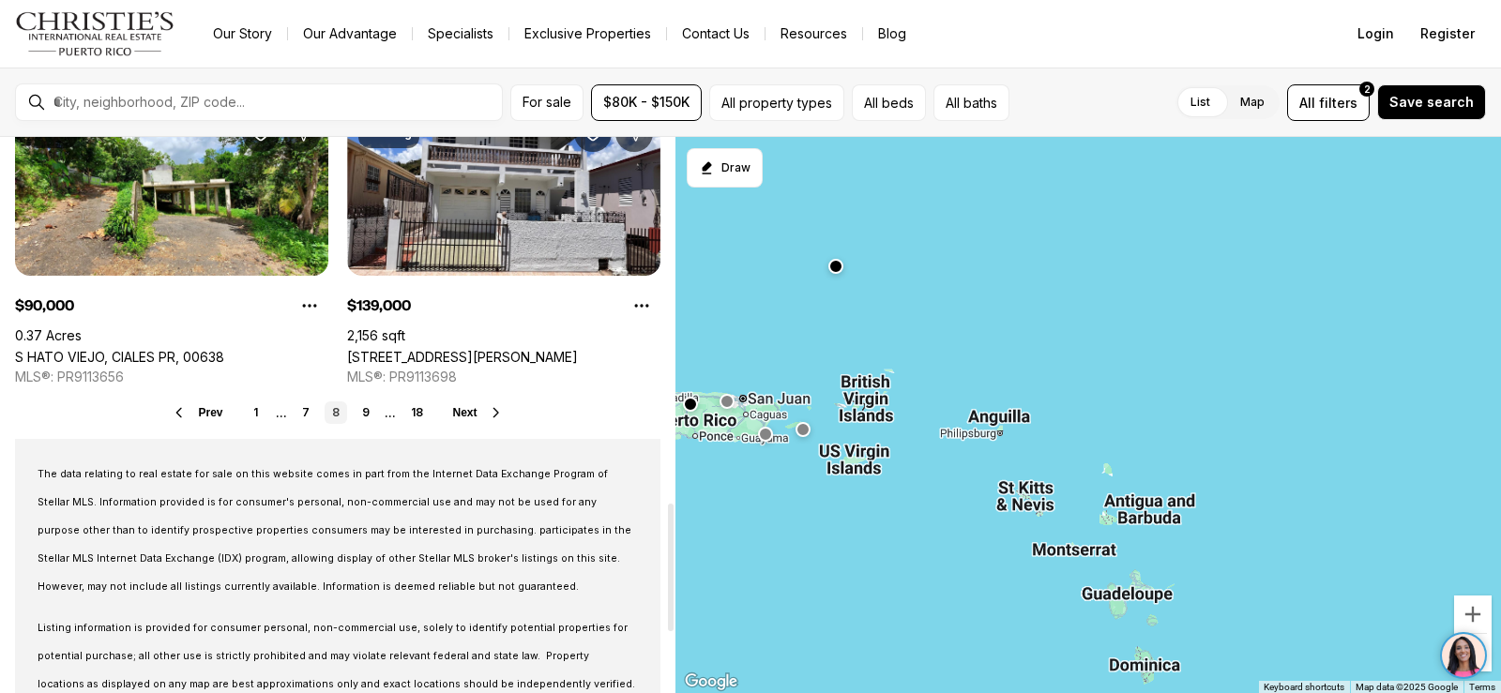
click at [491, 417] on icon at bounding box center [496, 412] width 15 height 15
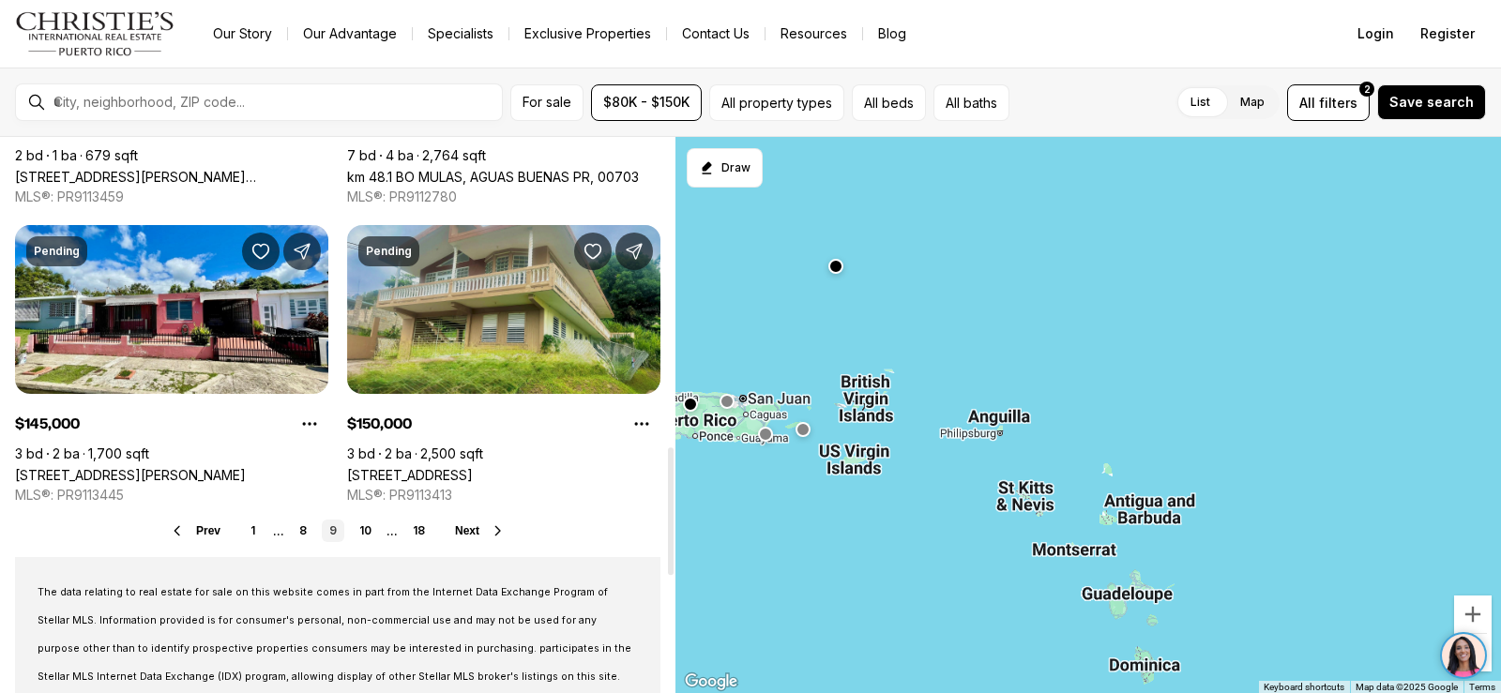
scroll to position [1501, 0]
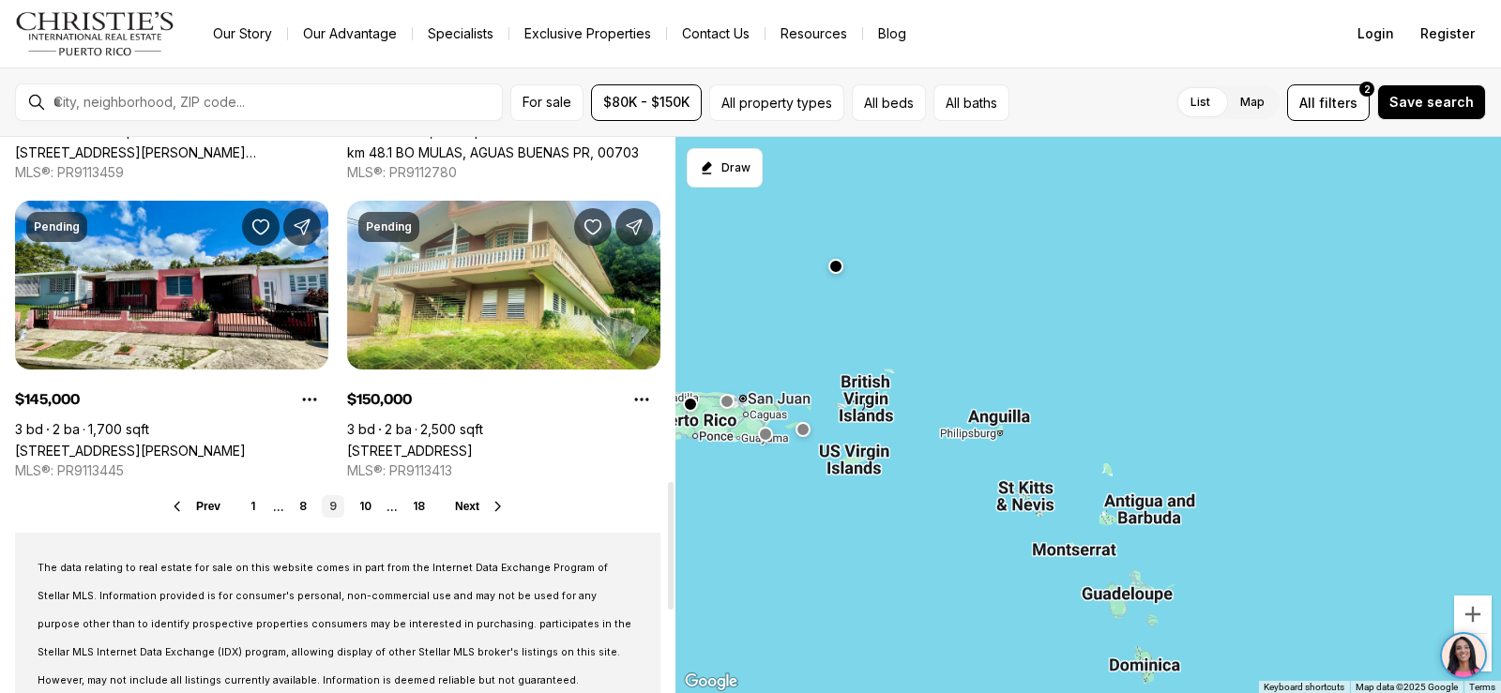
click at [489, 506] on button "Next" at bounding box center [480, 506] width 51 height 15
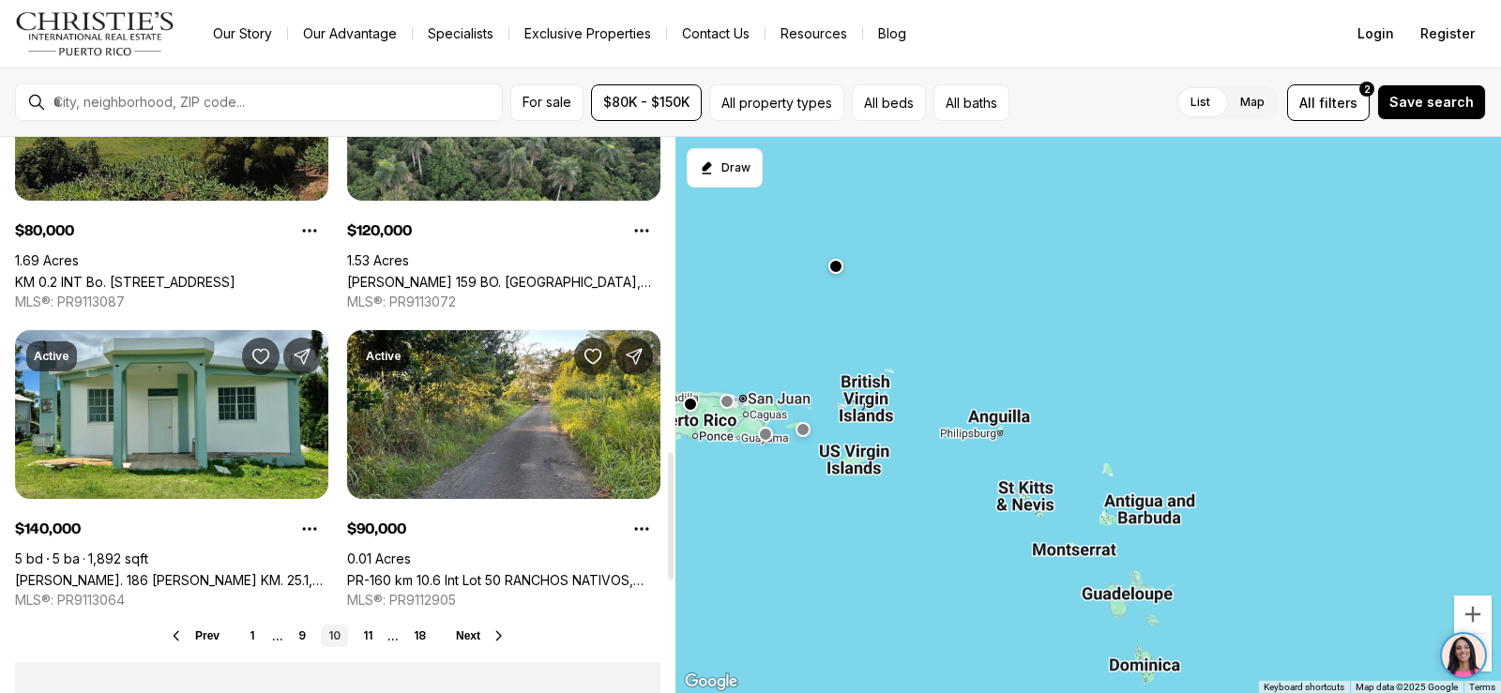
scroll to position [1407, 0]
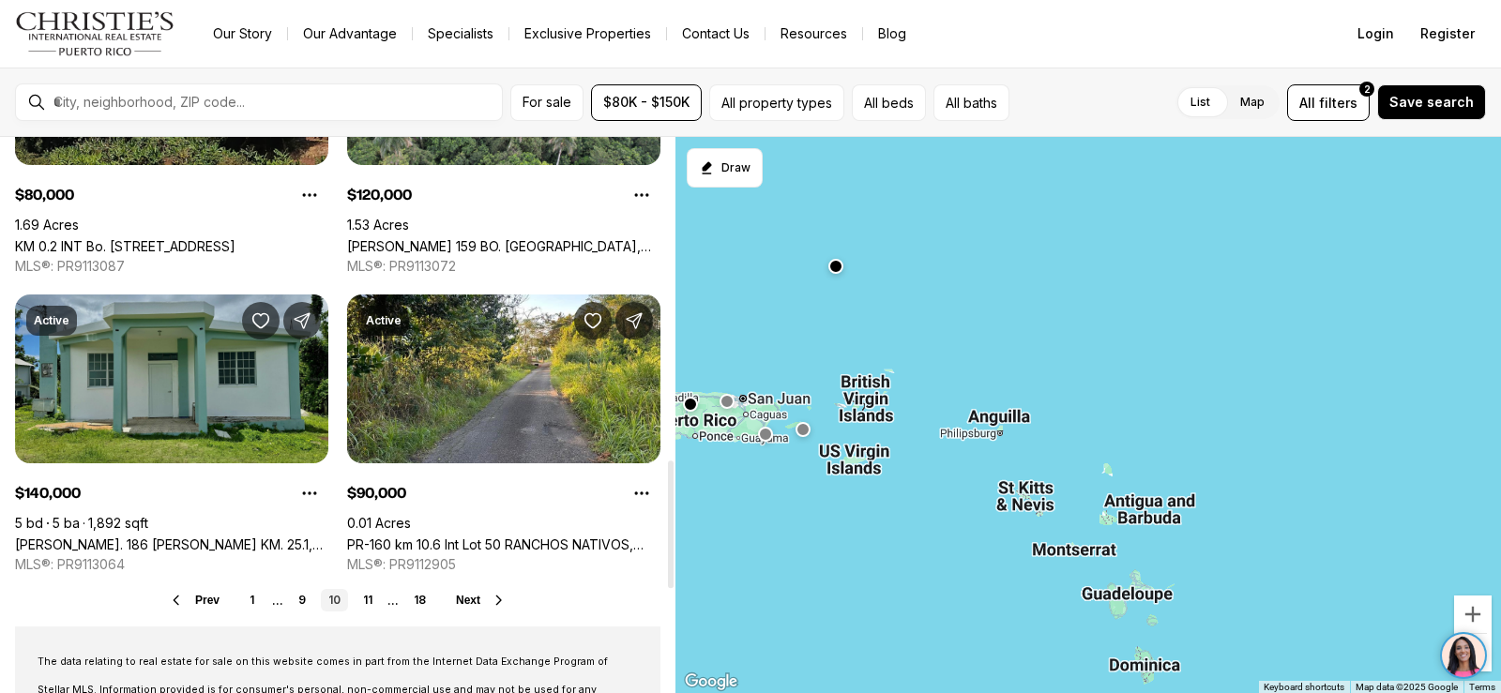
click at [179, 536] on link "[PERSON_NAME]. 186 [PERSON_NAME] KM. 25.1, [GEOGRAPHIC_DATA], 00745" at bounding box center [171, 544] width 313 height 16
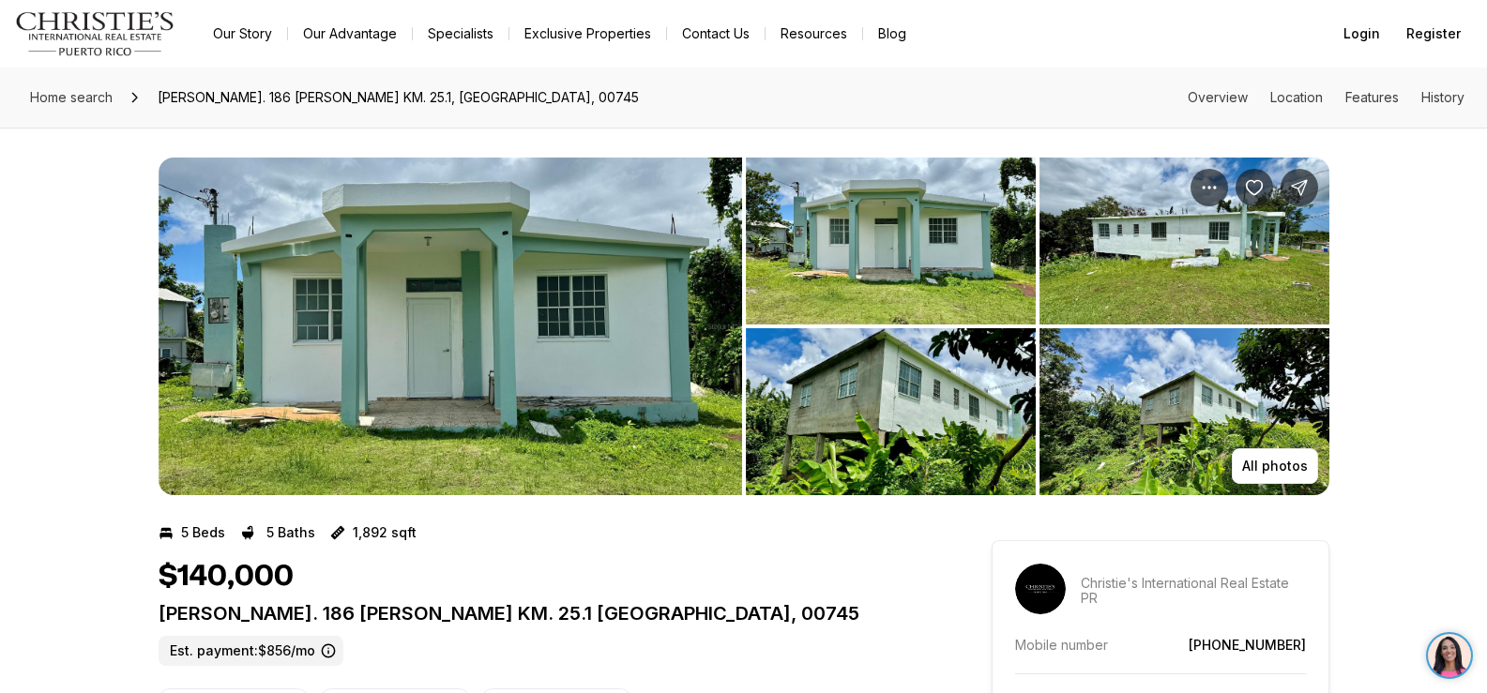
click at [405, 305] on img "View image gallery" at bounding box center [450, 327] width 583 height 338
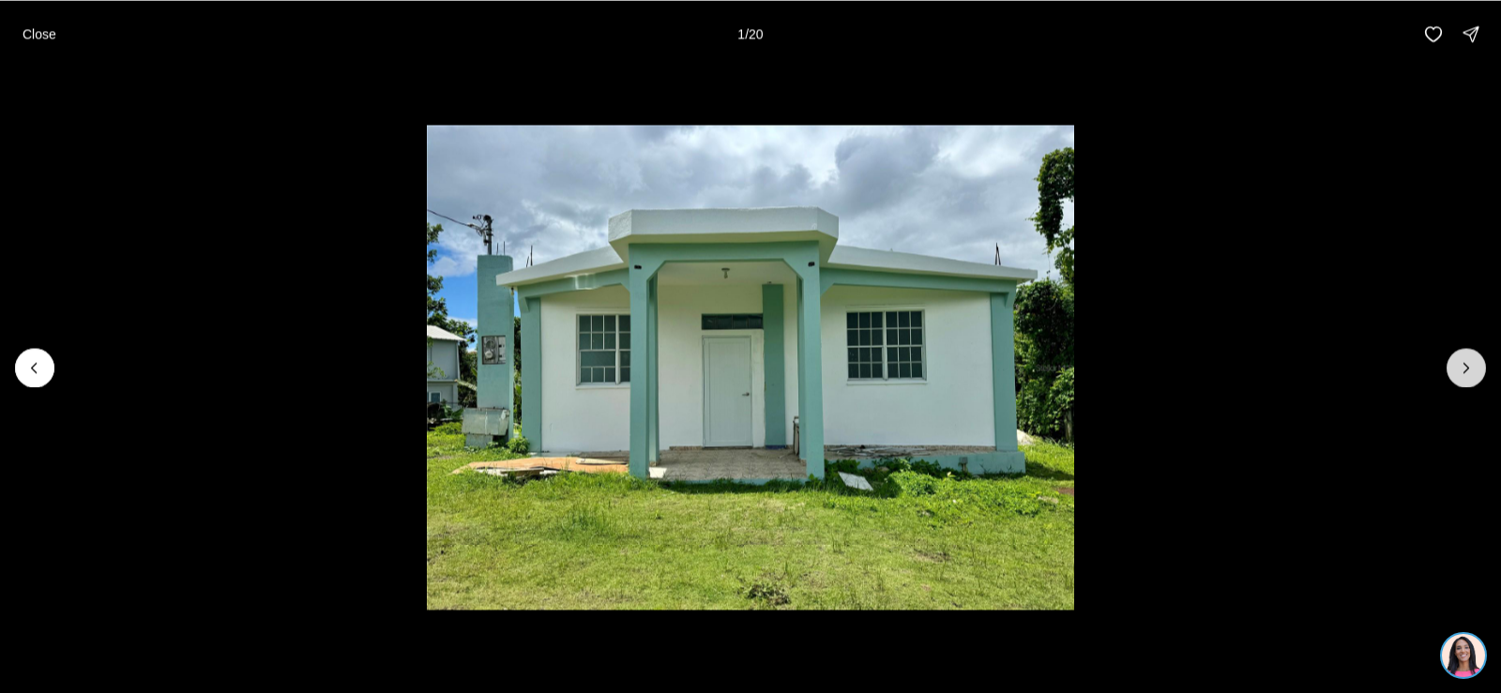
click at [1464, 358] on icon "Next slide" at bounding box center [1466, 367] width 19 height 19
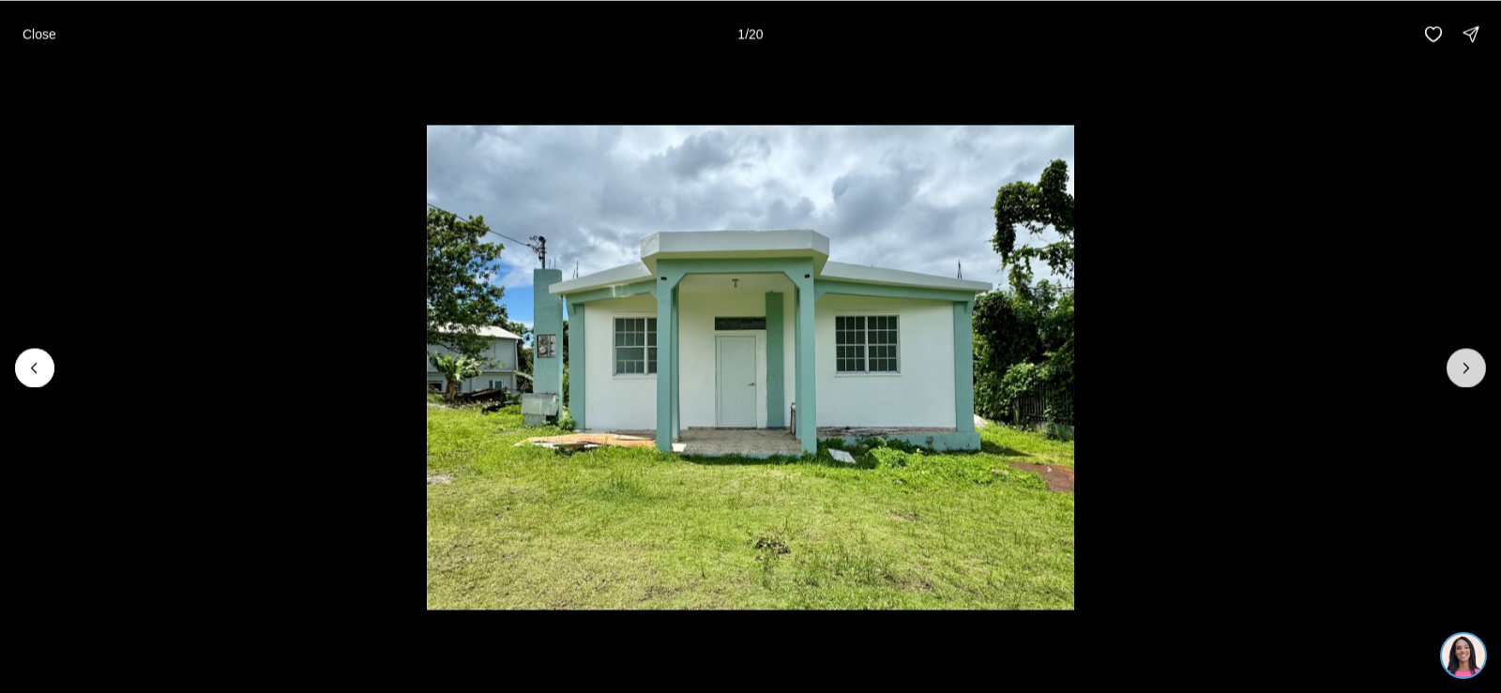
click at [1464, 358] on icon "Next slide" at bounding box center [1466, 367] width 19 height 19
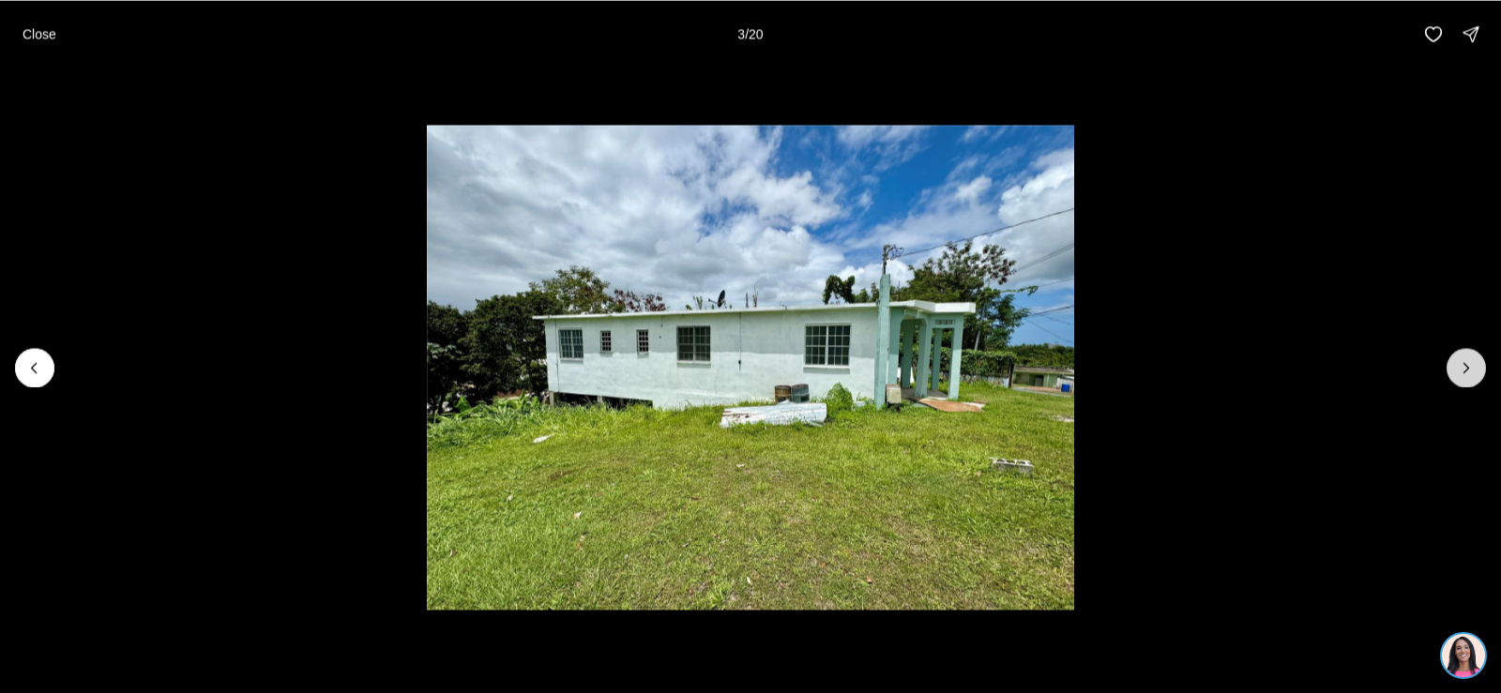
click at [1460, 355] on button "Next slide" at bounding box center [1465, 367] width 39 height 39
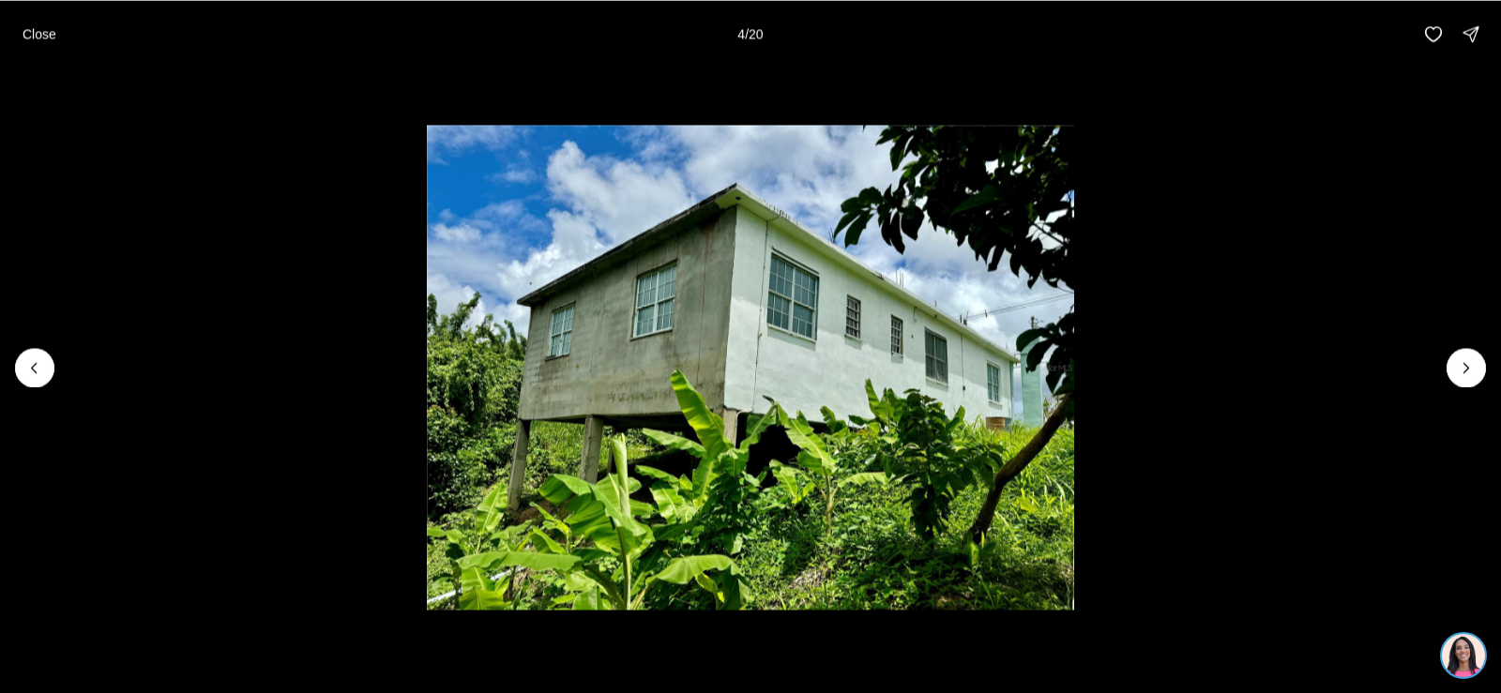
click at [1451, 351] on li "4 of 20" at bounding box center [750, 367] width 1501 height 599
click at [1481, 370] on button "Next slide" at bounding box center [1465, 367] width 39 height 39
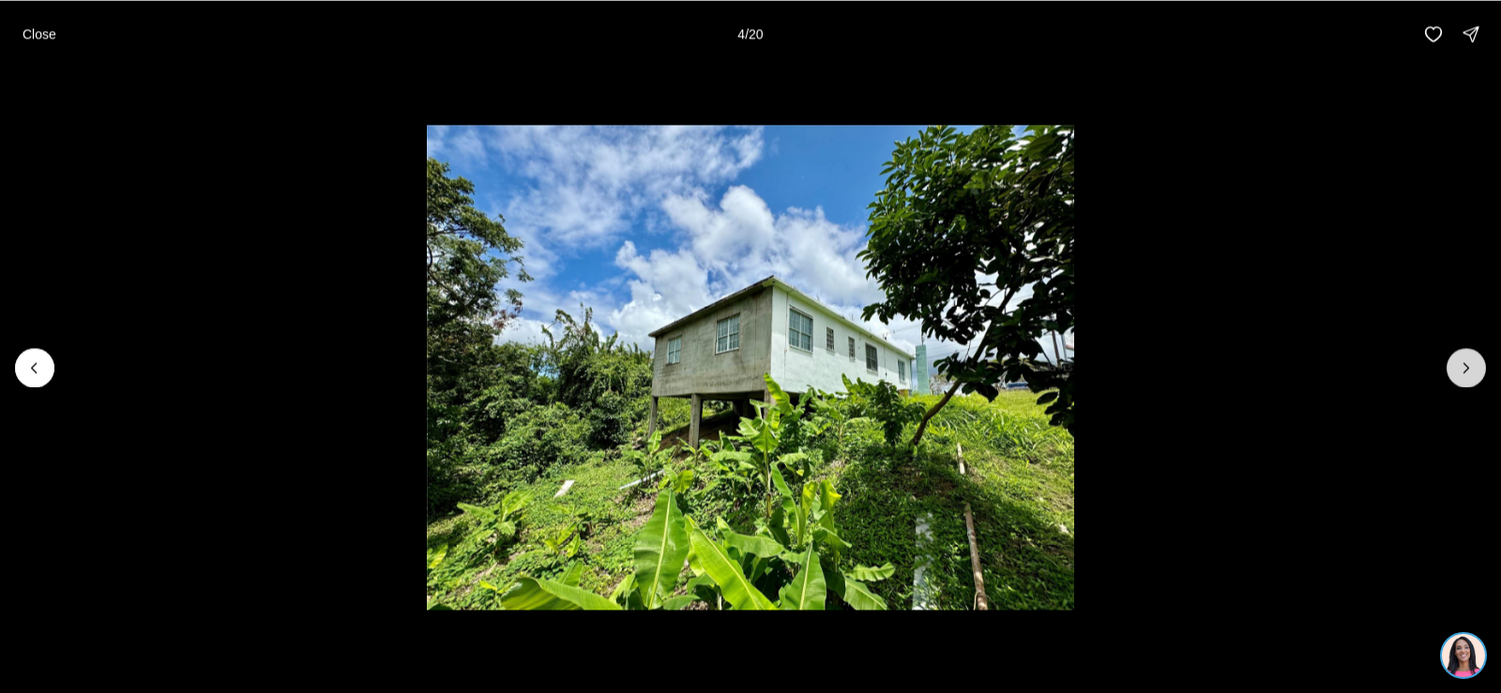
click at [1480, 370] on button "Next slide" at bounding box center [1465, 367] width 39 height 39
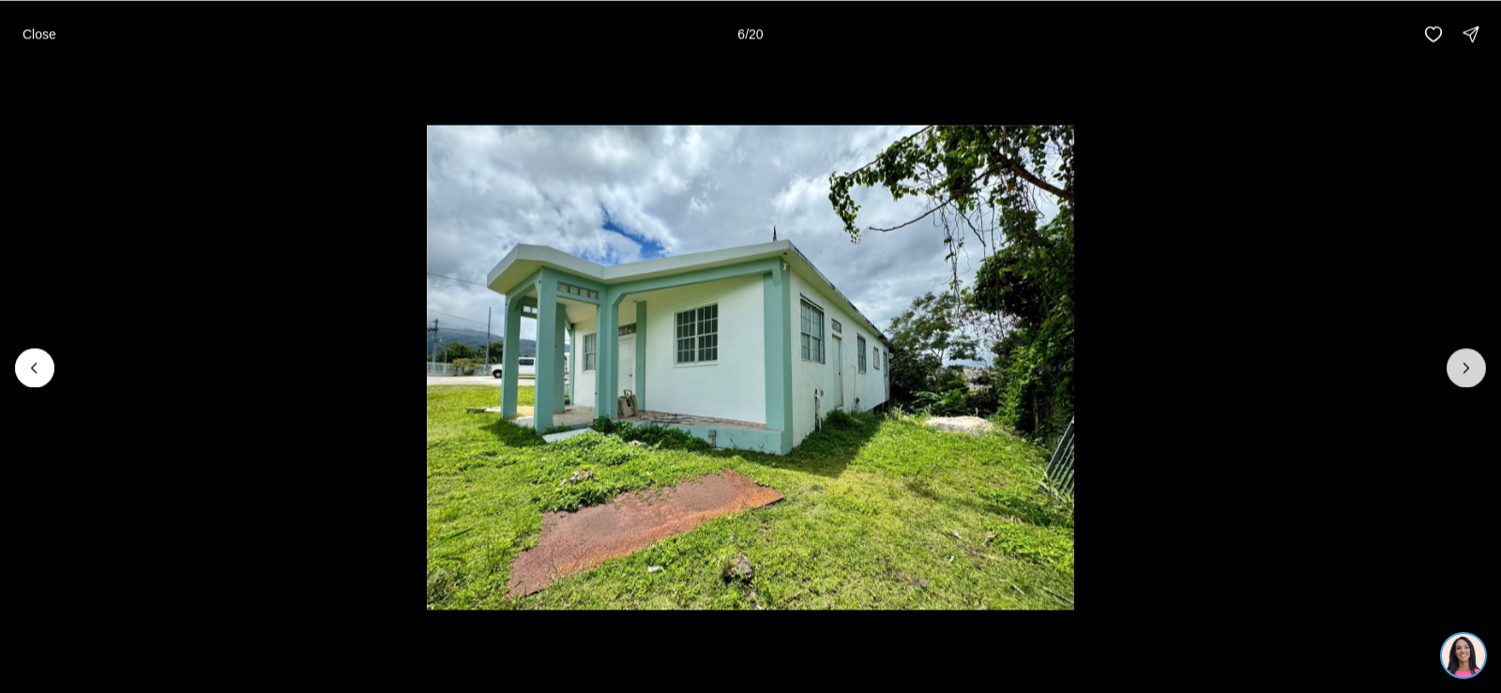
click at [1480, 370] on button "Next slide" at bounding box center [1465, 367] width 39 height 39
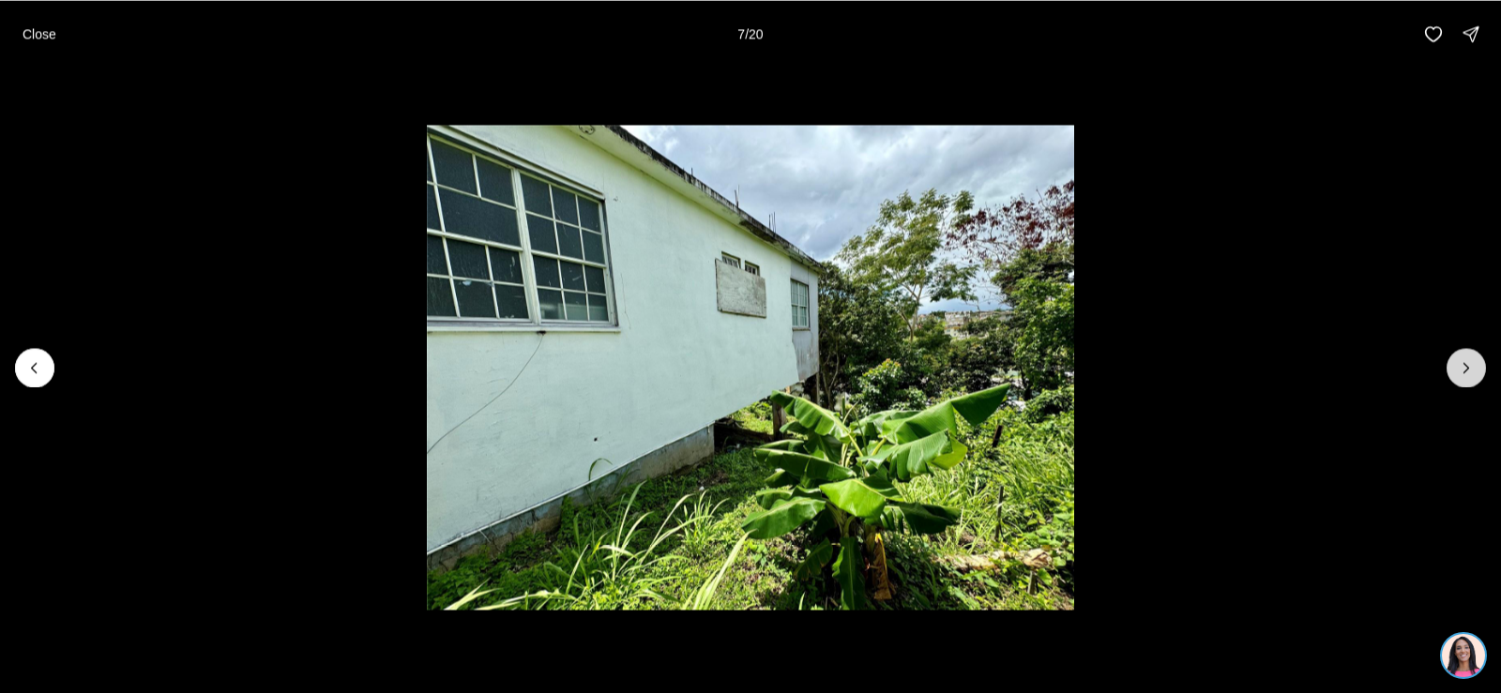
click at [1480, 370] on button "Next slide" at bounding box center [1465, 367] width 39 height 39
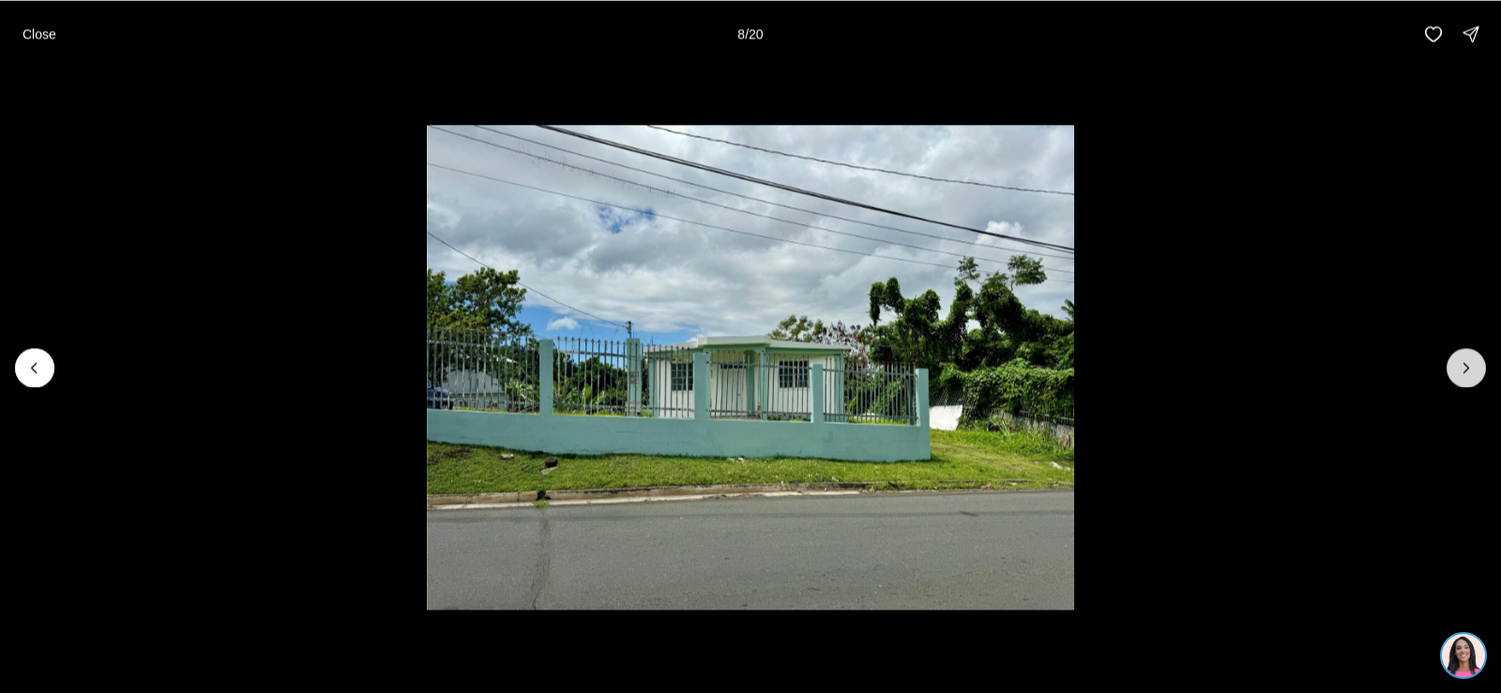
click at [1480, 370] on button "Next slide" at bounding box center [1465, 367] width 39 height 39
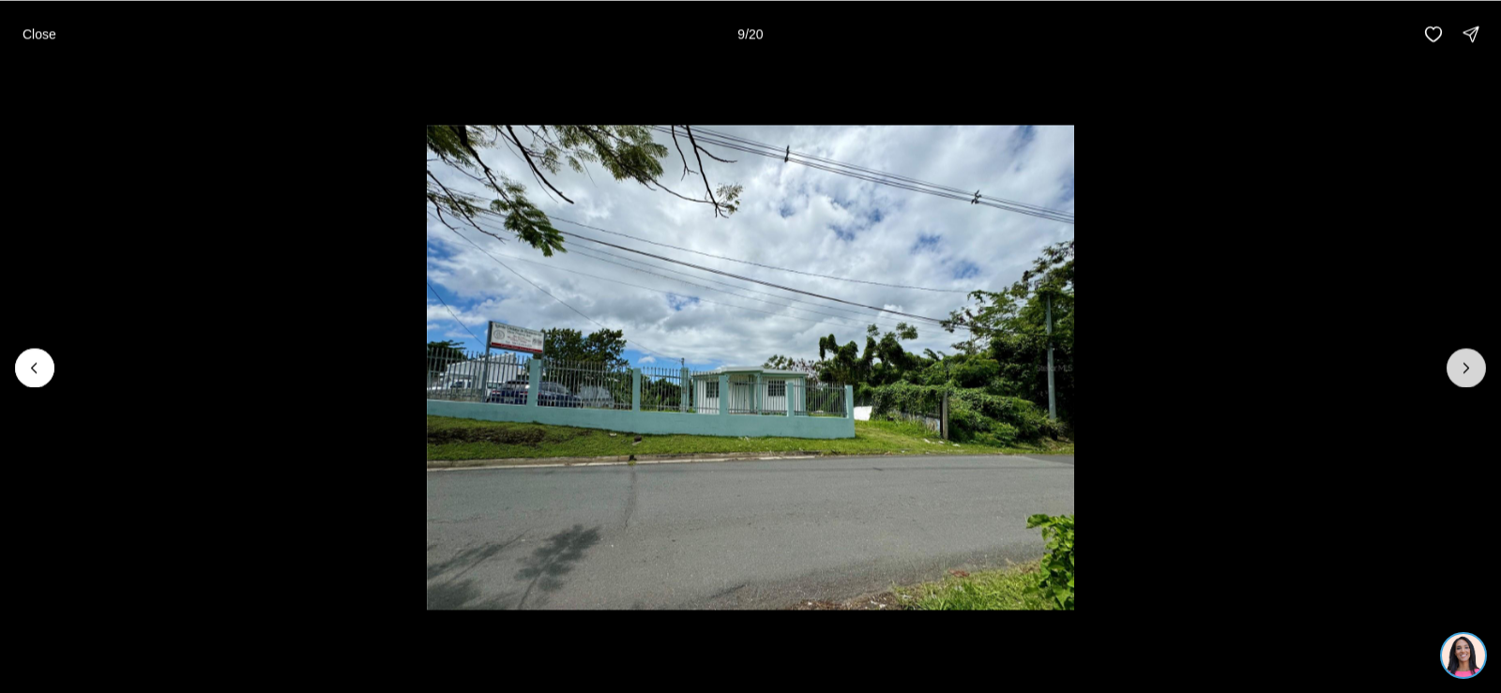
click at [1466, 365] on icon "Next slide" at bounding box center [1466, 367] width 5 height 9
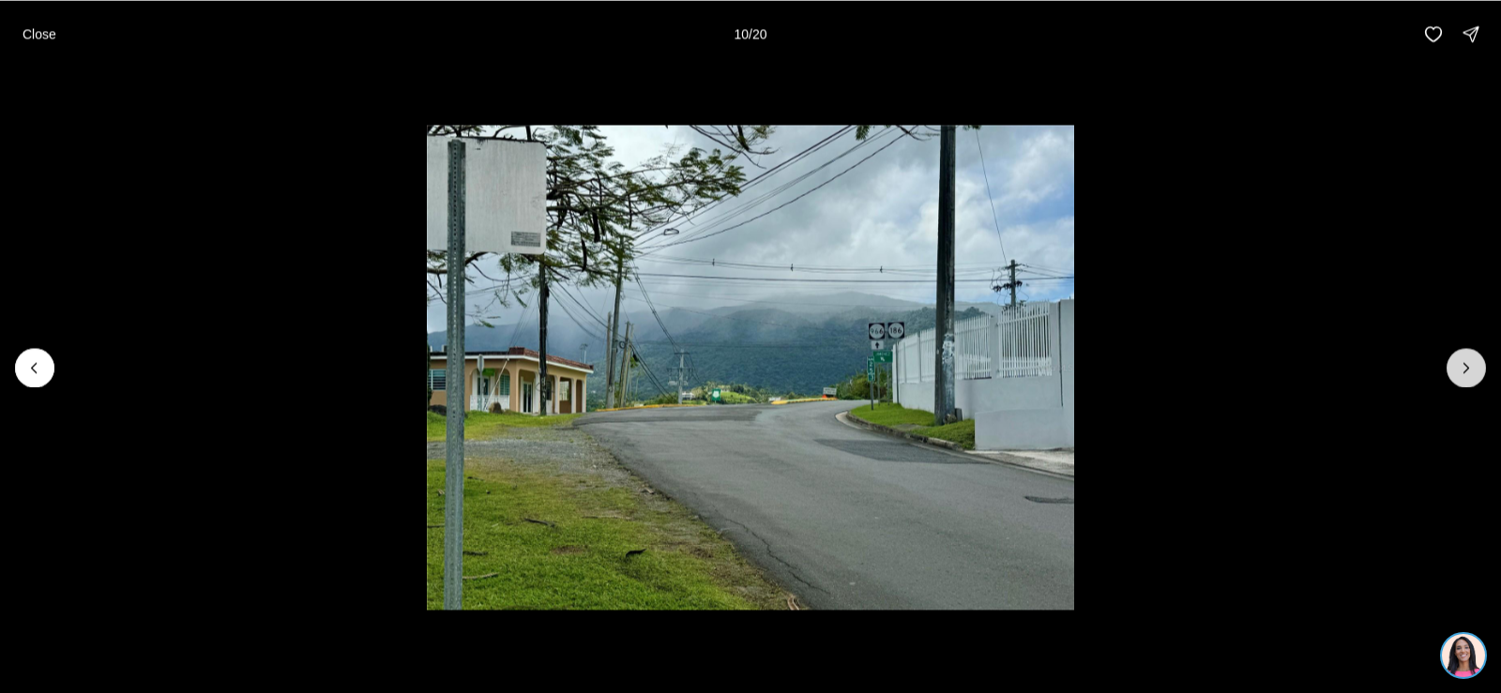
click at [1474, 376] on icon "Next slide" at bounding box center [1466, 367] width 19 height 19
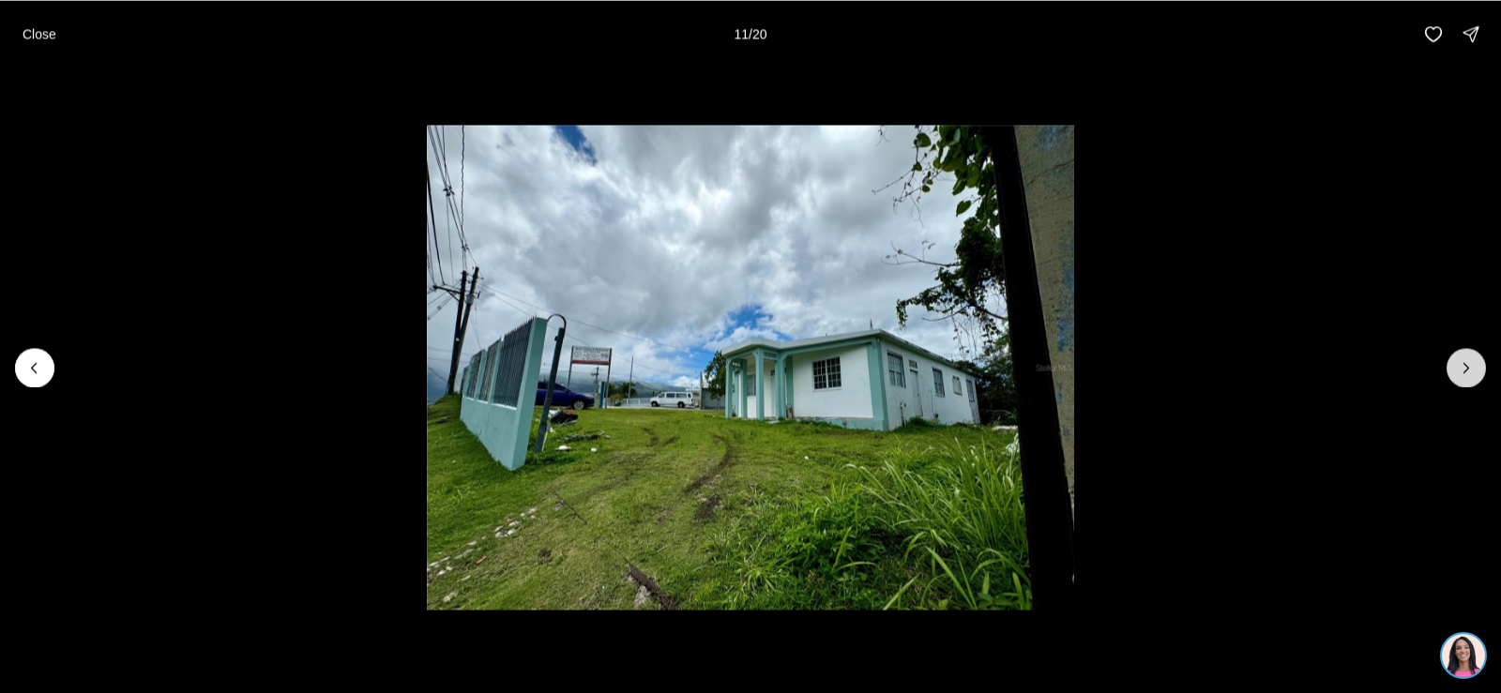
click at [1474, 376] on icon "Next slide" at bounding box center [1466, 367] width 19 height 19
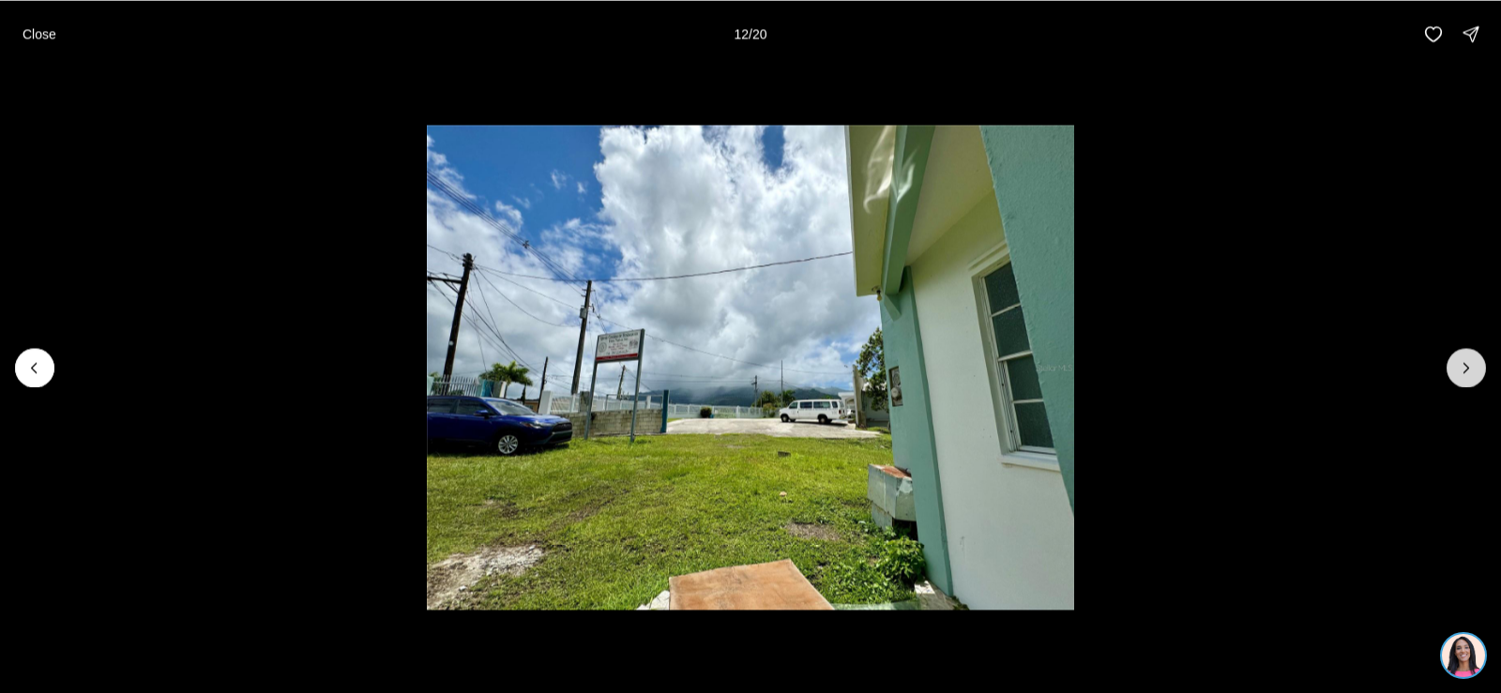
click at [1474, 376] on icon "Next slide" at bounding box center [1466, 367] width 19 height 19
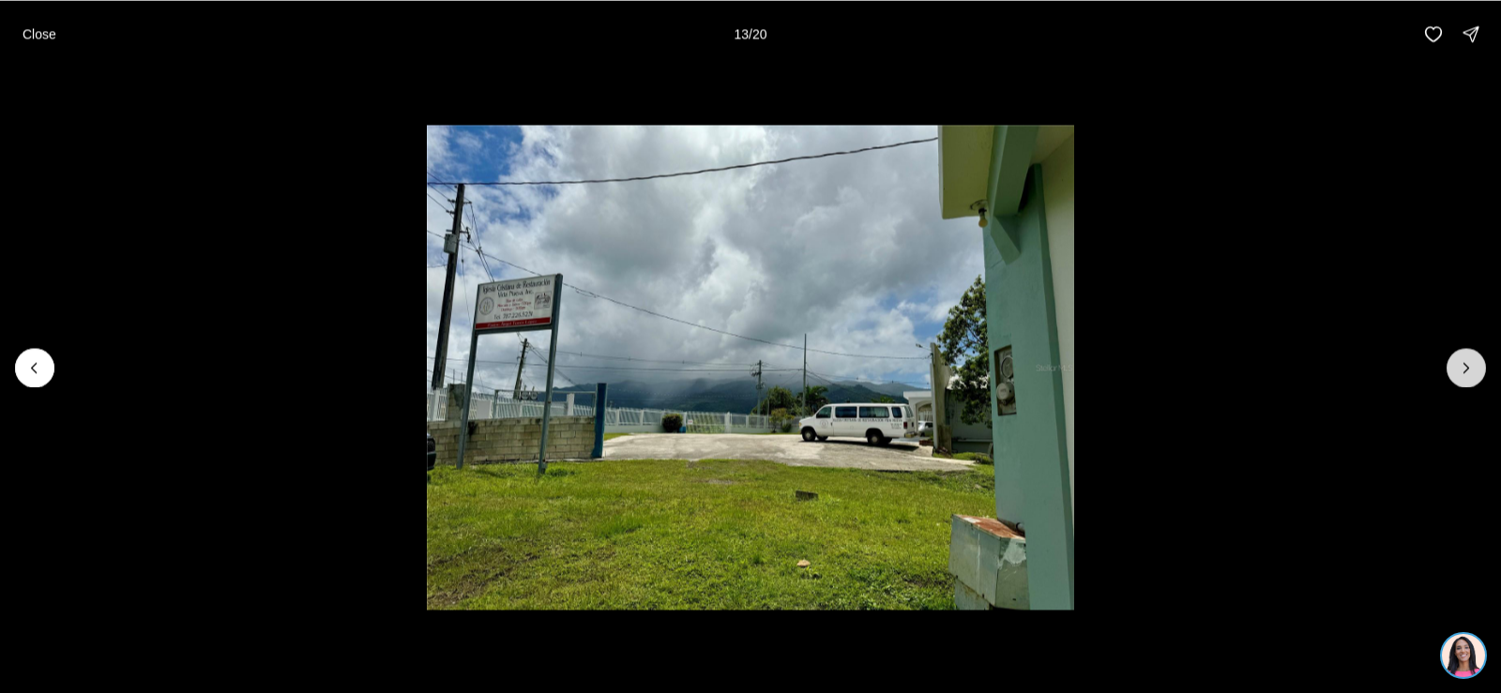
click at [1474, 376] on icon "Next slide" at bounding box center [1466, 367] width 19 height 19
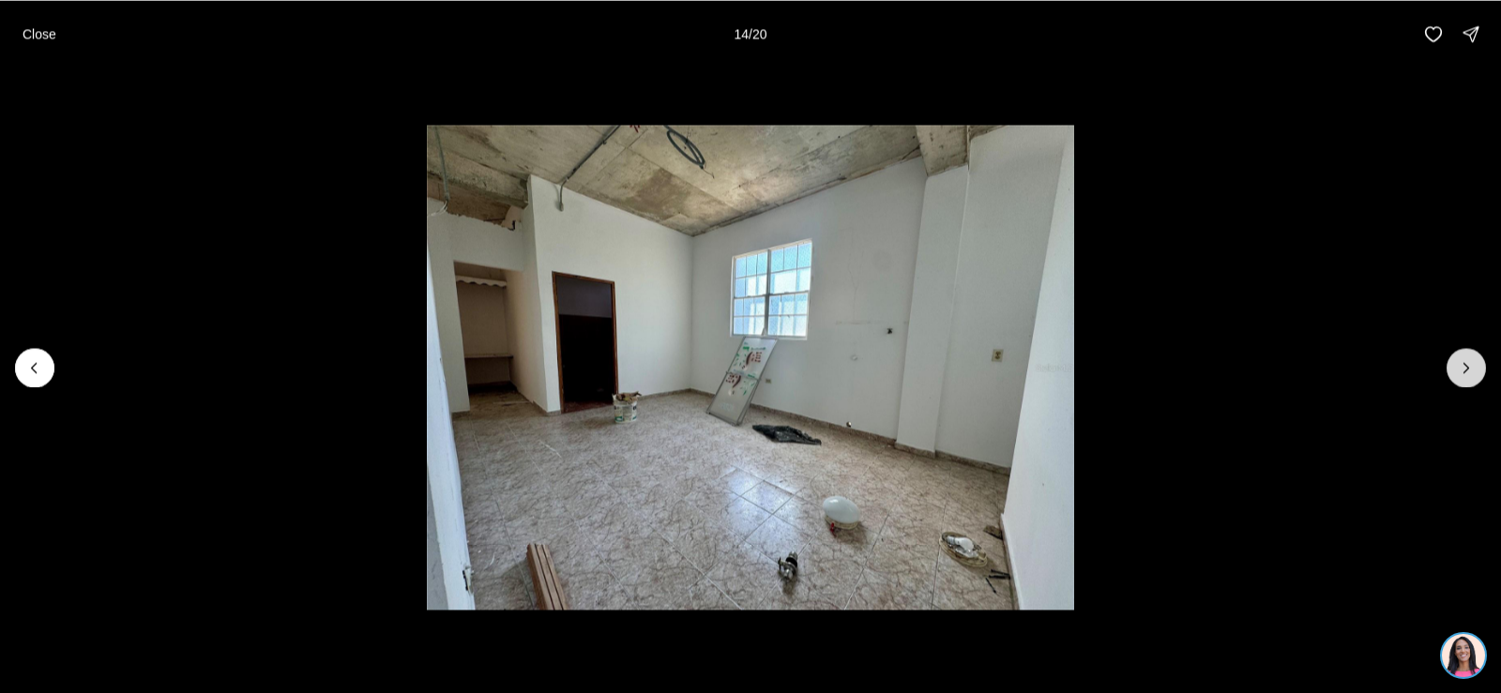
click at [1474, 376] on icon "Next slide" at bounding box center [1466, 367] width 19 height 19
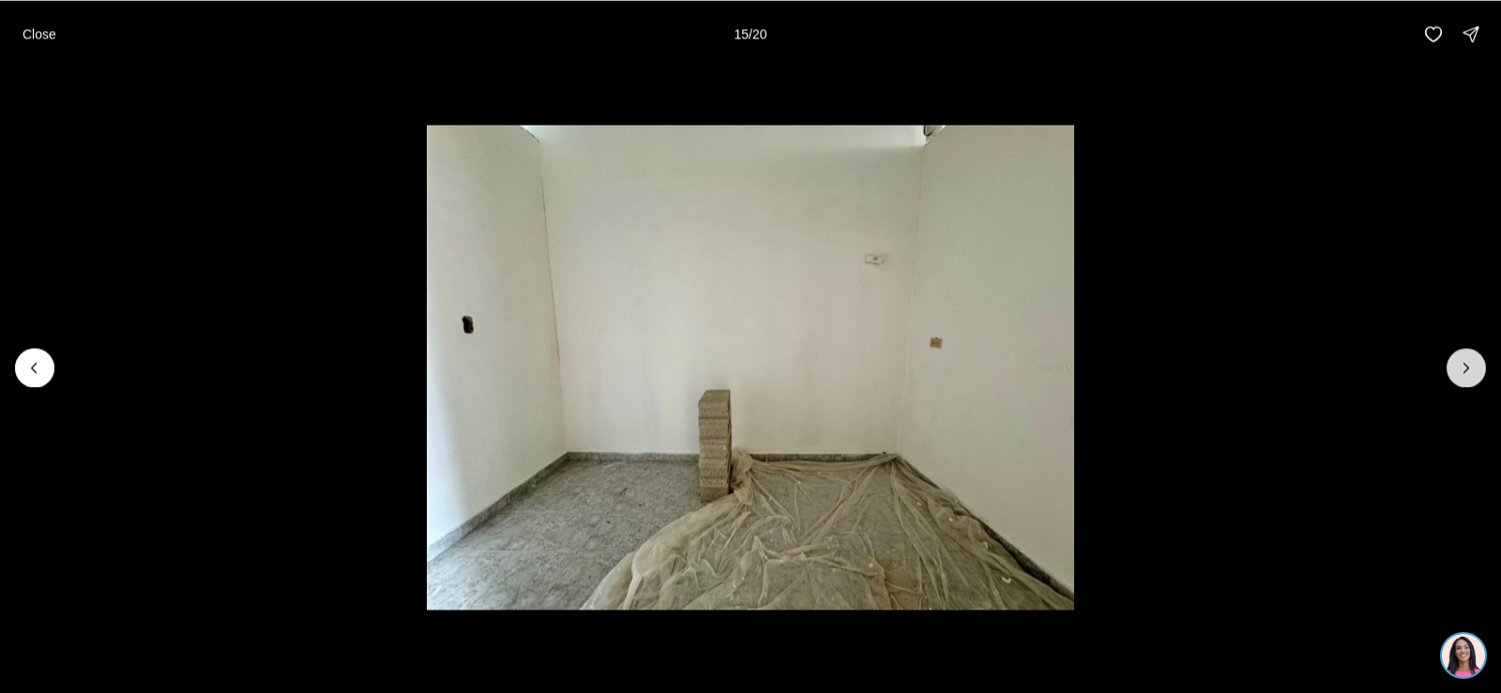
click at [1476, 380] on button "Next slide" at bounding box center [1465, 367] width 39 height 39
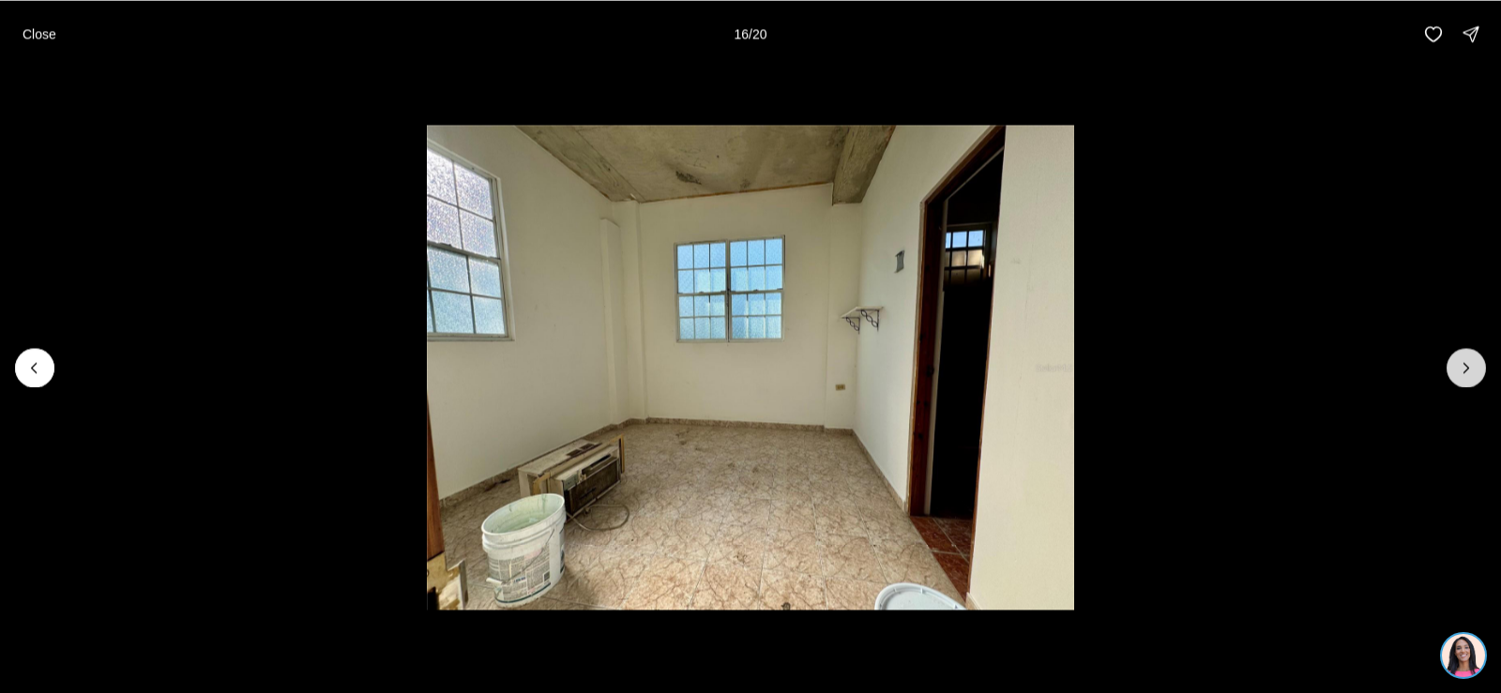
click at [1476, 380] on button "Next slide" at bounding box center [1465, 367] width 39 height 39
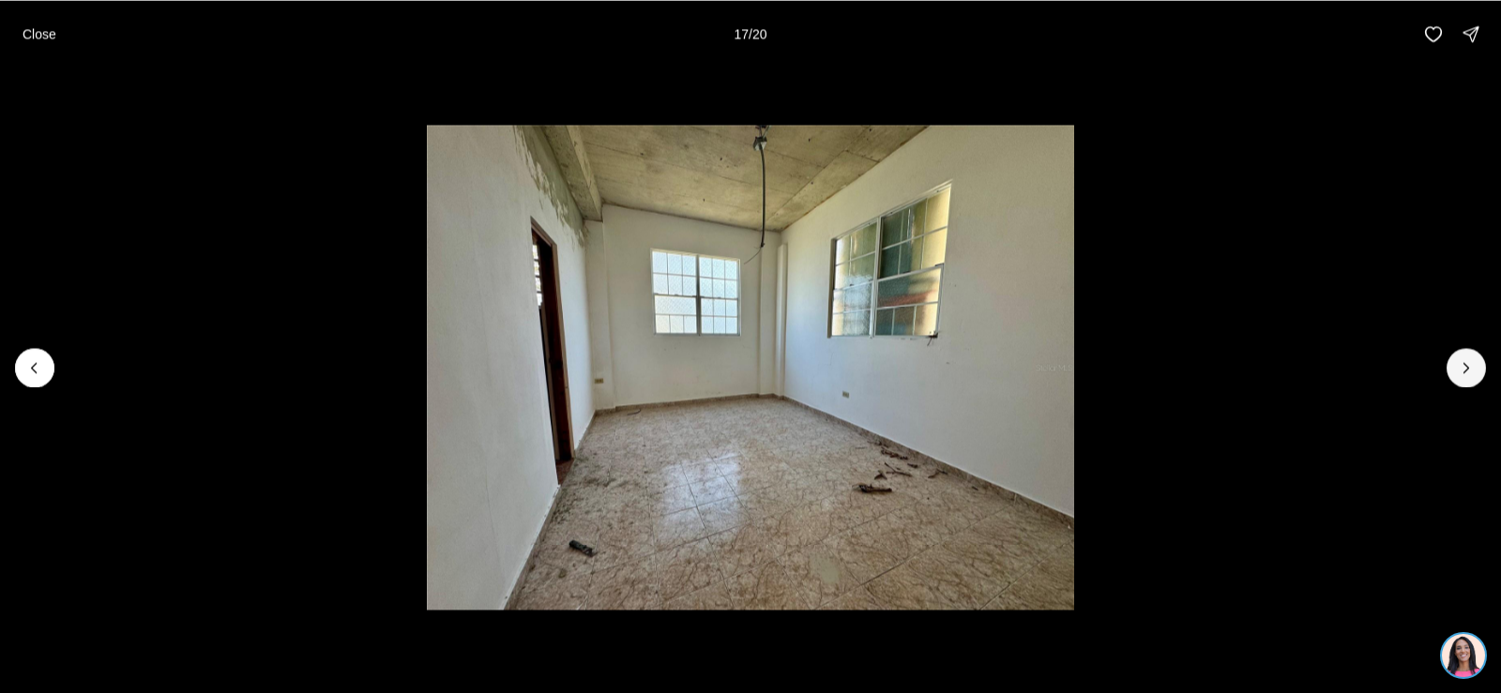
click at [1478, 384] on div at bounding box center [750, 367] width 1501 height 599
click at [1472, 372] on icon "Next slide" at bounding box center [1466, 367] width 19 height 19
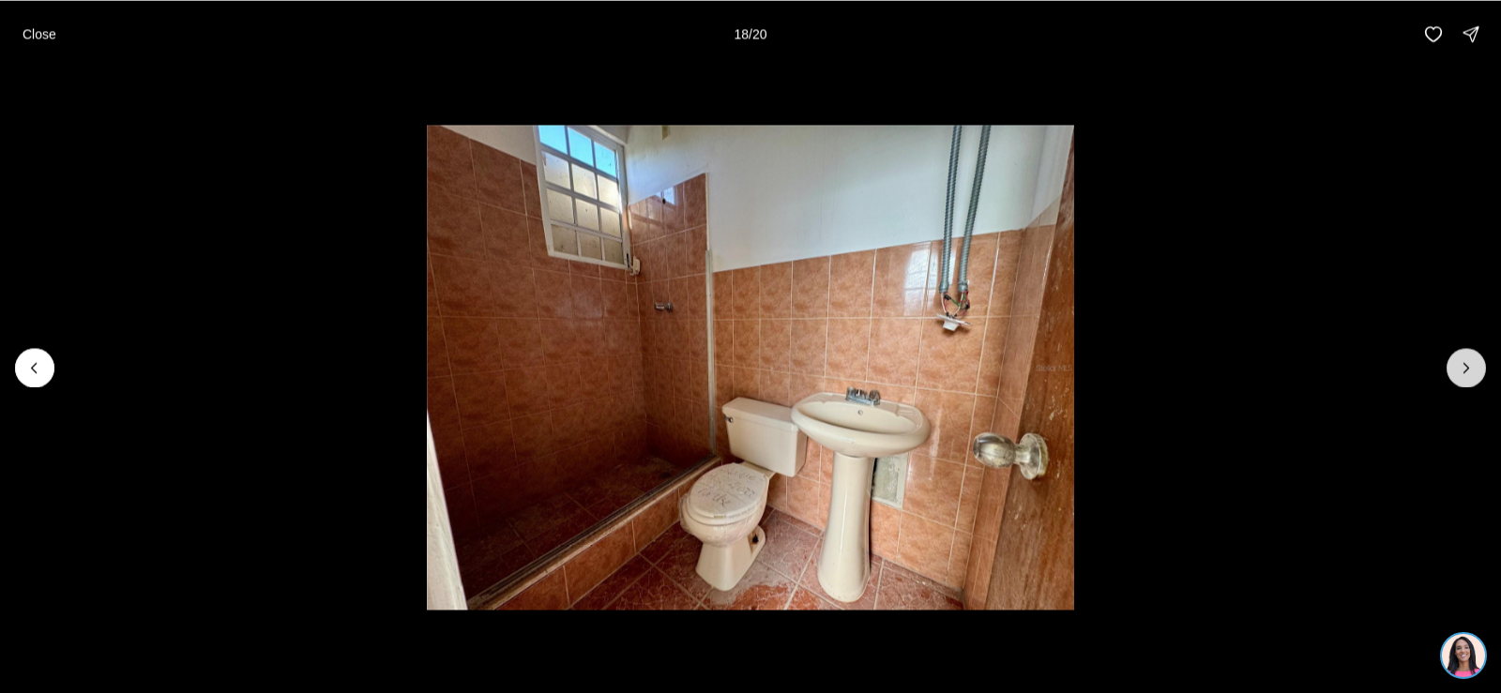
click at [1472, 372] on icon "Next slide" at bounding box center [1466, 367] width 19 height 19
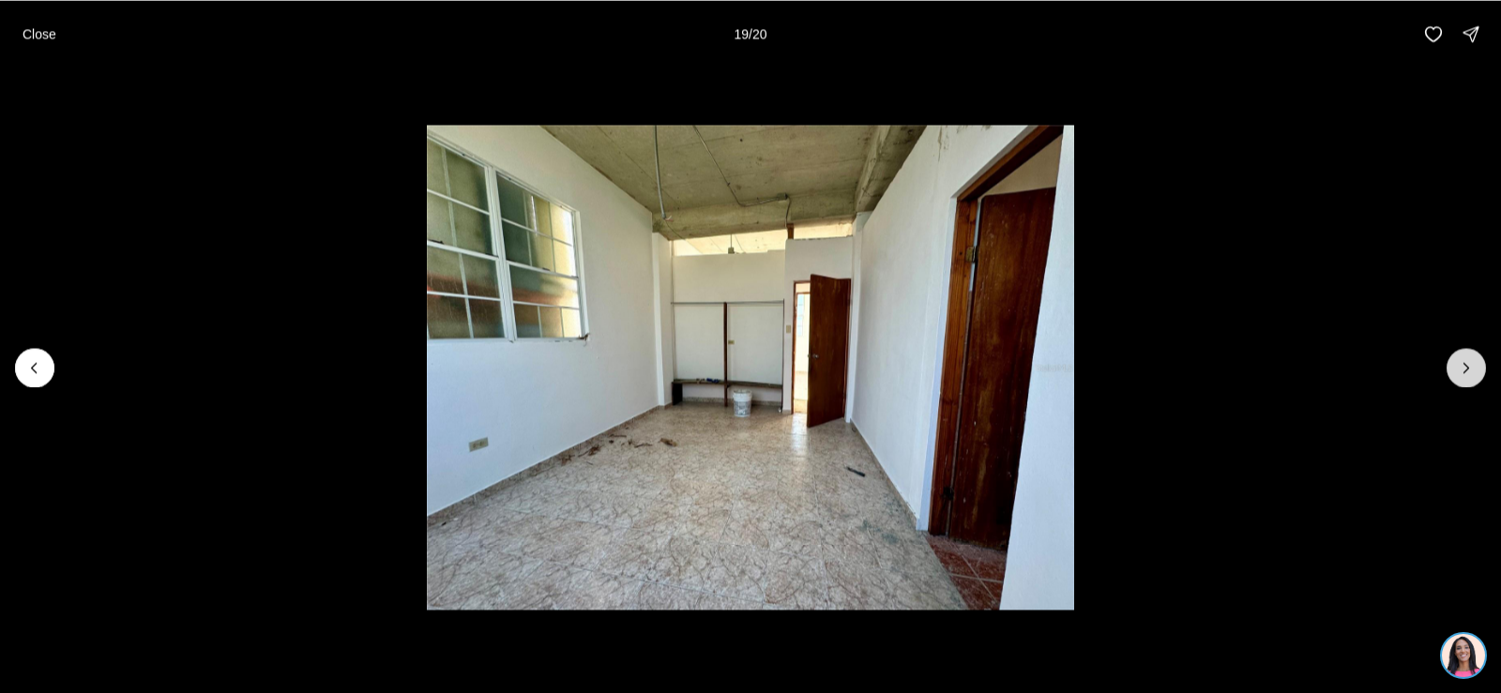
click at [1472, 372] on icon "Next slide" at bounding box center [1466, 367] width 19 height 19
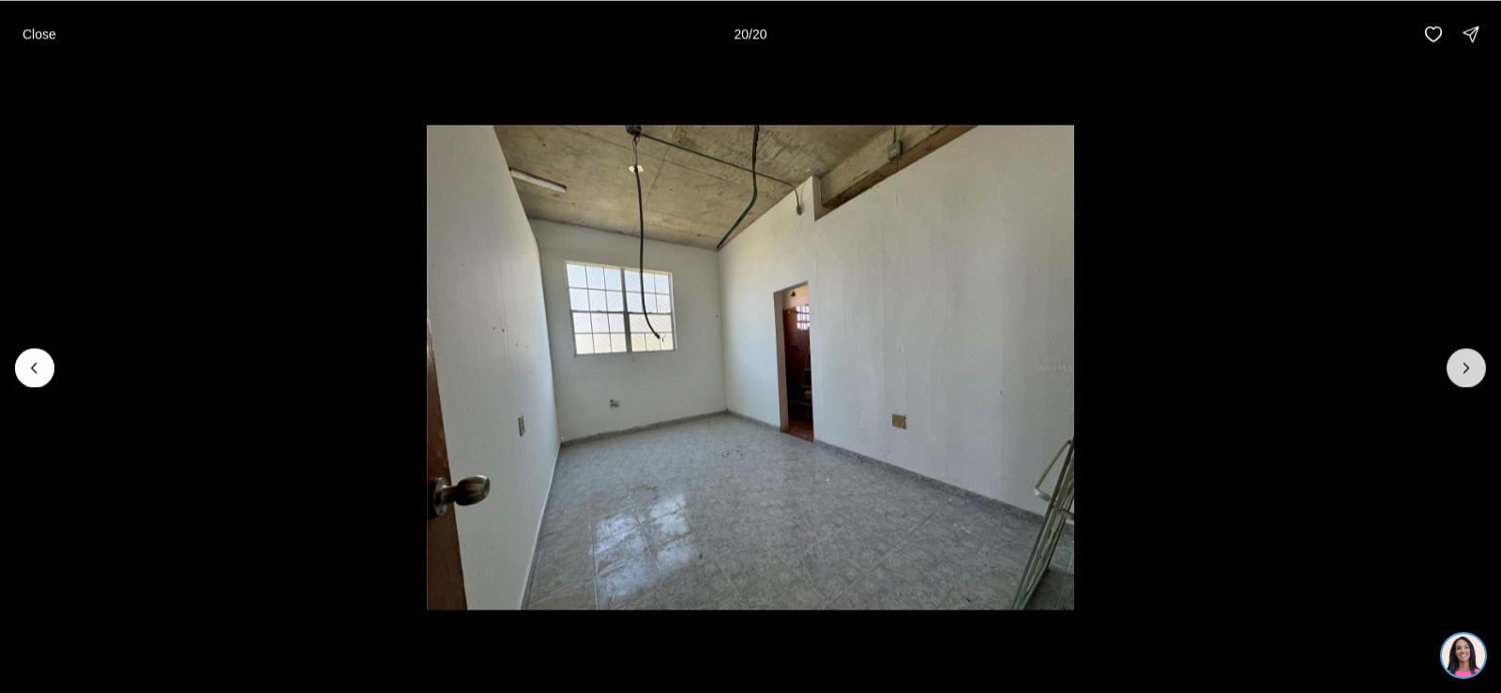
click at [1472, 372] on div at bounding box center [1465, 367] width 39 height 39
click at [61, 31] on button "Close" at bounding box center [39, 34] width 56 height 38
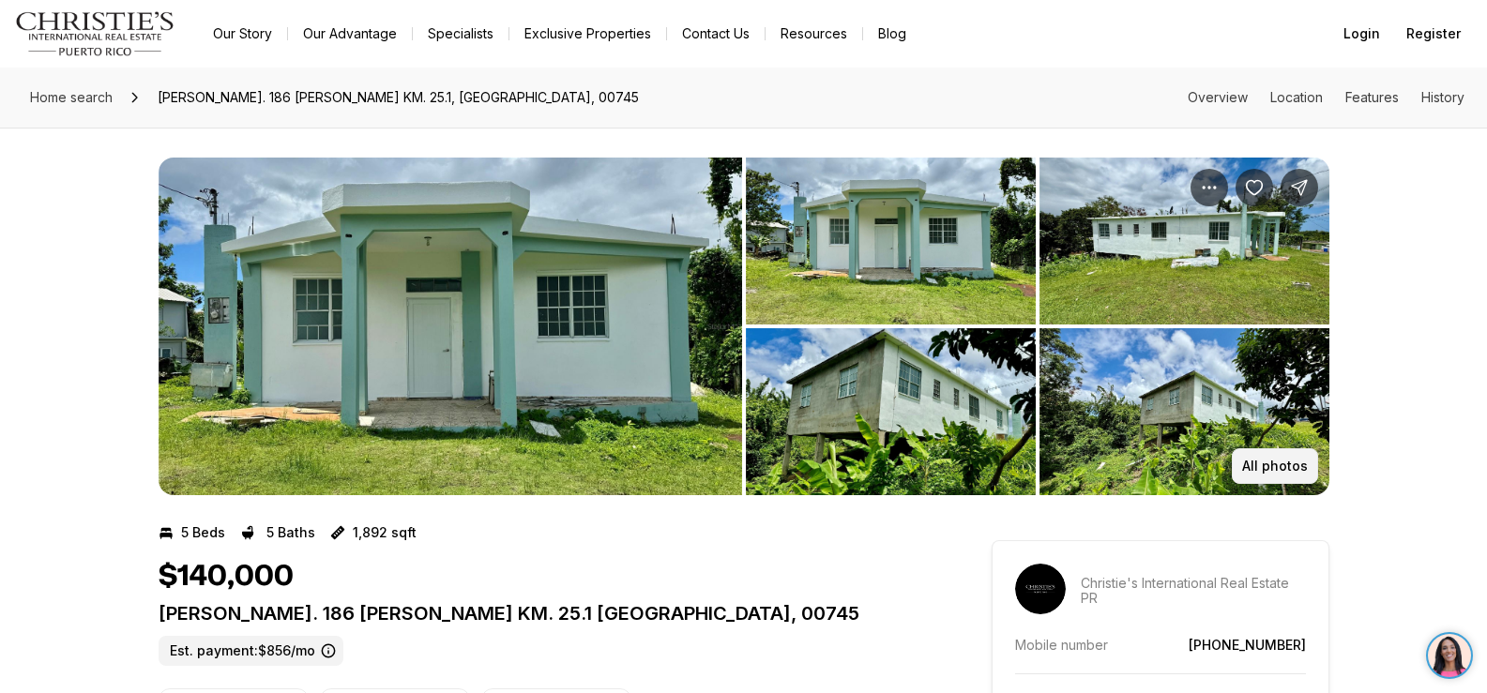
click at [1251, 459] on p "All photos" at bounding box center [1275, 466] width 66 height 15
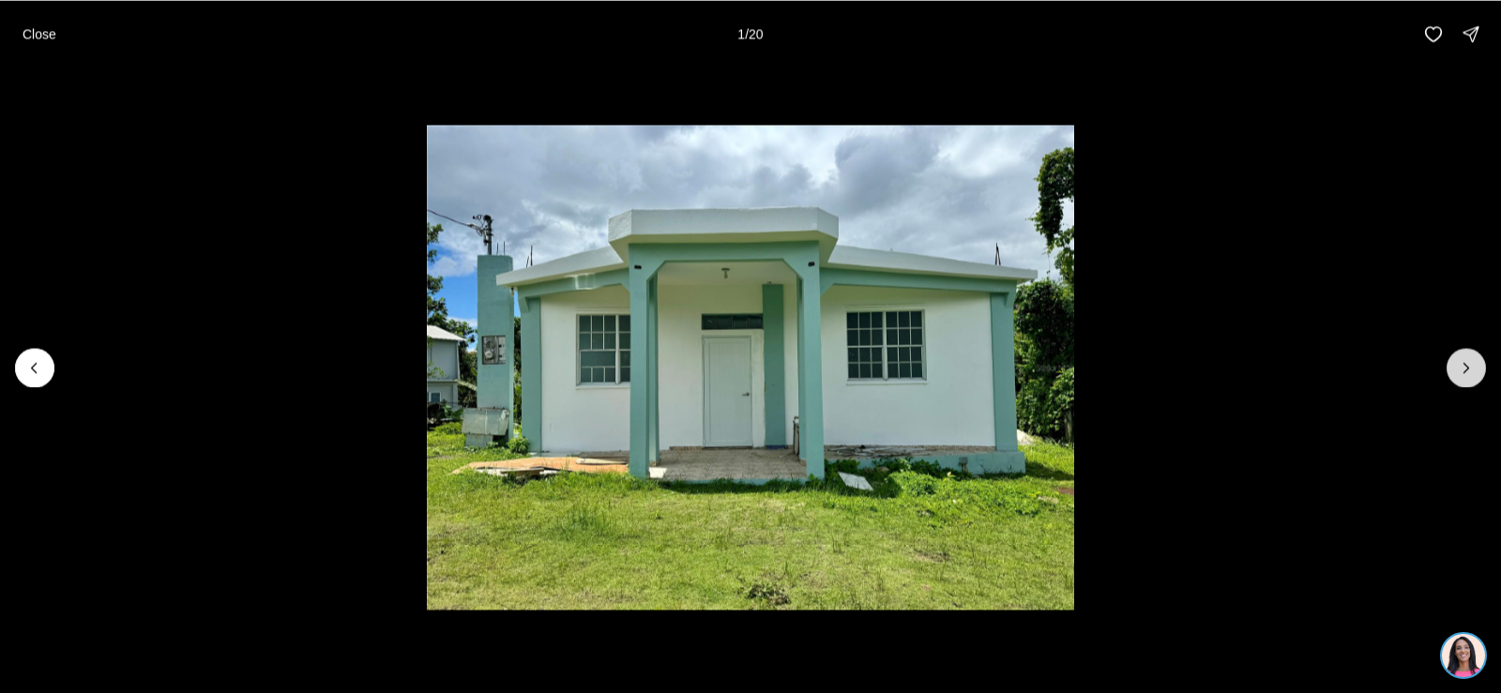
click at [1463, 368] on icon "Next slide" at bounding box center [1466, 367] width 19 height 19
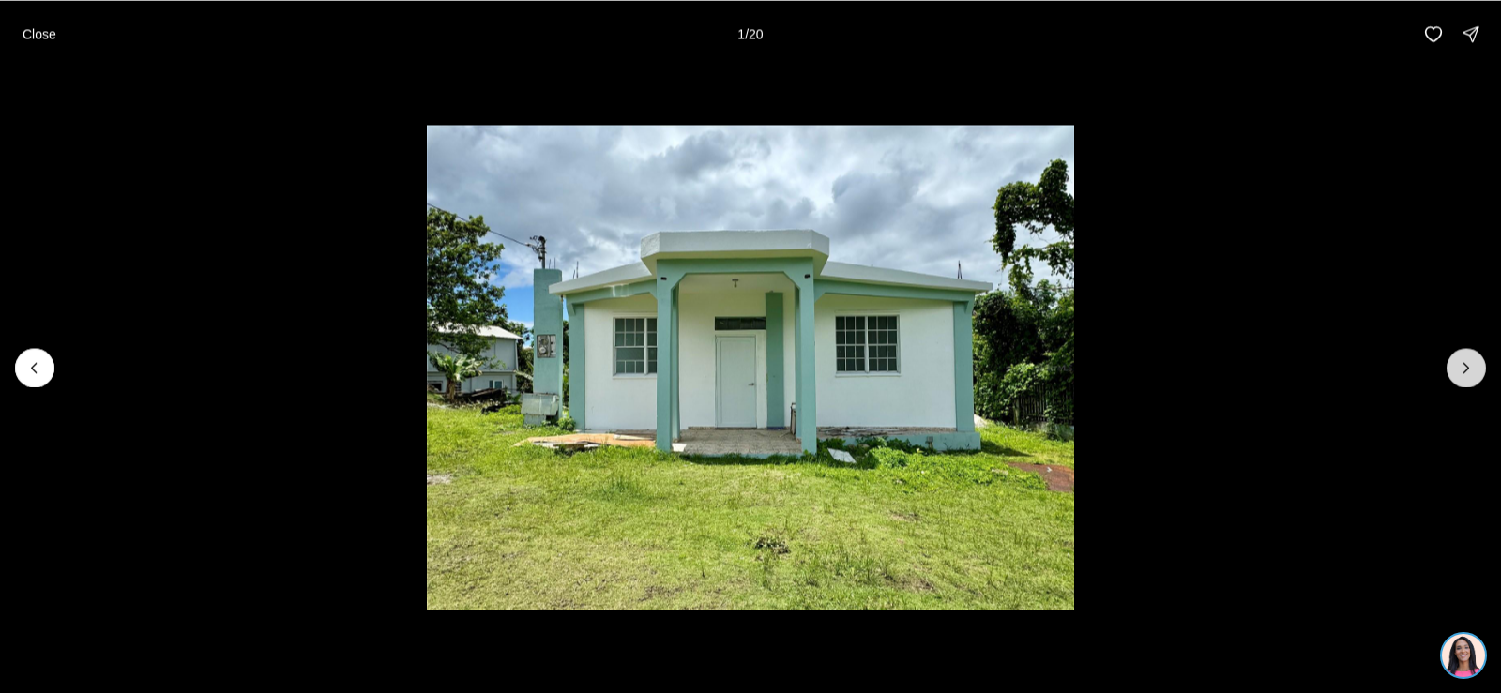
click at [1463, 368] on icon "Next slide" at bounding box center [1466, 367] width 19 height 19
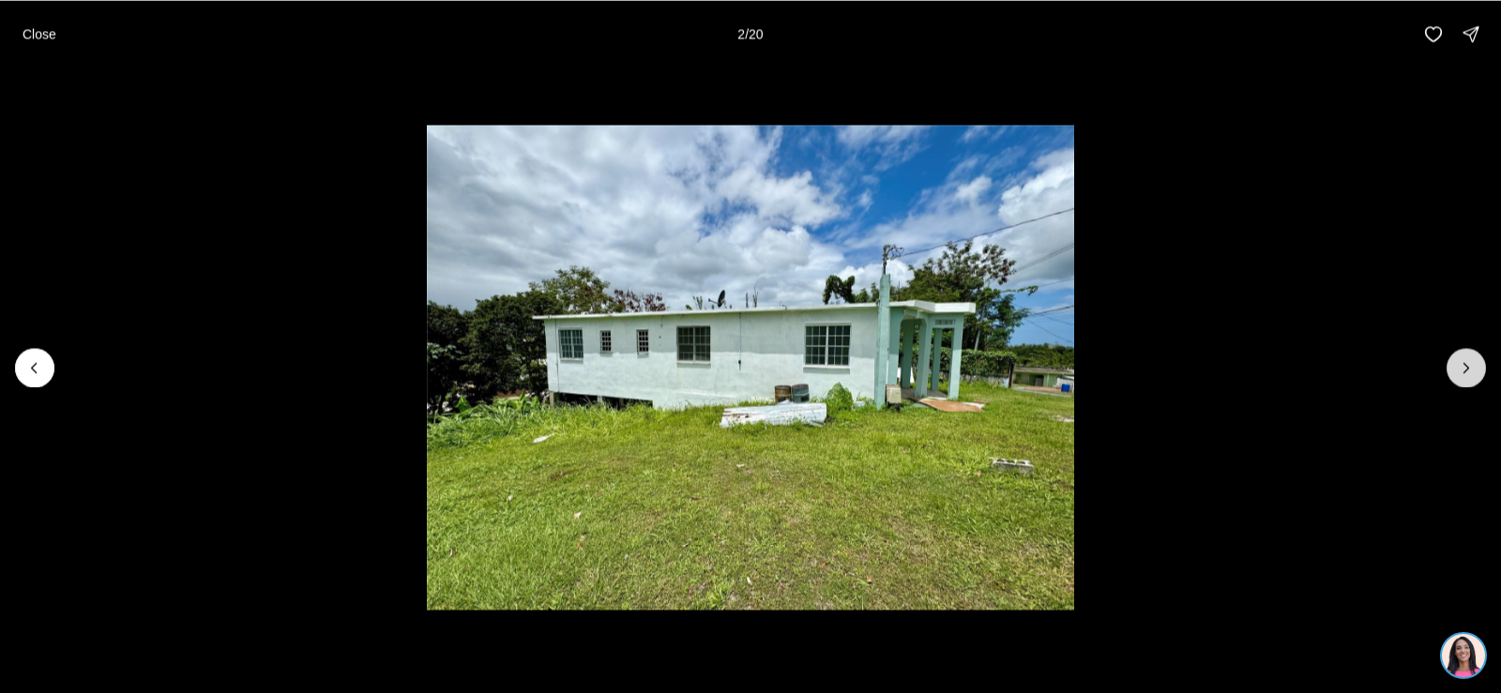
click at [1463, 368] on icon "Next slide" at bounding box center [1466, 367] width 19 height 19
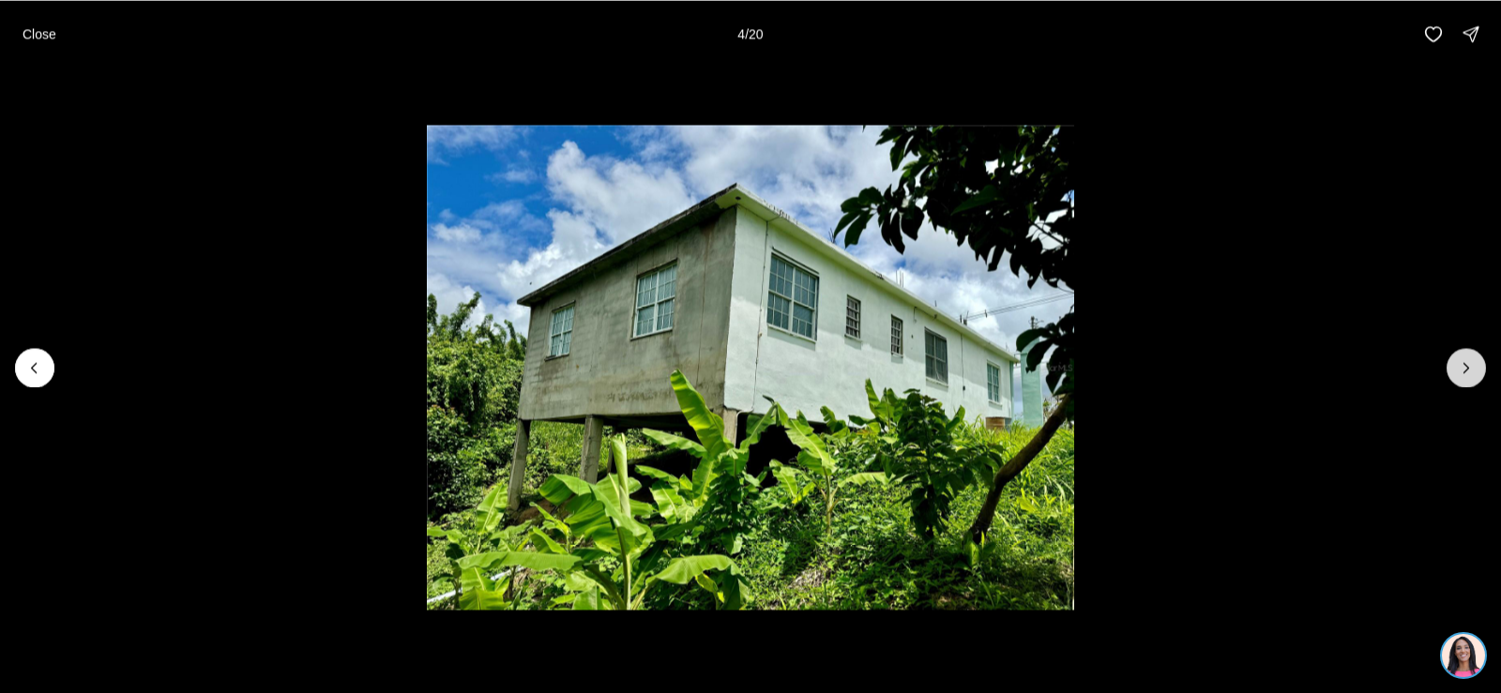
click at [1463, 368] on icon "Next slide" at bounding box center [1466, 367] width 19 height 19
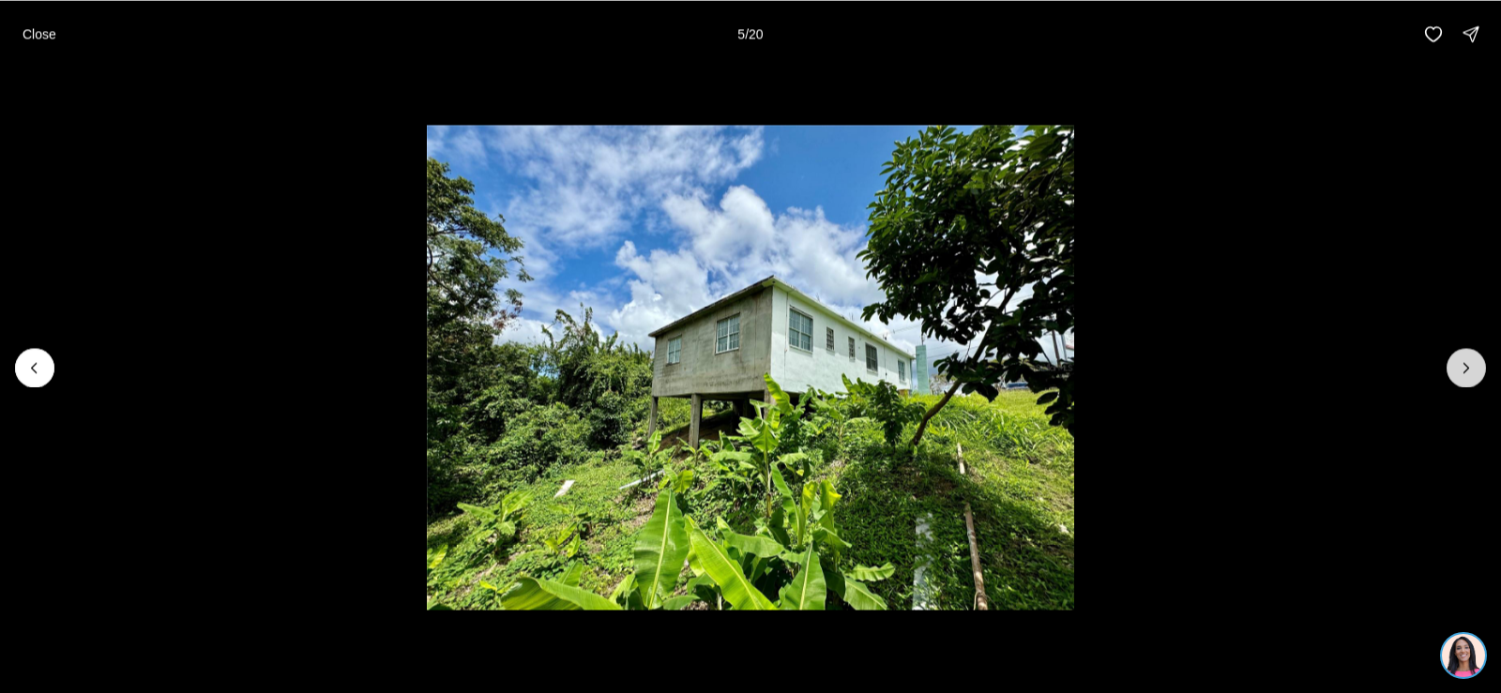
click at [1463, 368] on icon "Next slide" at bounding box center [1466, 367] width 19 height 19
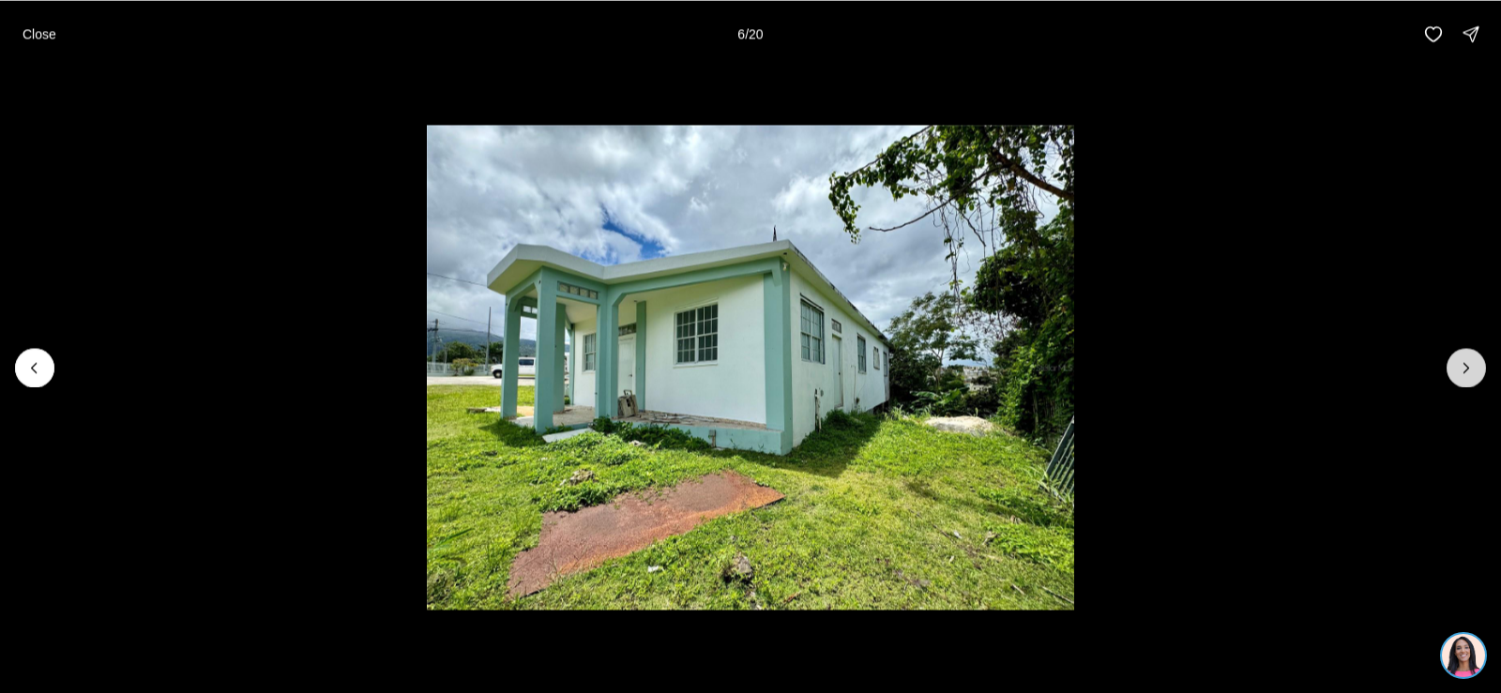
click at [1463, 368] on icon "Next slide" at bounding box center [1466, 367] width 19 height 19
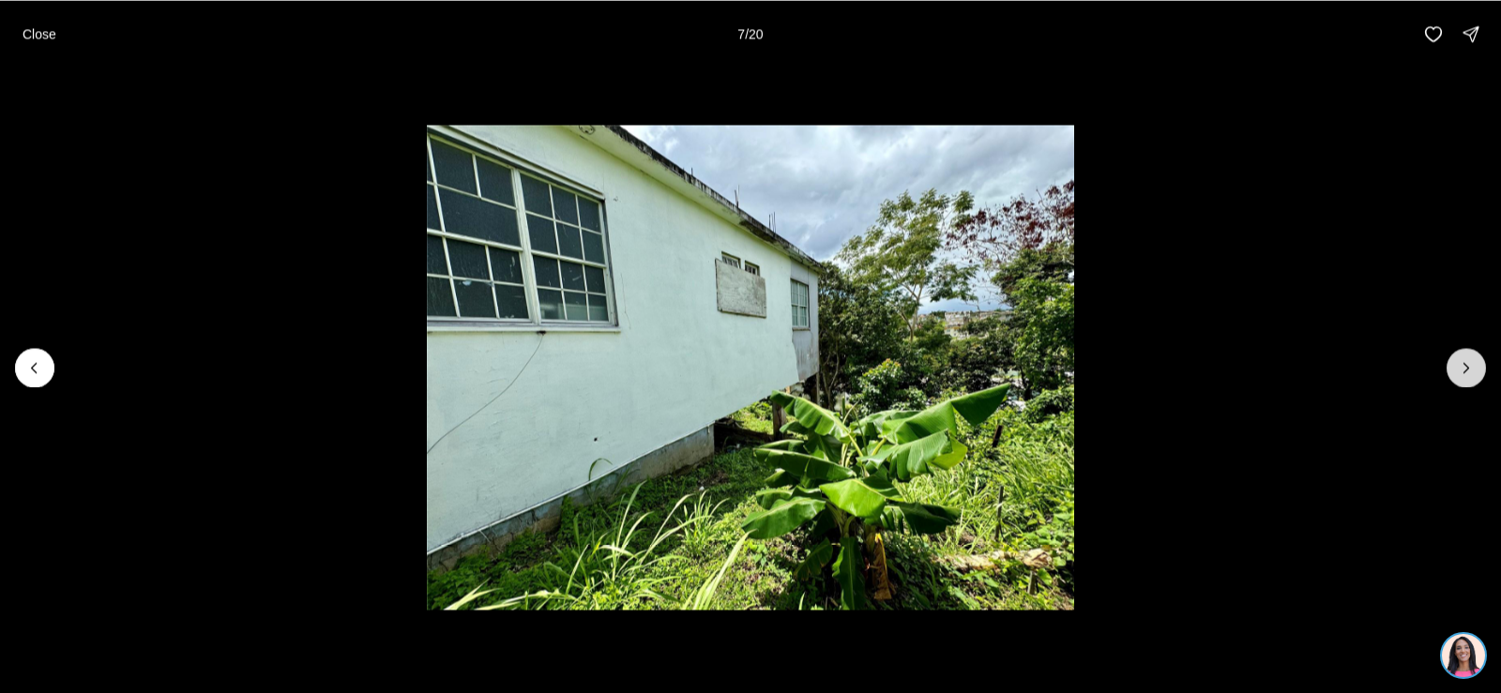
click at [1463, 368] on icon "Next slide" at bounding box center [1466, 367] width 19 height 19
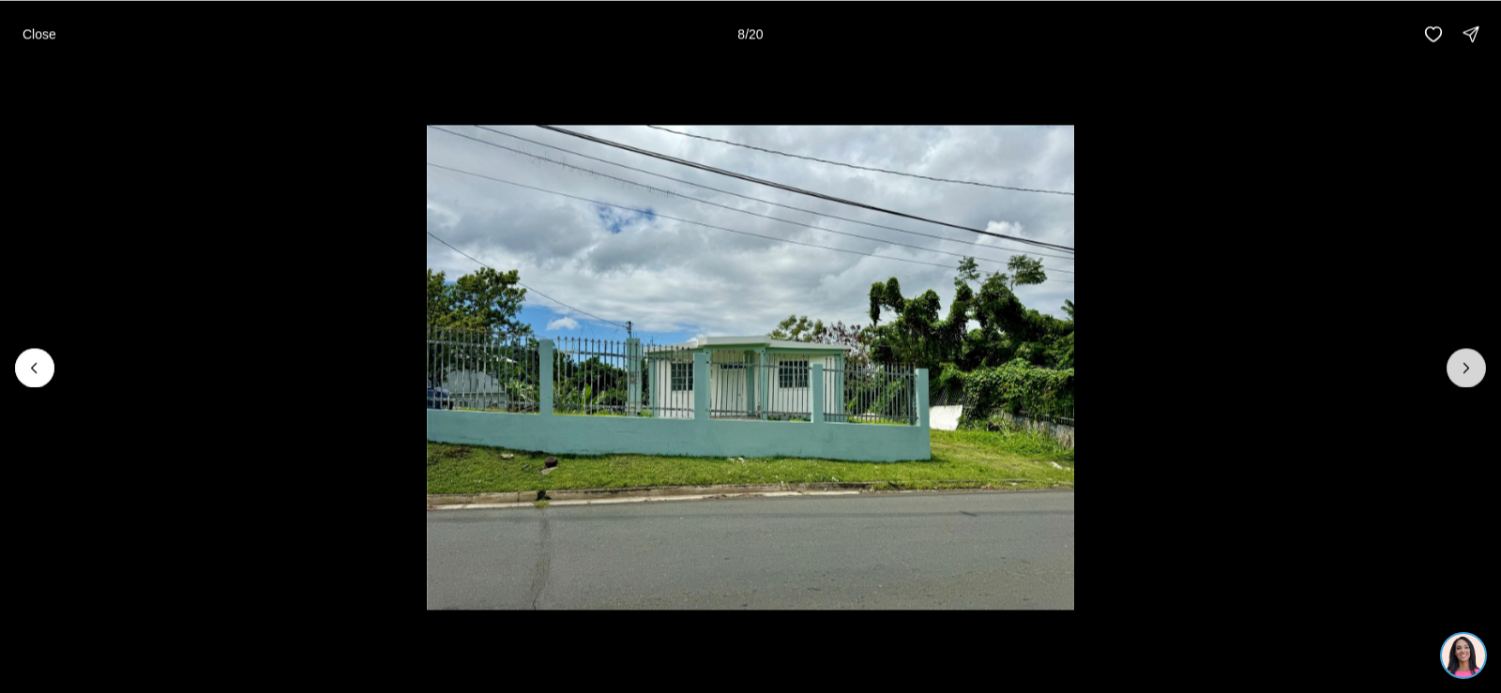
click at [1463, 368] on icon "Next slide" at bounding box center [1466, 367] width 19 height 19
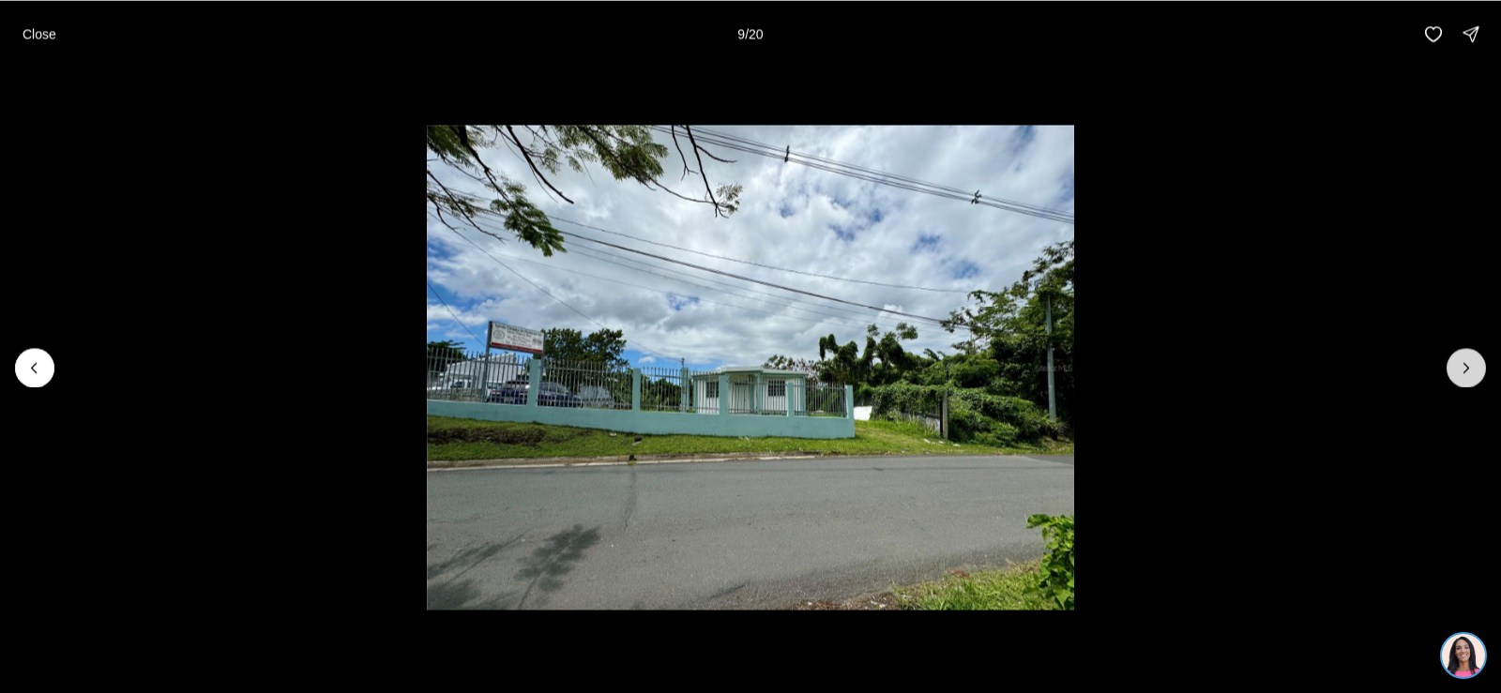
click at [1463, 368] on icon "Next slide" at bounding box center [1466, 367] width 19 height 19
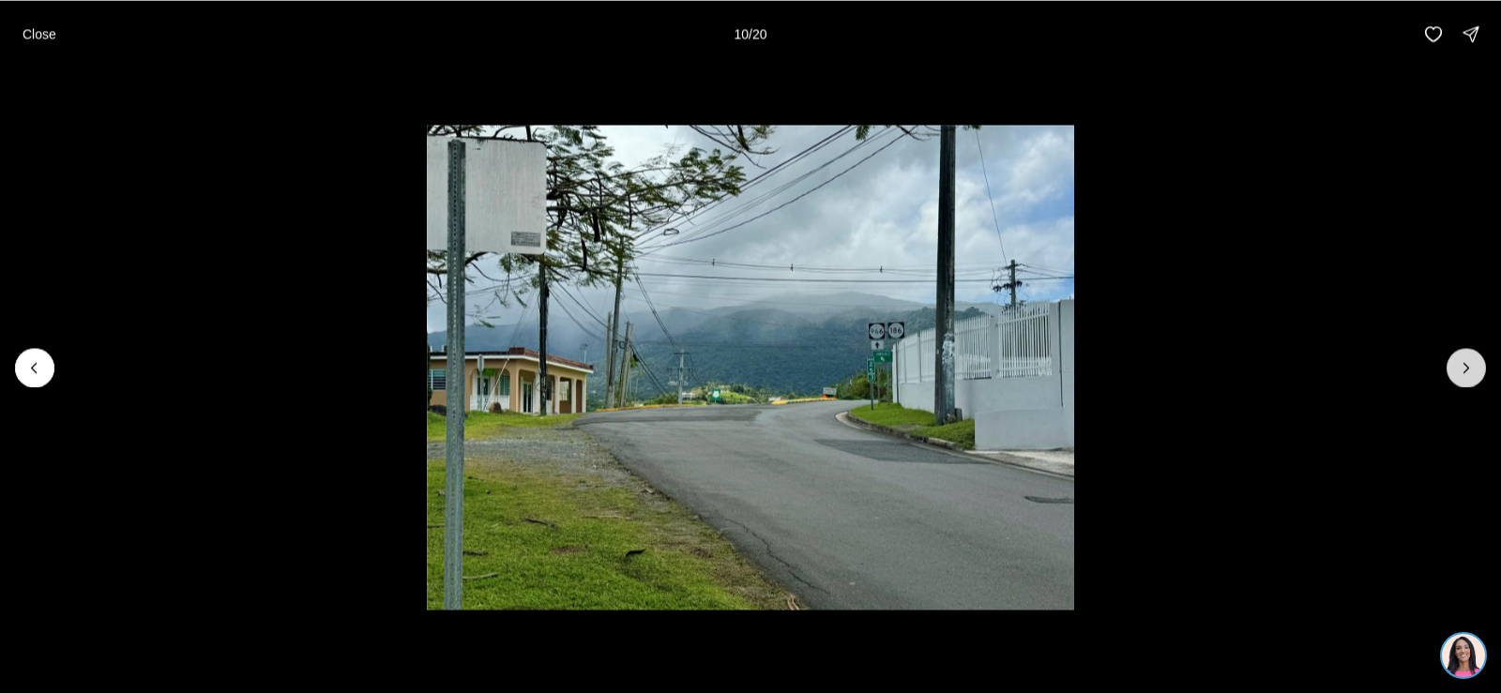
click at [1463, 368] on icon "Next slide" at bounding box center [1466, 367] width 19 height 19
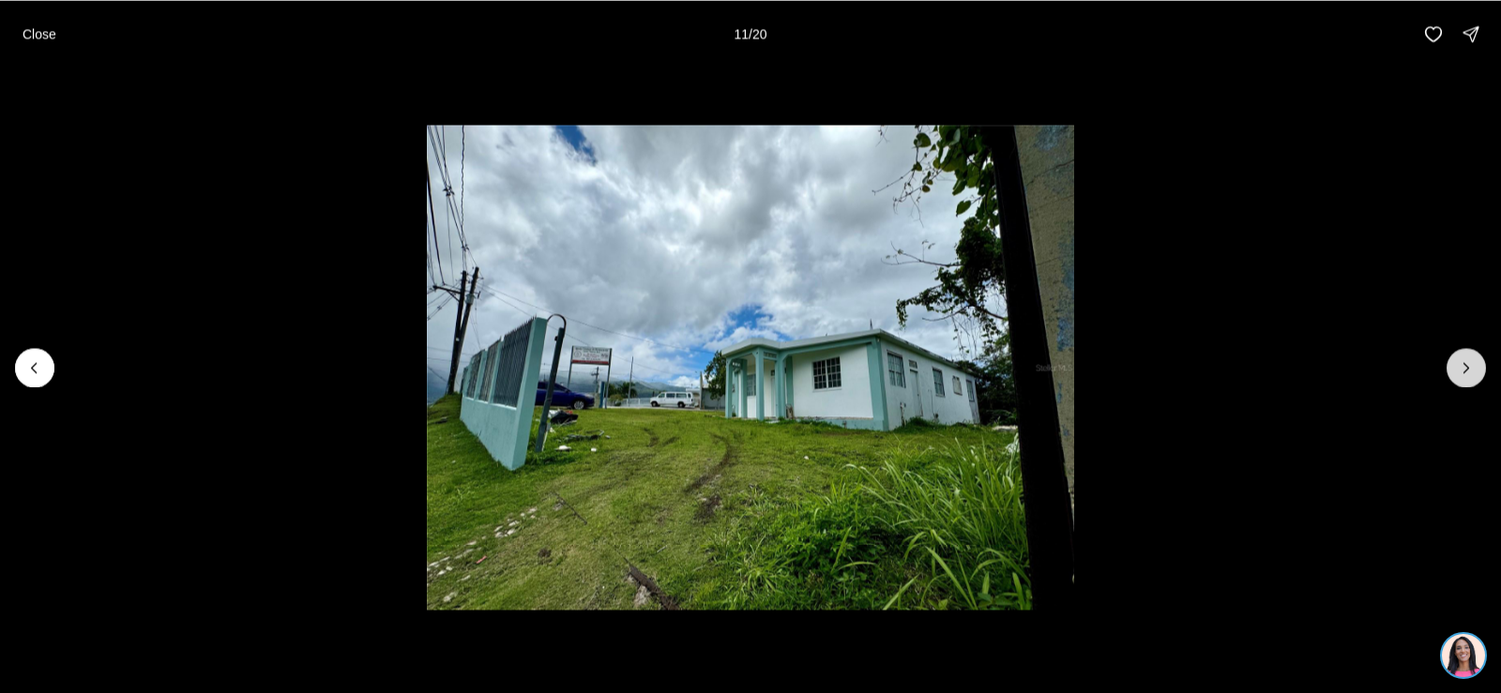
click at [1463, 368] on icon "Next slide" at bounding box center [1466, 367] width 19 height 19
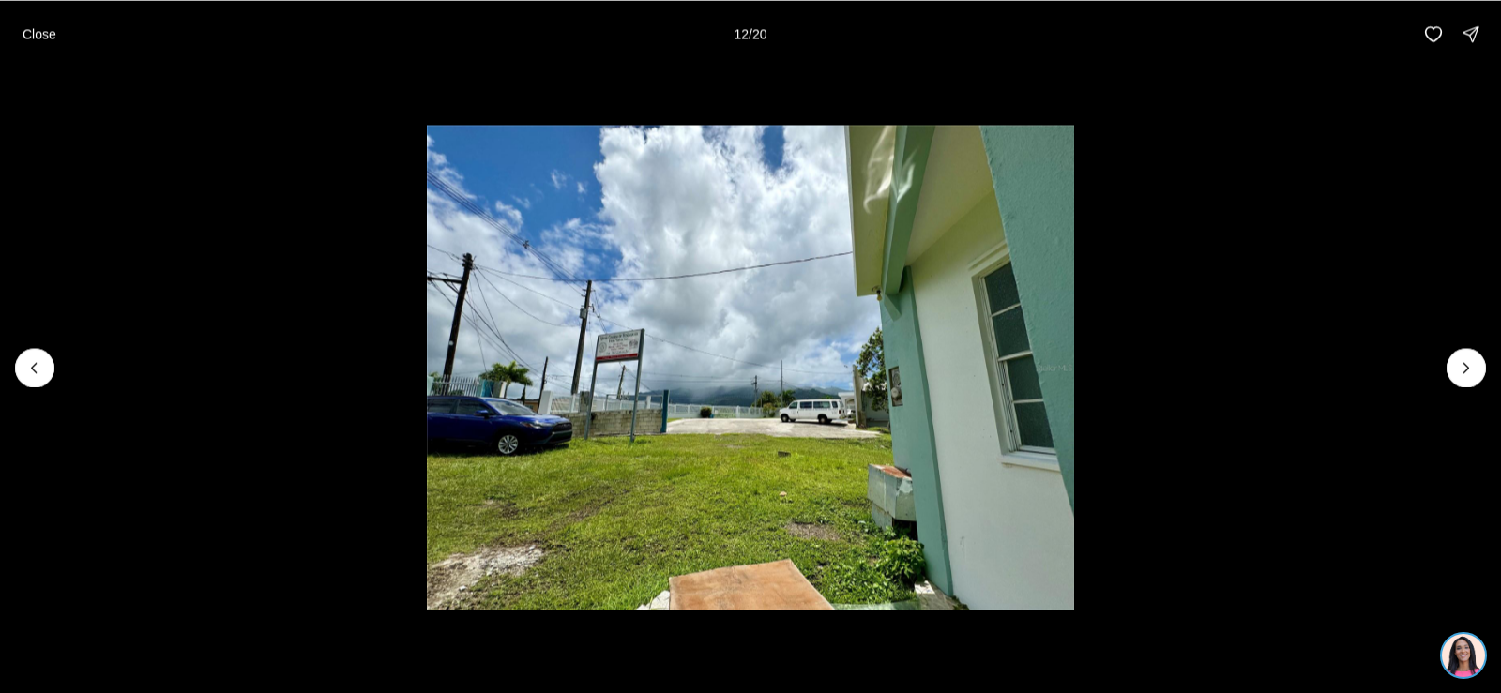
click at [41, 57] on div "Close 12 / 20" at bounding box center [750, 34] width 1501 height 68
click at [45, 38] on p "Close" at bounding box center [40, 33] width 34 height 15
